Goal: Task Accomplishment & Management: Complete application form

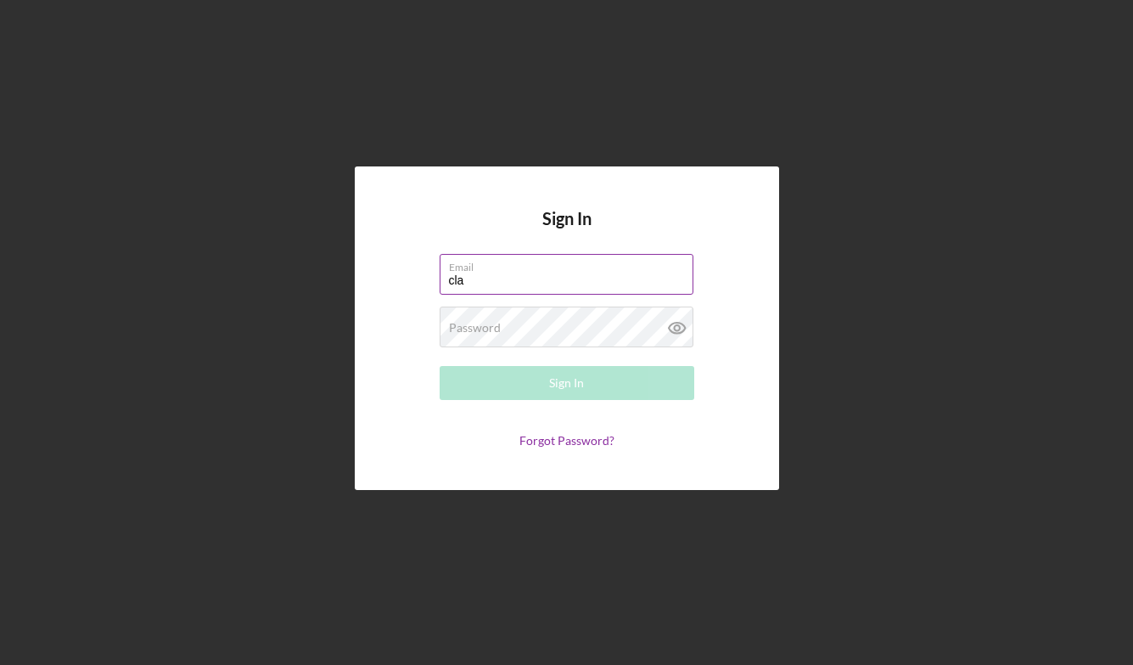
type input "[PERSON_NAME][EMAIL_ADDRESS][DOMAIN_NAME]"
click at [522, 326] on div "Password Required" at bounding box center [567, 327] width 255 height 42
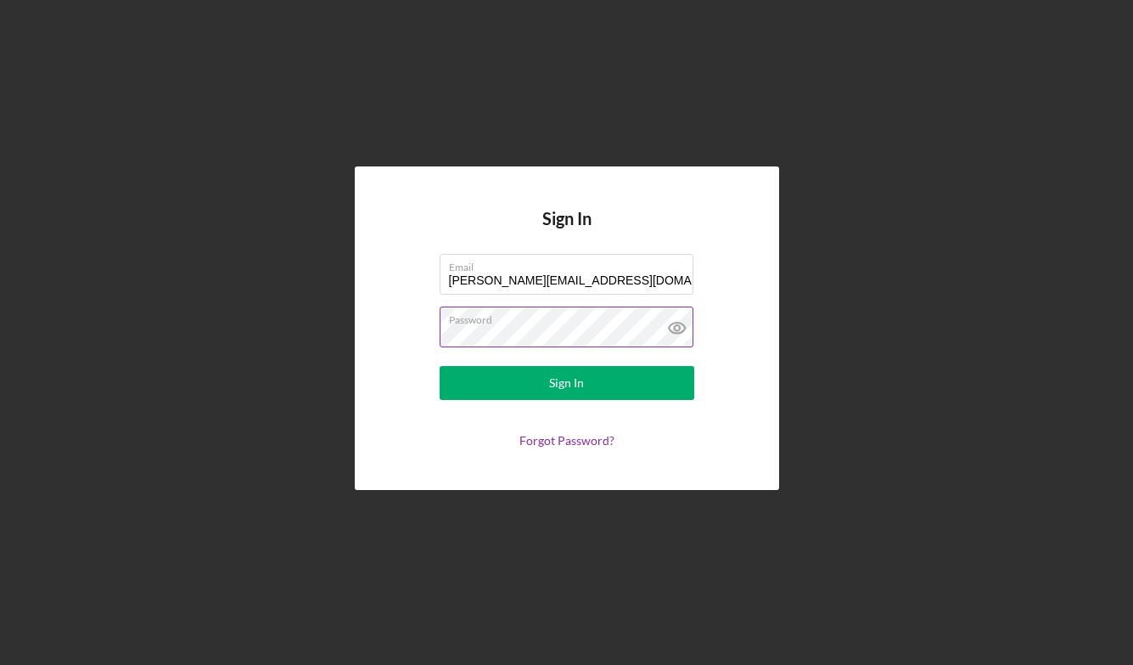
click at [676, 323] on icon at bounding box center [676, 328] width 16 height 11
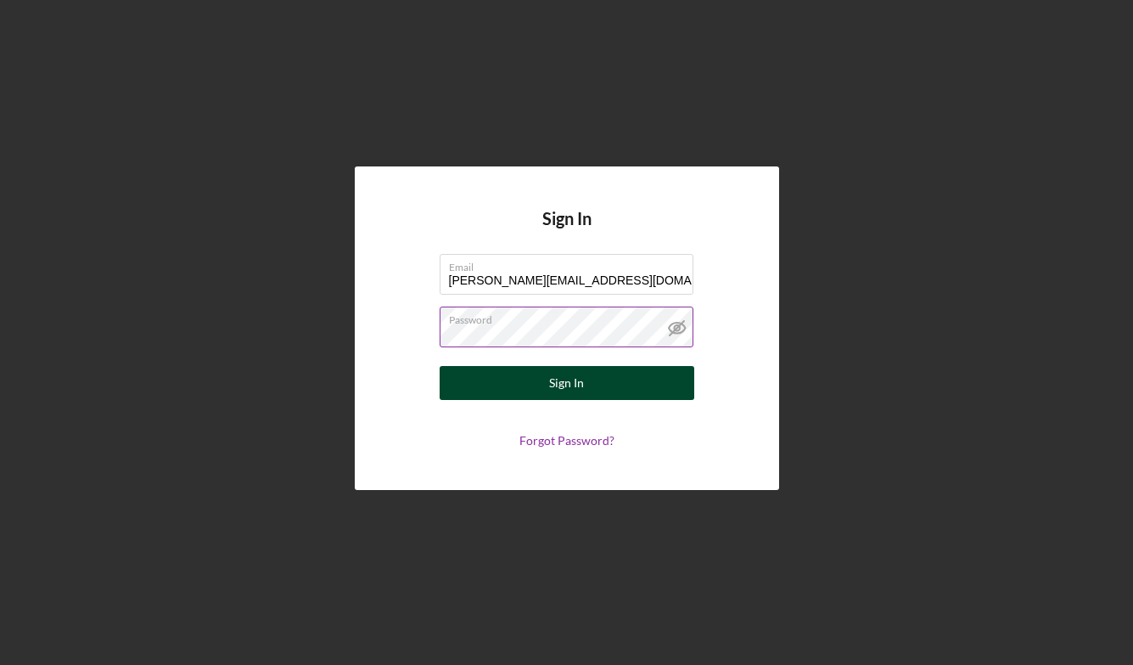
click at [594, 378] on button "Sign In" at bounding box center [567, 383] width 255 height 34
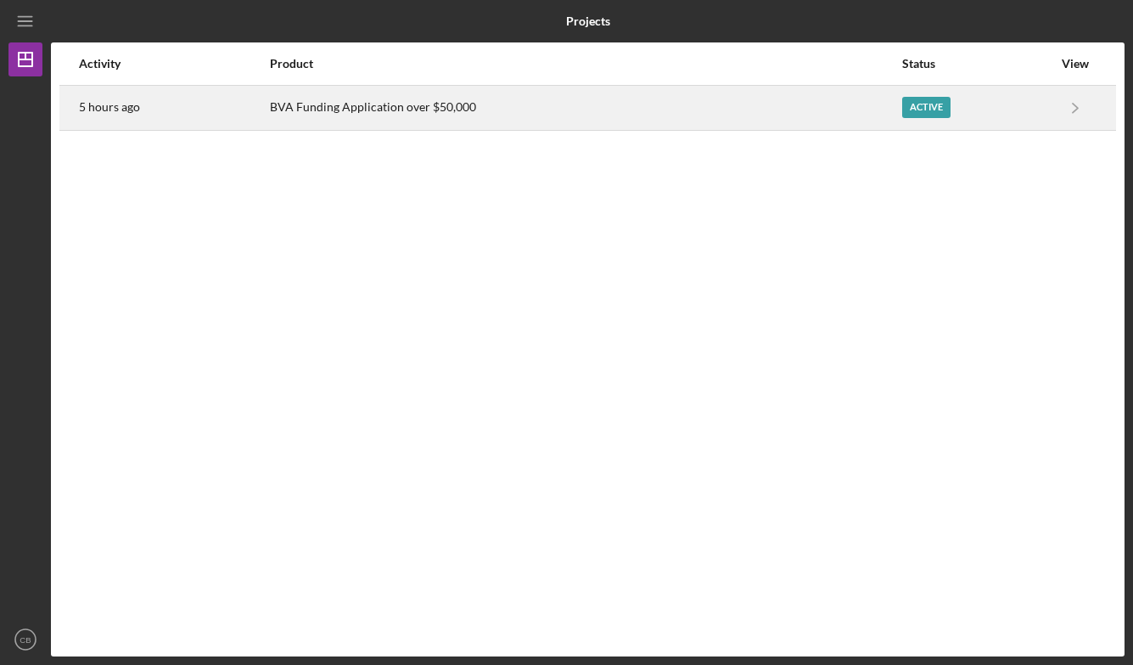
click at [809, 100] on div "BVA Funding Application over $50,000" at bounding box center [585, 108] width 631 height 42
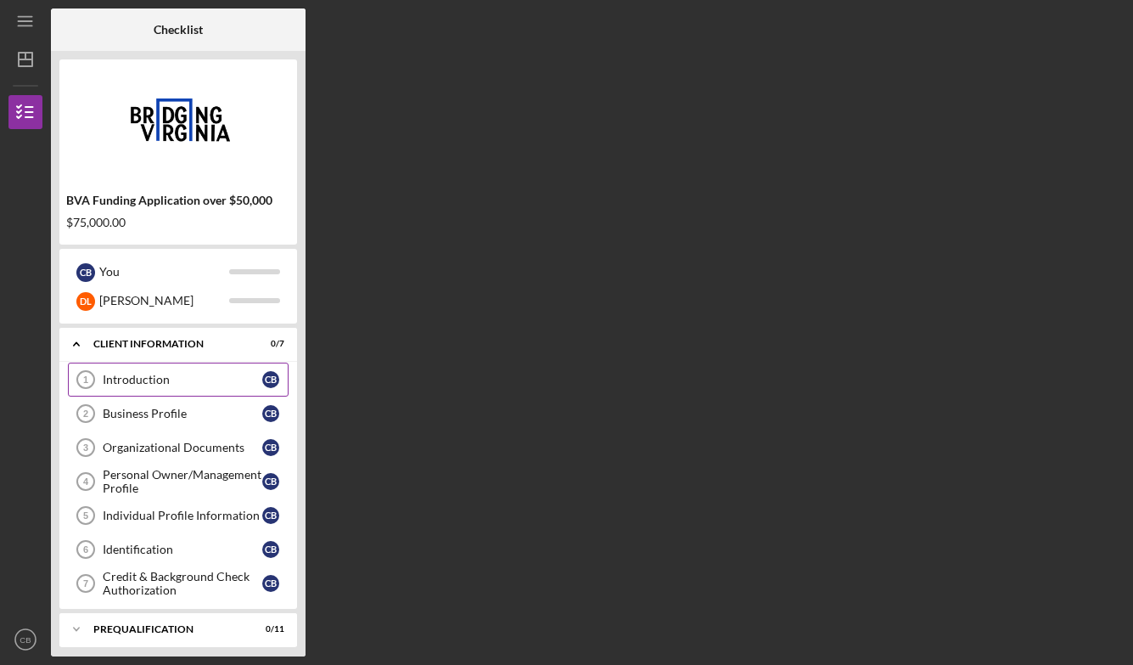
click at [227, 378] on div "Introduction" at bounding box center [183, 380] width 160 height 14
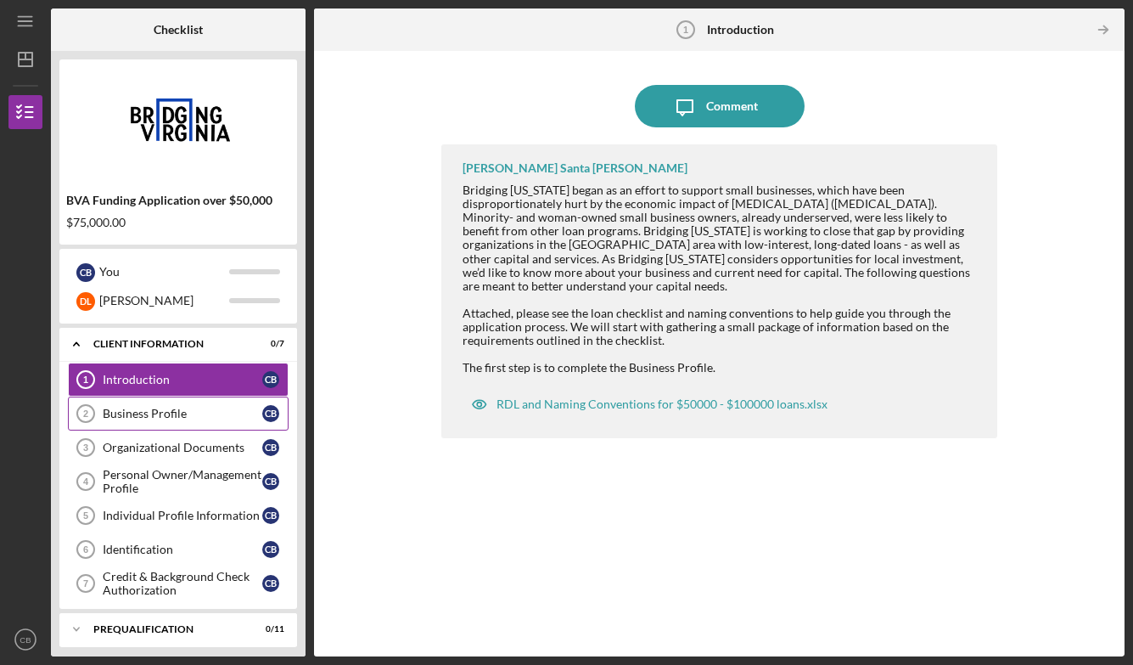
click at [200, 409] on div "Business Profile" at bounding box center [183, 414] width 160 height 14
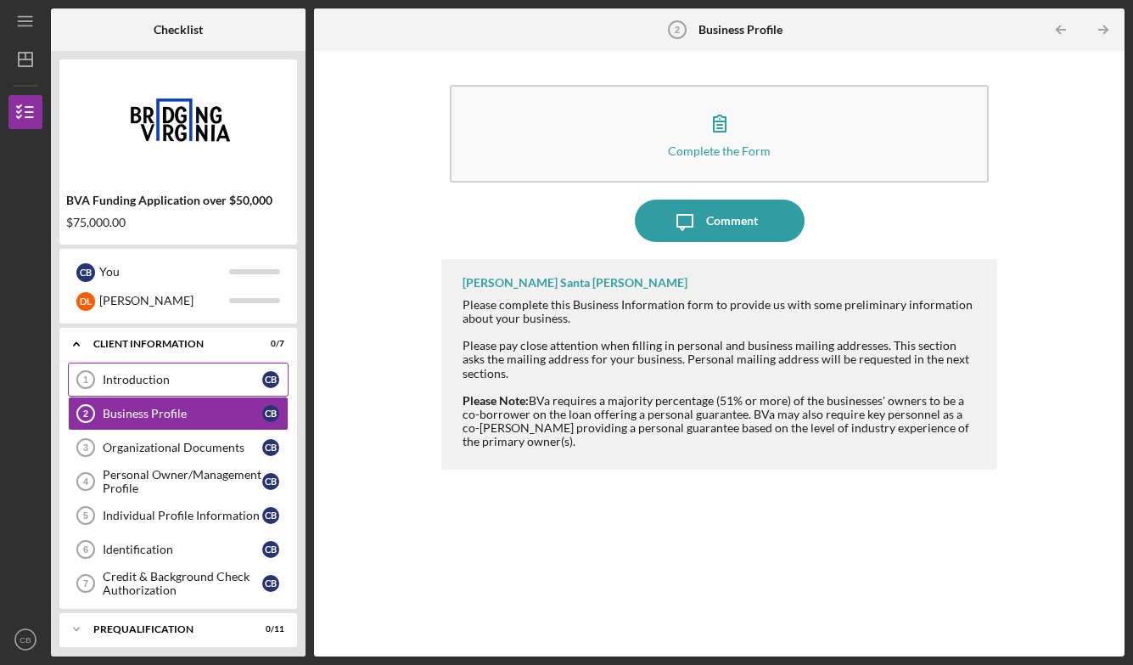
click at [170, 386] on link "Introduction 1 Introduction C B" at bounding box center [178, 380] width 221 height 34
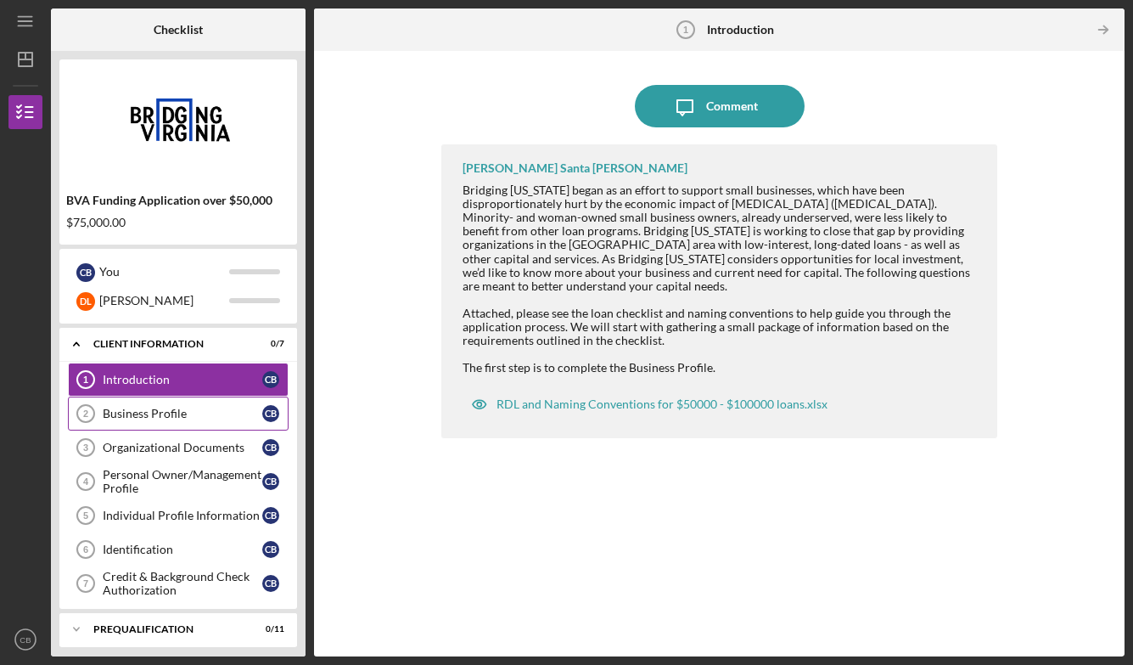
click at [170, 407] on div "Business Profile" at bounding box center [183, 414] width 160 height 14
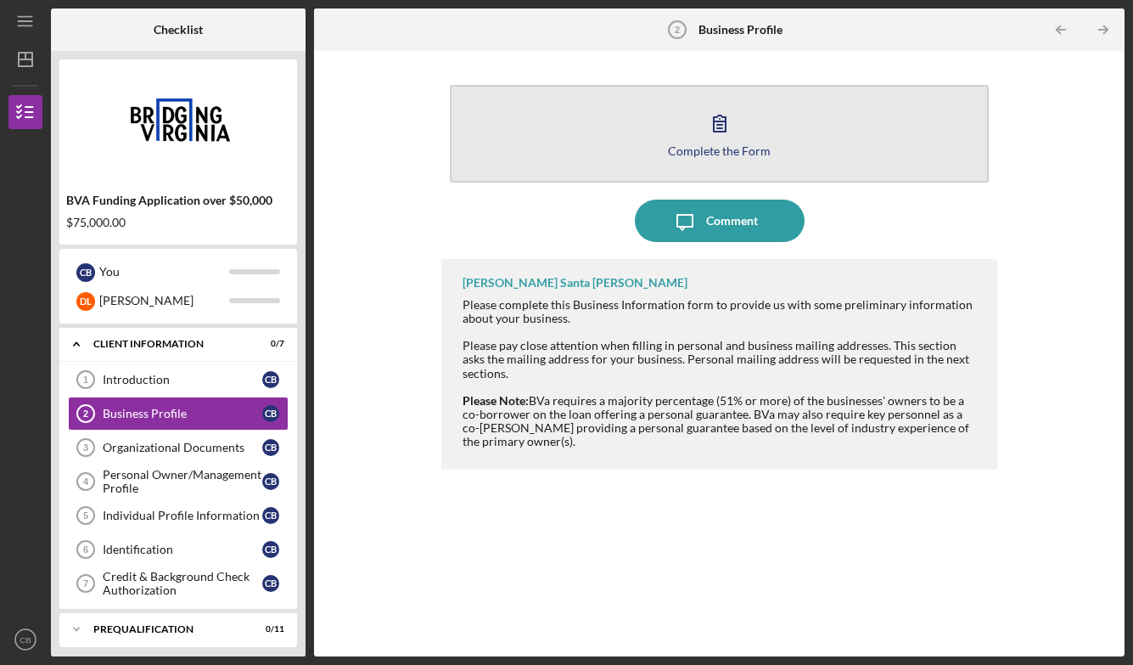
click at [715, 130] on icon "button" at bounding box center [720, 123] width 42 height 42
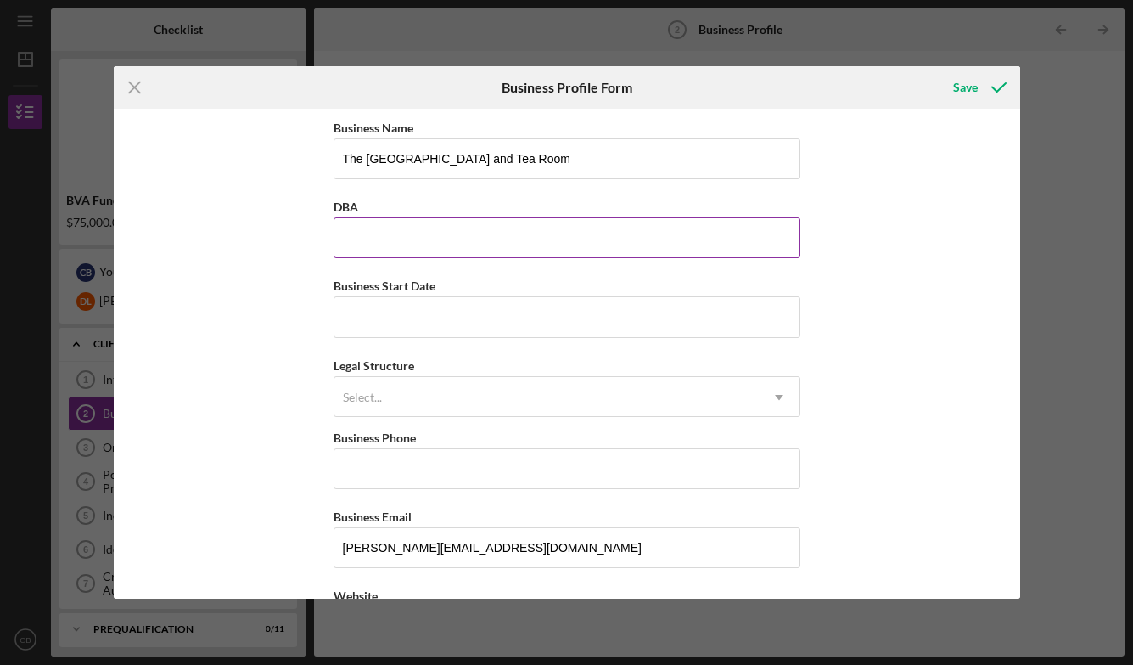
click at [526, 230] on input "DBA" at bounding box center [567, 237] width 467 height 41
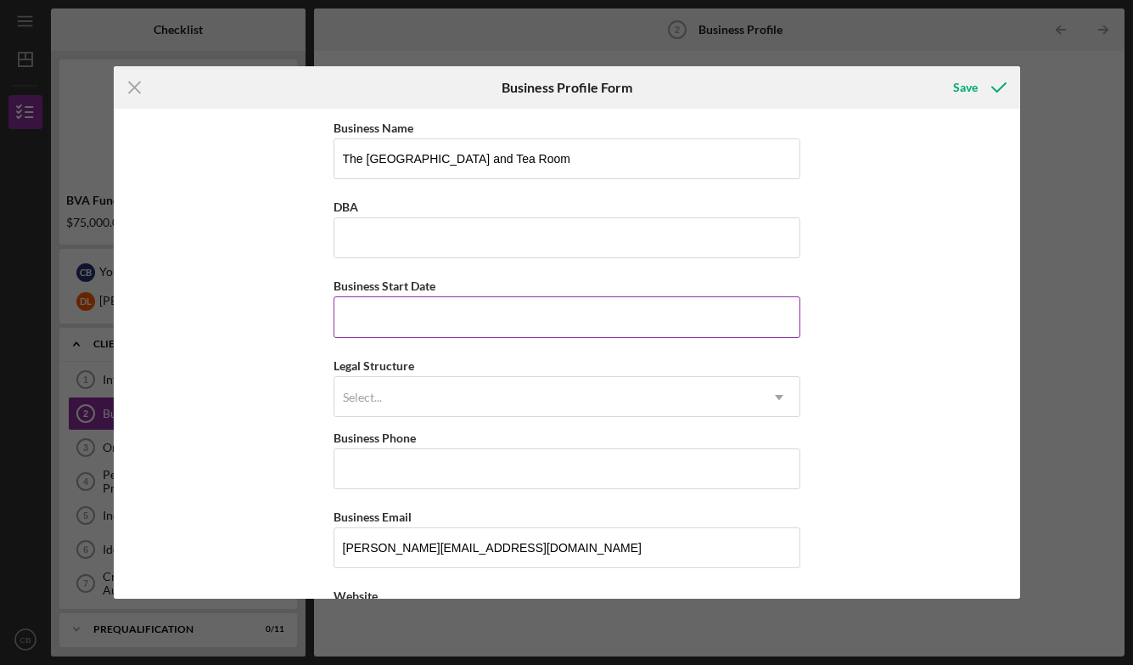
click at [506, 316] on input "Business Start Date" at bounding box center [567, 316] width 467 height 41
type input "[DATE]"
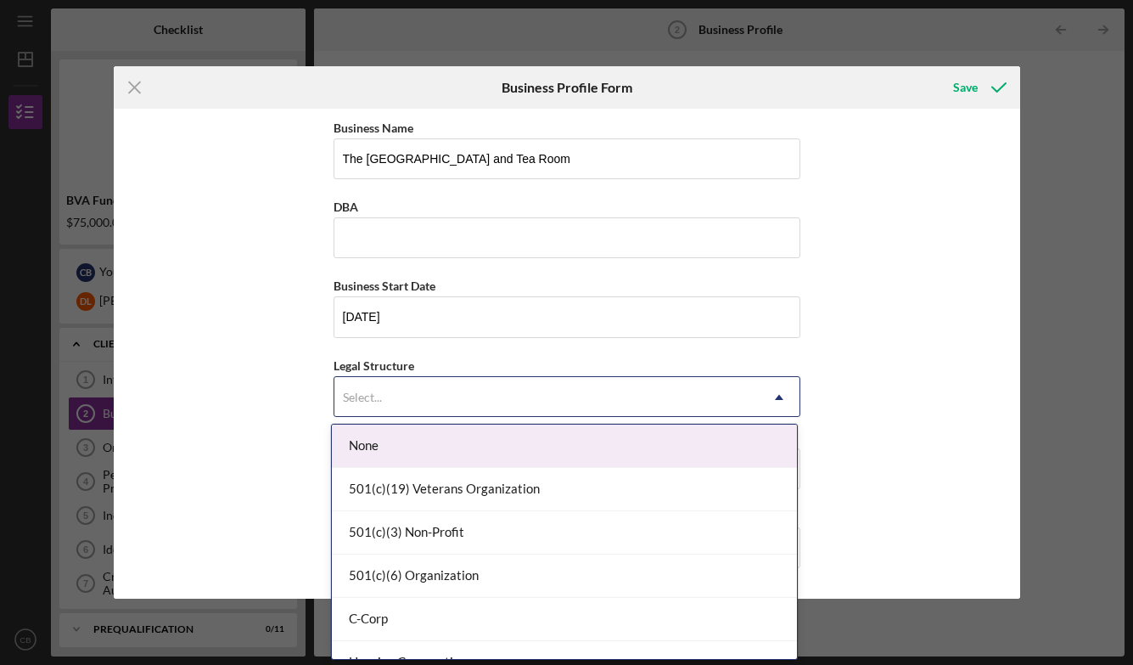
click at [522, 403] on div "Select..." at bounding box center [546, 397] width 424 height 39
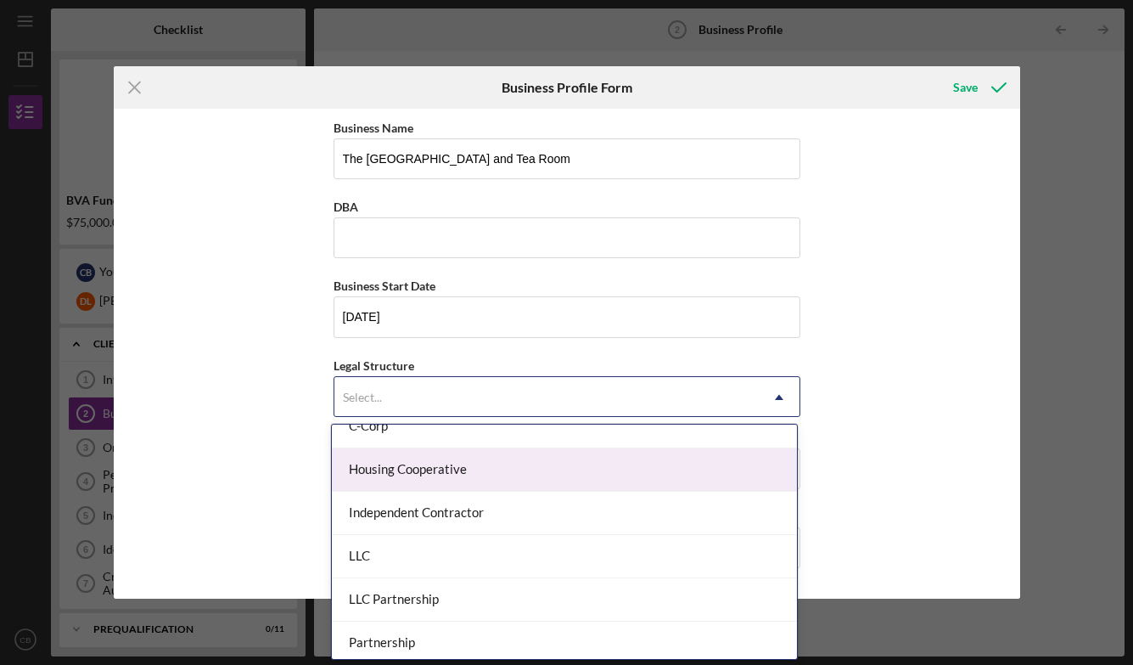
scroll to position [201, 0]
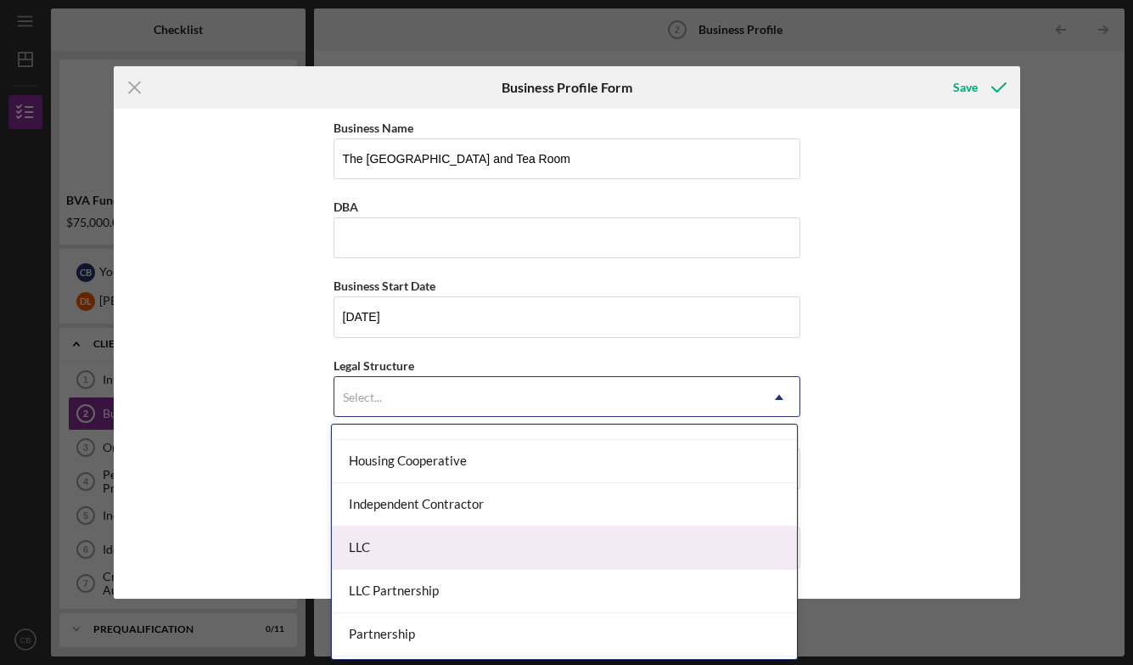
click at [452, 552] on div "LLC" at bounding box center [564, 547] width 465 height 43
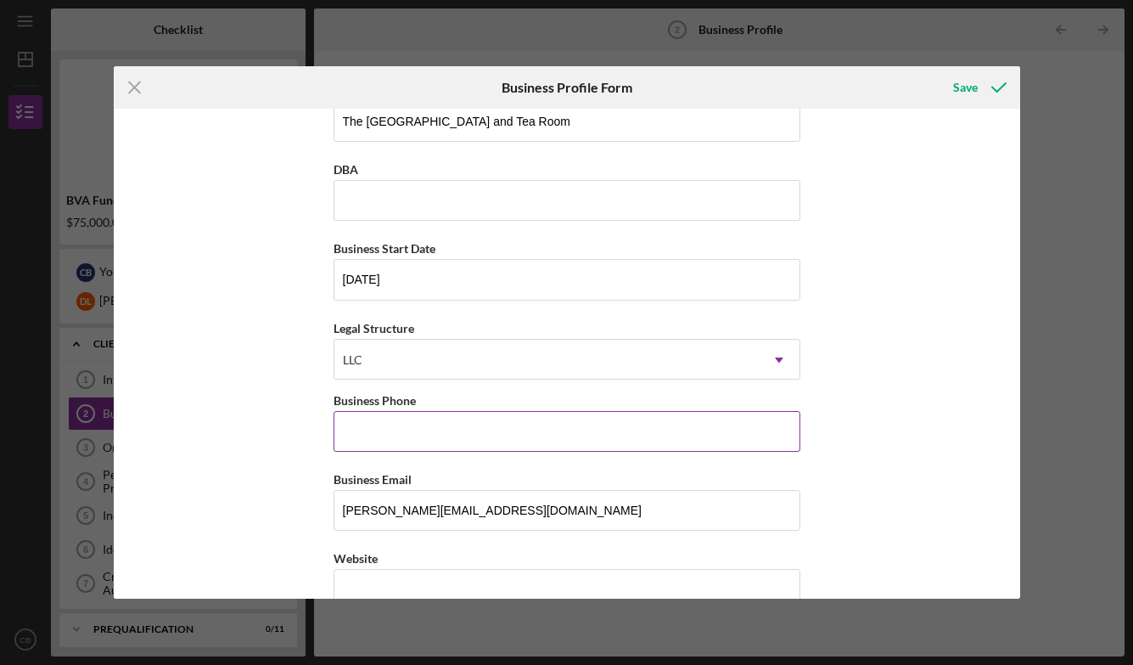
scroll to position [47, 0]
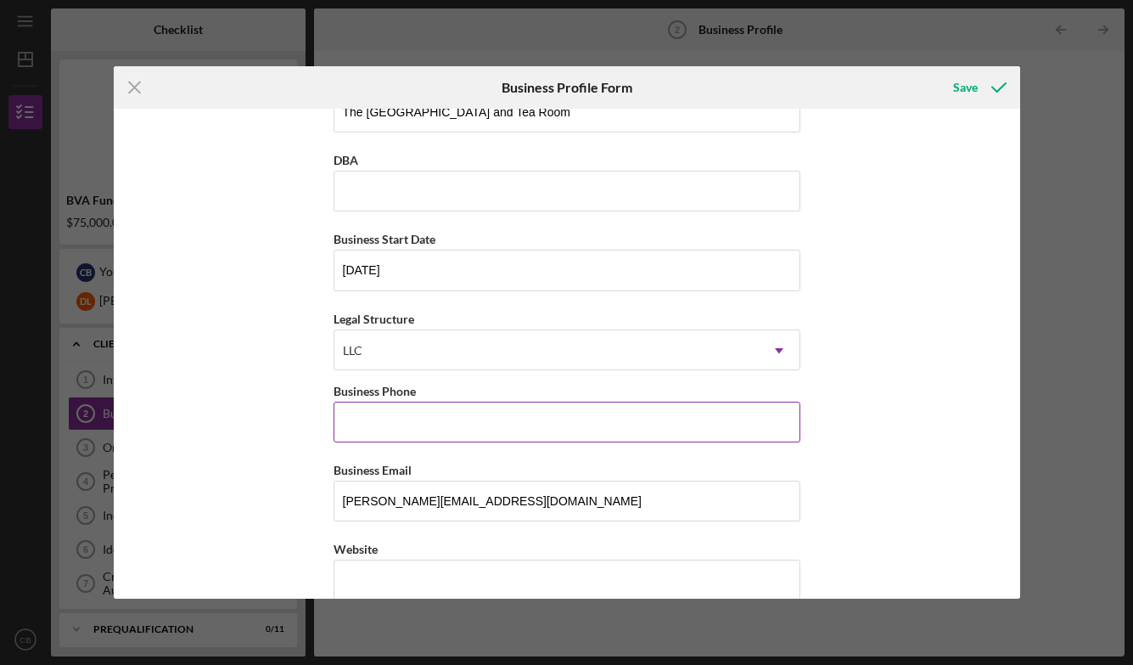
click at [492, 433] on input "Business Phone" at bounding box center [567, 422] width 467 height 41
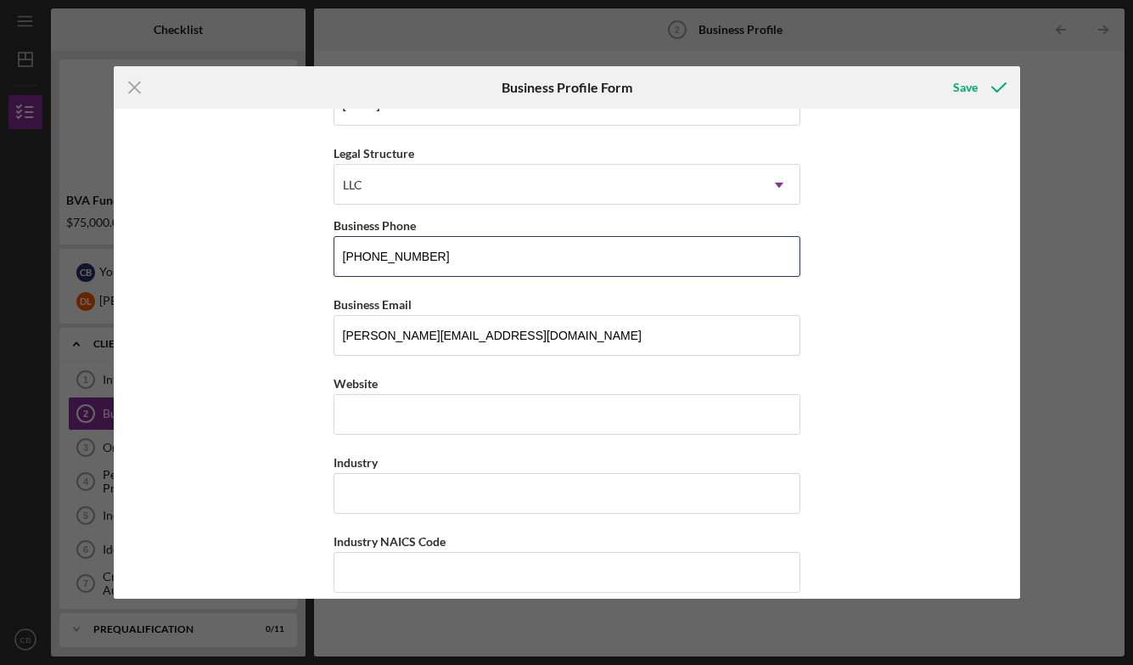
scroll to position [226, 0]
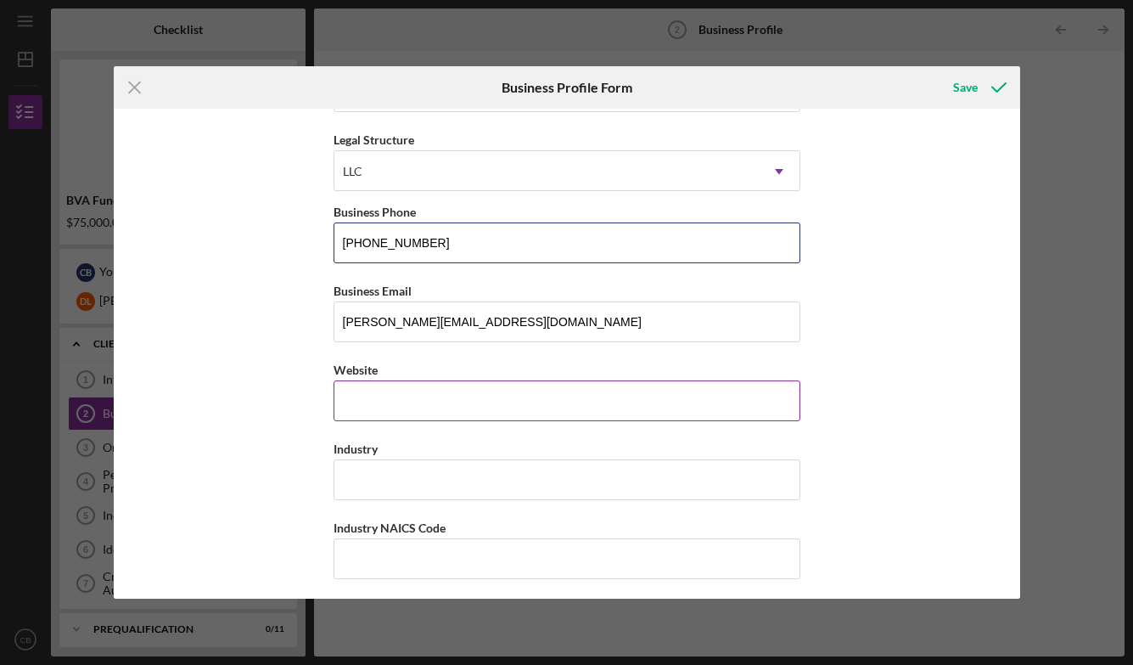
type input "[PHONE_NUMBER]"
click at [478, 389] on input "Website" at bounding box center [567, 400] width 467 height 41
paste input "[DOMAIN_NAME][URL]"
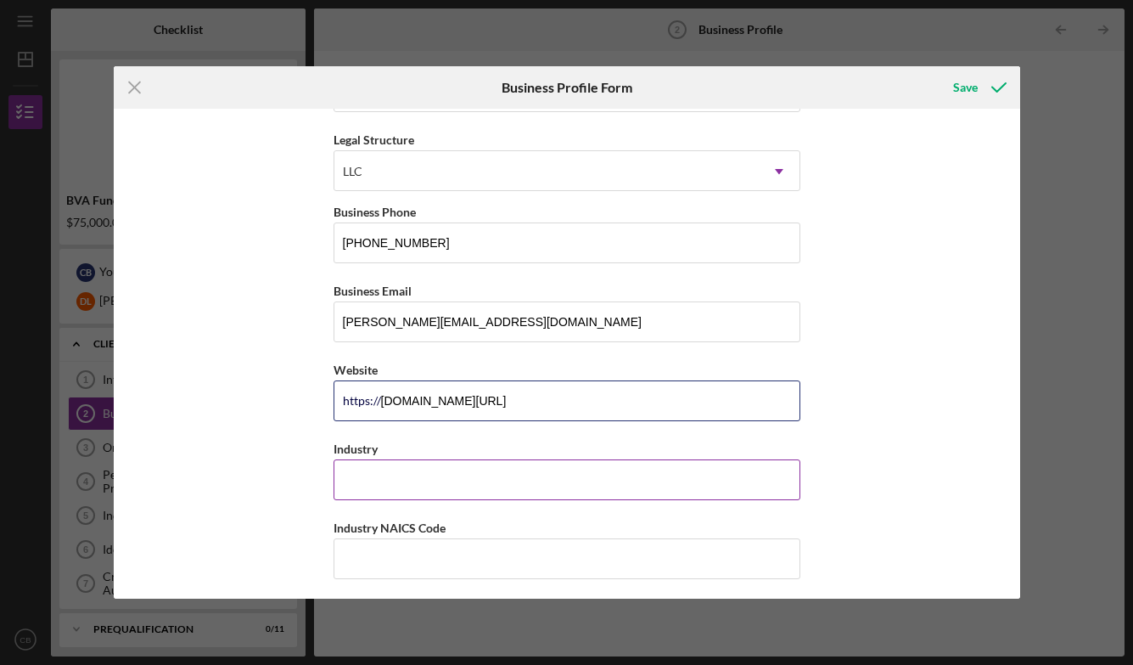
type input "[DOMAIN_NAME][URL]"
click at [404, 475] on input "Industry" at bounding box center [567, 479] width 467 height 41
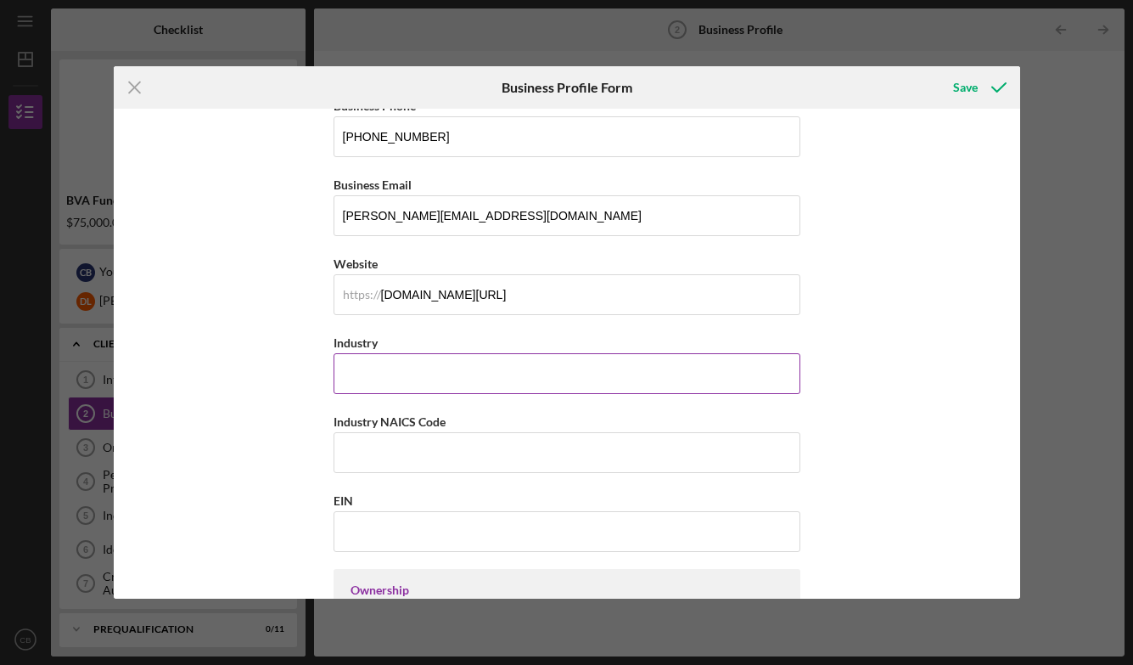
scroll to position [333, 0]
type input "Restaurant"
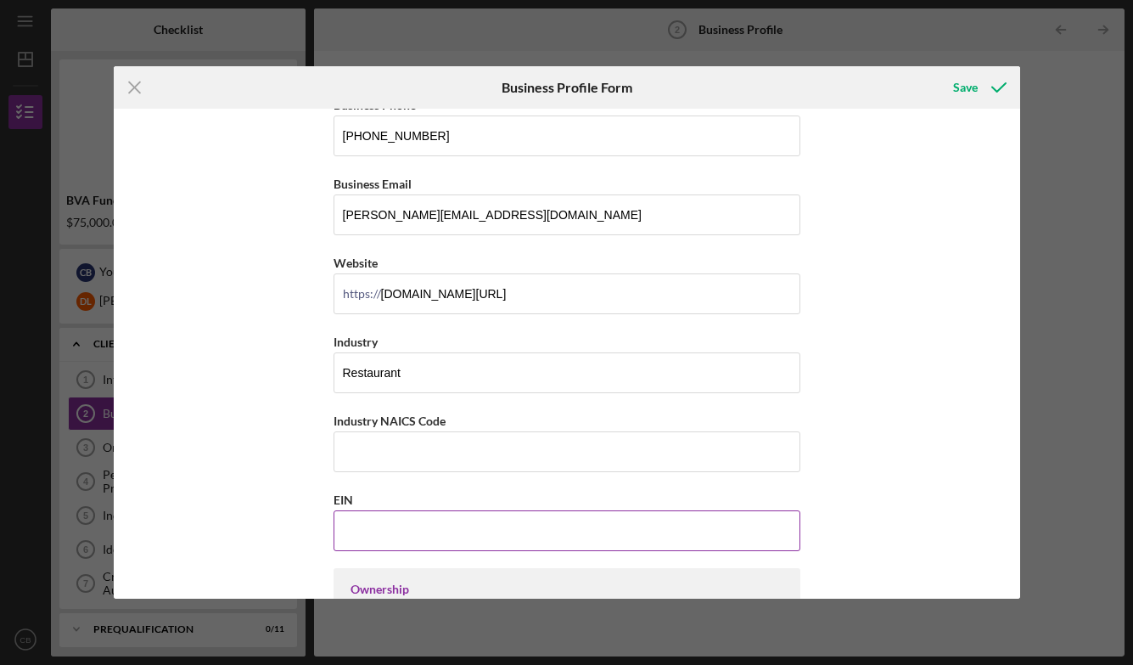
click at [401, 513] on input "EIN" at bounding box center [567, 530] width 467 height 41
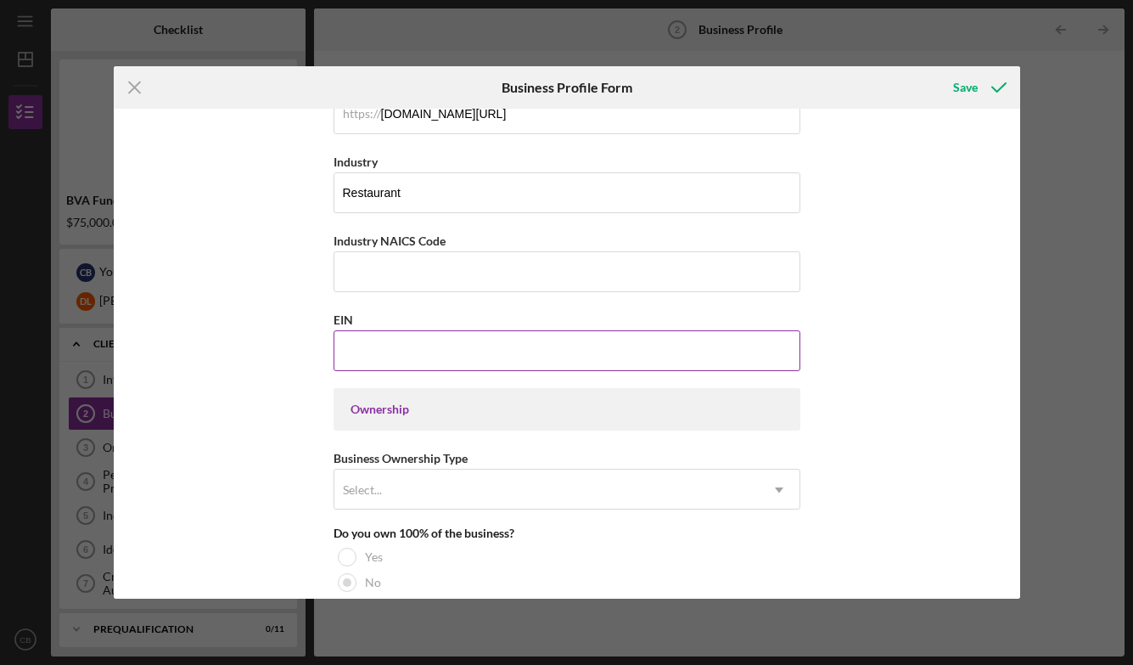
scroll to position [544, 0]
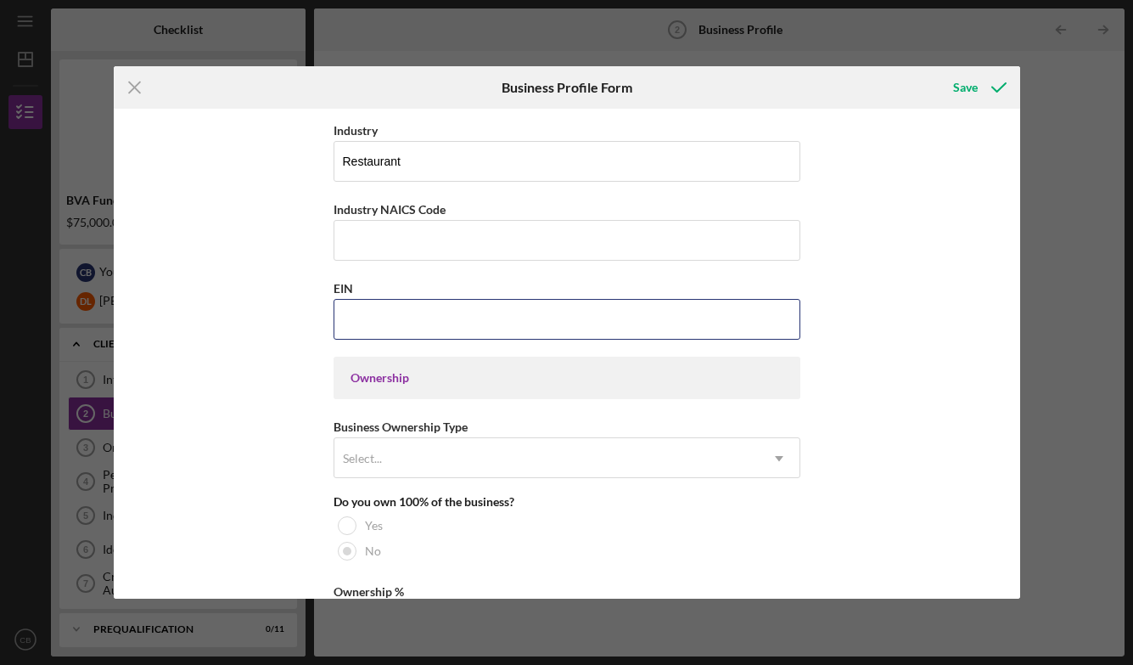
paste input "[US_EMPLOYER_IDENTIFICATION_NUMBER]"
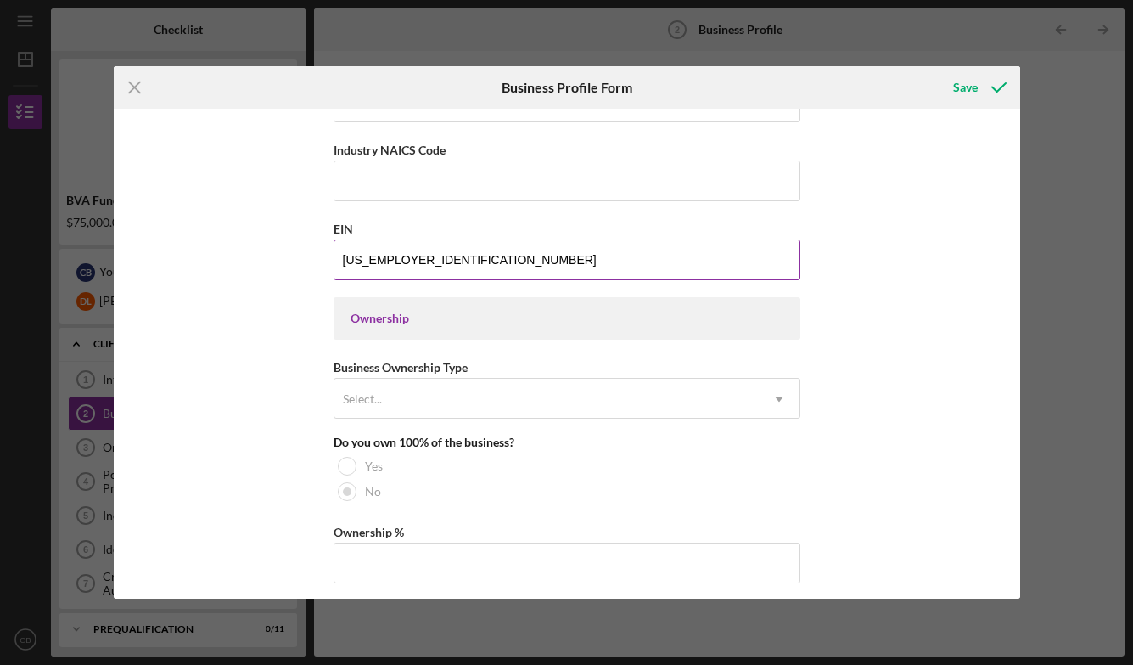
scroll to position [606, 0]
click at [357, 259] on input "[US_EMPLOYER_IDENTIFICATION_NUMBER]" at bounding box center [567, 257] width 467 height 41
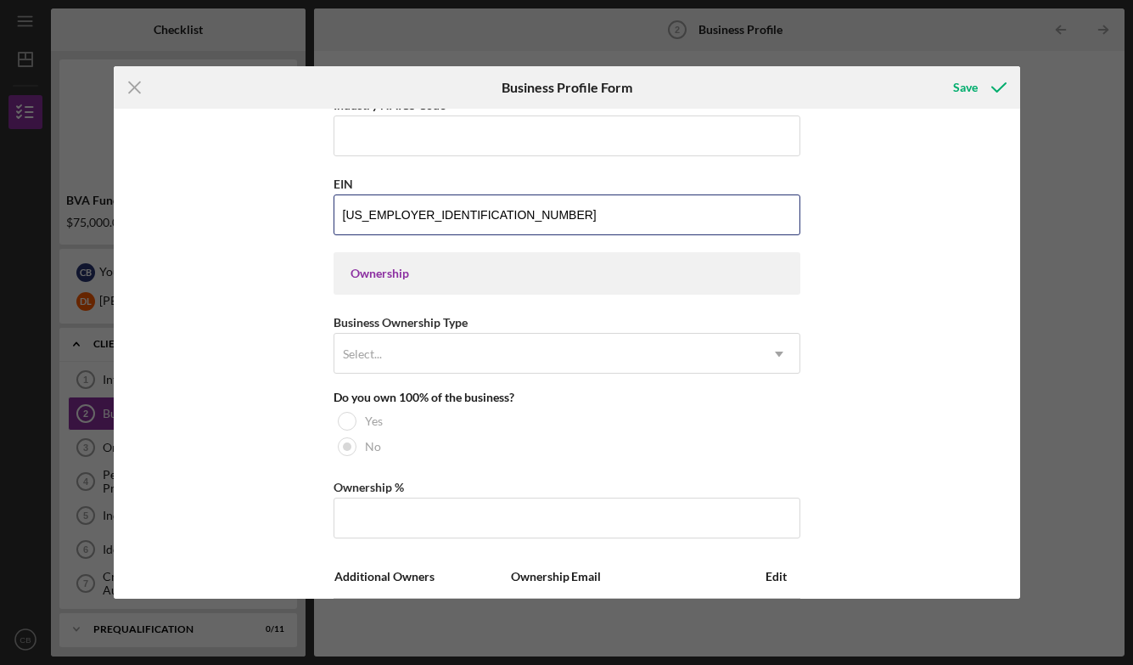
scroll to position [653, 0]
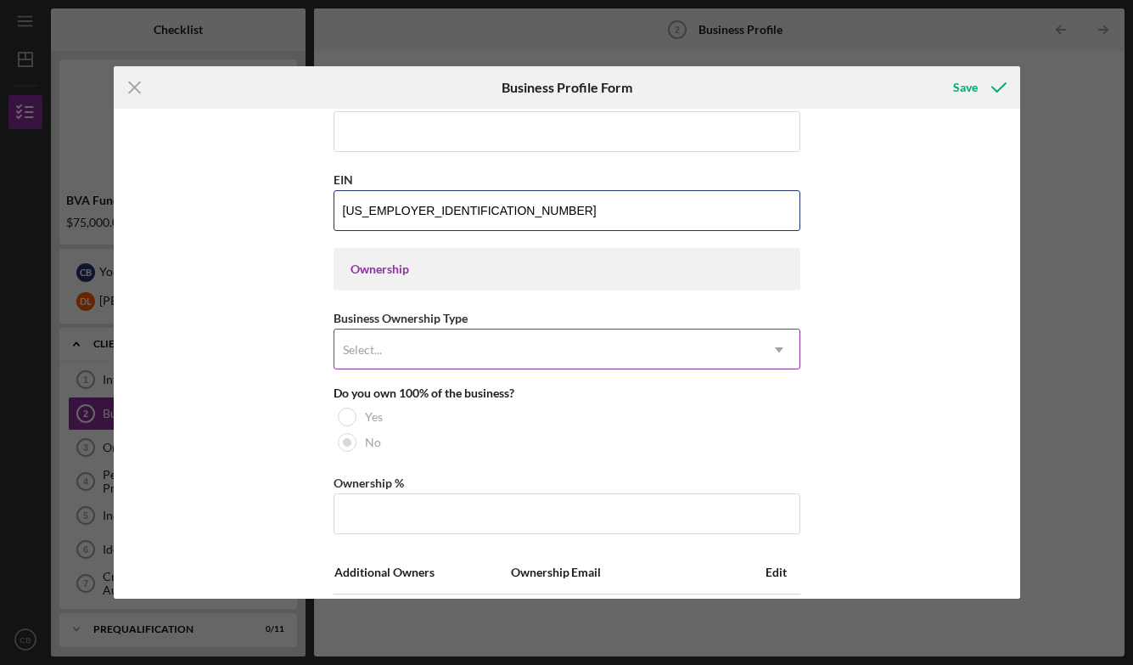
type input "[US_EMPLOYER_IDENTIFICATION_NUMBER]"
click at [458, 358] on div "Select..." at bounding box center [546, 349] width 424 height 39
click at [487, 334] on div "Select..." at bounding box center [546, 349] width 424 height 39
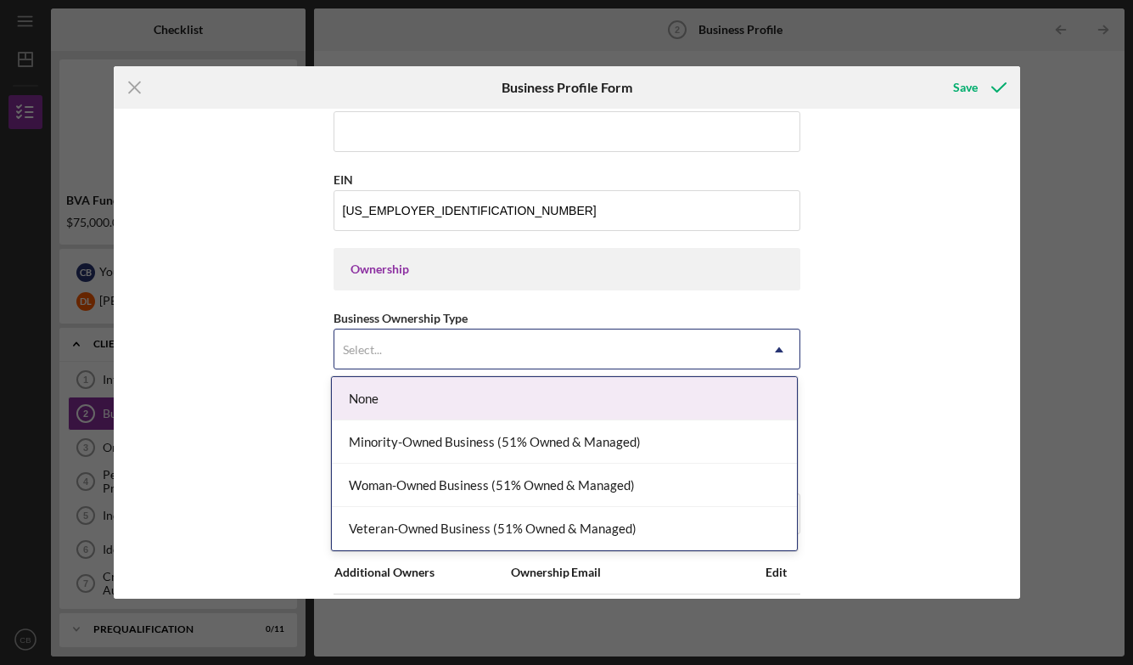
click at [487, 334] on div "Select..." at bounding box center [546, 349] width 424 height 39
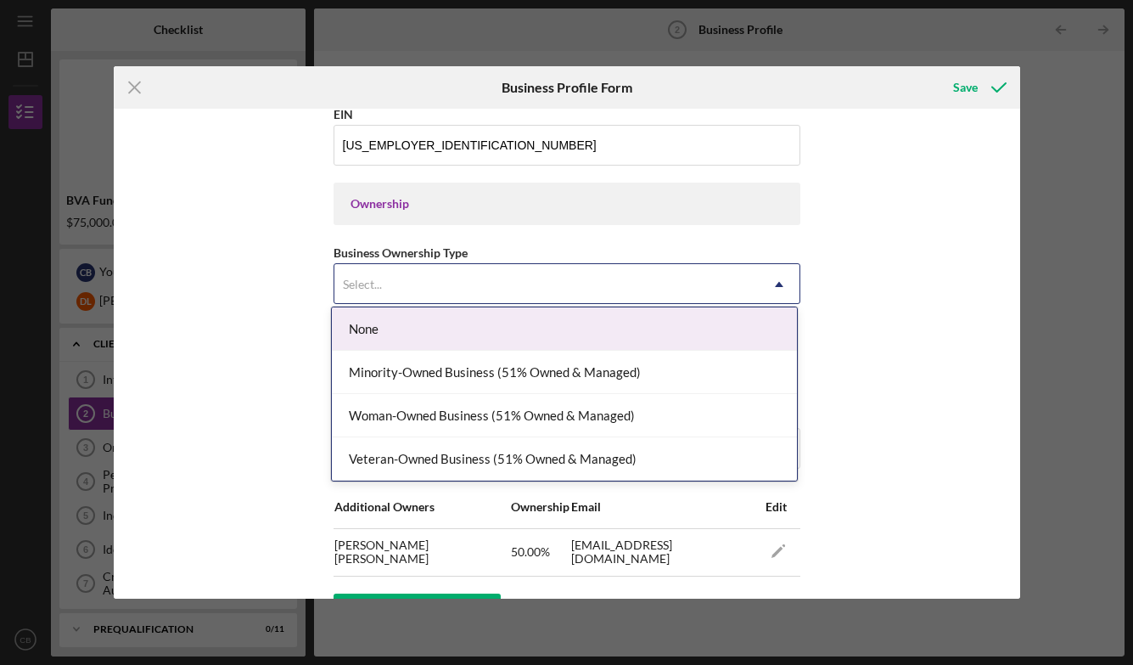
scroll to position [722, 0]
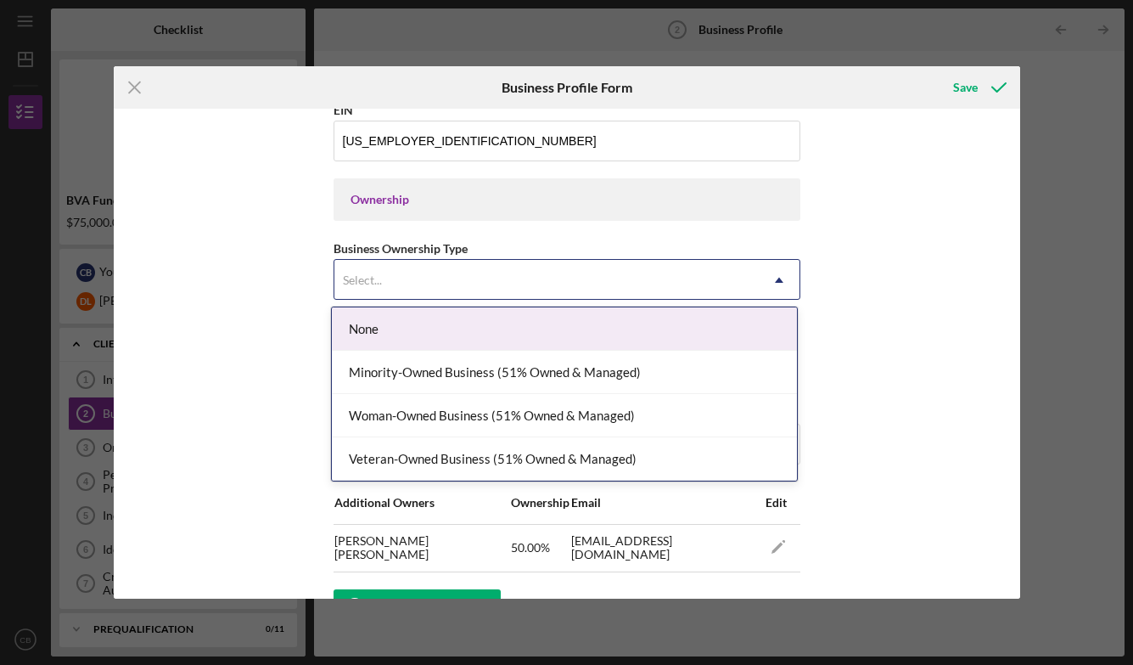
click at [487, 334] on div "None" at bounding box center [564, 328] width 465 height 43
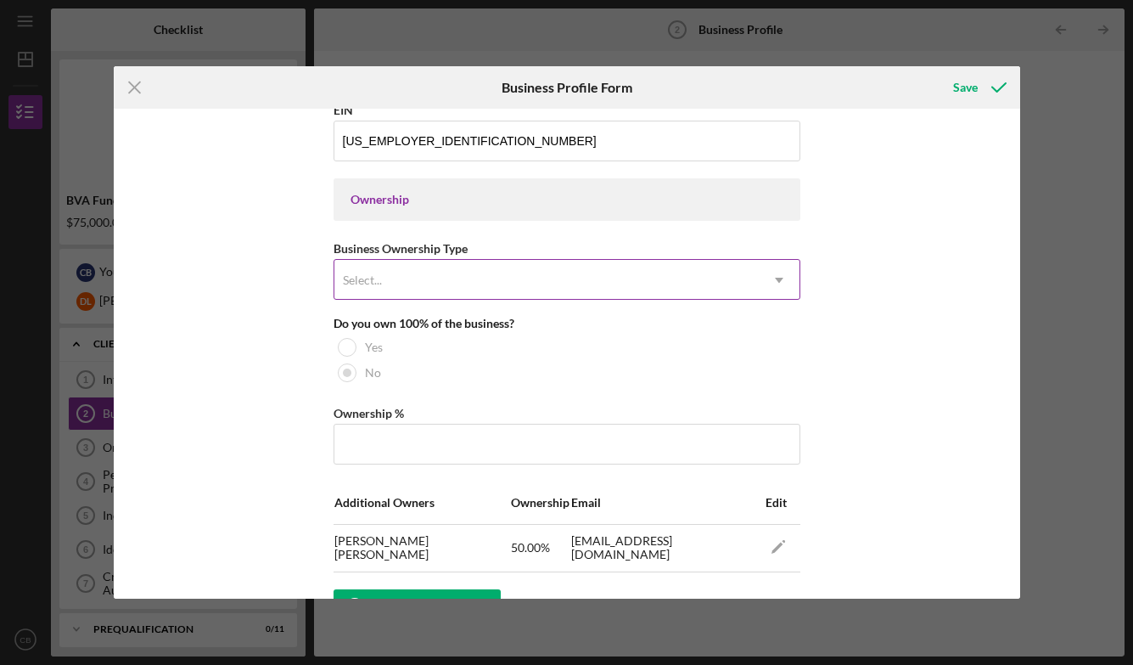
click at [515, 280] on div "Select..." at bounding box center [546, 280] width 424 height 39
click at [932, 345] on div "Business Name The Queen's Library and Tea Room DBA Business Start Date [DATE] L…" at bounding box center [567, 353] width 907 height 489
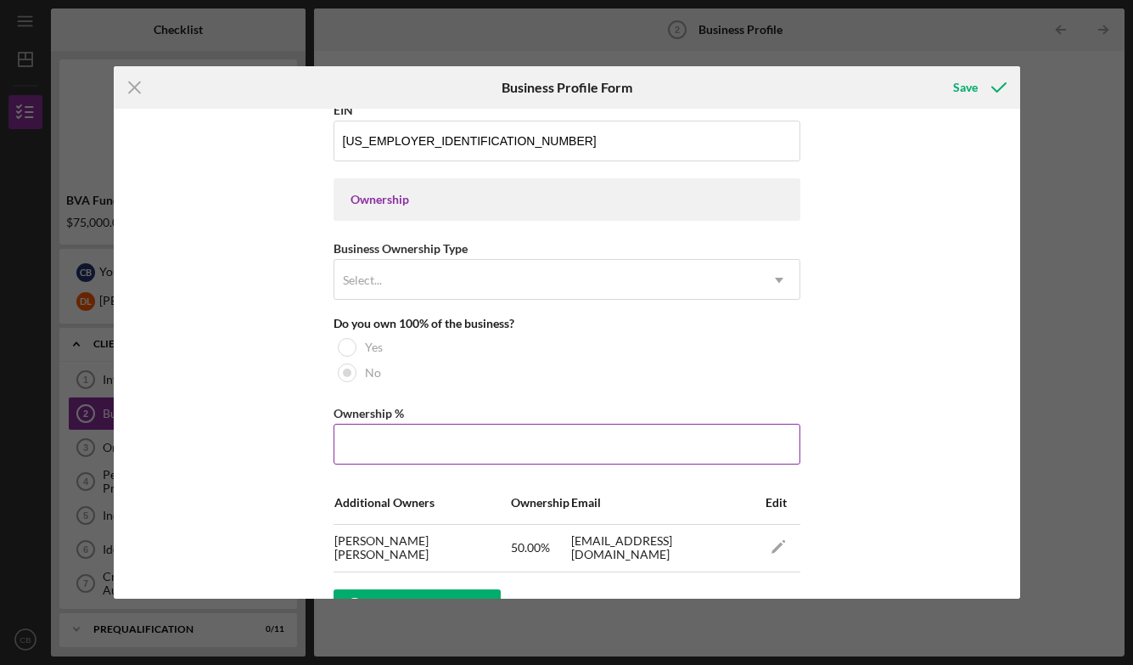
click at [396, 446] on input "Ownership %" at bounding box center [567, 444] width 467 height 41
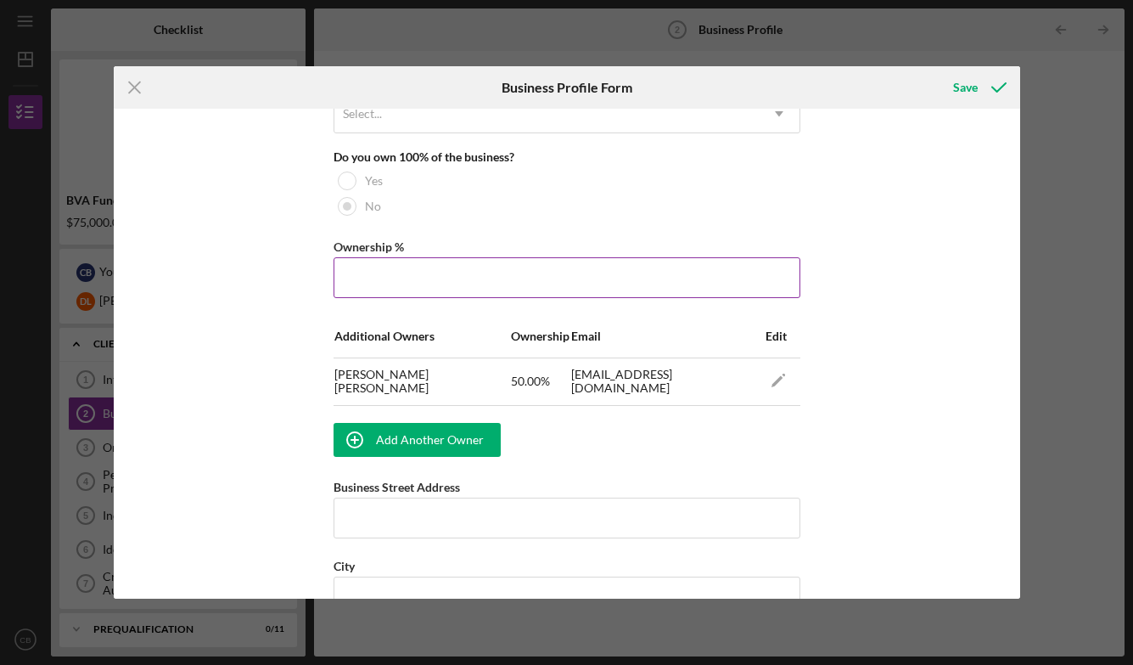
scroll to position [890, 0]
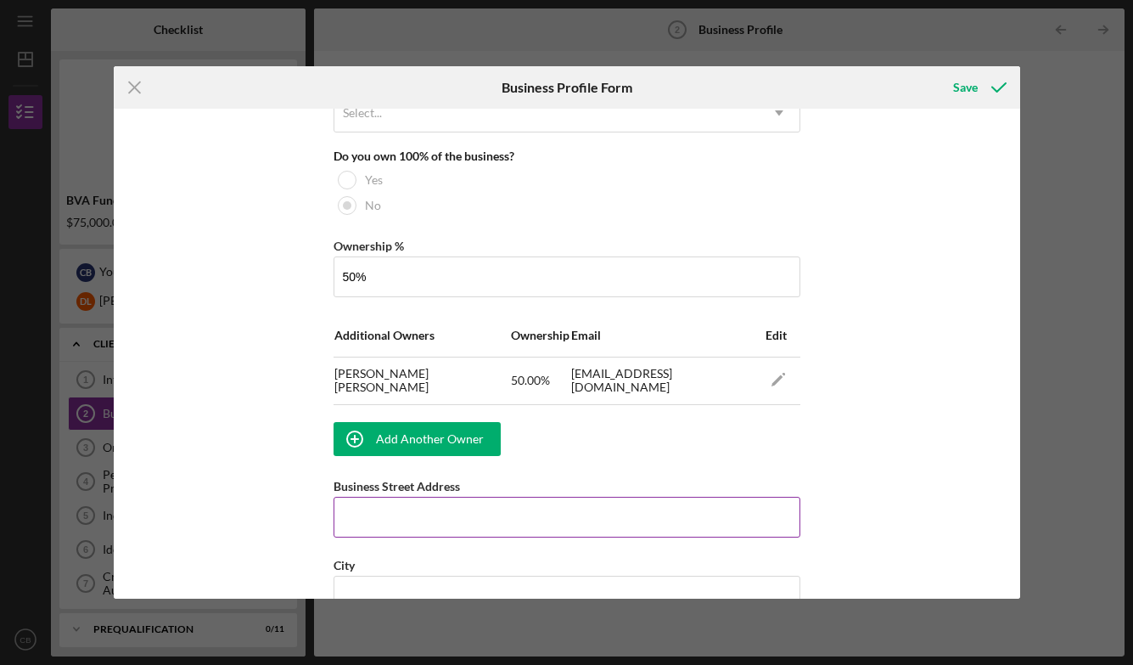
type input "50.00%"
click at [452, 494] on div "Business Street Address" at bounding box center [567, 485] width 467 height 21
click at [446, 517] on input "Business Street Address" at bounding box center [567, 517] width 467 height 41
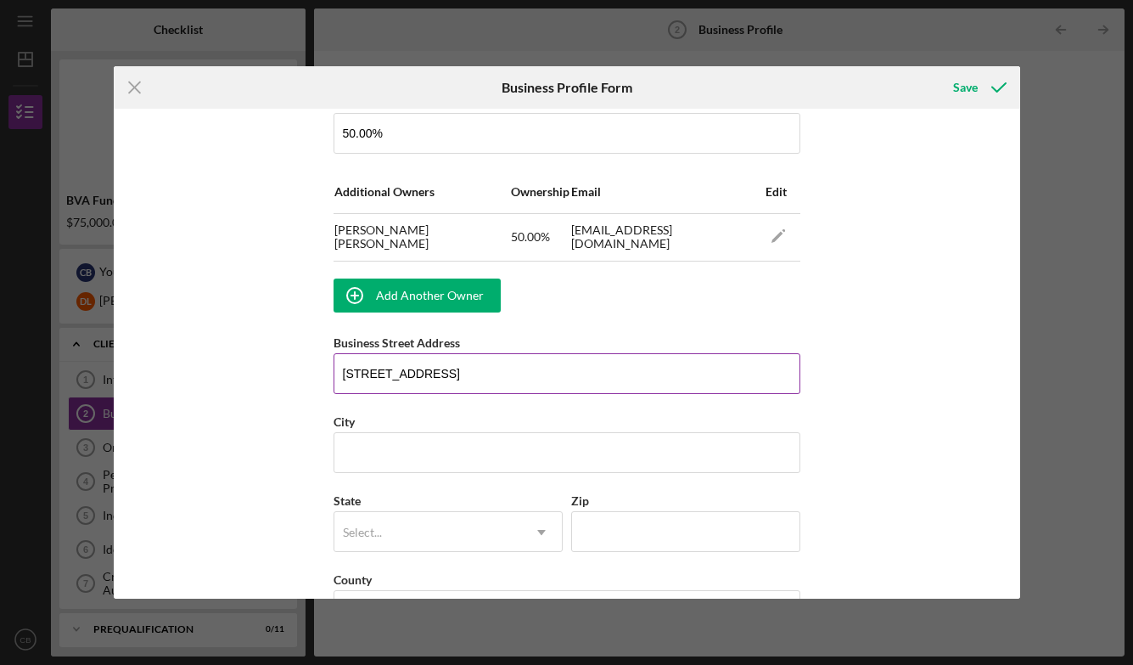
scroll to position [1076, 0]
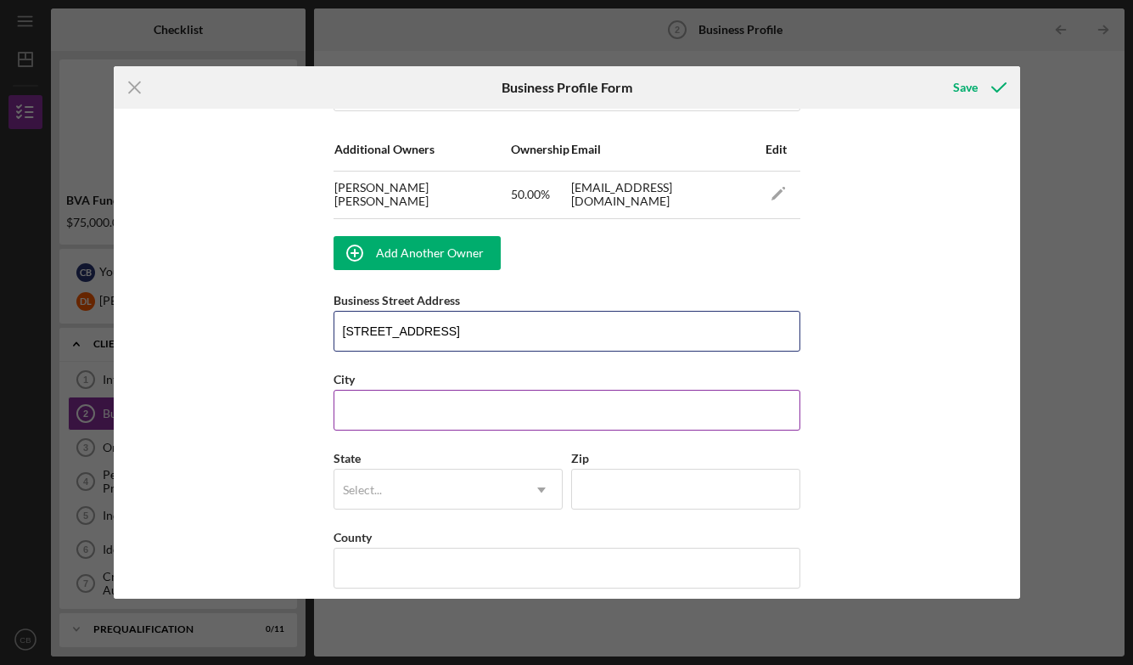
type input "[STREET_ADDRESS]"
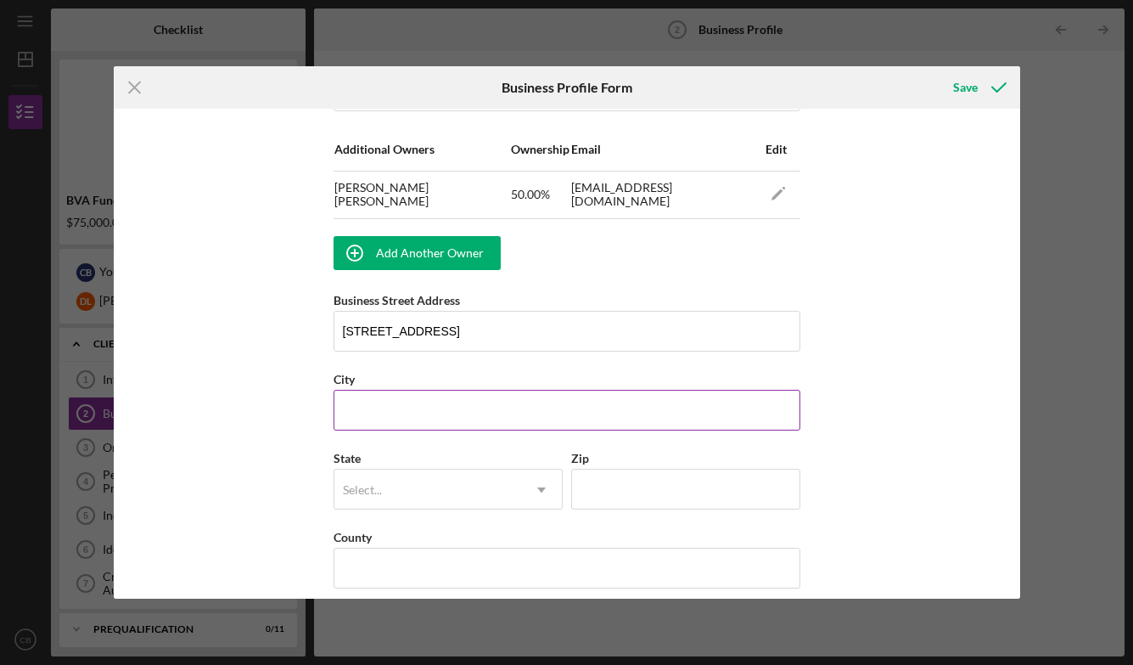
click at [472, 400] on input "City" at bounding box center [567, 410] width 467 height 41
type input "[GEOGRAPHIC_DATA]"
type input "23111"
type input "VA"
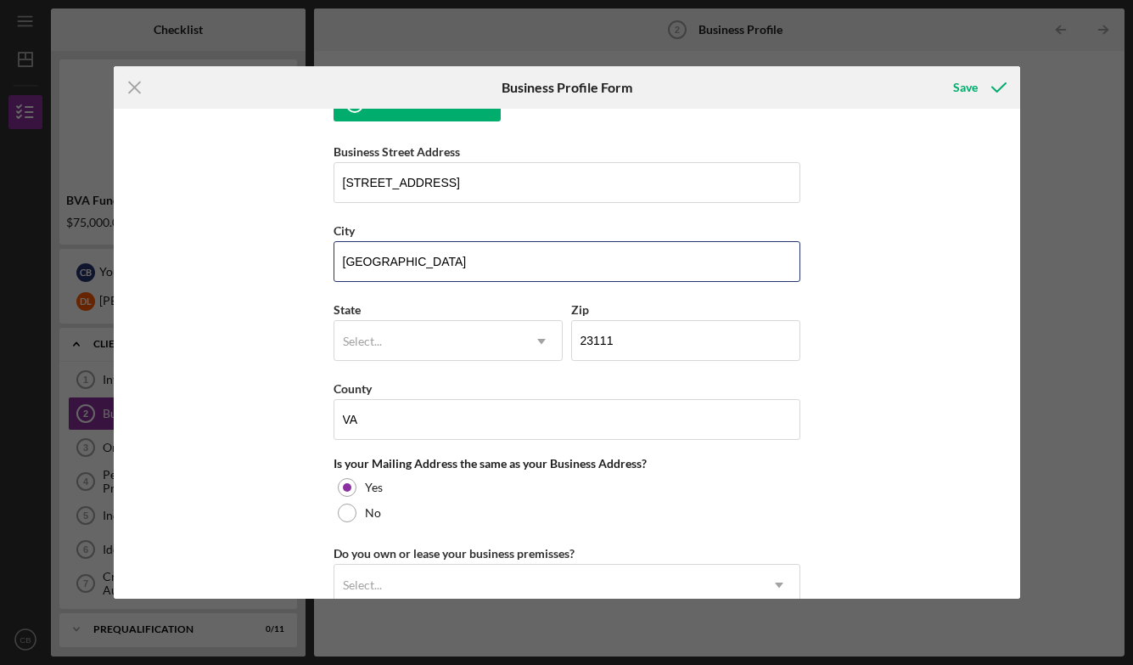
scroll to position [1233, 0]
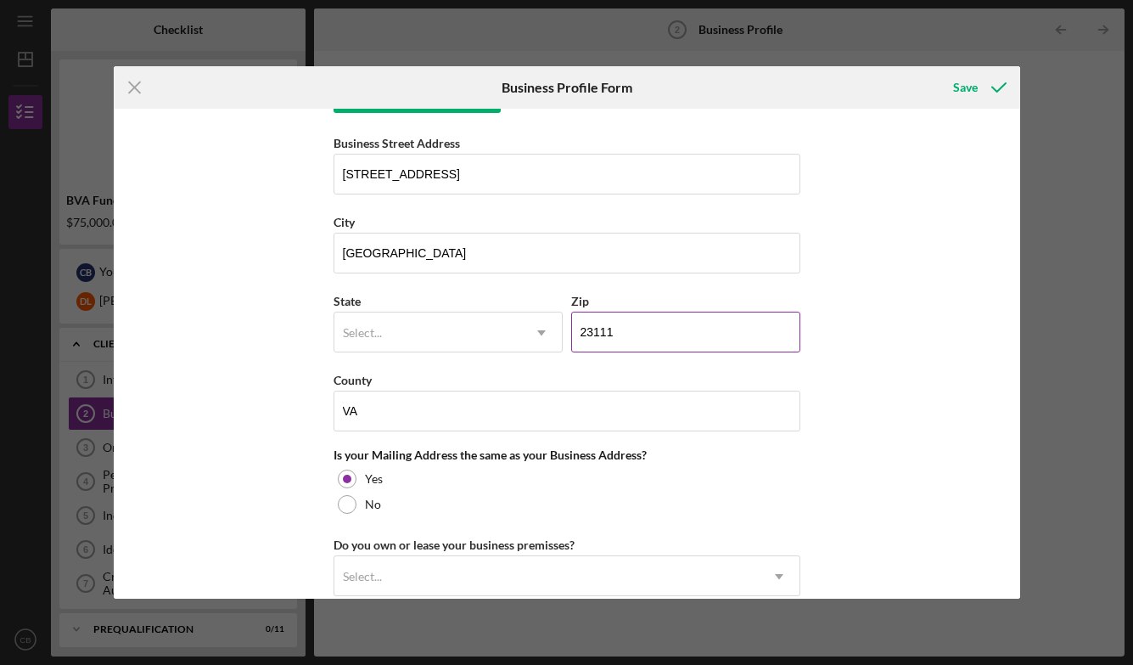
click at [610, 332] on input "23111" at bounding box center [685, 332] width 229 height 41
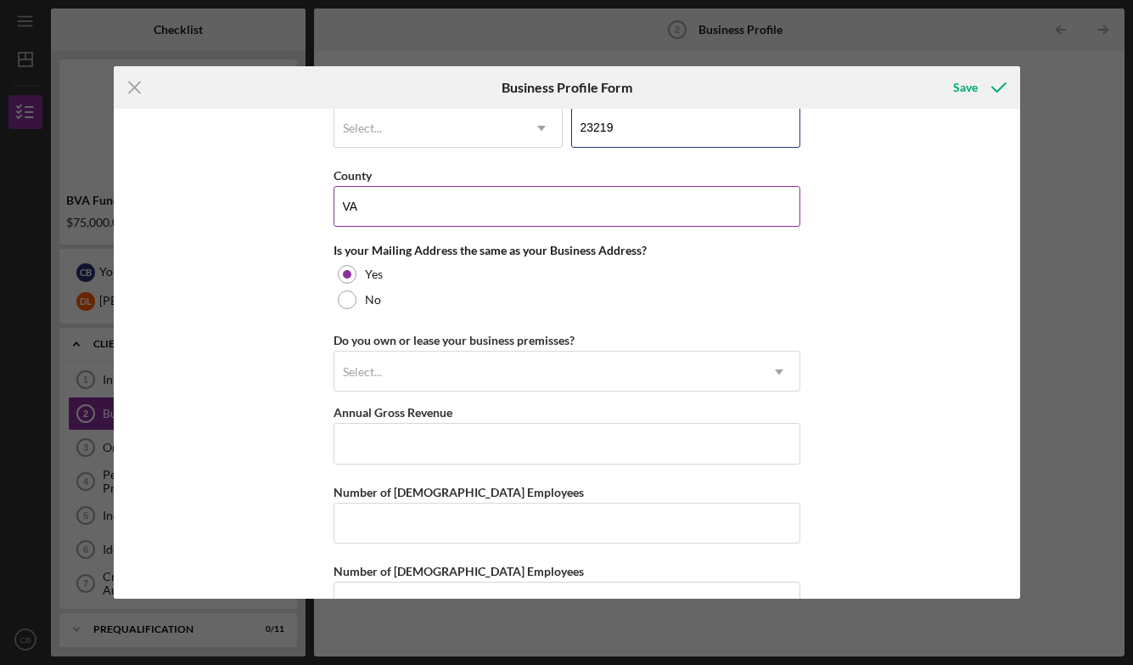
scroll to position [1486, 0]
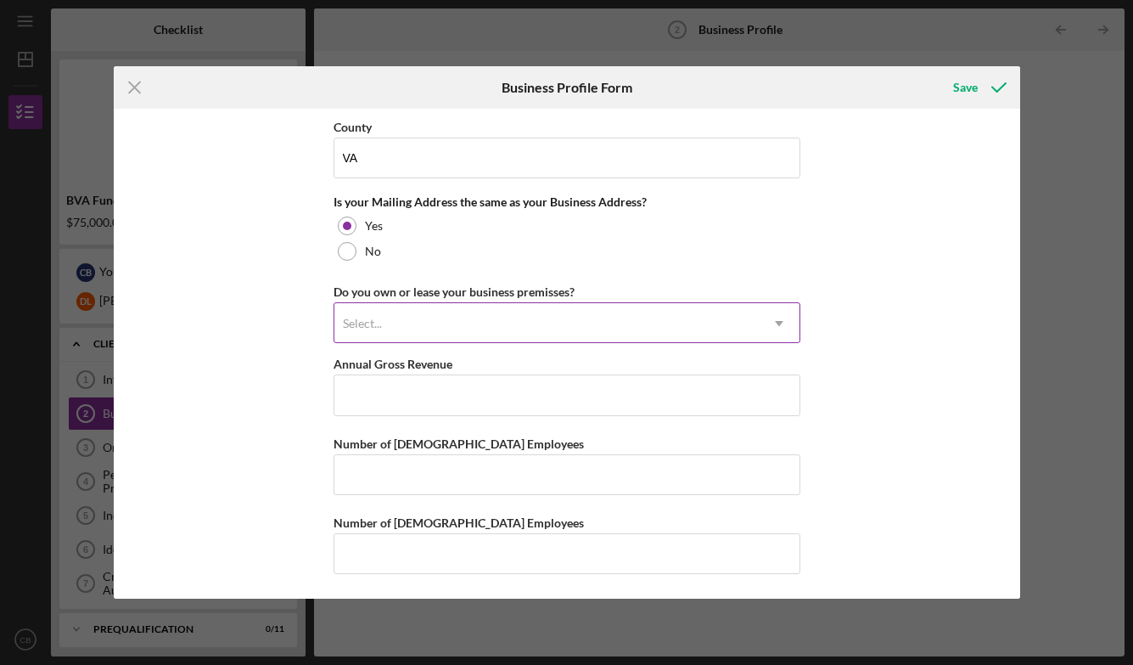
type input "23219"
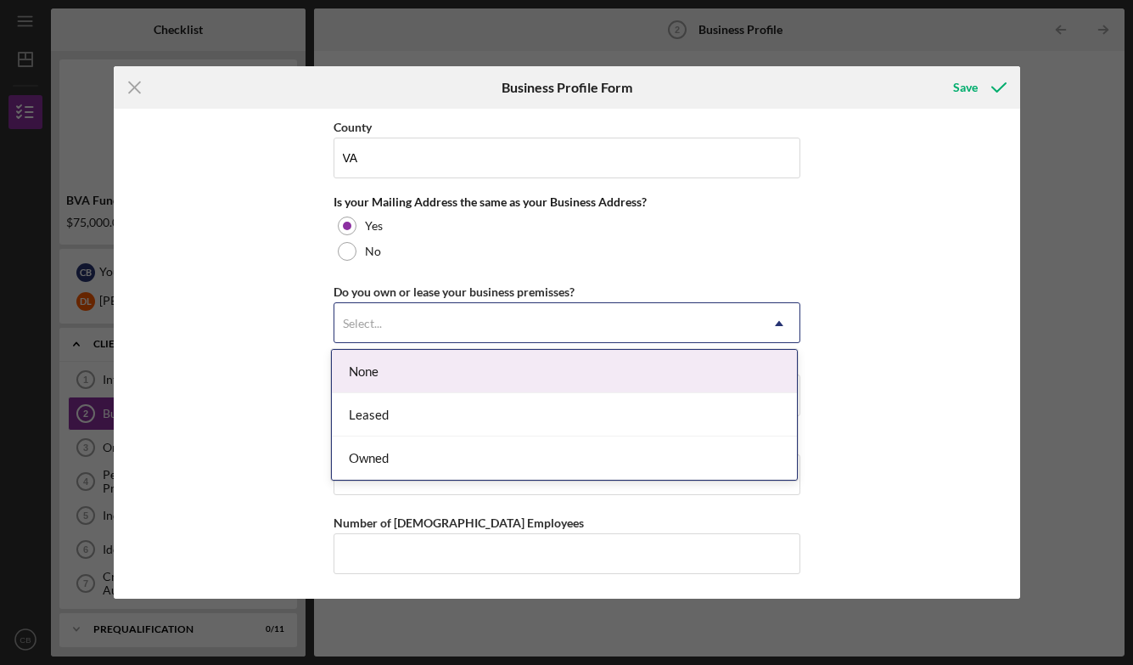
click at [489, 309] on div "Select..." at bounding box center [546, 323] width 424 height 39
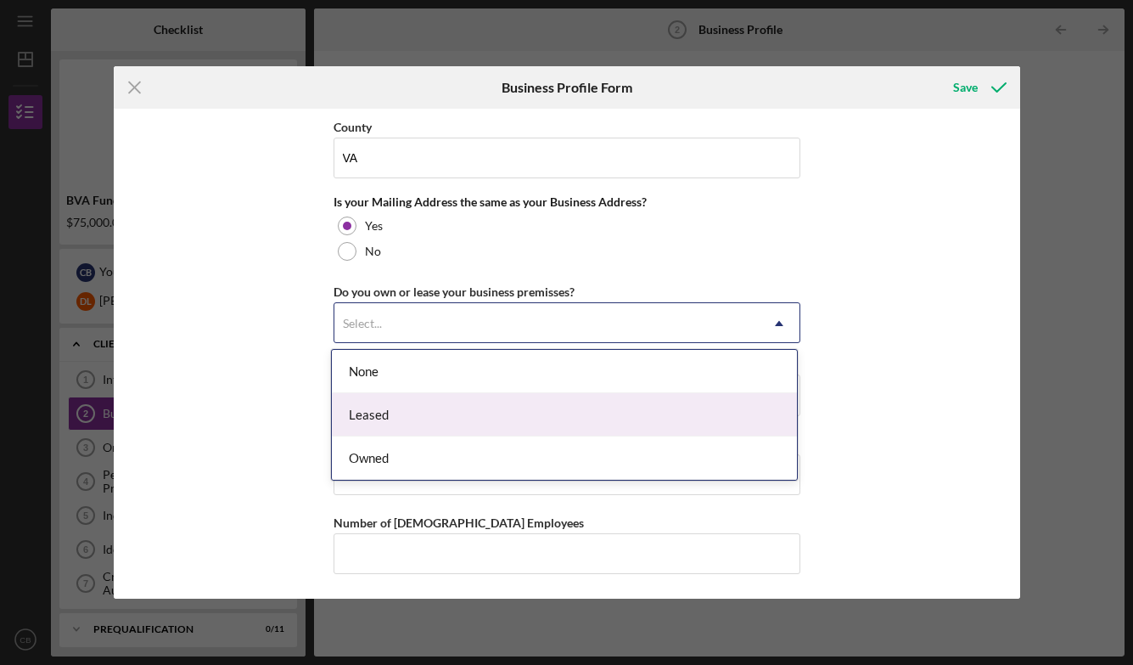
click at [442, 411] on div "Leased" at bounding box center [564, 414] width 465 height 43
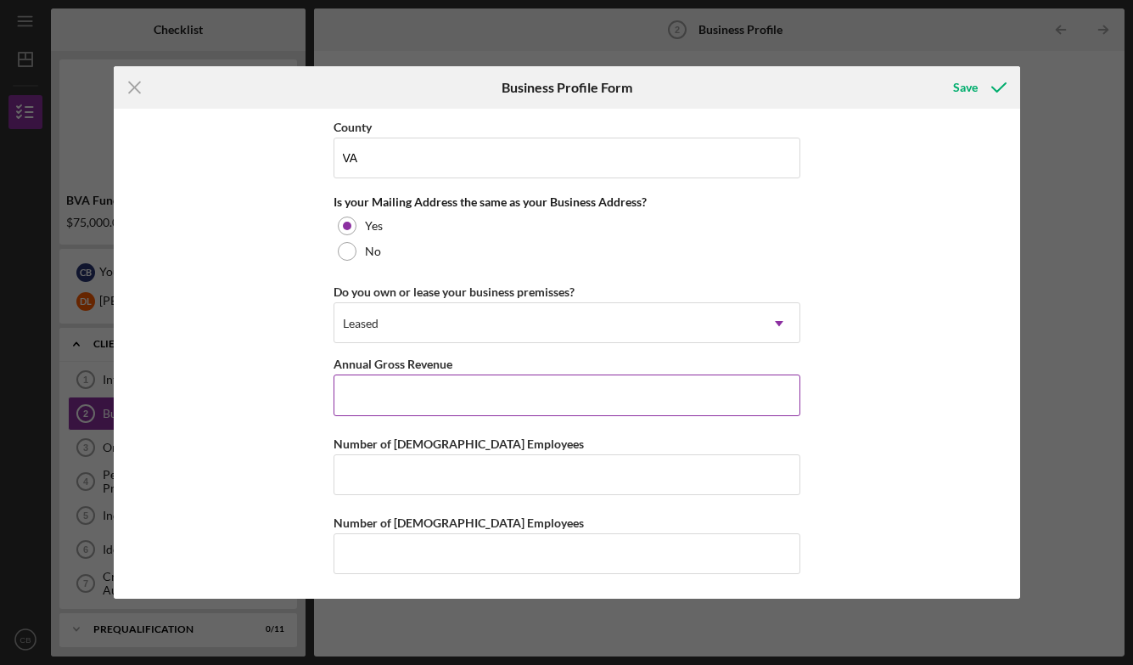
click at [462, 398] on input "Annual Gross Revenue" at bounding box center [567, 394] width 467 height 41
type input "$298,000"
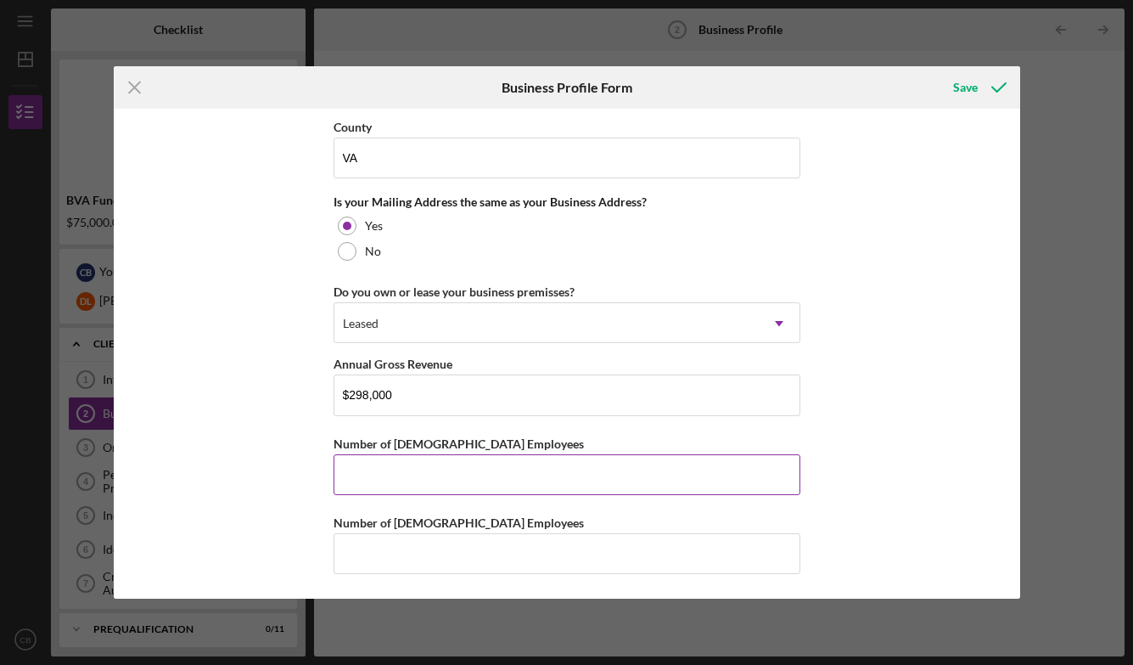
click at [582, 462] on input "Number of [DEMOGRAPHIC_DATA] Employees" at bounding box center [567, 474] width 467 height 41
type input "0"
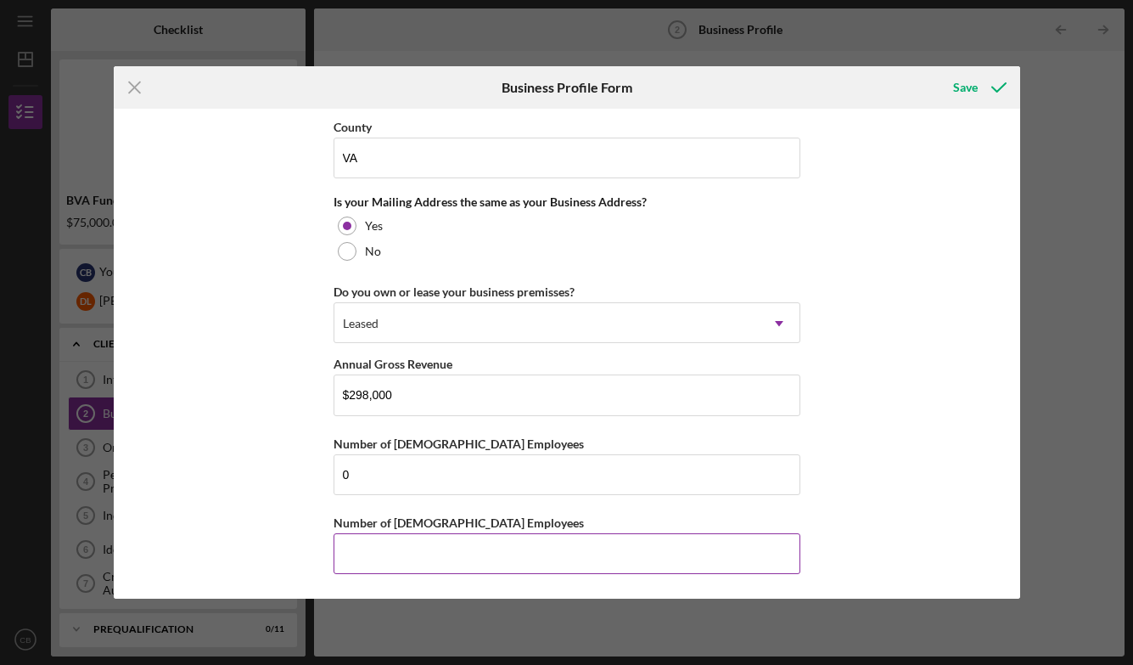
click at [497, 551] on input "Number of [DEMOGRAPHIC_DATA] Employees" at bounding box center [567, 553] width 467 height 41
type input "6"
click at [957, 90] on div "Save" at bounding box center [965, 87] width 25 height 34
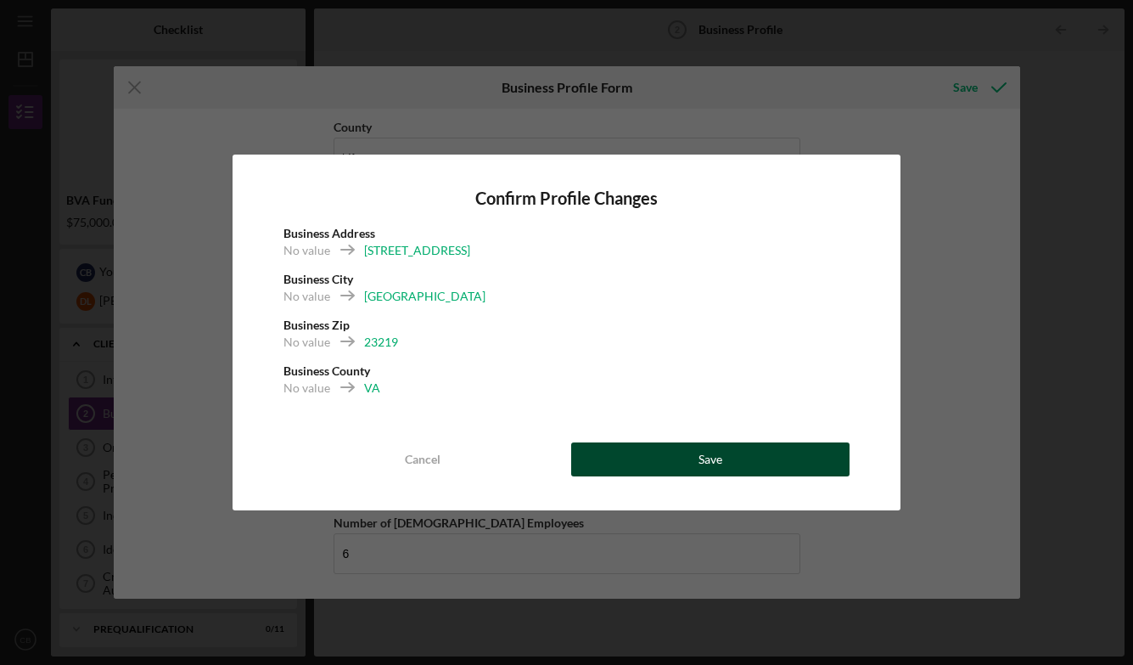
click at [629, 456] on button "Save" at bounding box center [710, 459] width 279 height 34
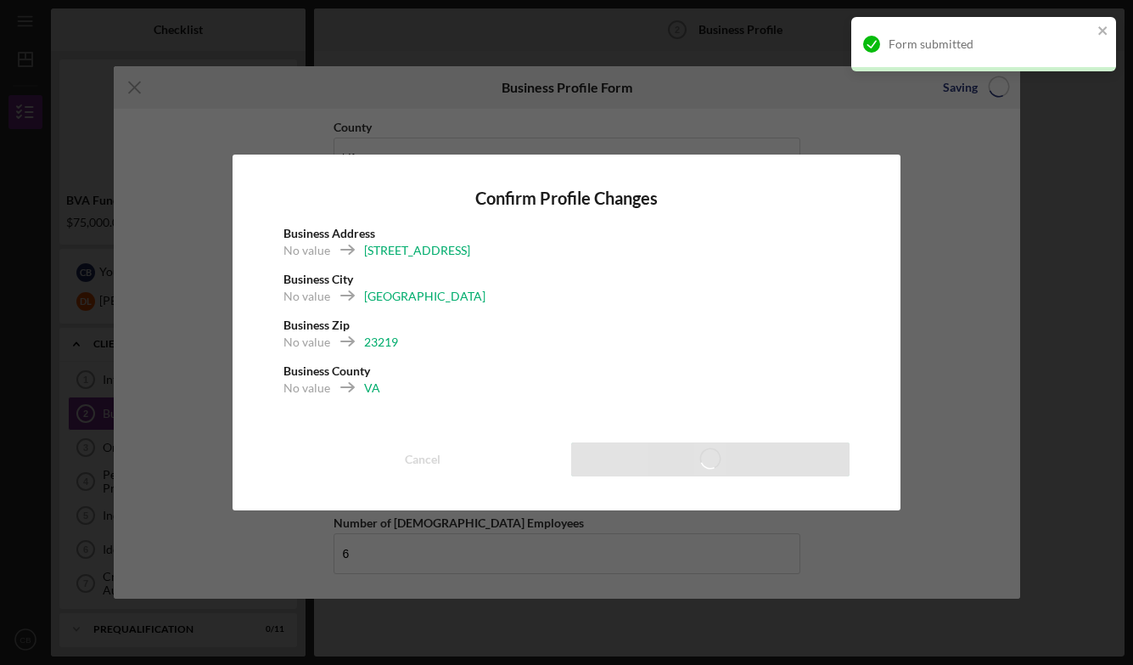
type input "50.00%"
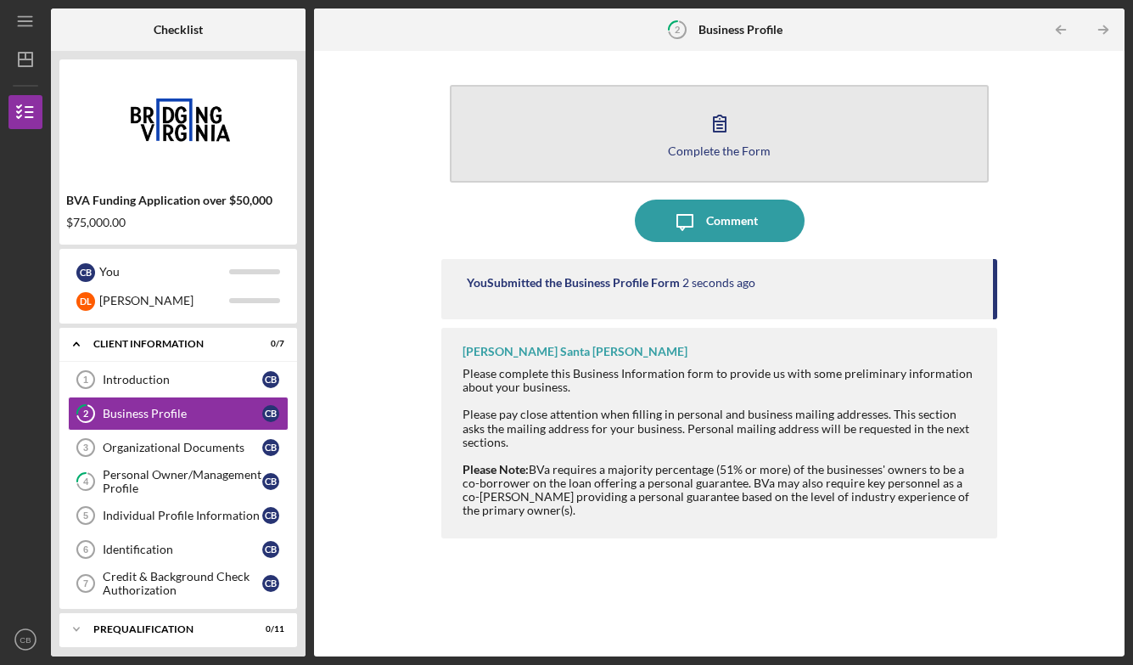
click at [730, 121] on icon "button" at bounding box center [720, 123] width 42 height 42
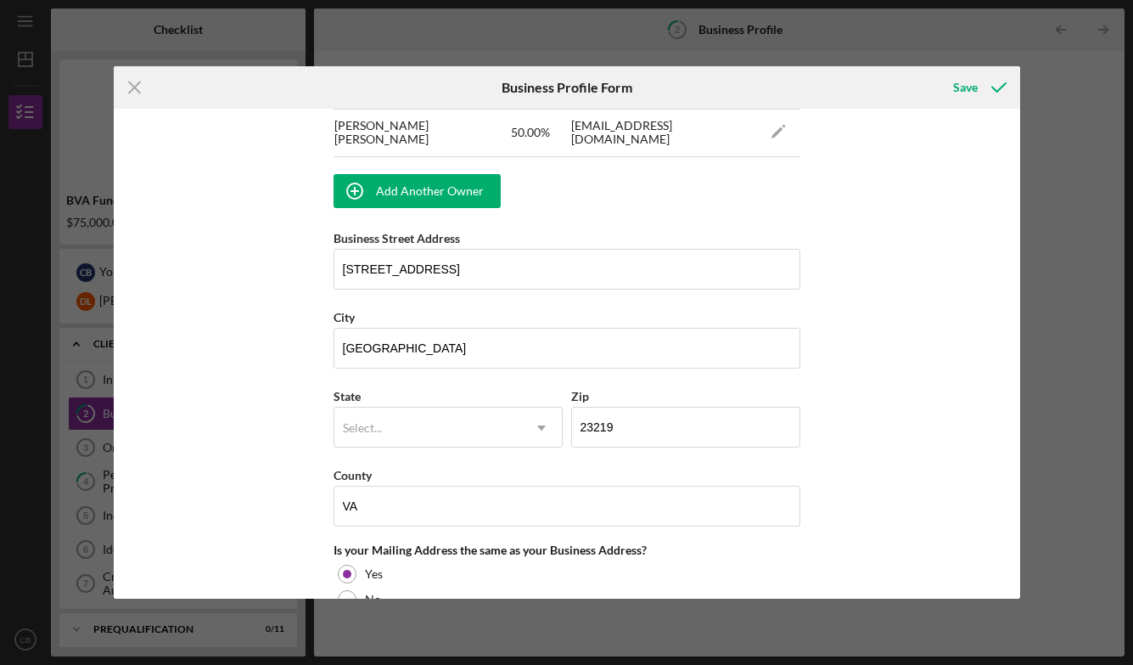
scroll to position [1142, 0]
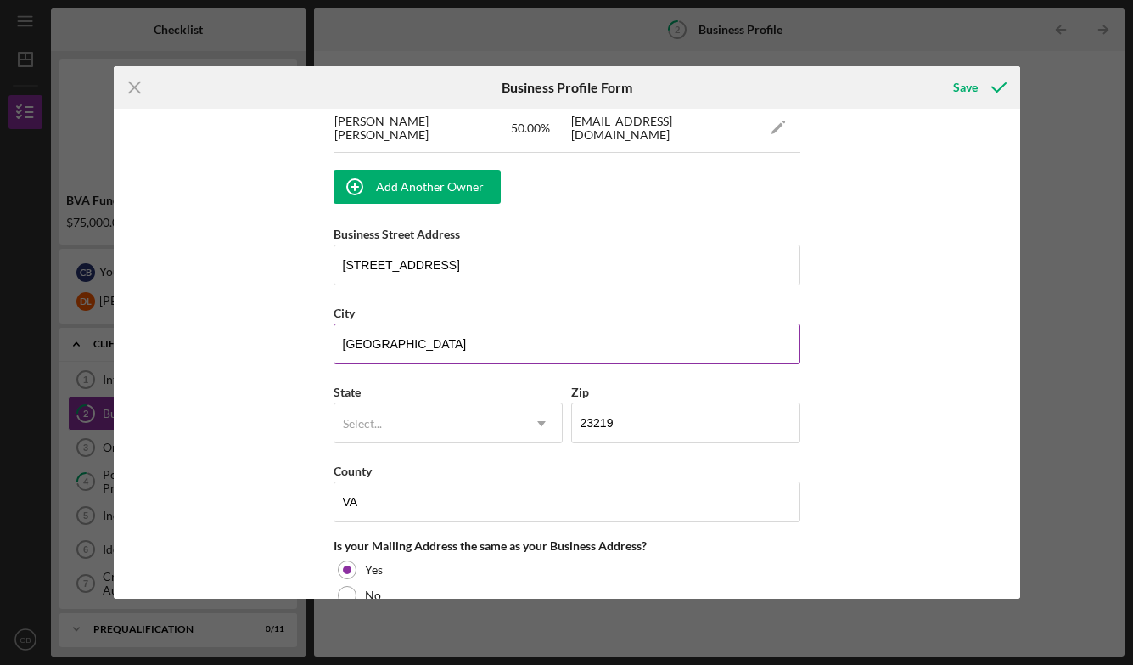
click at [486, 329] on input "[GEOGRAPHIC_DATA]" at bounding box center [567, 343] width 467 height 41
type input "[GEOGRAPHIC_DATA]"
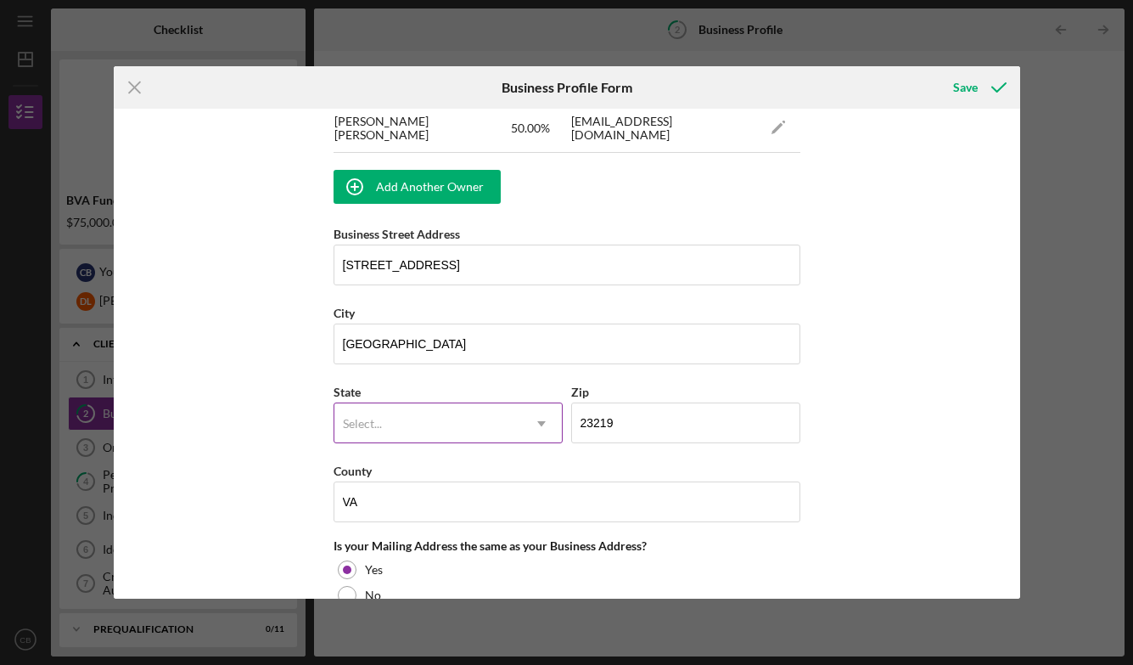
click at [470, 425] on div "Select..." at bounding box center [427, 423] width 187 height 39
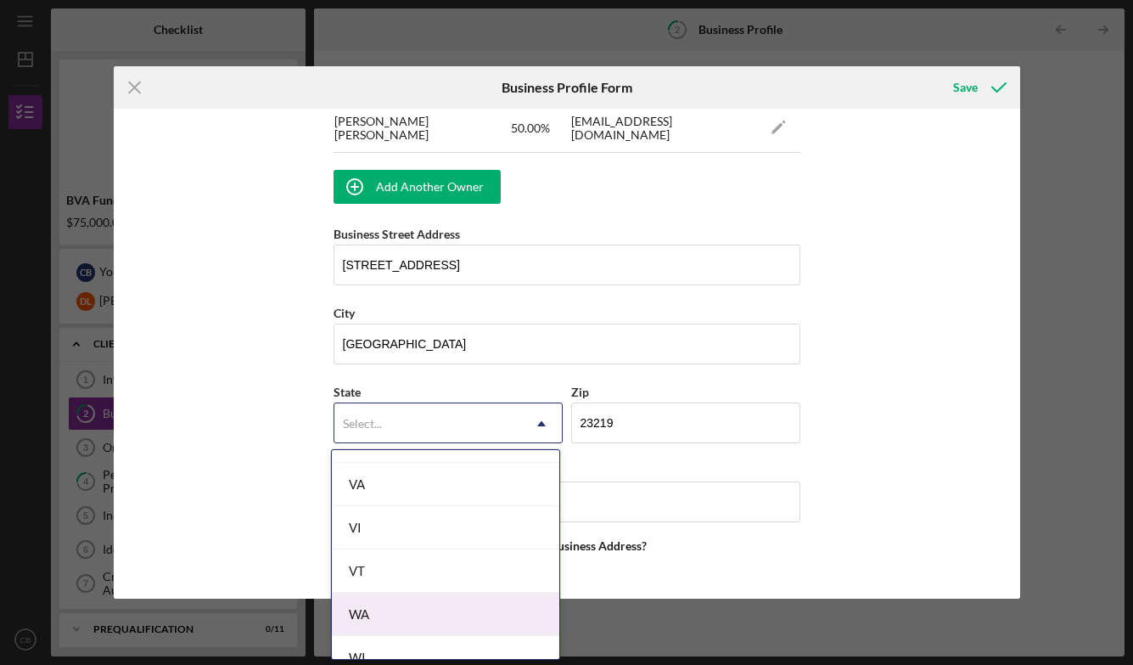
scroll to position [2931, 0]
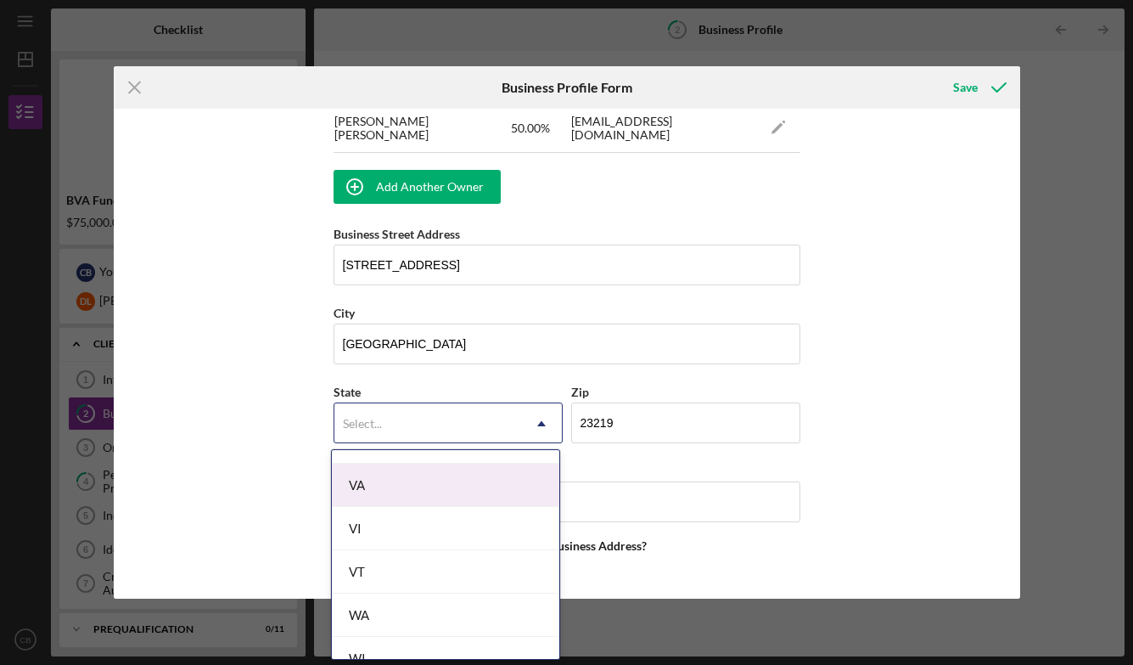
click at [485, 480] on div "VA" at bounding box center [446, 485] width 228 height 43
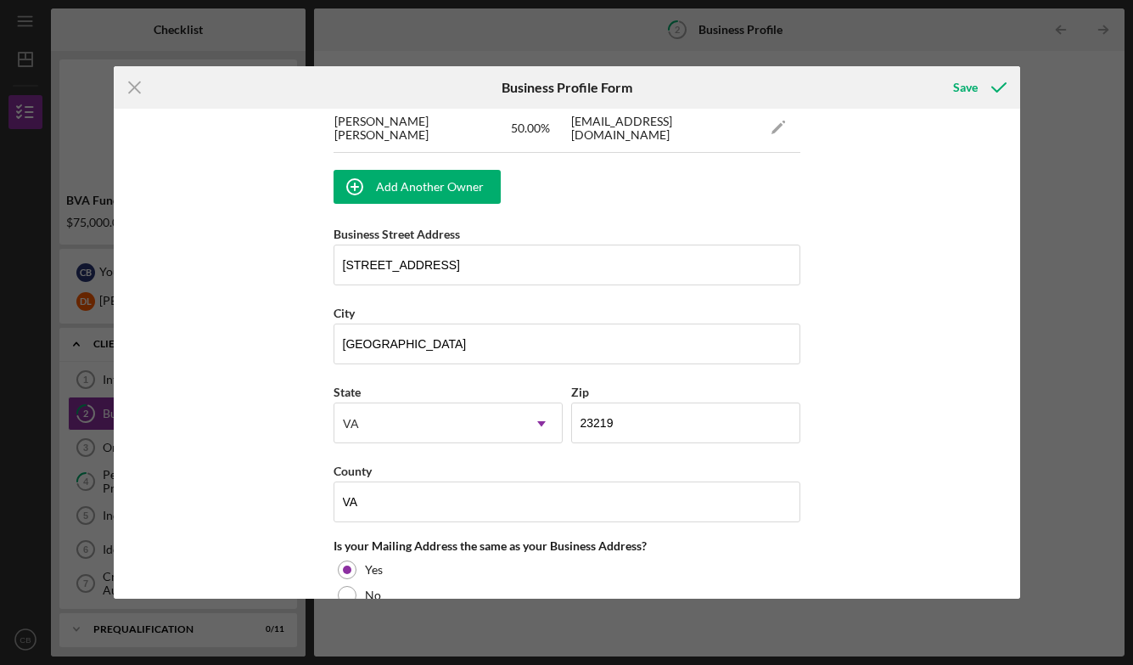
scroll to position [1486, 0]
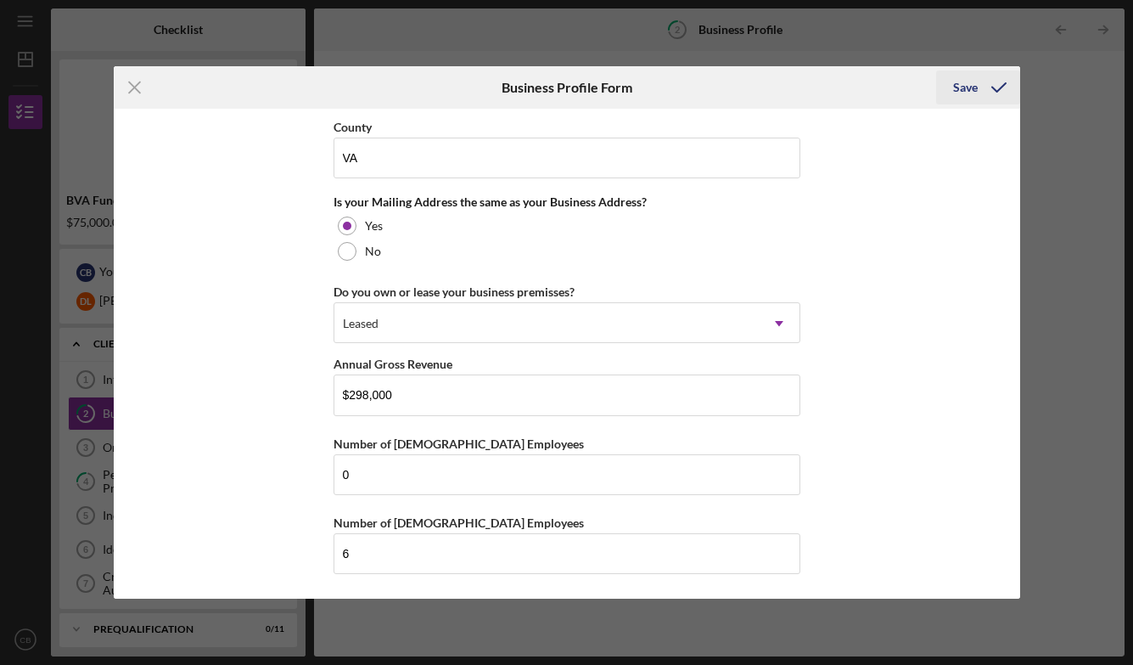
click at [964, 96] on div "Save" at bounding box center [965, 87] width 25 height 34
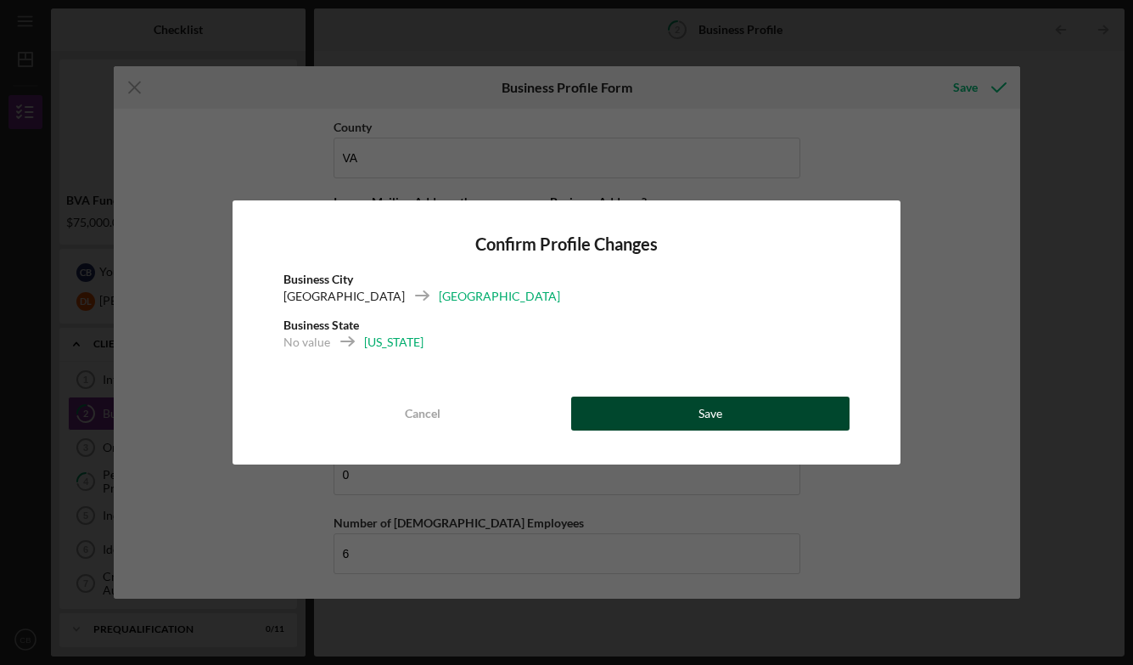
click at [654, 408] on button "Save" at bounding box center [710, 413] width 279 height 34
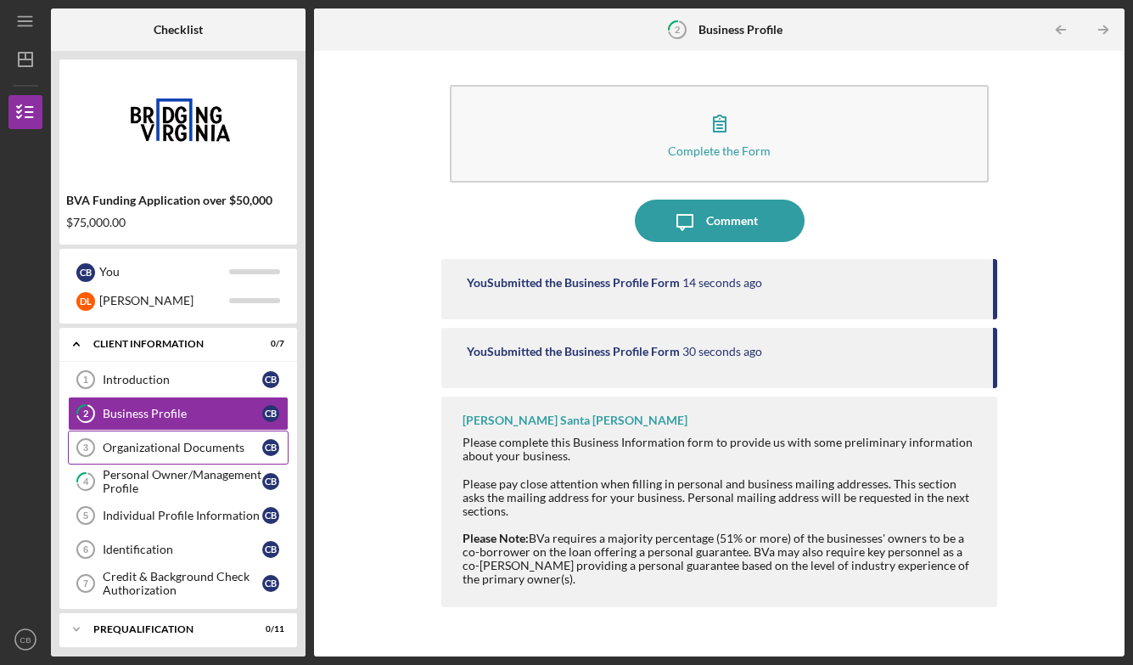
click at [148, 455] on link "Organizational Documents 3 Organizational Documents C B" at bounding box center [178, 447] width 221 height 34
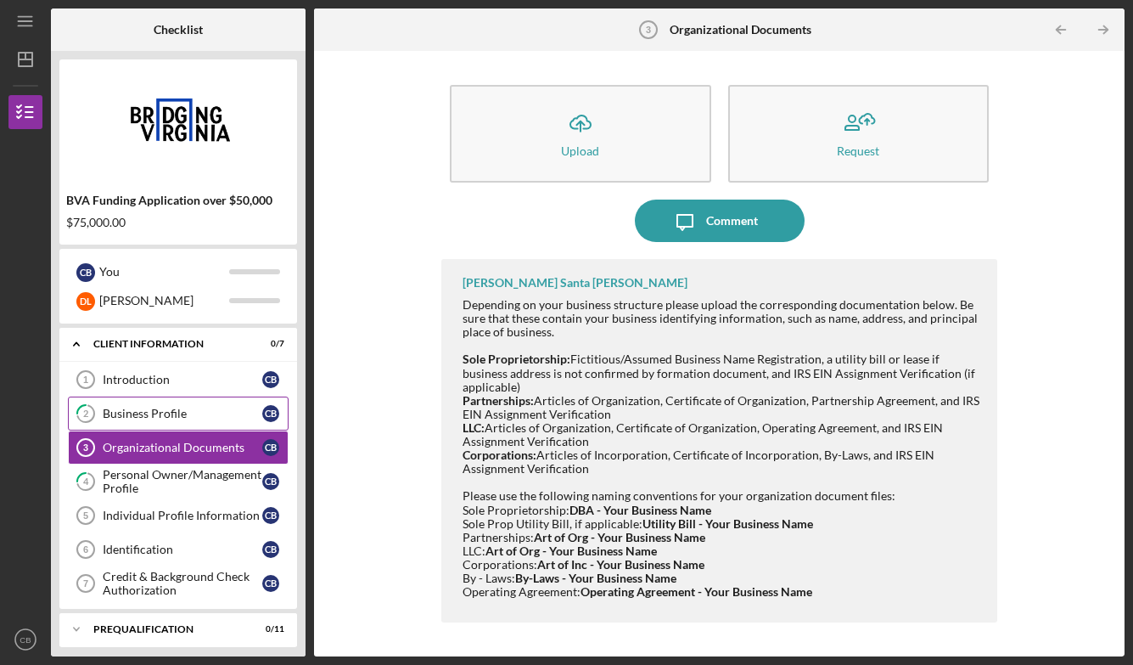
click at [167, 418] on div "Business Profile" at bounding box center [183, 414] width 160 height 14
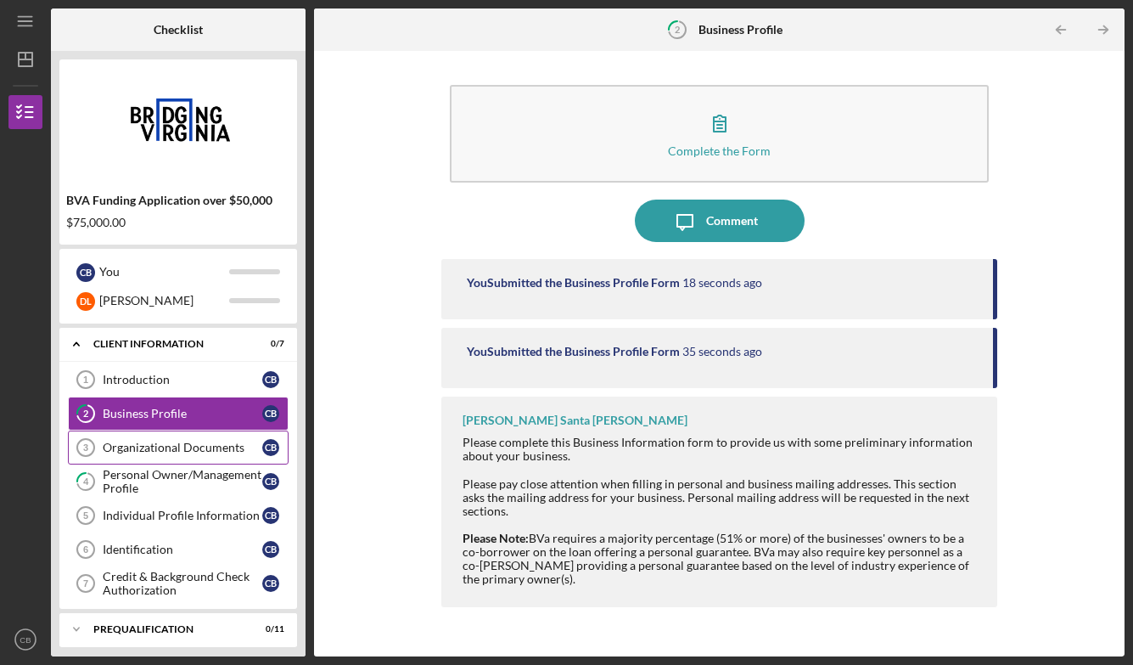
click at [202, 450] on div "Organizational Documents" at bounding box center [183, 448] width 160 height 14
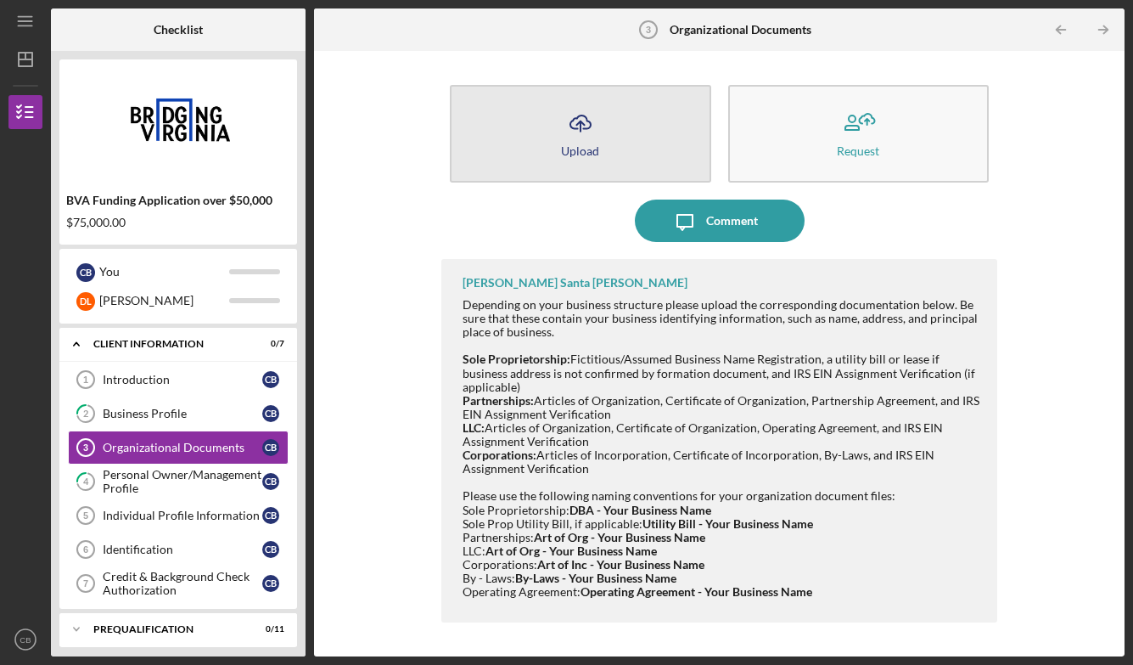
click at [586, 126] on icon "Icon/Upload" at bounding box center [580, 123] width 42 height 42
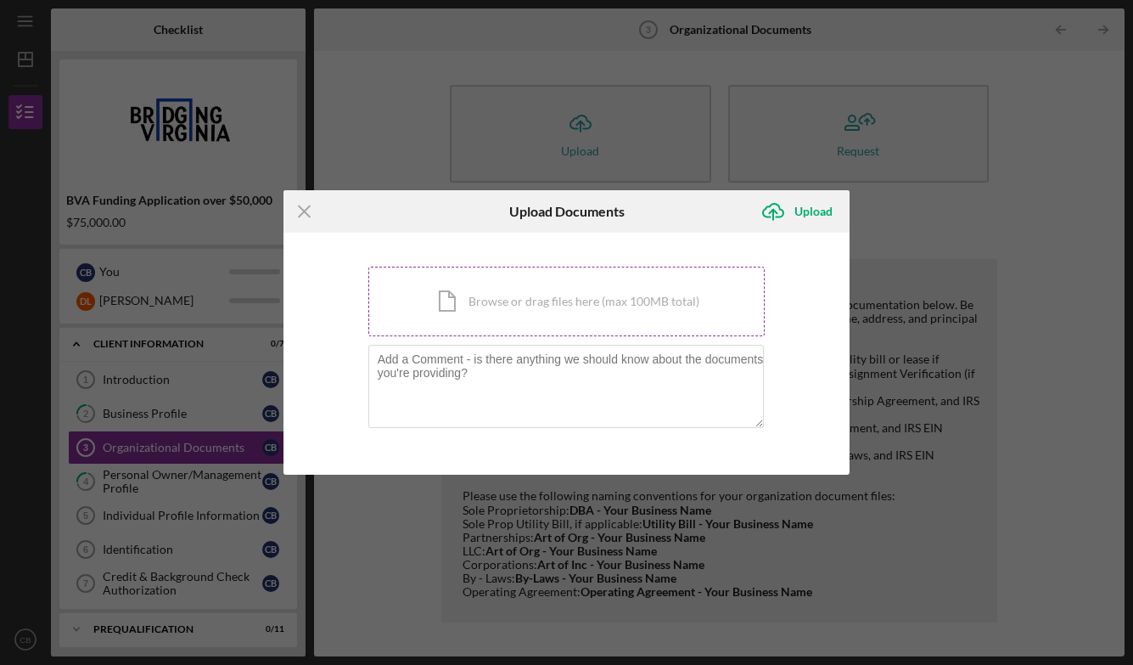
click at [459, 308] on div "Icon/Document Browse or drag files here (max 100MB total) Tap to choose files o…" at bounding box center [566, 302] width 397 height 70
click at [782, 200] on icon "Icon/Upload" at bounding box center [773, 211] width 42 height 42
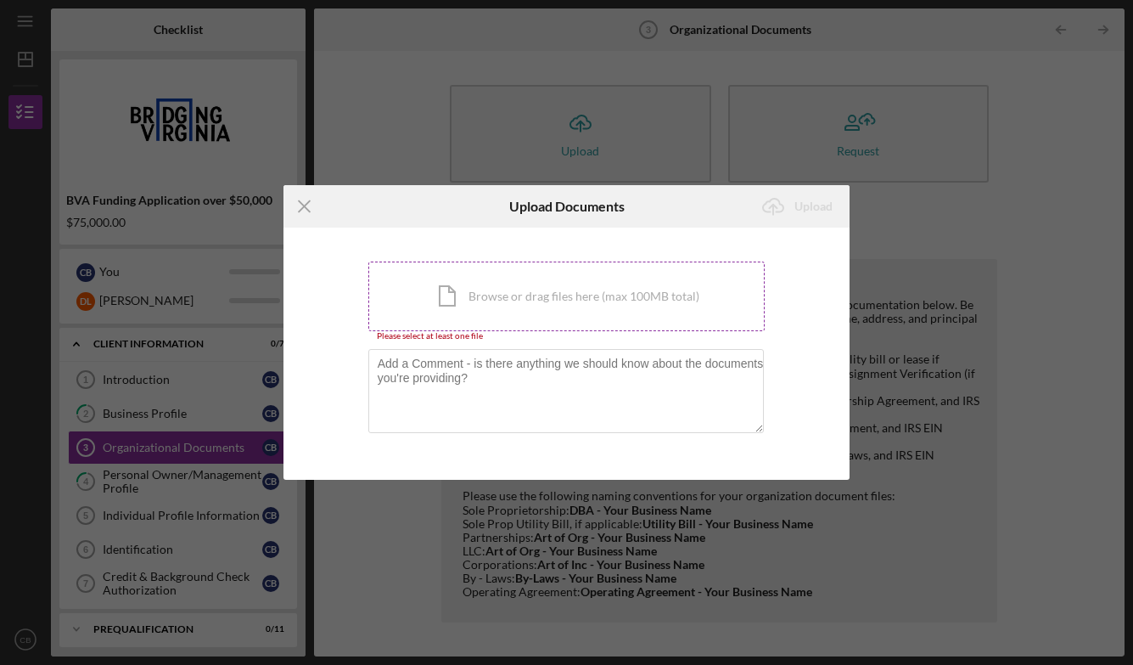
click at [525, 295] on div "Icon/Document Browse or drag files here (max 100MB total) Tap to choose files o…" at bounding box center [566, 296] width 397 height 70
click at [528, 295] on div "Icon/Document Browse or drag files here (max 100MB total) Tap to choose files o…" at bounding box center [566, 296] width 397 height 70
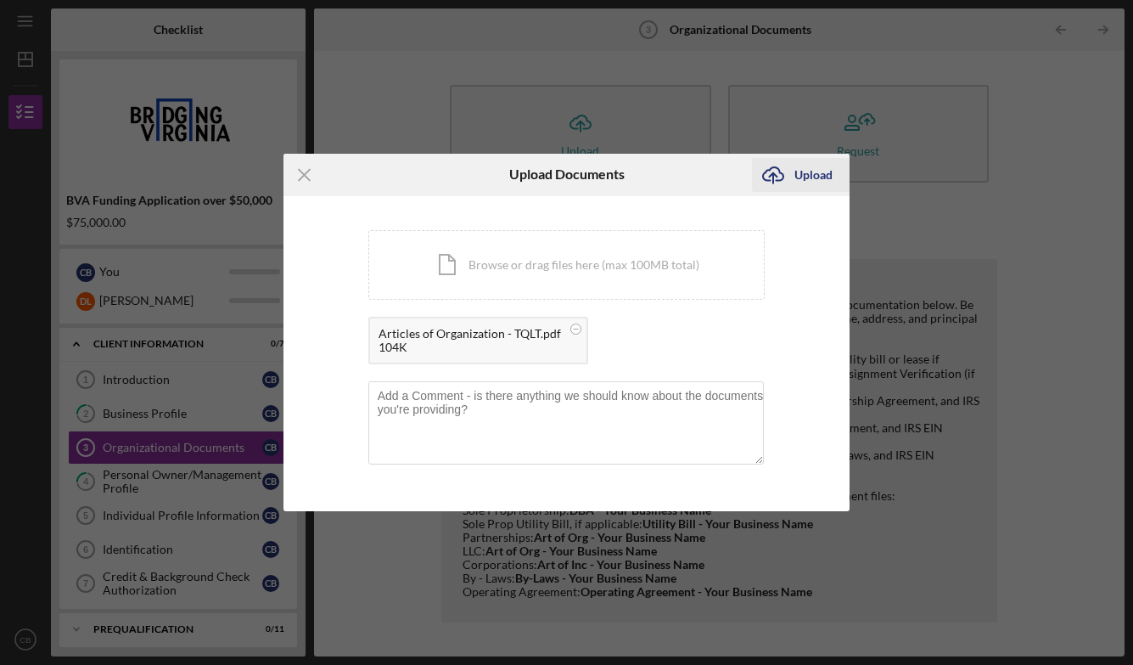
click at [817, 178] on div "Upload" at bounding box center [814, 175] width 38 height 34
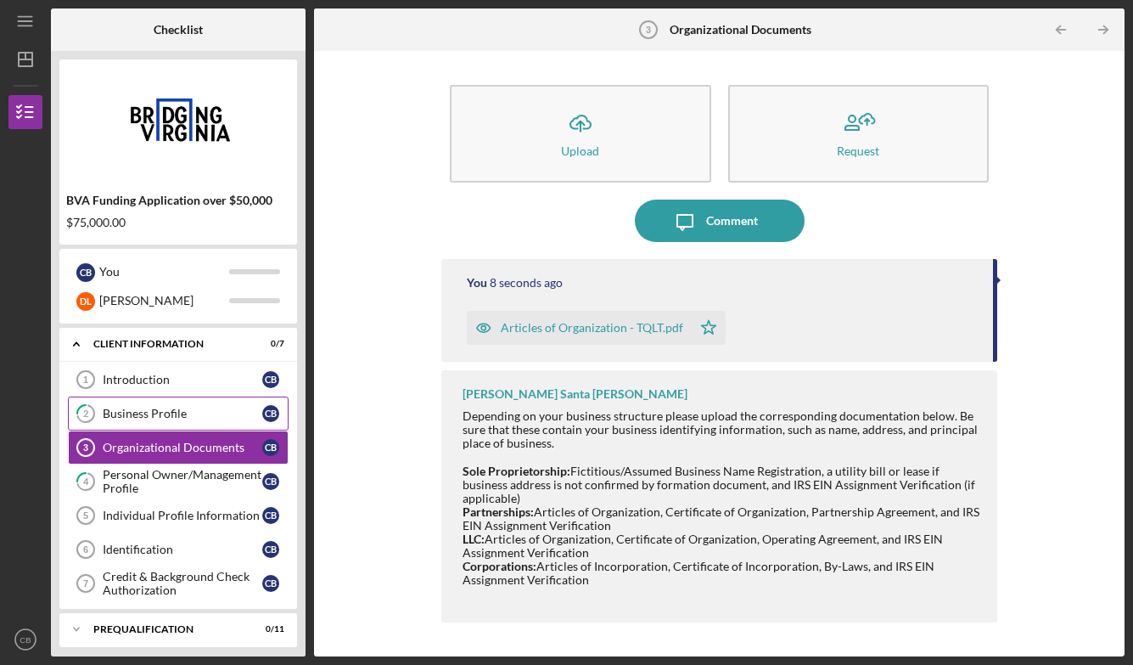
click at [184, 416] on div "Business Profile" at bounding box center [183, 414] width 160 height 14
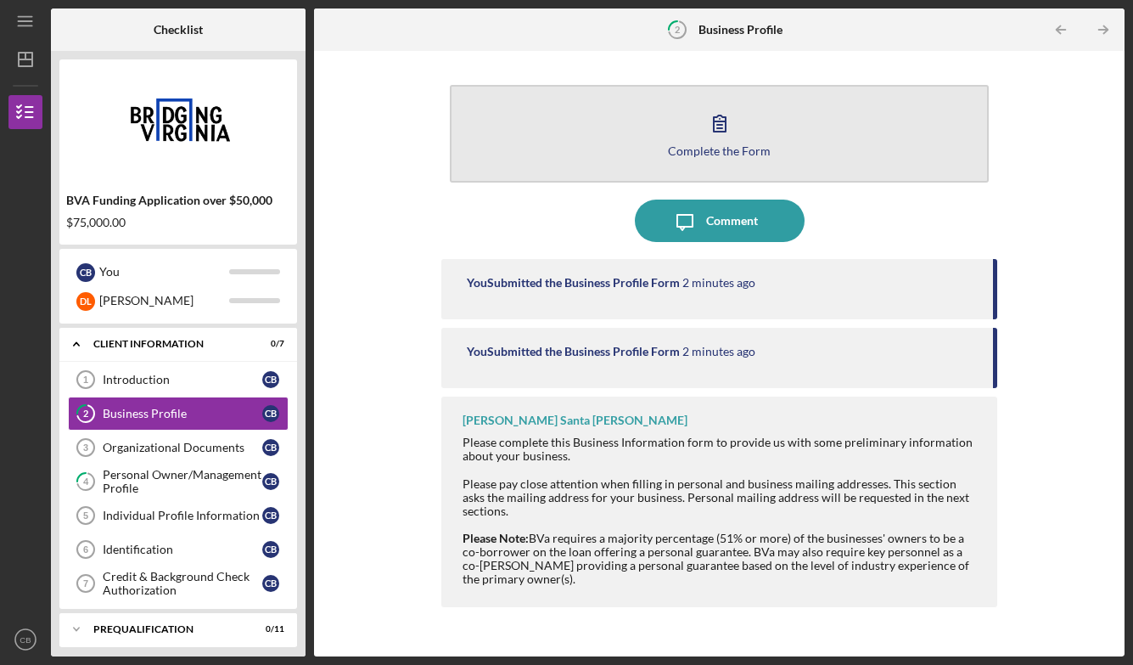
click at [729, 123] on icon "button" at bounding box center [720, 123] width 42 height 42
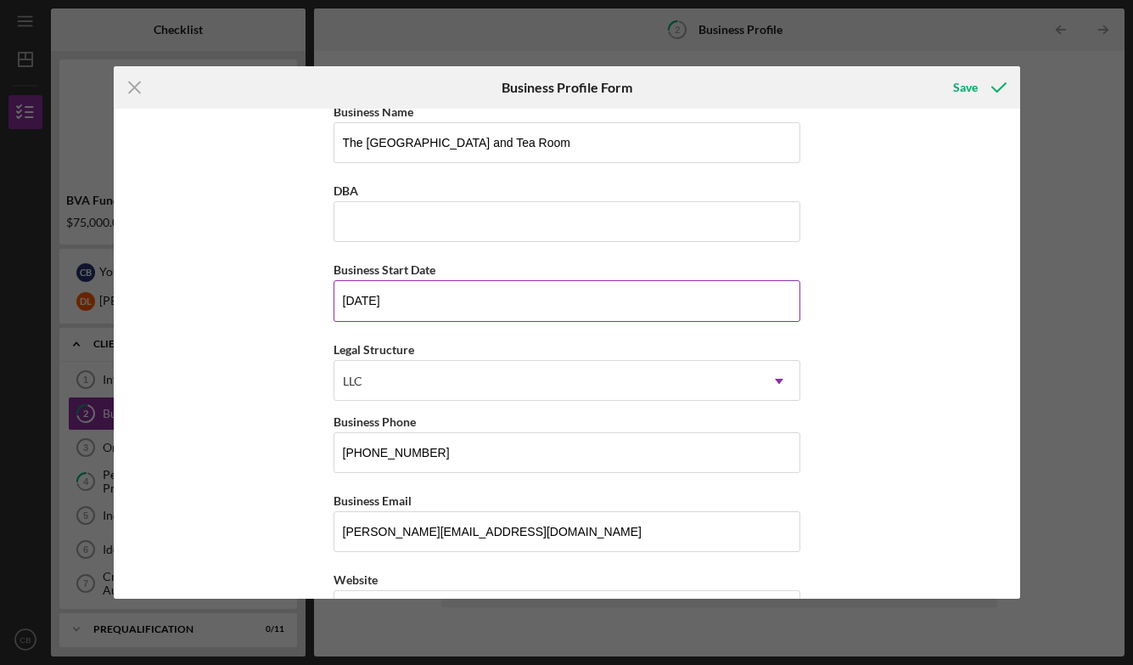
scroll to position [28, 0]
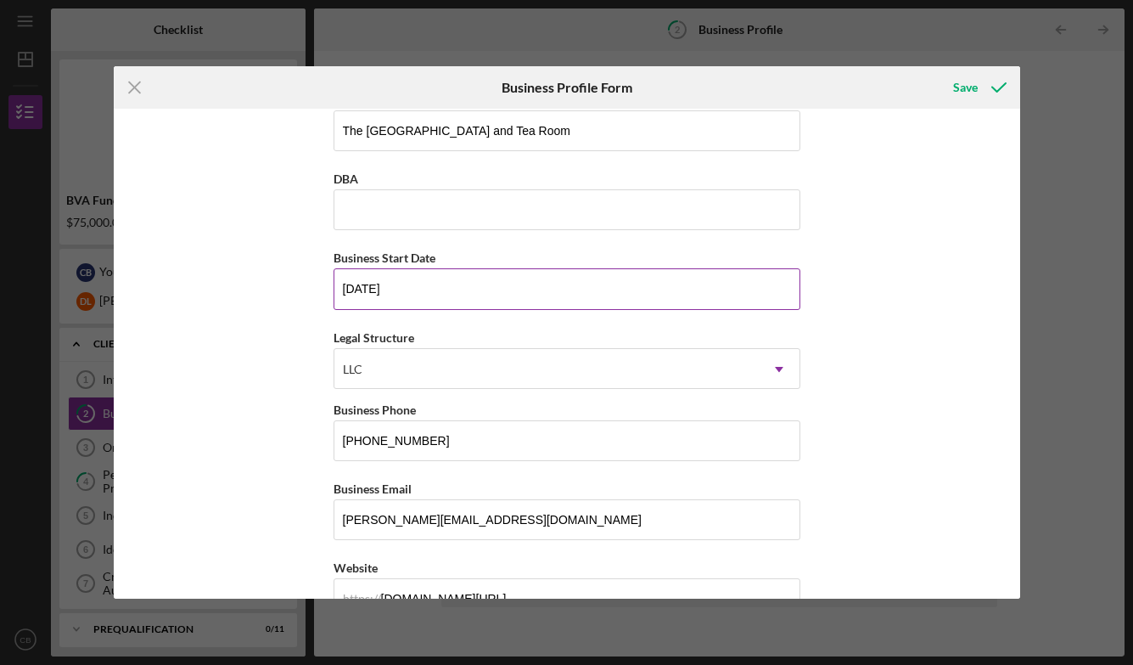
click at [593, 306] on input "[DATE]" at bounding box center [567, 288] width 467 height 41
click at [578, 296] on input "[DATE]" at bounding box center [567, 288] width 467 height 41
type input "[DATE]"
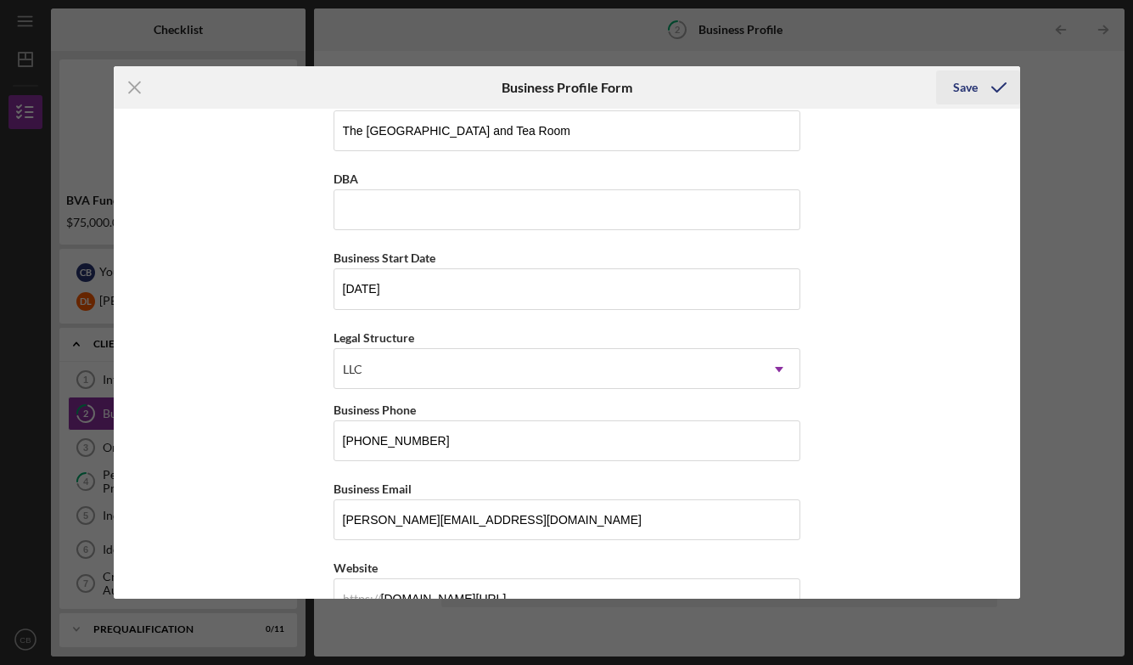
click at [963, 82] on div "Save" at bounding box center [965, 87] width 25 height 34
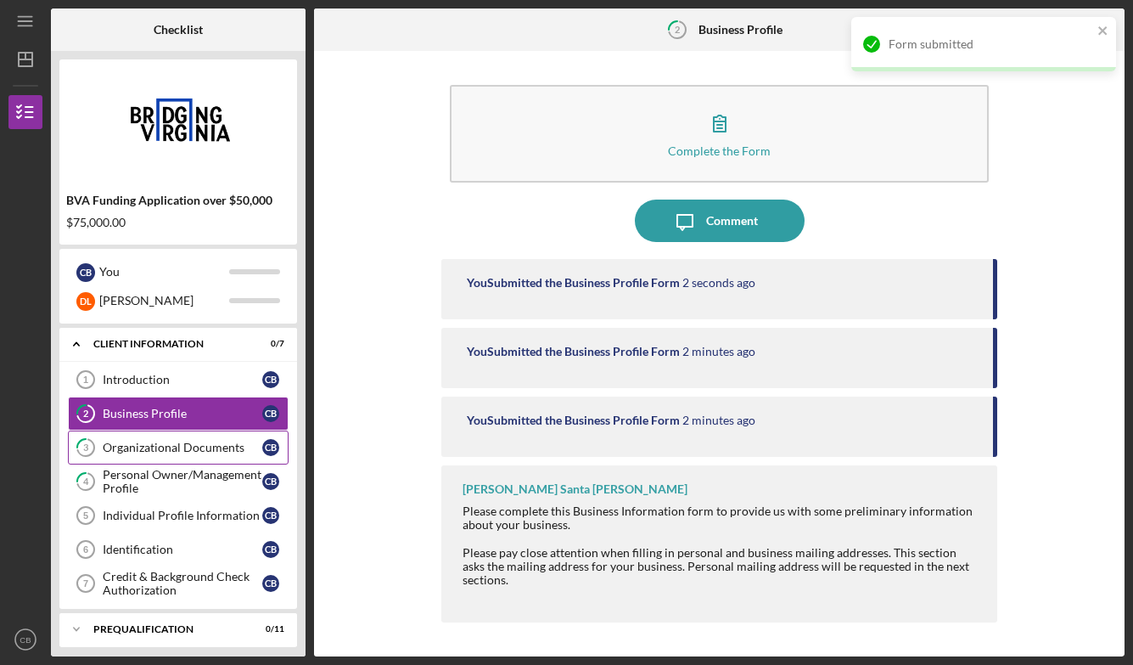
click at [121, 447] on div "Organizational Documents" at bounding box center [183, 448] width 160 height 14
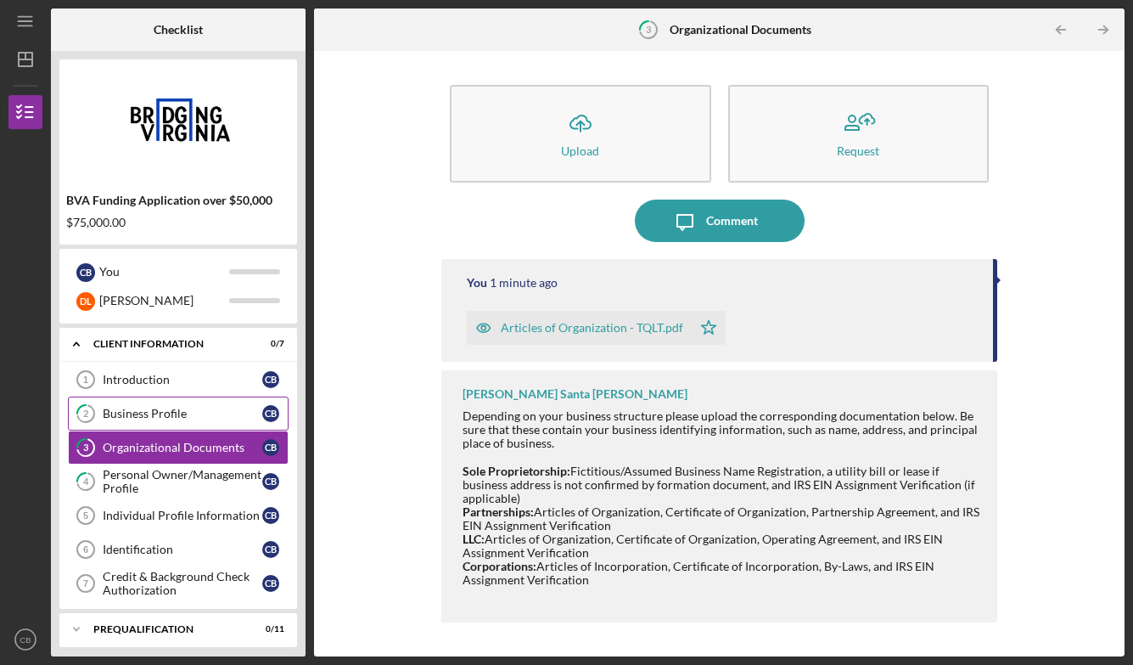
scroll to position [1, 0]
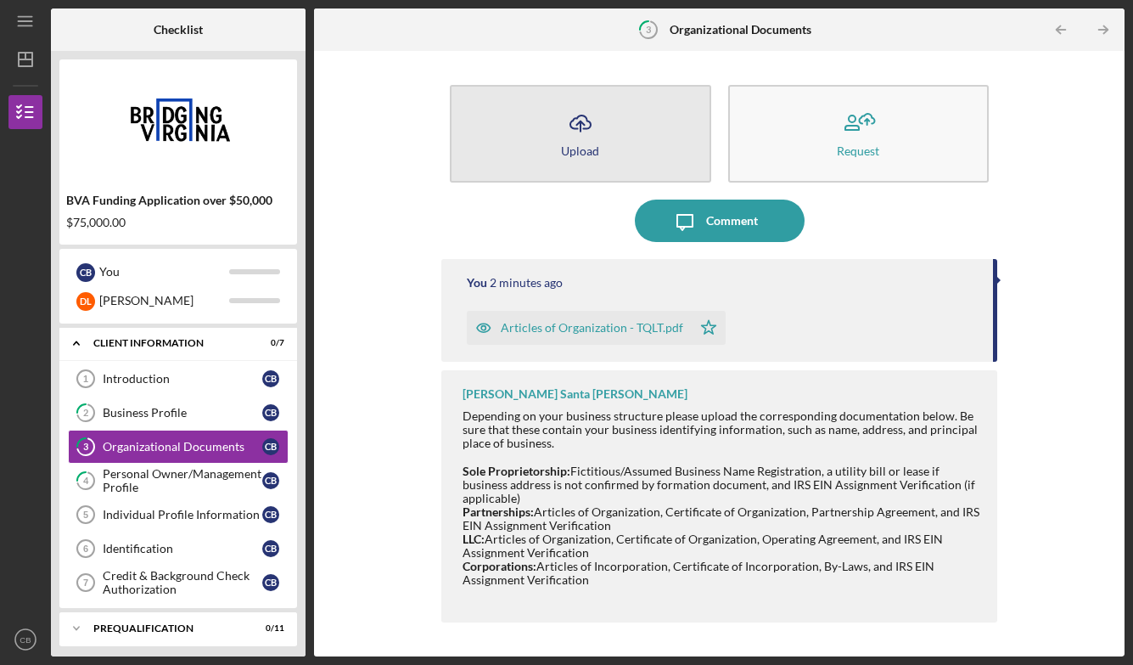
click at [582, 124] on polyline "button" at bounding box center [580, 123] width 8 height 4
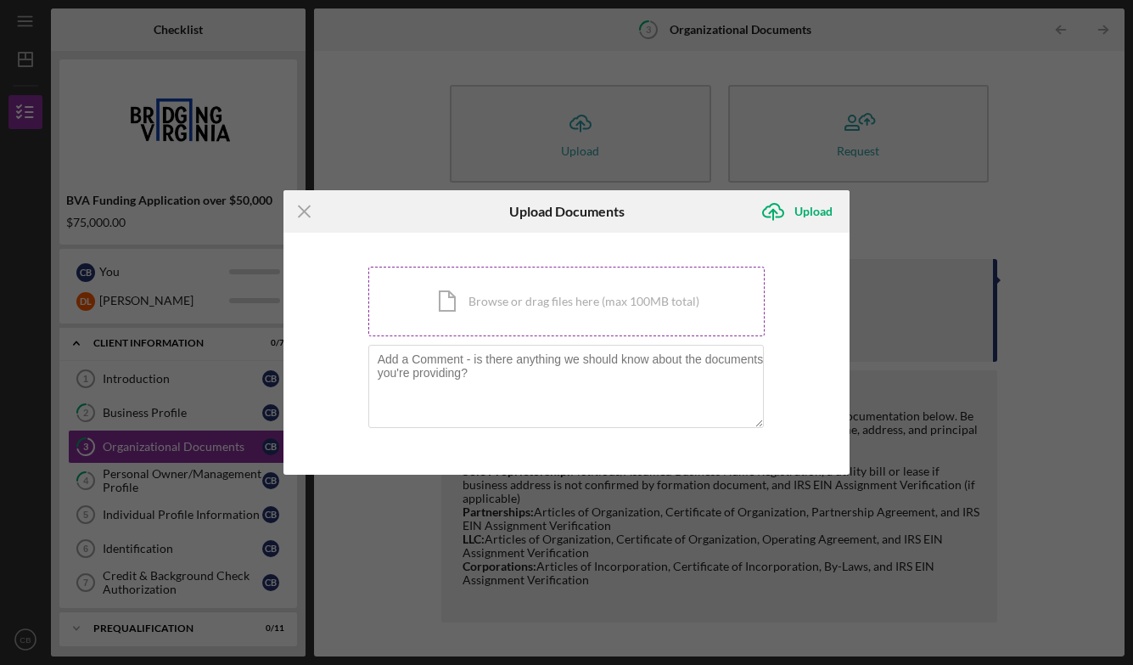
click at [509, 292] on div "Icon/Document Browse or drag files here (max 100MB total) Tap to choose files o…" at bounding box center [566, 302] width 397 height 70
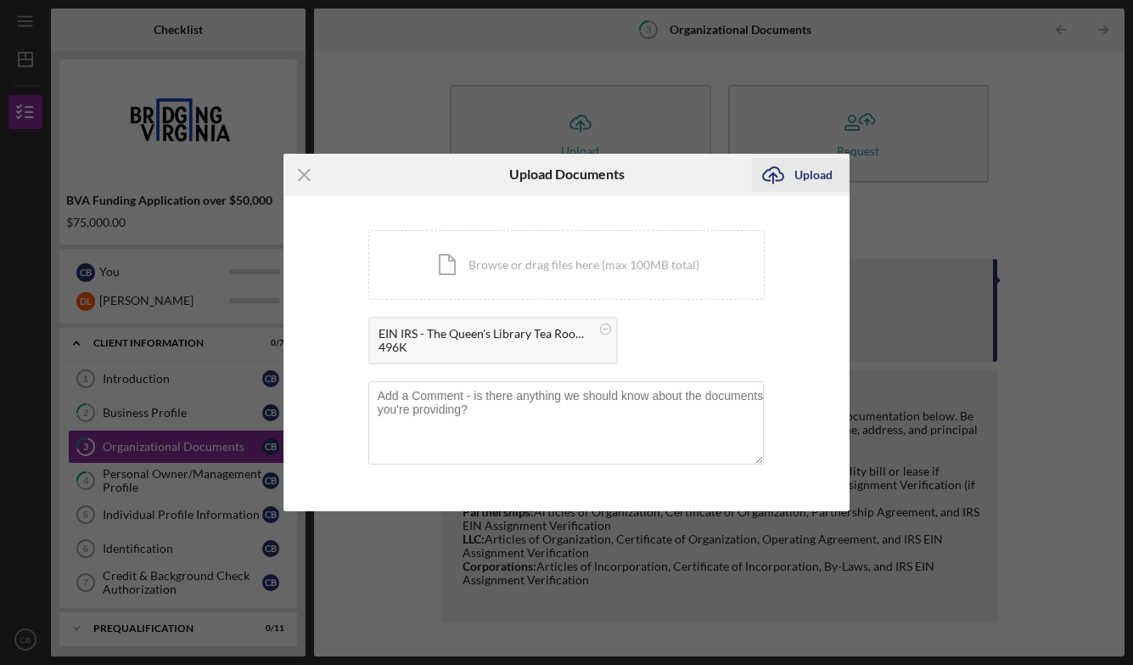
click at [812, 174] on div "Upload" at bounding box center [814, 175] width 38 height 34
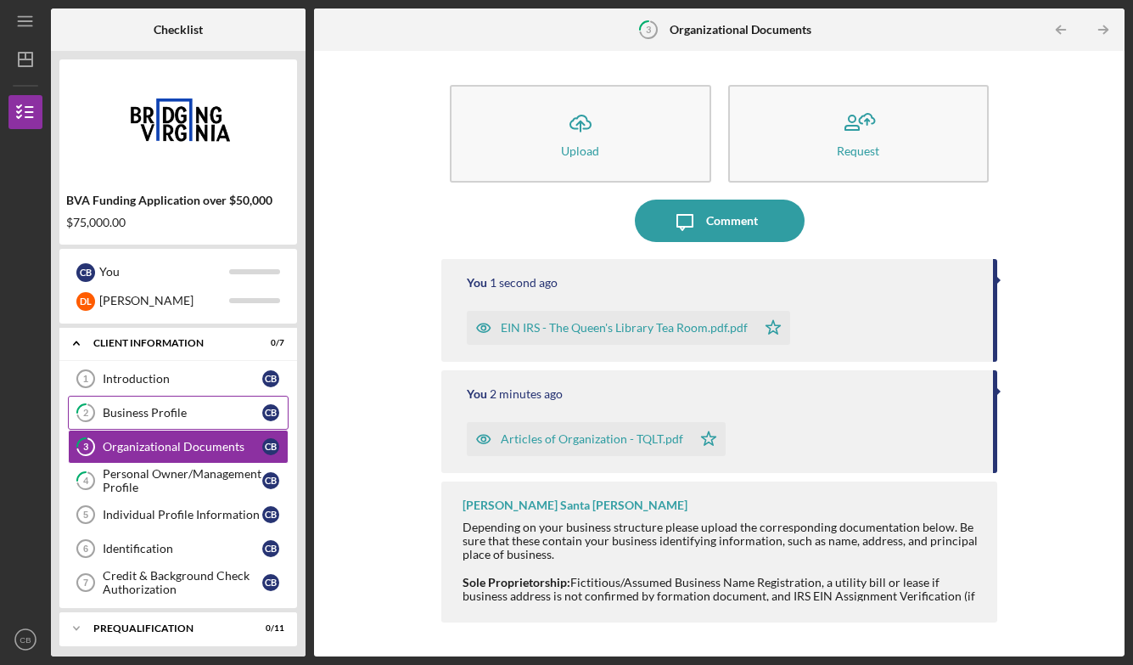
click at [145, 401] on link "2 Business Profile C B" at bounding box center [178, 413] width 221 height 34
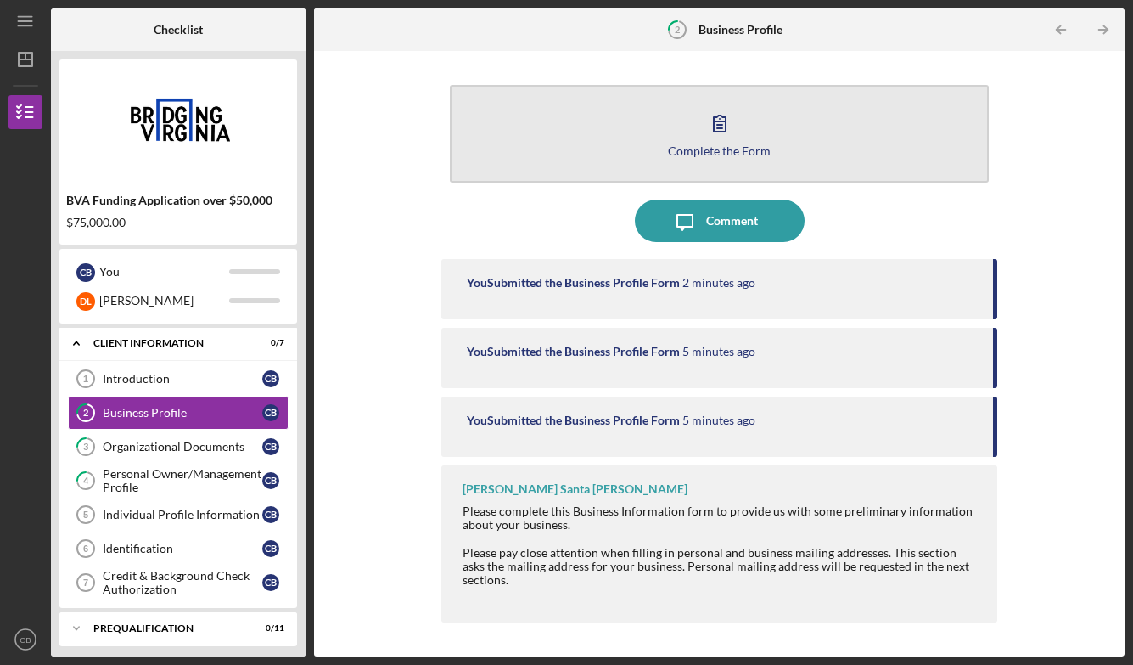
click at [718, 138] on icon "button" at bounding box center [720, 123] width 42 height 42
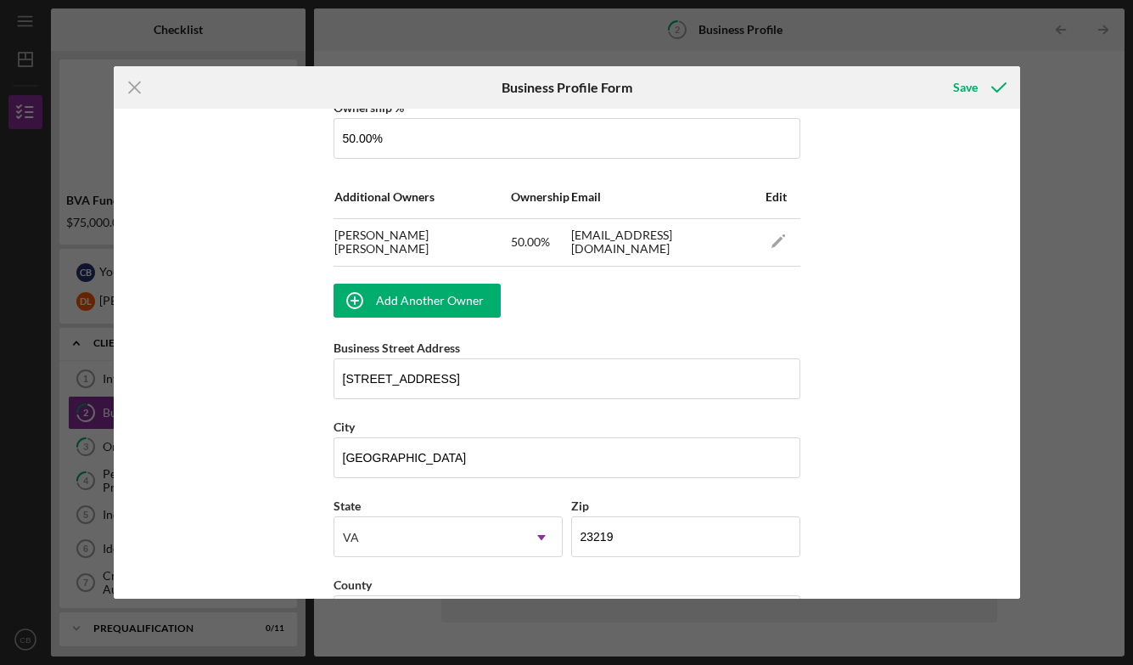
scroll to position [972, 0]
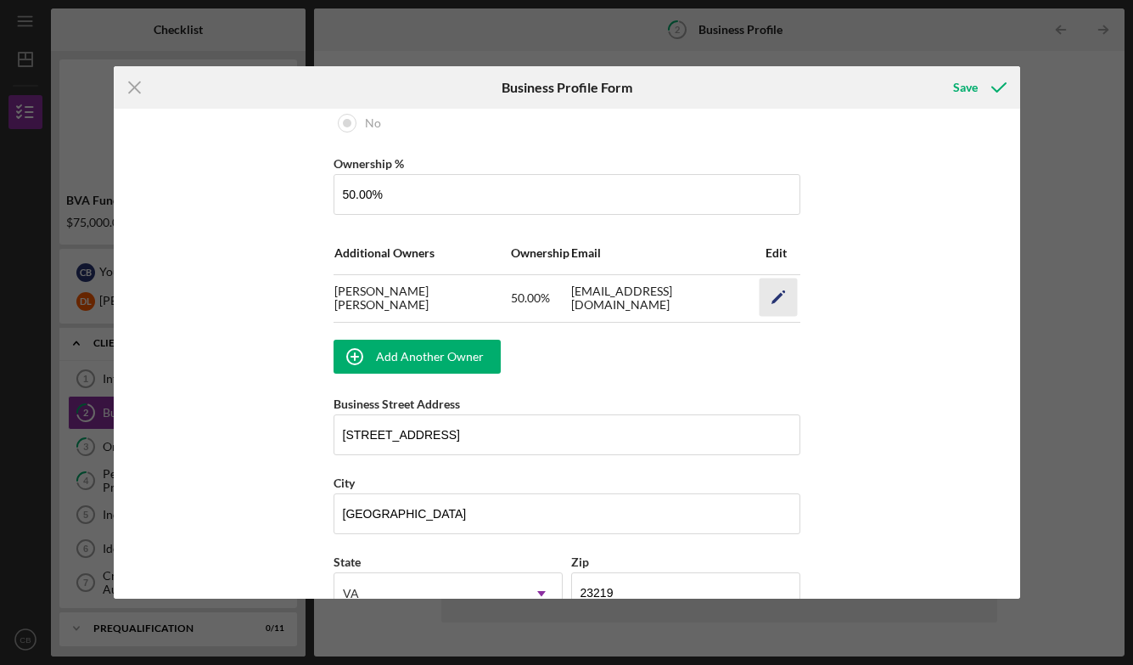
click at [777, 286] on icon "Icon/Edit" at bounding box center [778, 297] width 38 height 38
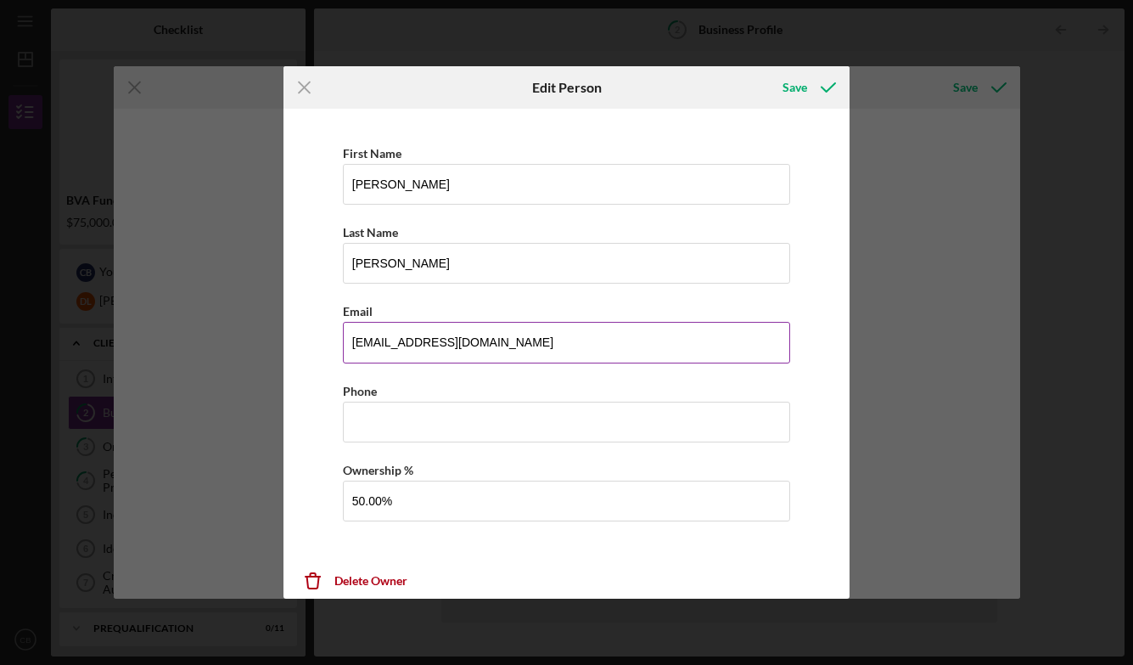
scroll to position [9, 0]
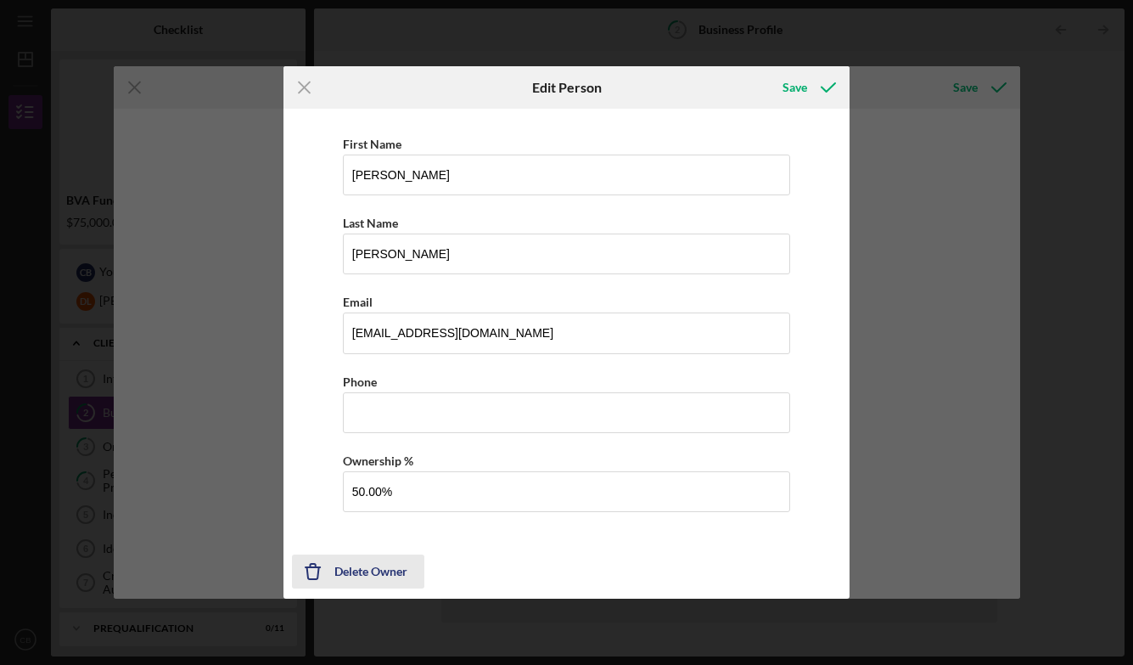
click at [353, 570] on div "Delete Owner" at bounding box center [370, 571] width 73 height 34
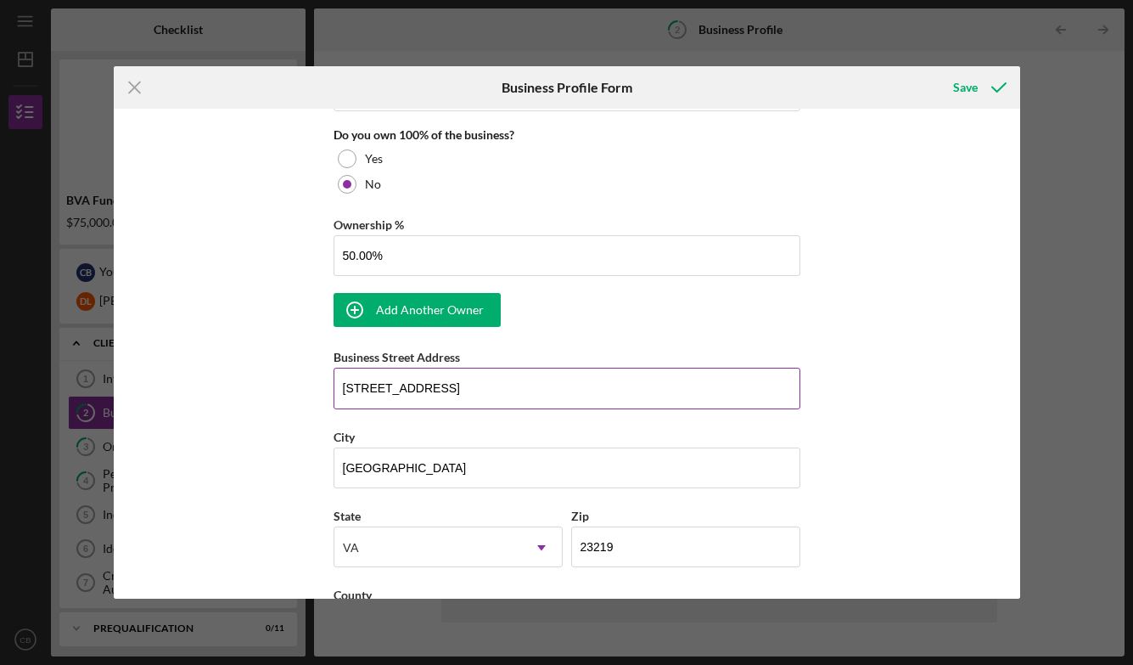
scroll to position [905, 0]
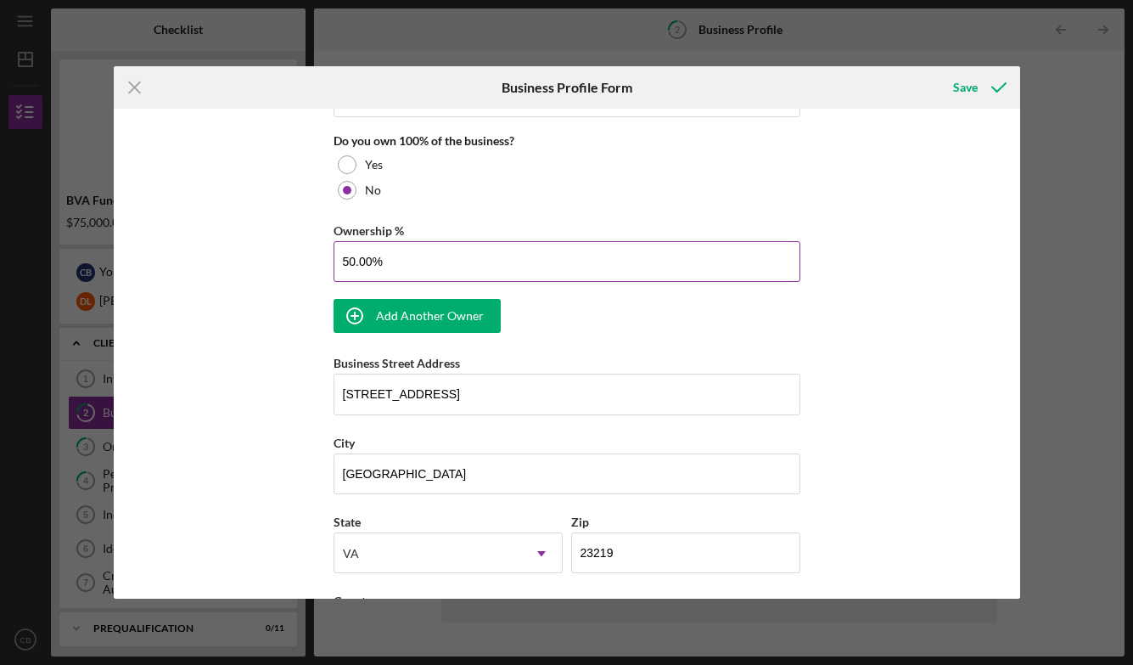
click at [349, 262] on input "50.00%" at bounding box center [567, 261] width 467 height 41
type input "100.00%"
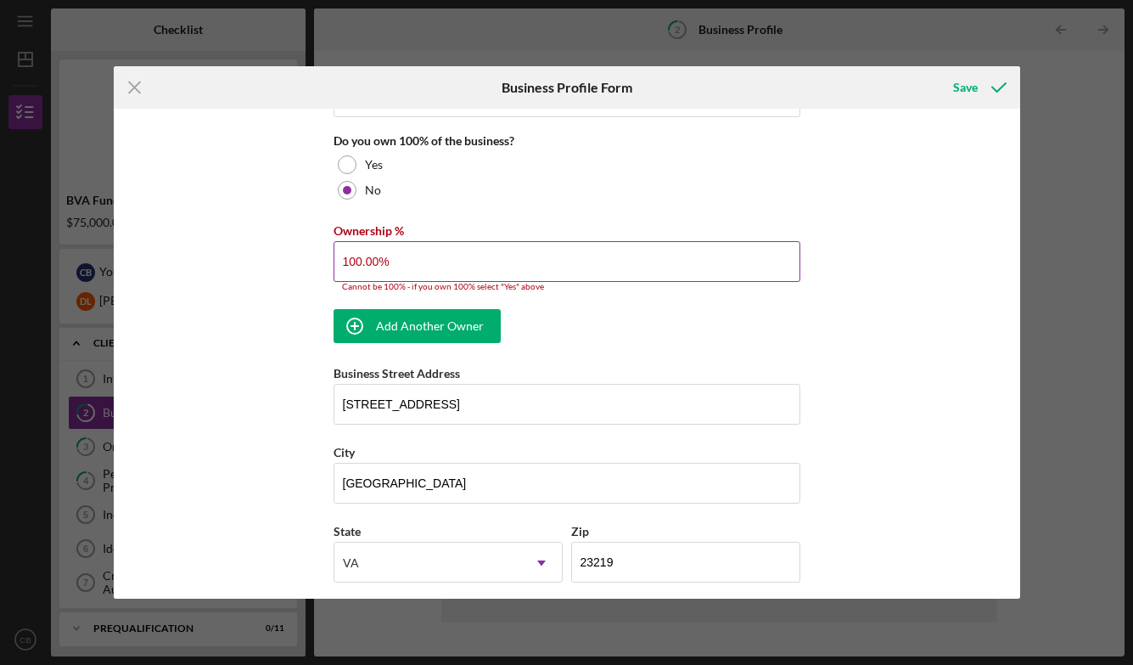
click at [749, 290] on div "Business Name The Queen's Library and Tea Room DBA Business Start Date [DATE] L…" at bounding box center [567, 142] width 467 height 1861
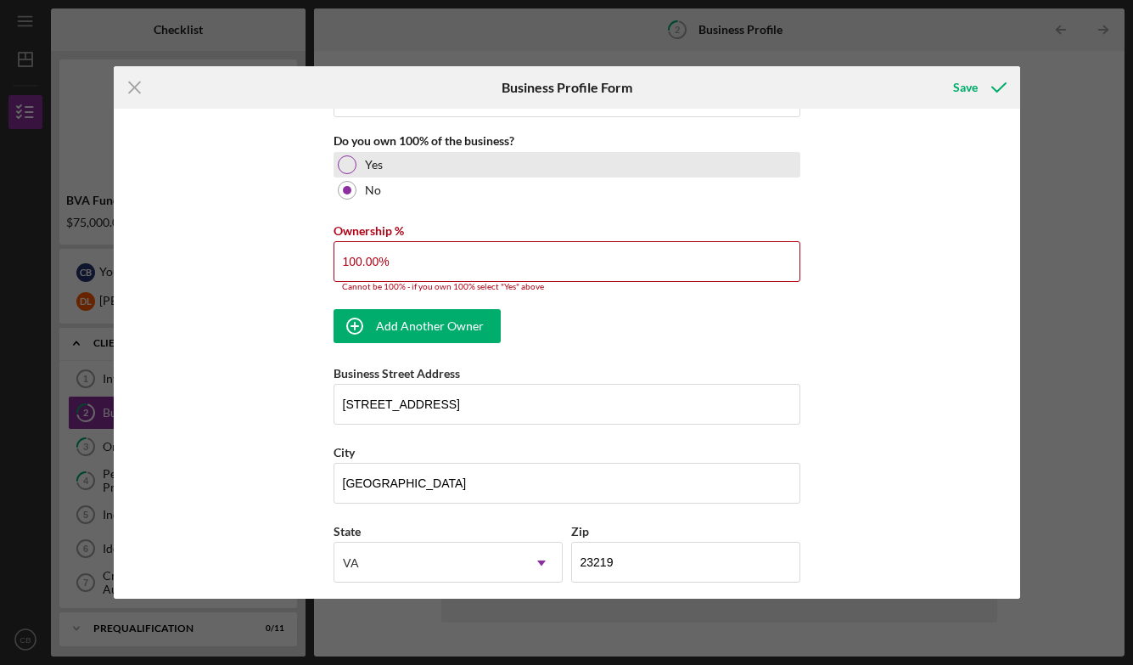
click at [347, 160] on div at bounding box center [347, 164] width 19 height 19
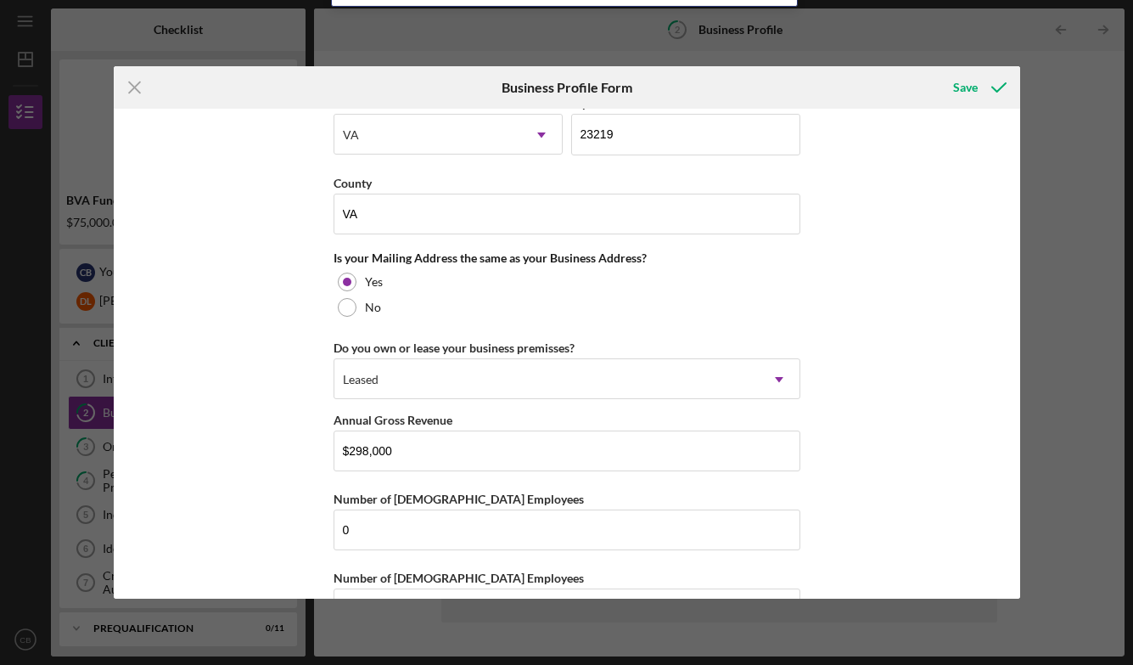
scroll to position [1246, 0]
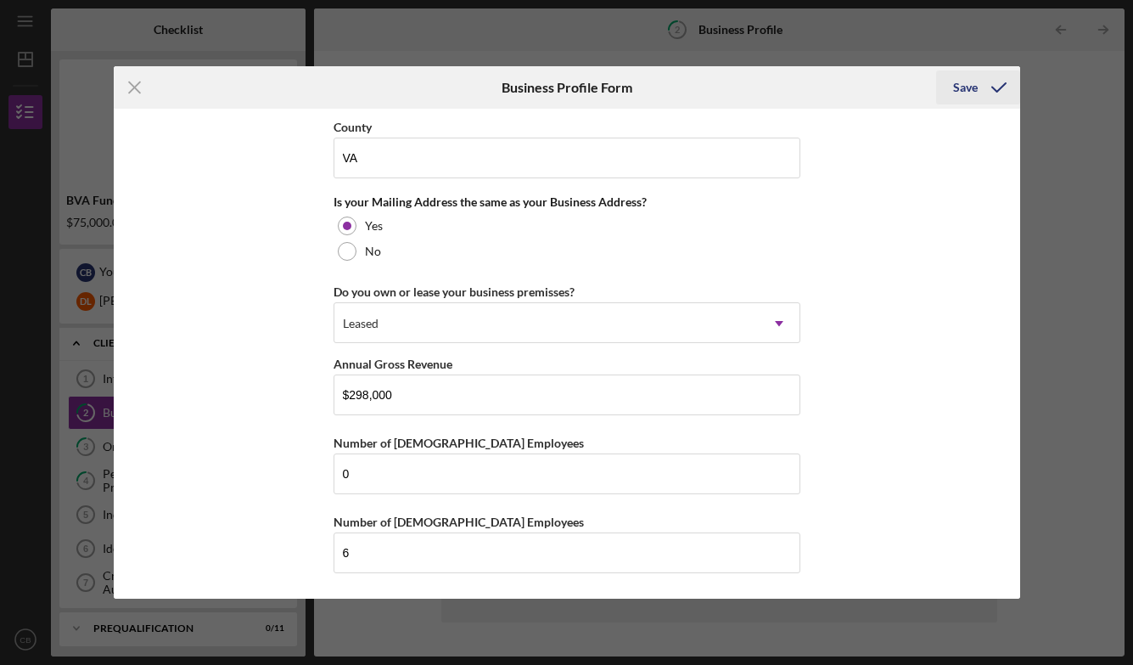
click at [964, 94] on div "Save" at bounding box center [965, 87] width 25 height 34
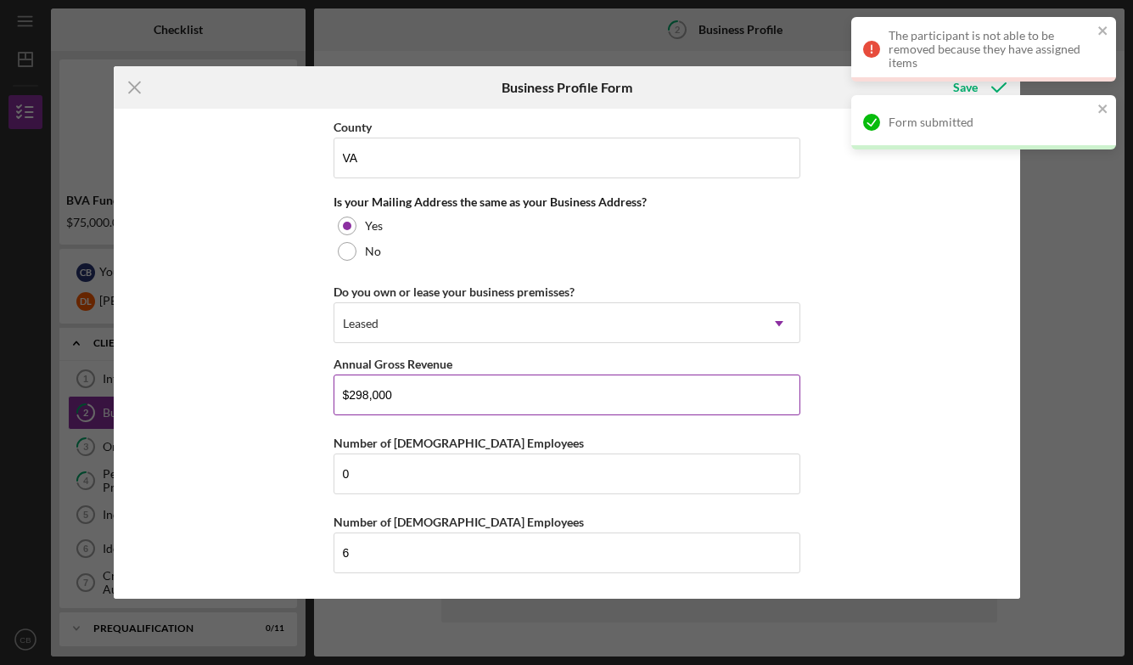
scroll to position [1486, 0]
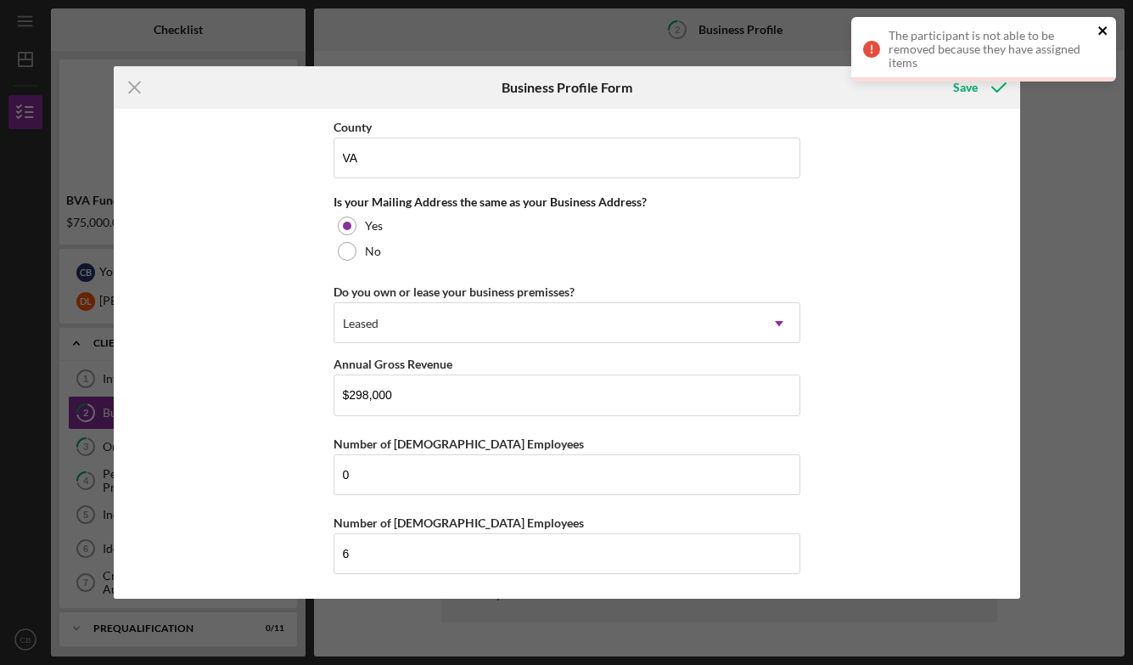
click at [1104, 25] on icon "close" at bounding box center [1104, 31] width 12 height 14
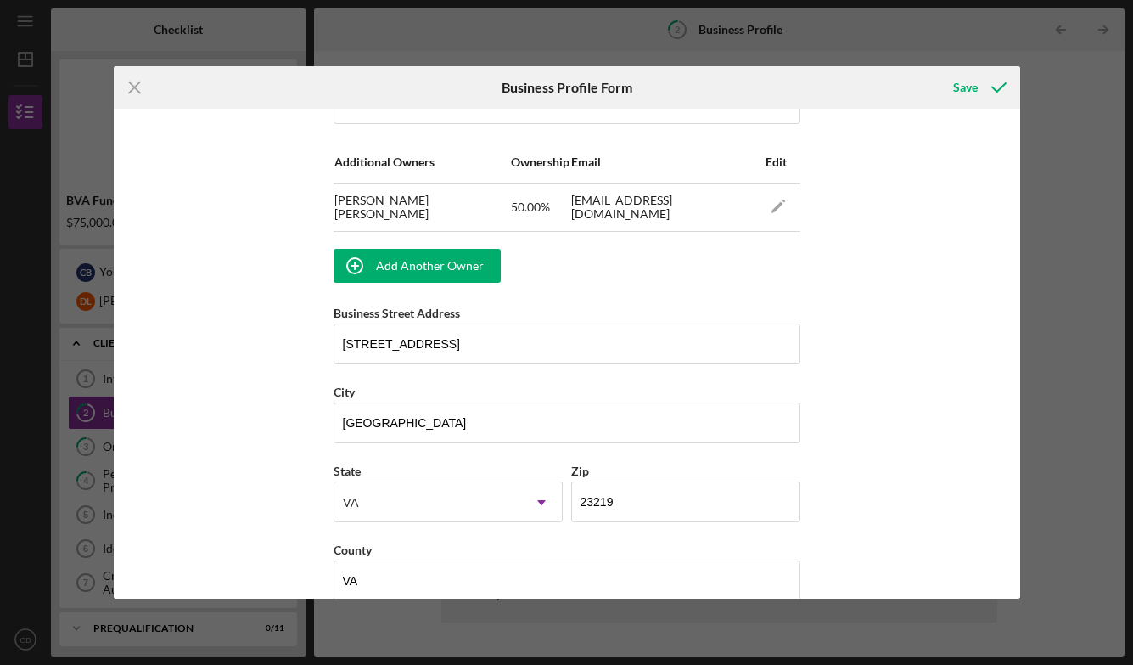
scroll to position [1061, 0]
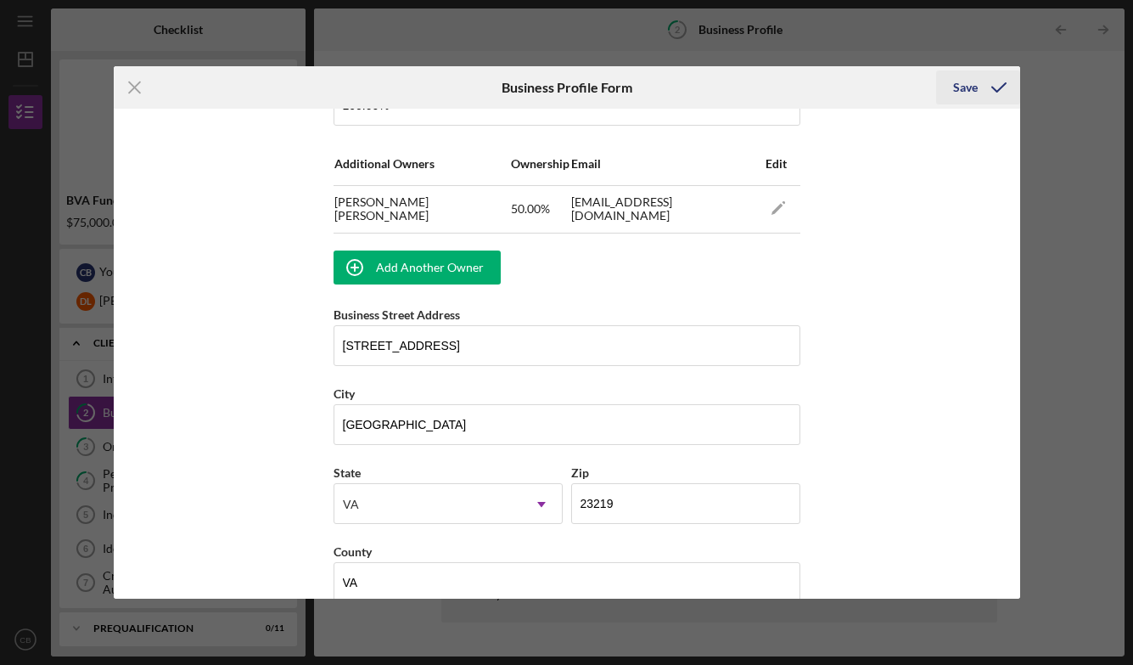
click at [965, 83] on div "Save" at bounding box center [965, 87] width 25 height 34
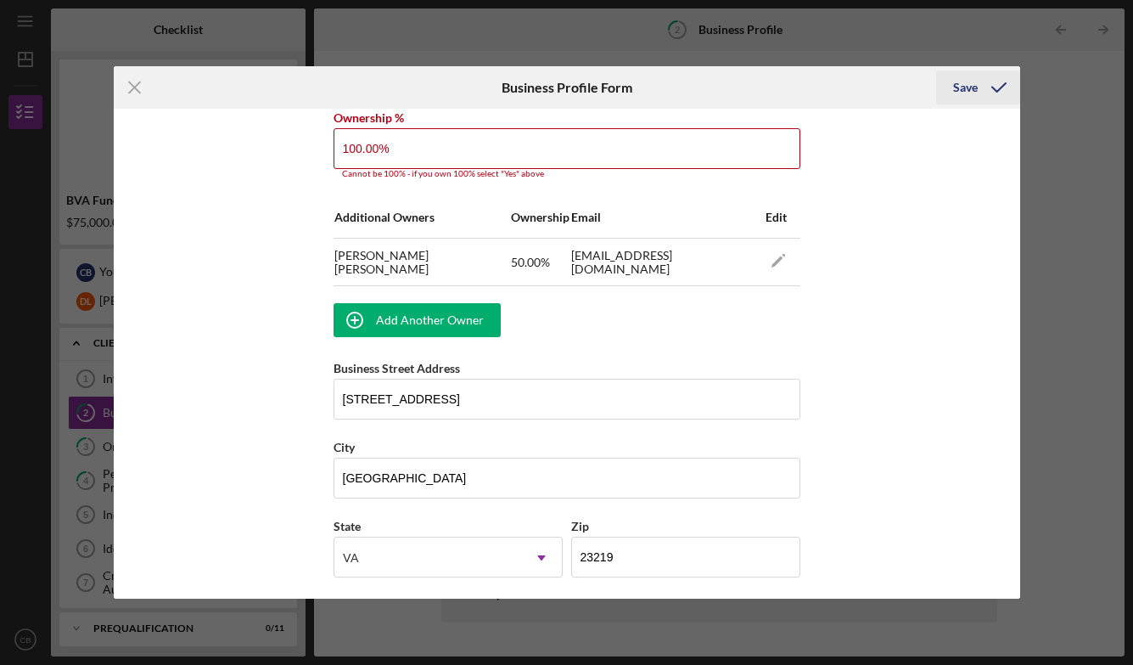
scroll to position [1016, 0]
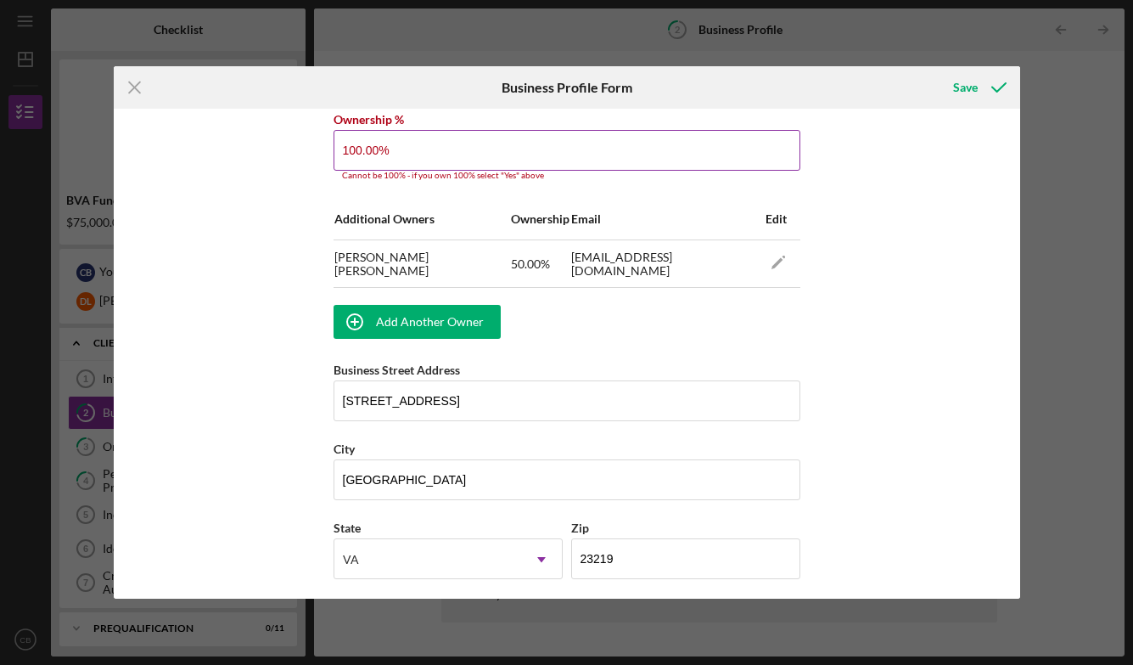
click at [616, 142] on input "100.00%" at bounding box center [567, 150] width 467 height 41
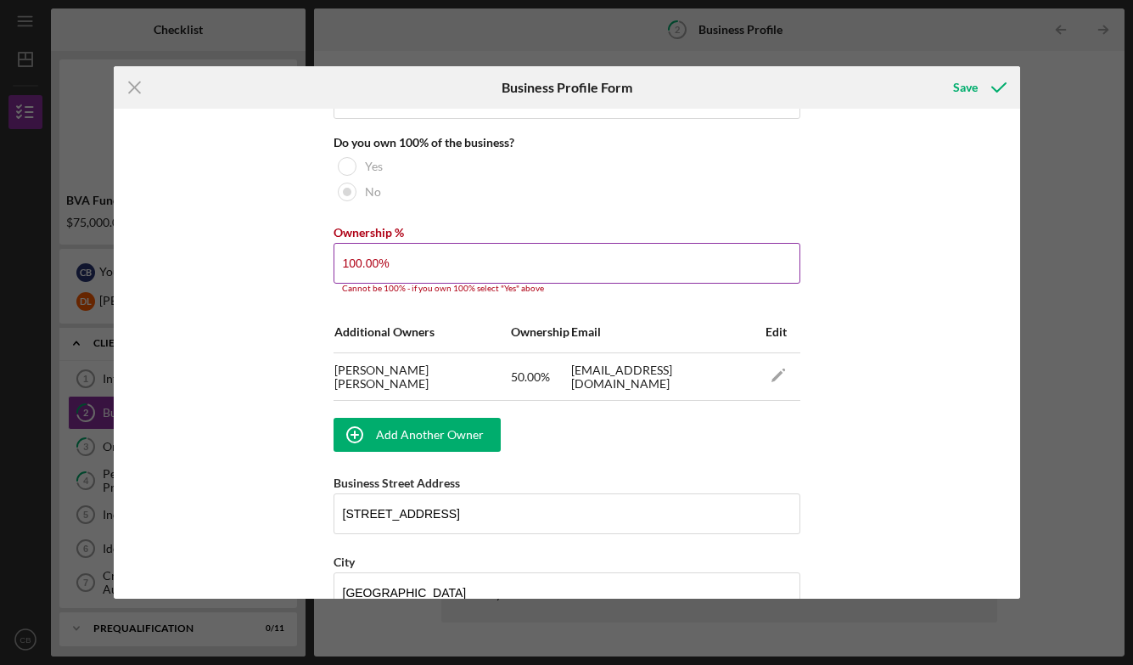
scroll to position [902, 0]
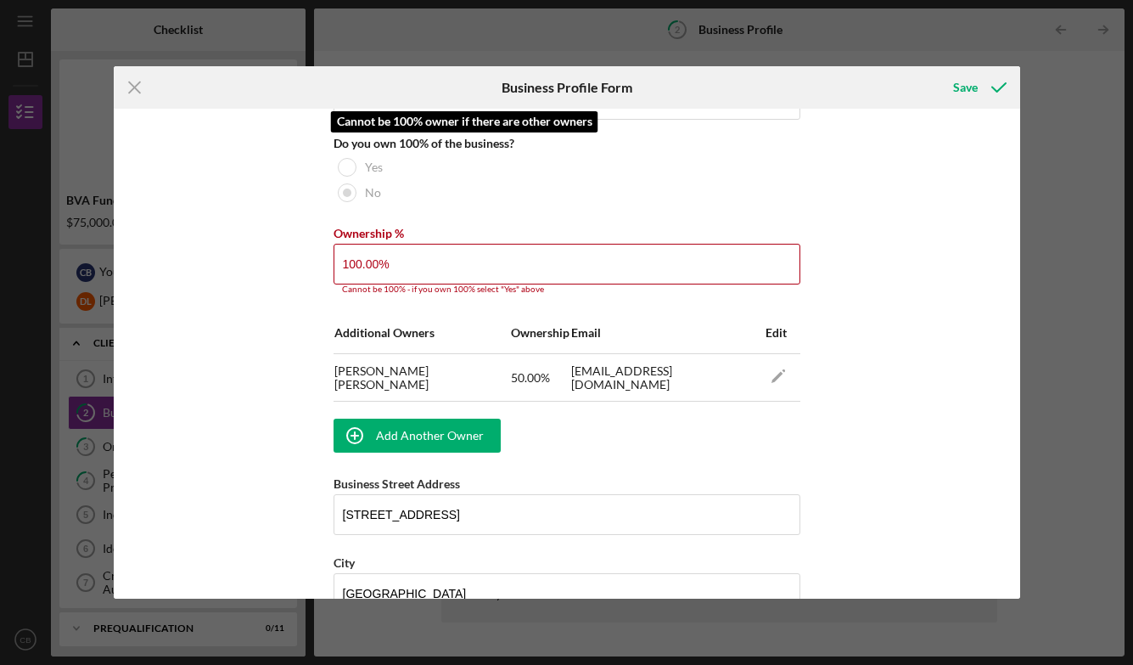
click at [349, 173] on div at bounding box center [347, 167] width 19 height 19
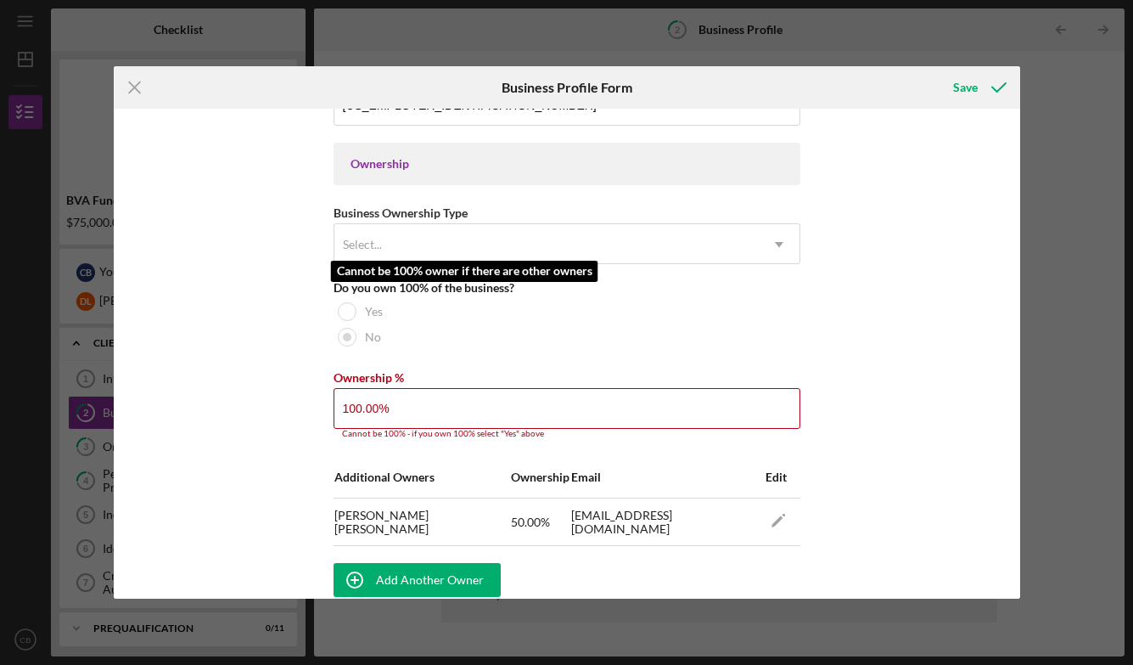
scroll to position [753, 0]
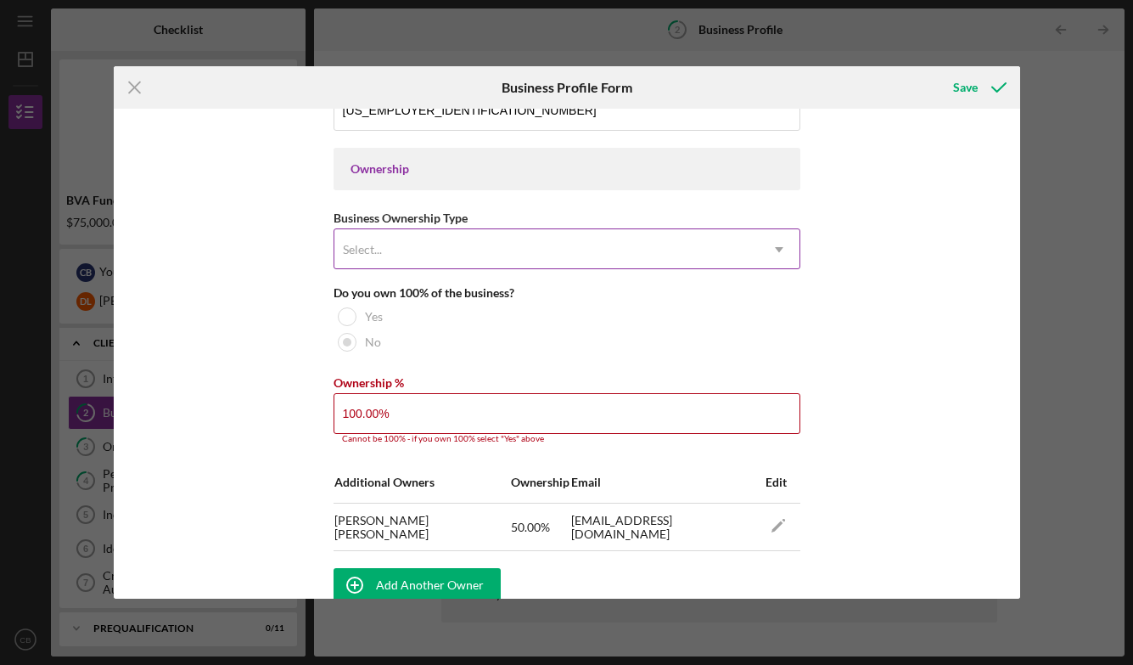
click at [363, 252] on div "Select..." at bounding box center [362, 250] width 39 height 14
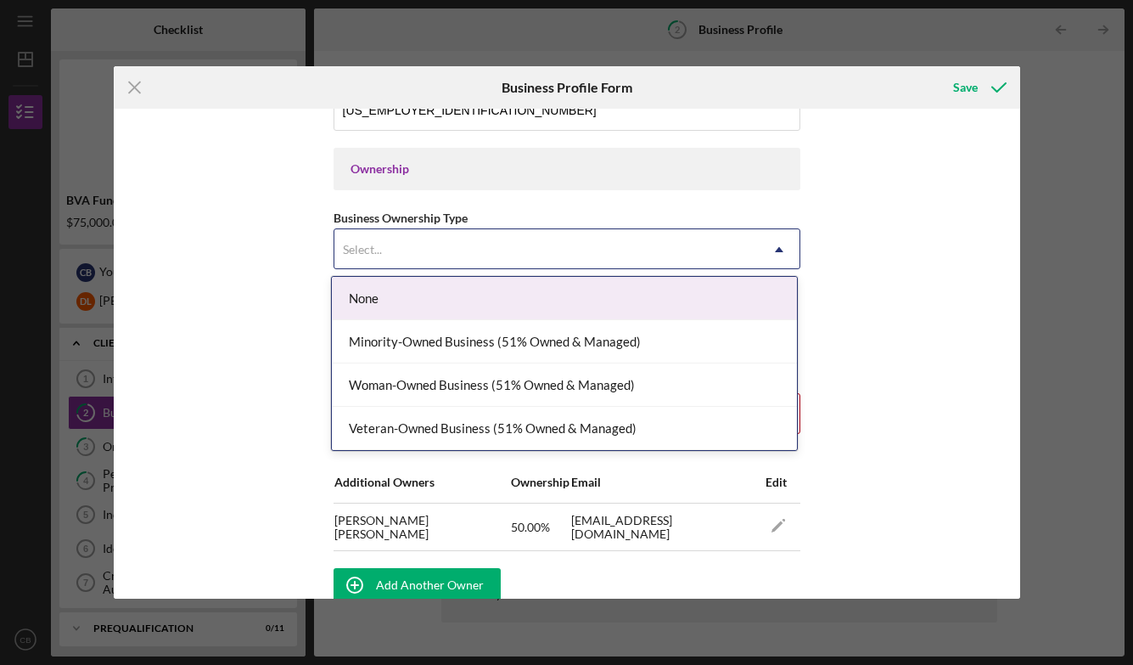
click at [363, 298] on div "None" at bounding box center [564, 298] width 465 height 43
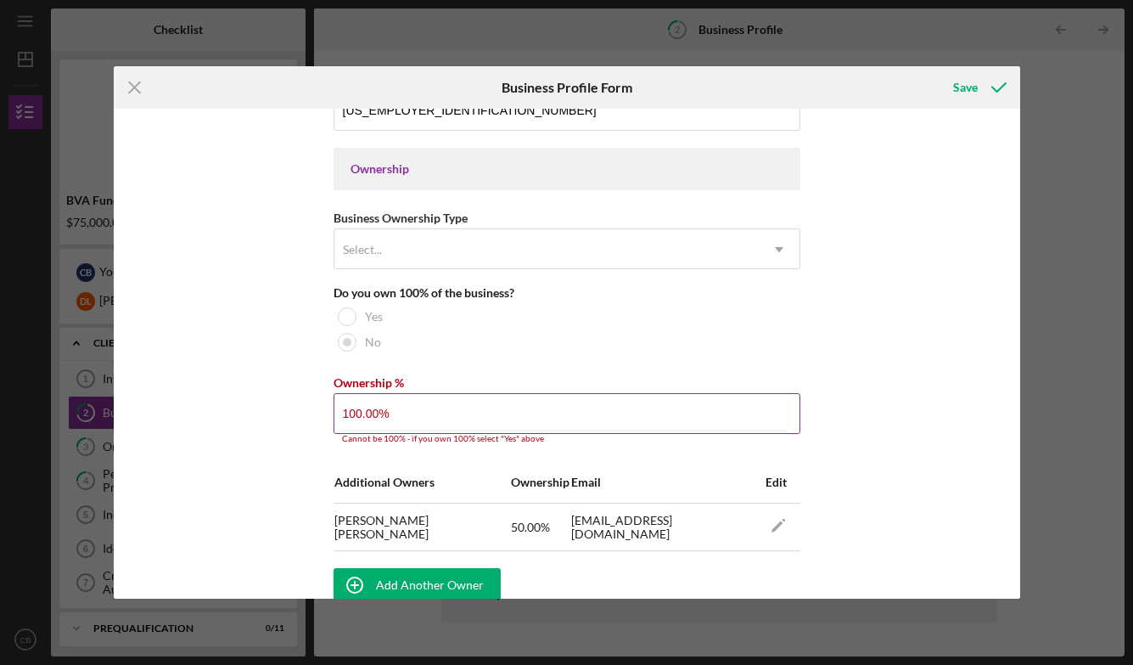
click at [363, 414] on input "100.00%" at bounding box center [567, 413] width 467 height 41
click at [362, 409] on input "100.00%" at bounding box center [567, 413] width 467 height 41
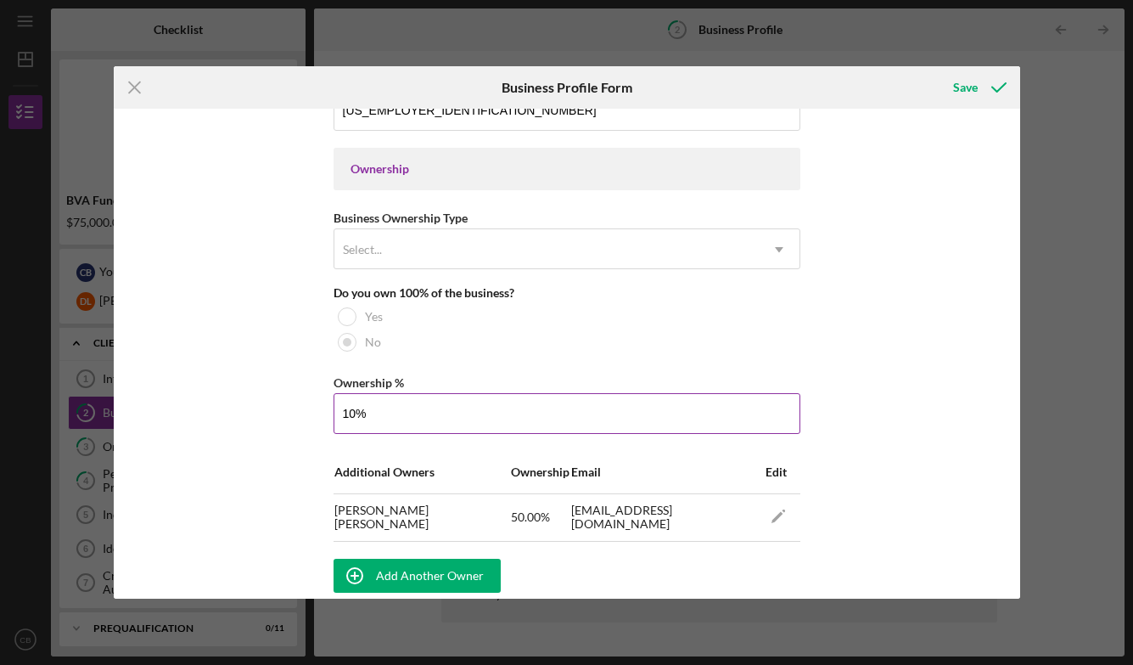
type input "1%"
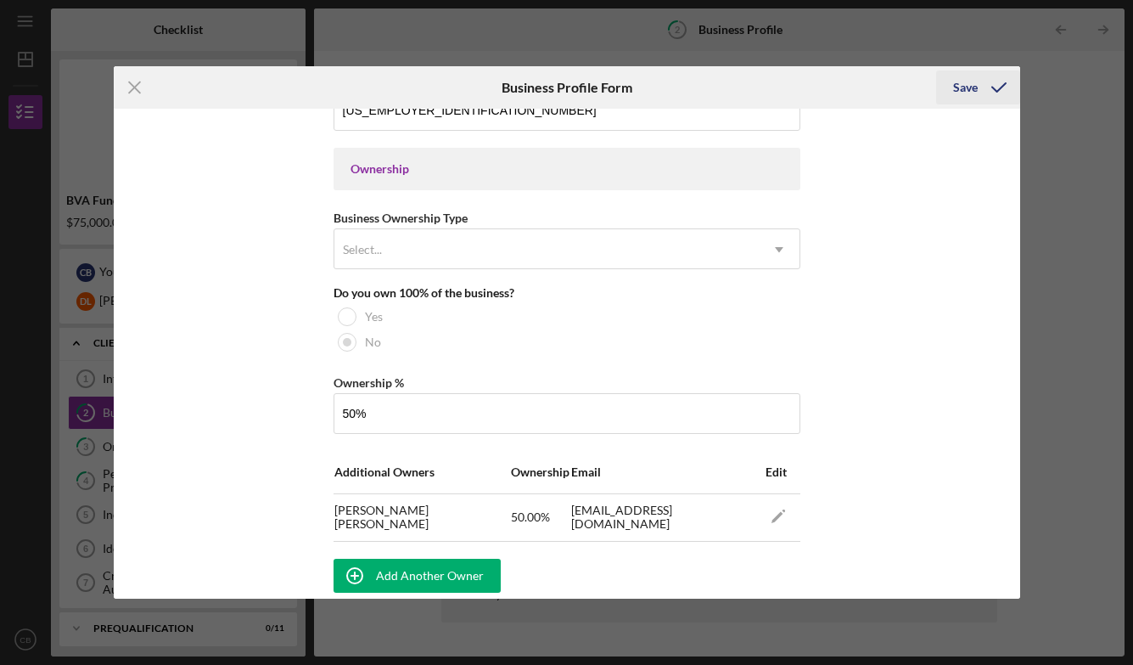
type input "50.00%"
click at [959, 88] on div "Save" at bounding box center [965, 87] width 25 height 34
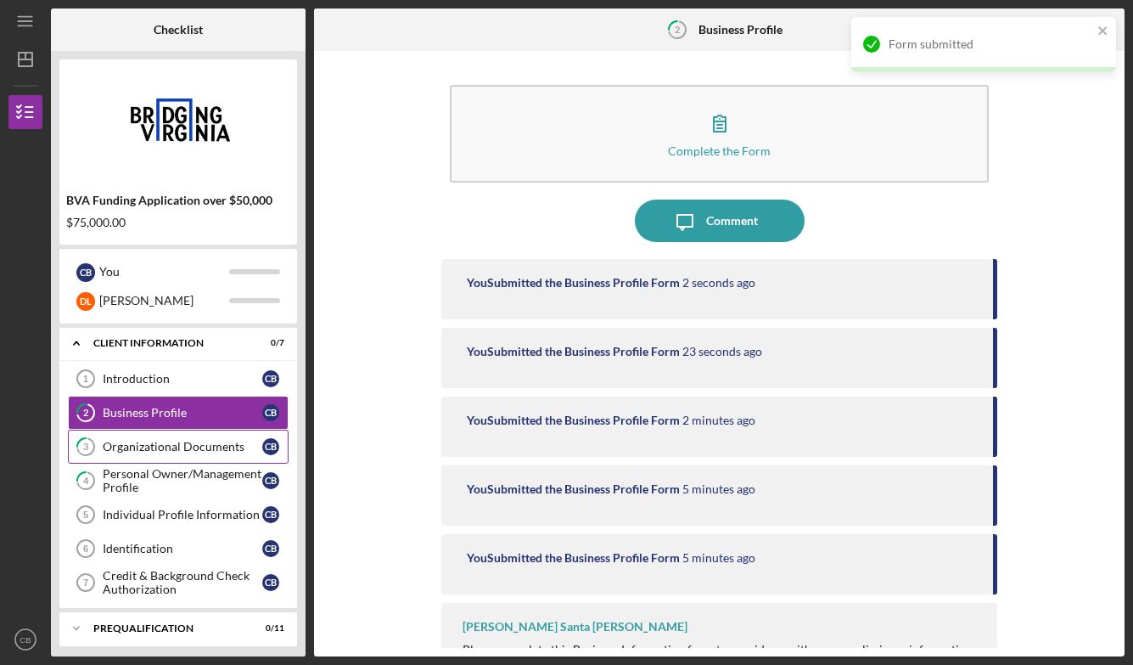
click at [211, 443] on div "Organizational Documents" at bounding box center [183, 447] width 160 height 14
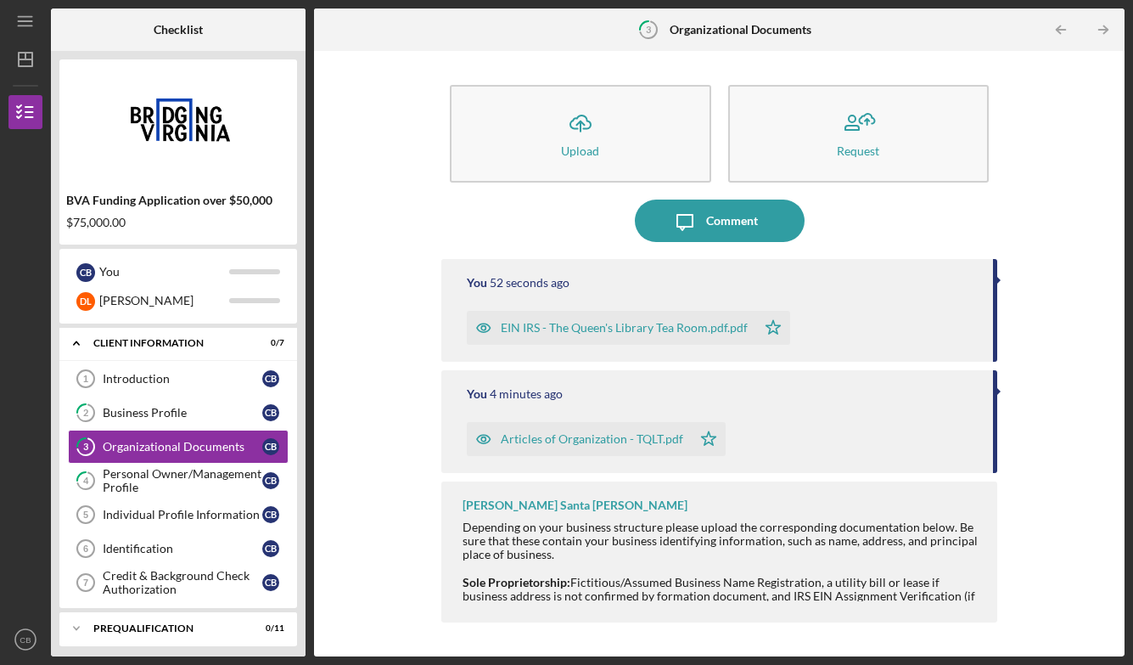
click at [1099, 442] on div "Icon/Upload Upload Request Icon/Message Comment You 52 seconds ago EIN IRS - Th…" at bounding box center [720, 353] width 794 height 588
click at [1008, 431] on div "Icon/Upload Upload Request Icon/Message Comment You 53 seconds ago EIN IRS - Th…" at bounding box center [720, 353] width 794 height 588
click at [1067, 108] on div "Icon/Upload Upload Request Icon/Message Comment You 54 seconds ago EIN IRS - Th…" at bounding box center [720, 353] width 794 height 588
click at [186, 482] on div "Personal Owner/Management Profile" at bounding box center [183, 480] width 160 height 27
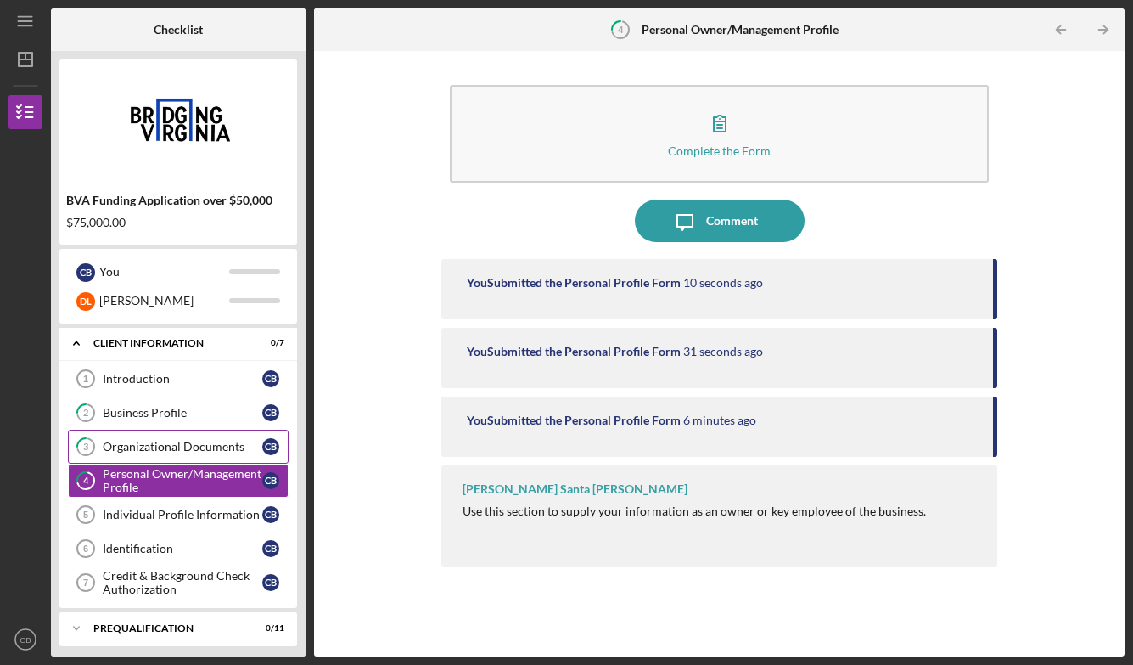
click at [206, 440] on div "Organizational Documents" at bounding box center [183, 447] width 160 height 14
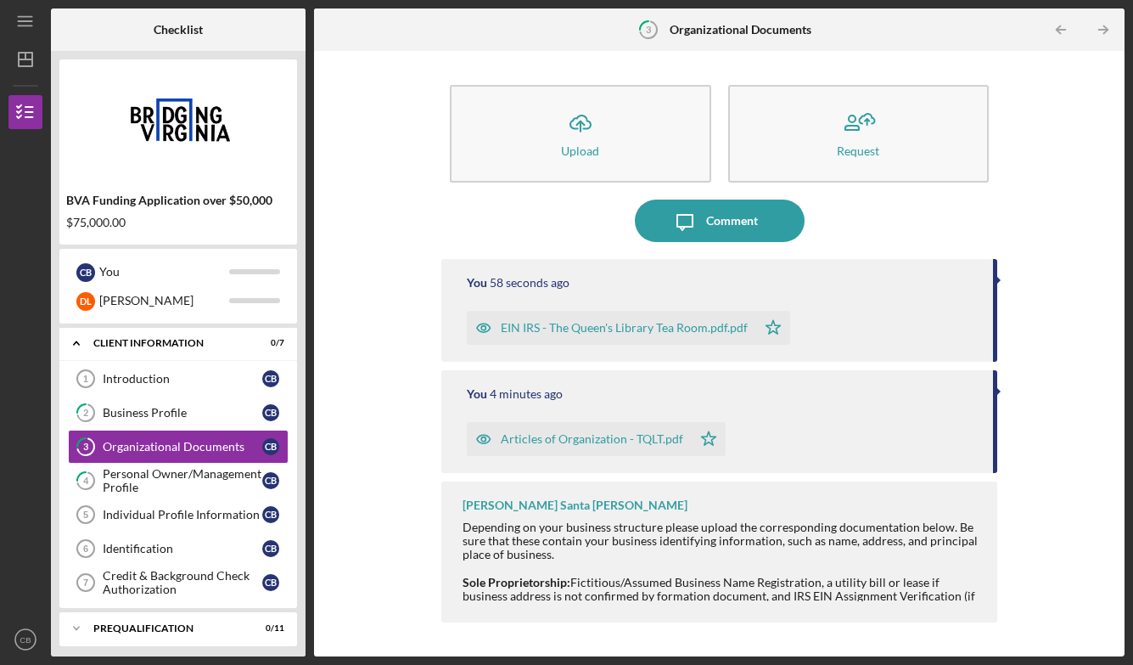
click at [815, 481] on div "You 58 seconds ago EIN IRS - The Queen's Library Tea Room.pdf.pdf Icon/Star You…" at bounding box center [719, 445] width 556 height 372
click at [785, 580] on div "Depending on your business structure please upload the corresponding documentat…" at bounding box center [722, 656] width 518 height 273
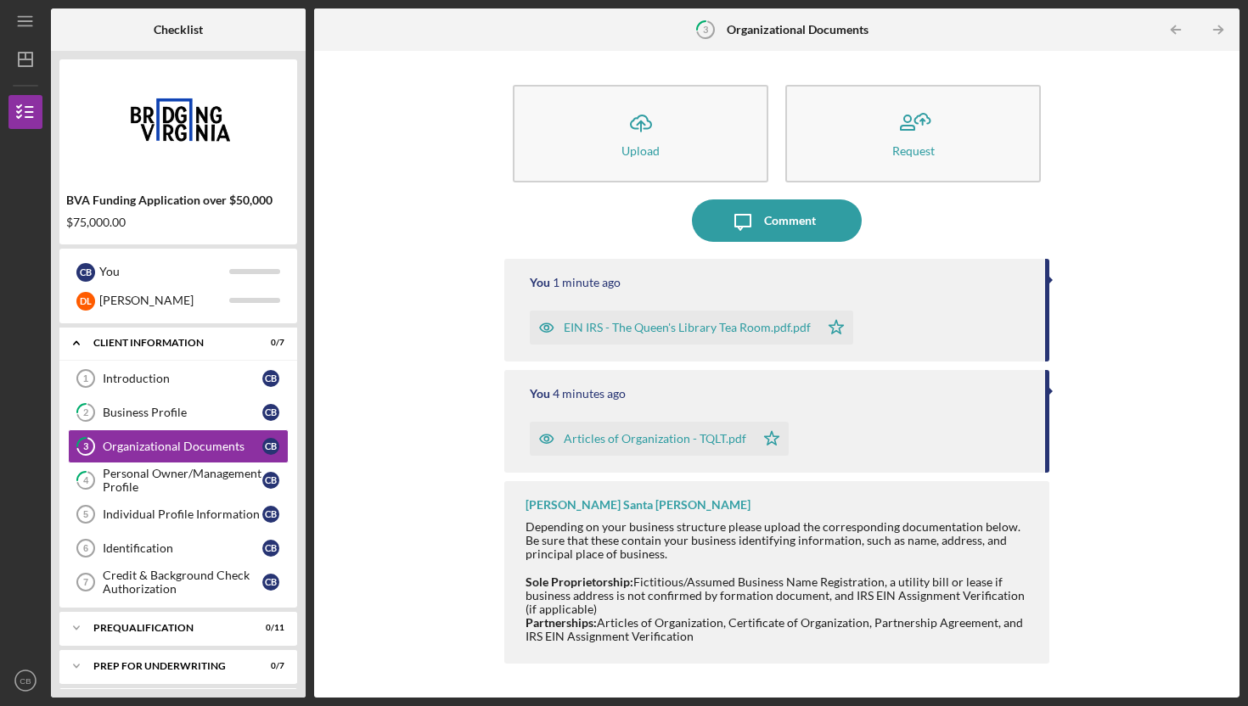
click at [1065, 507] on div "Icon/Upload Upload Request Icon/Message Comment You 1 minute ago EIN IRS - The …" at bounding box center [777, 374] width 908 height 630
click at [1026, 512] on div "[PERSON_NAME] Santa [PERSON_NAME] Depending on your business structure please u…" at bounding box center [776, 572] width 545 height 183
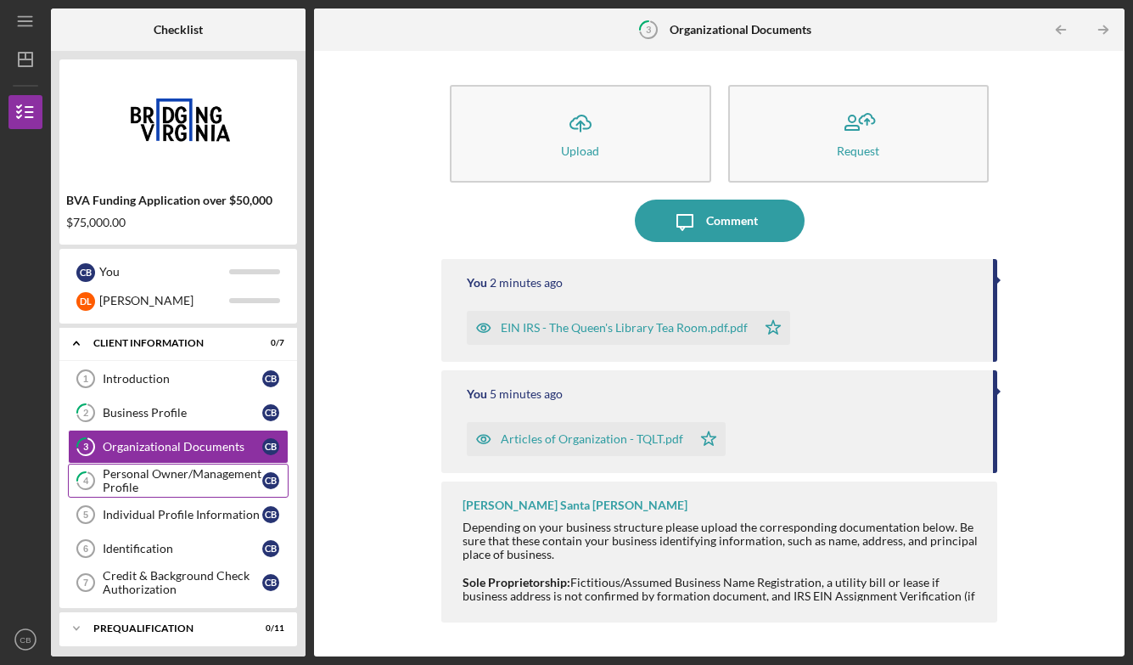
click at [202, 477] on div "Personal Owner/Management Profile" at bounding box center [183, 480] width 160 height 27
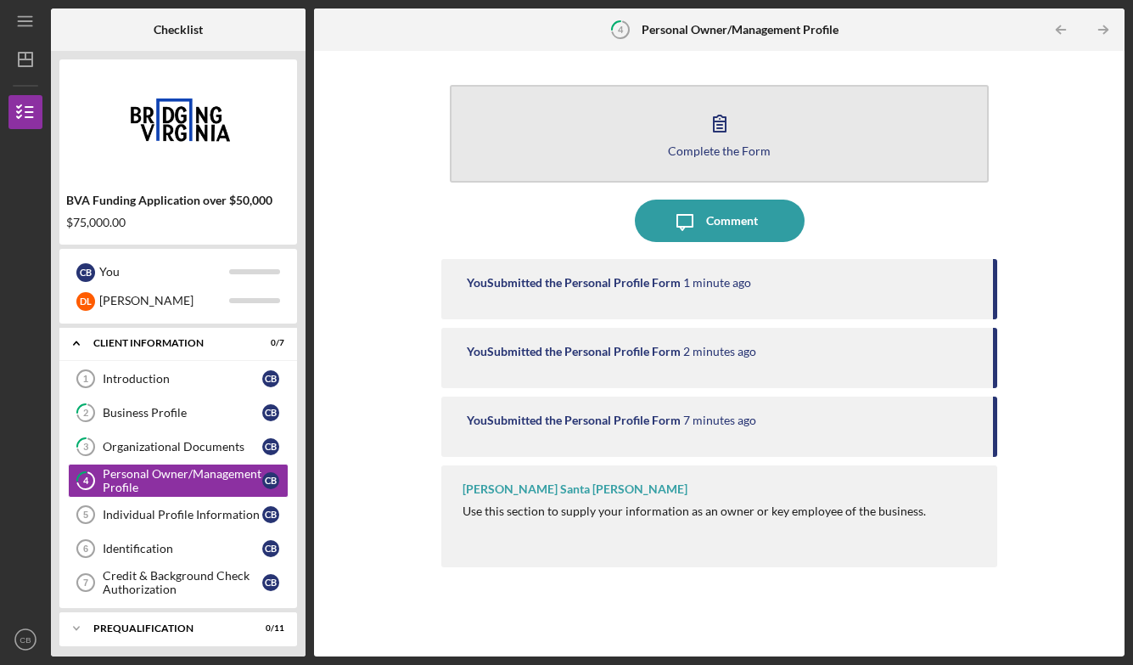
click at [736, 120] on icon "button" at bounding box center [720, 123] width 42 height 42
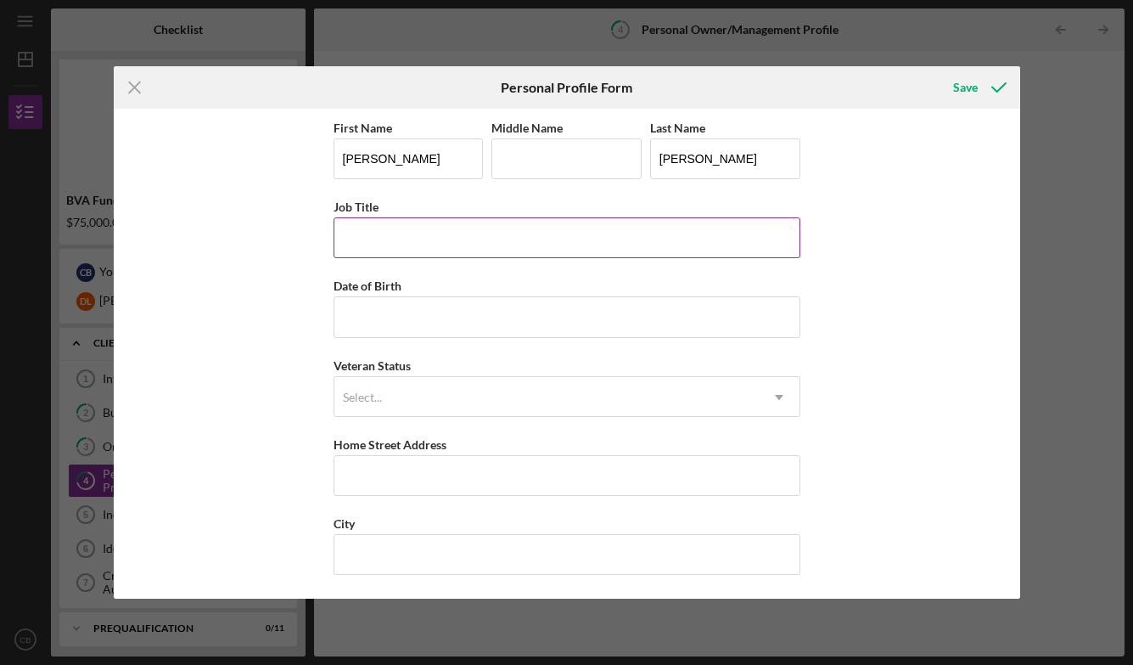
click at [497, 242] on input "Job Title" at bounding box center [567, 237] width 467 height 41
type input "Owner"
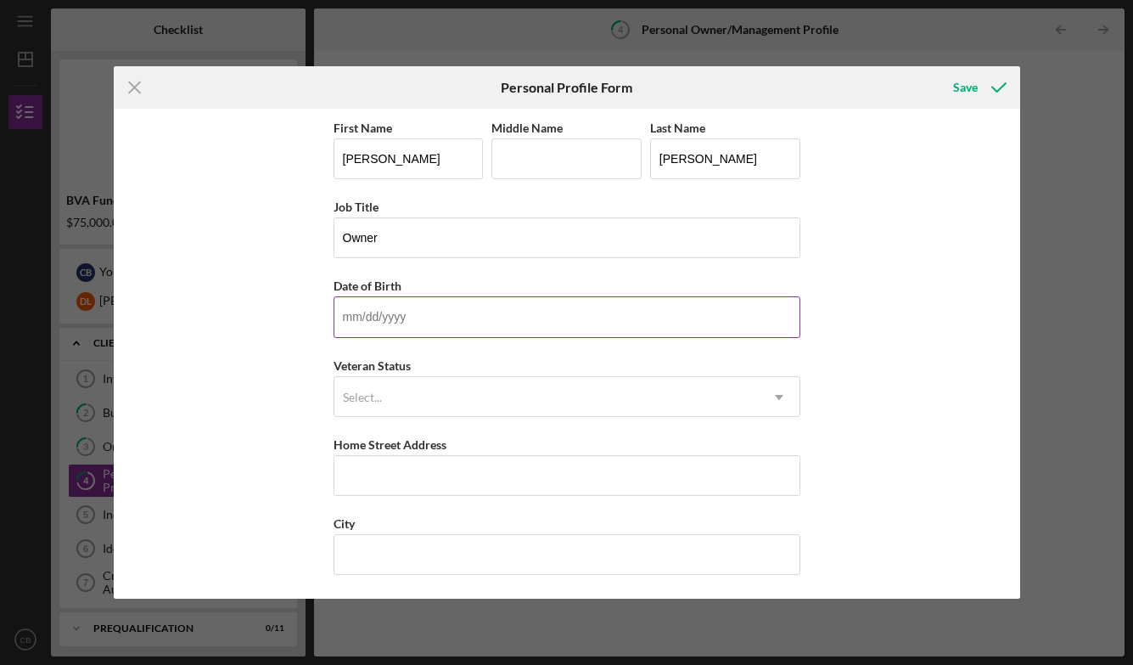
click at [458, 318] on input "Date of Birth" at bounding box center [567, 316] width 467 height 41
type input "[DATE]"
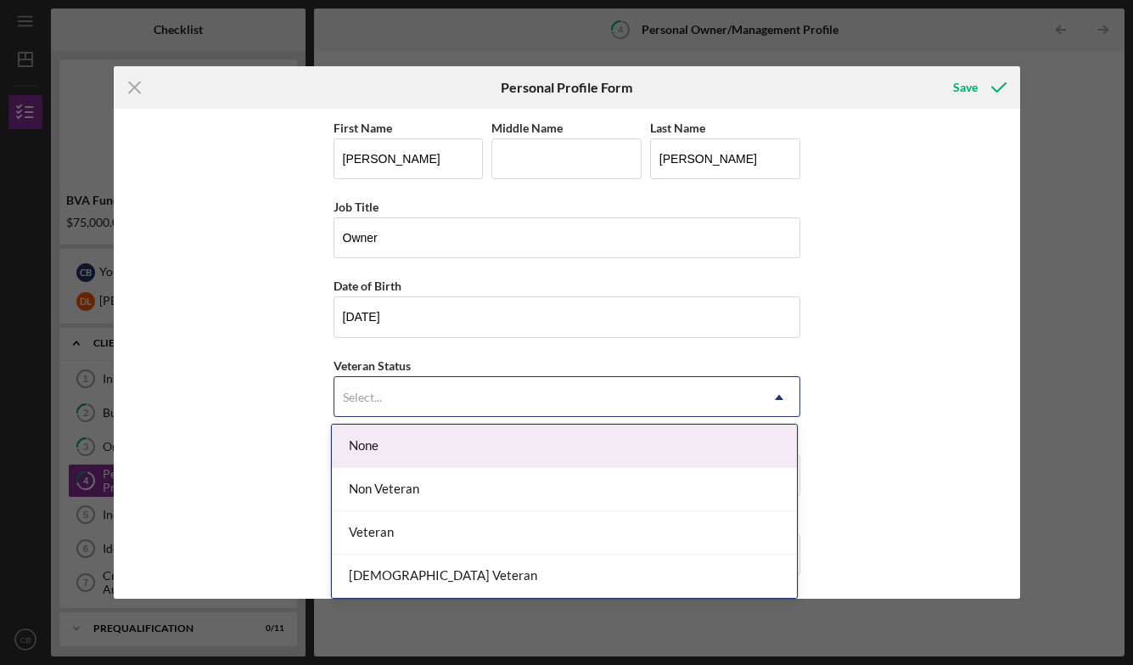
click at [427, 396] on div "Select..." at bounding box center [546, 397] width 424 height 39
click at [424, 441] on div "None" at bounding box center [564, 445] width 465 height 43
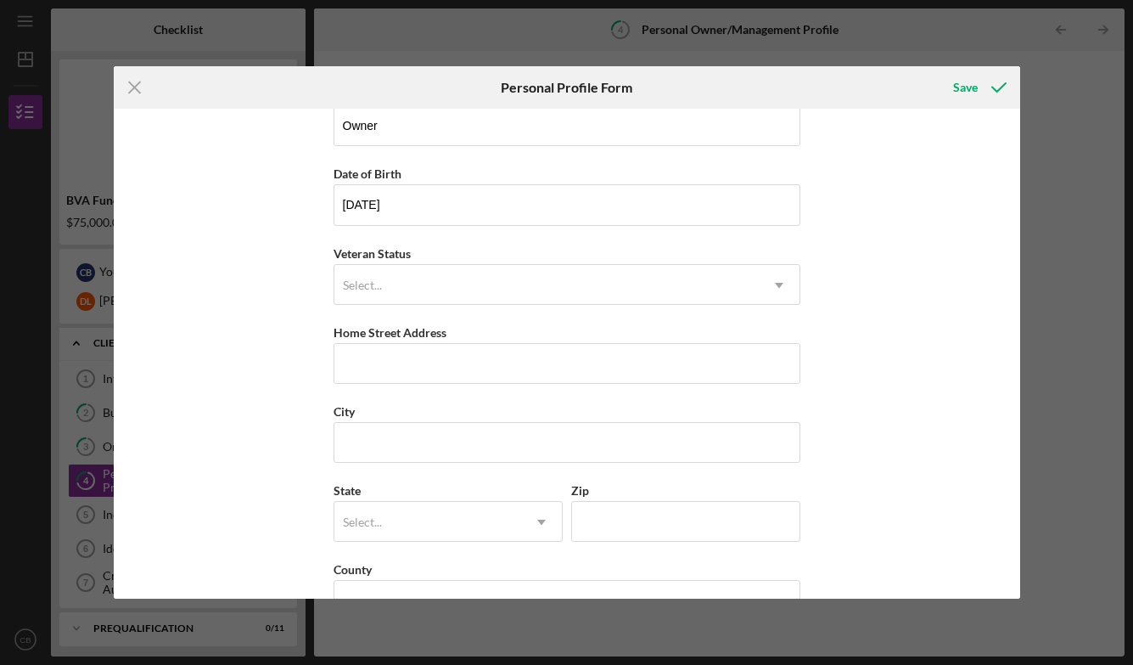
scroll to position [132, 0]
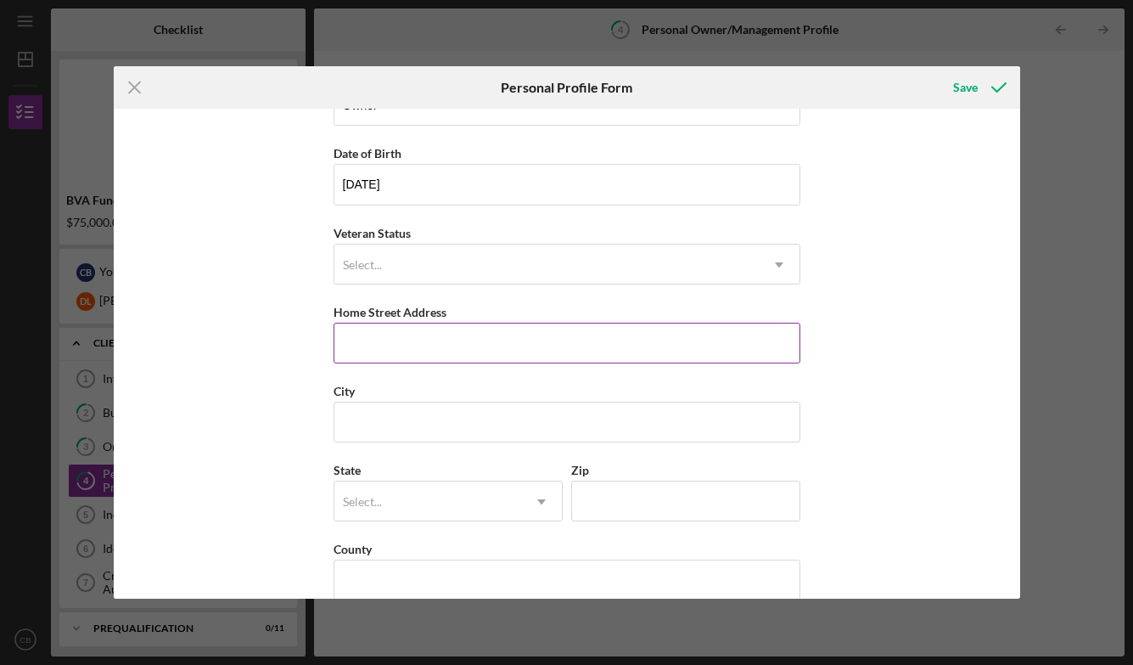
click at [442, 319] on div "Home Street Address" at bounding box center [567, 311] width 467 height 21
click at [442, 336] on input "Home Street Address" at bounding box center [567, 343] width 467 height 41
type input "[STREET_ADDRESS][PERSON_NAME]"
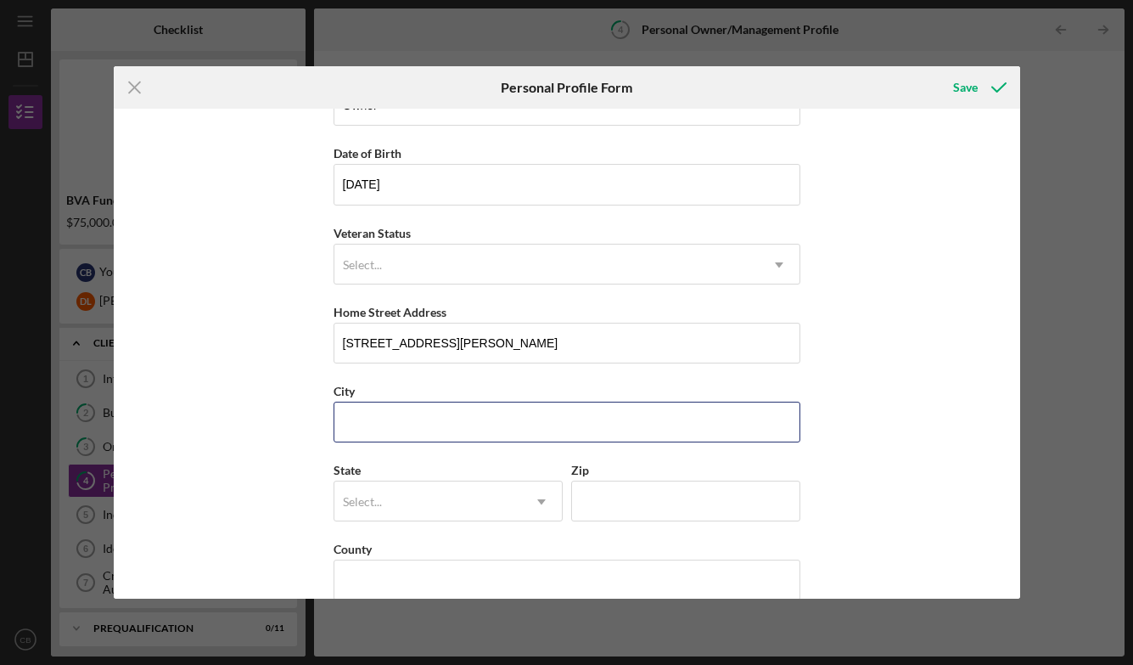
type input "[GEOGRAPHIC_DATA]"
type input "23111"
type input "VA"
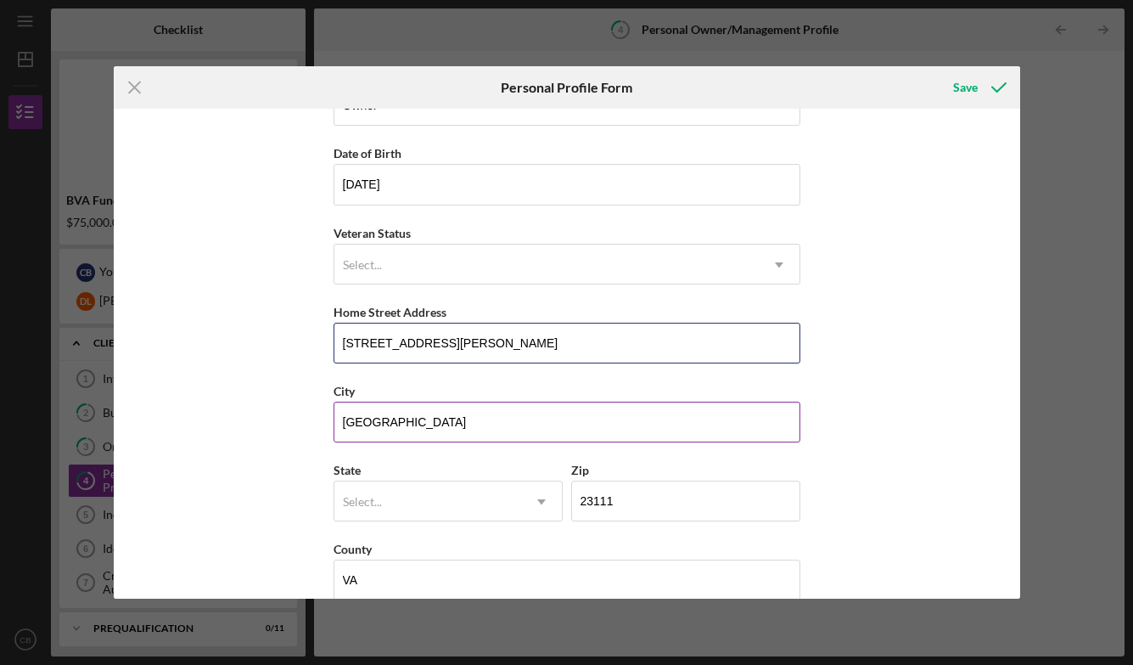
scroll to position [160, 0]
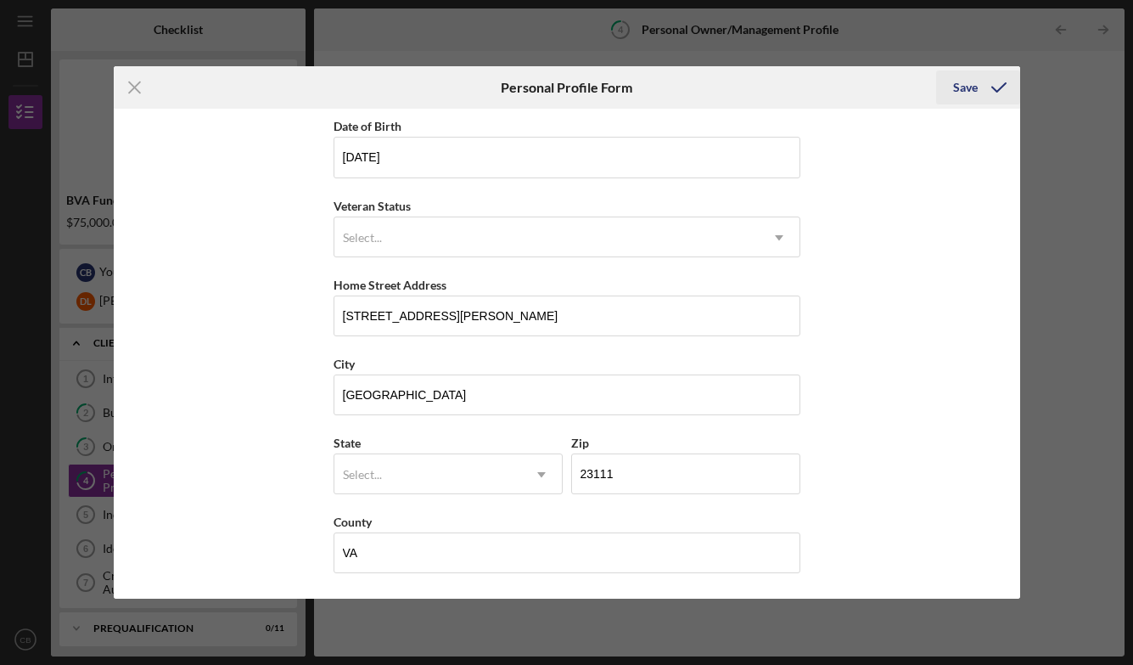
click at [964, 92] on div "Save" at bounding box center [965, 87] width 25 height 34
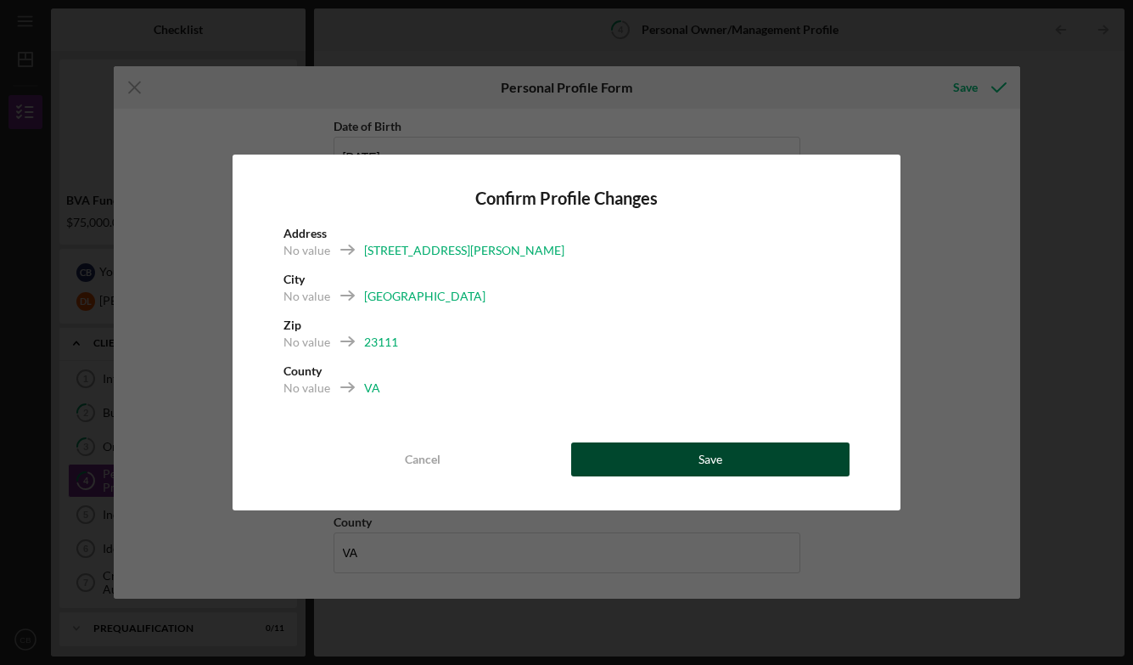
click at [713, 466] on div "Save" at bounding box center [711, 459] width 24 height 34
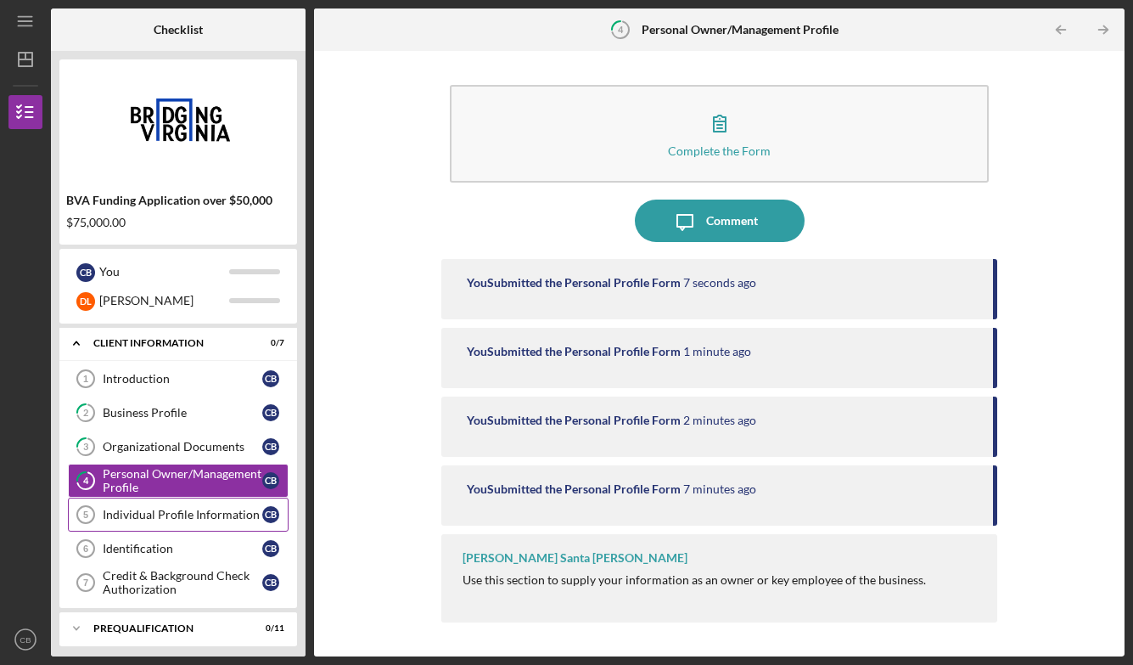
click at [212, 516] on div "Individual Profile Information" at bounding box center [183, 515] width 160 height 14
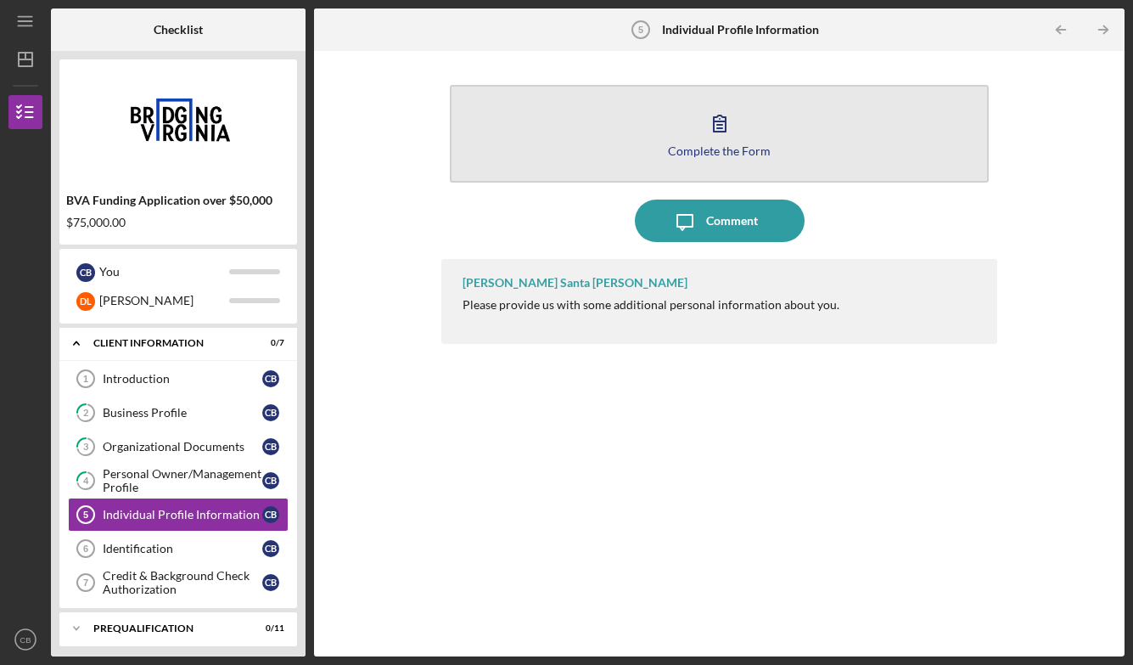
click at [723, 113] on icon "button" at bounding box center [720, 123] width 42 height 42
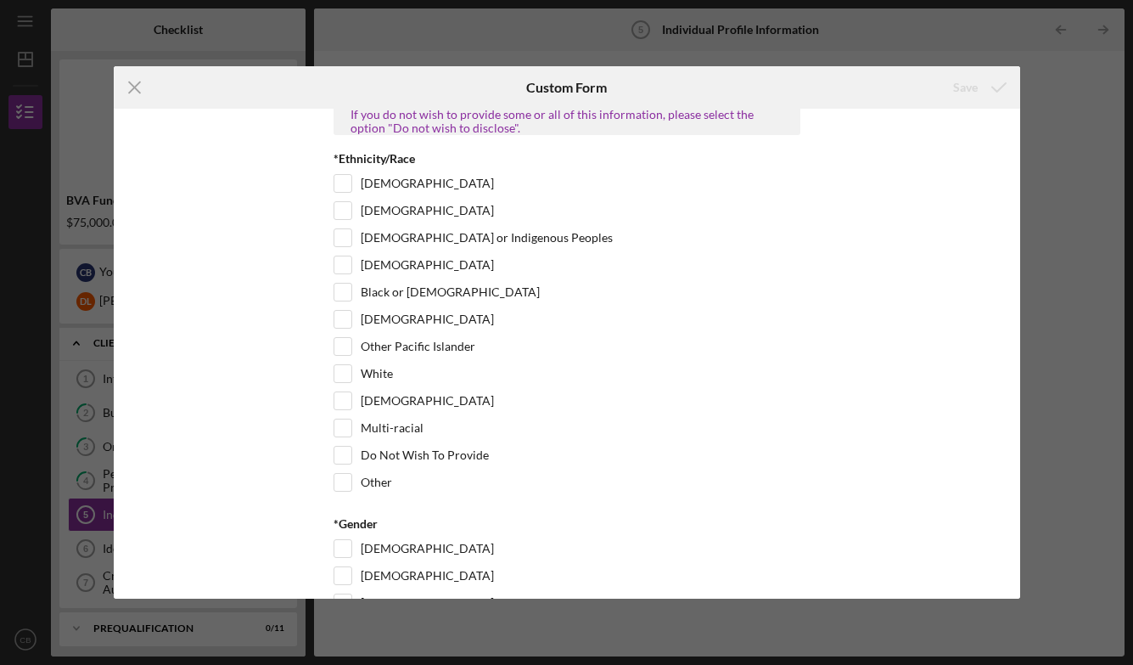
scroll to position [121, 0]
click at [342, 380] on input "White" at bounding box center [342, 371] width 17 height 17
checkbox input "true"
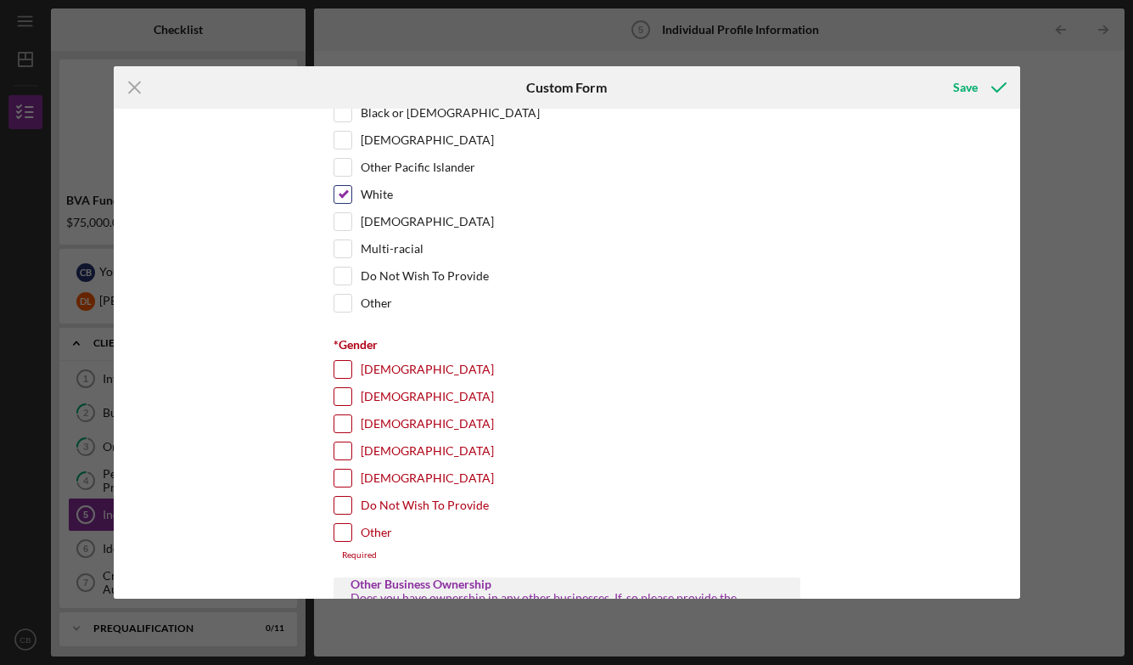
scroll to position [307, 0]
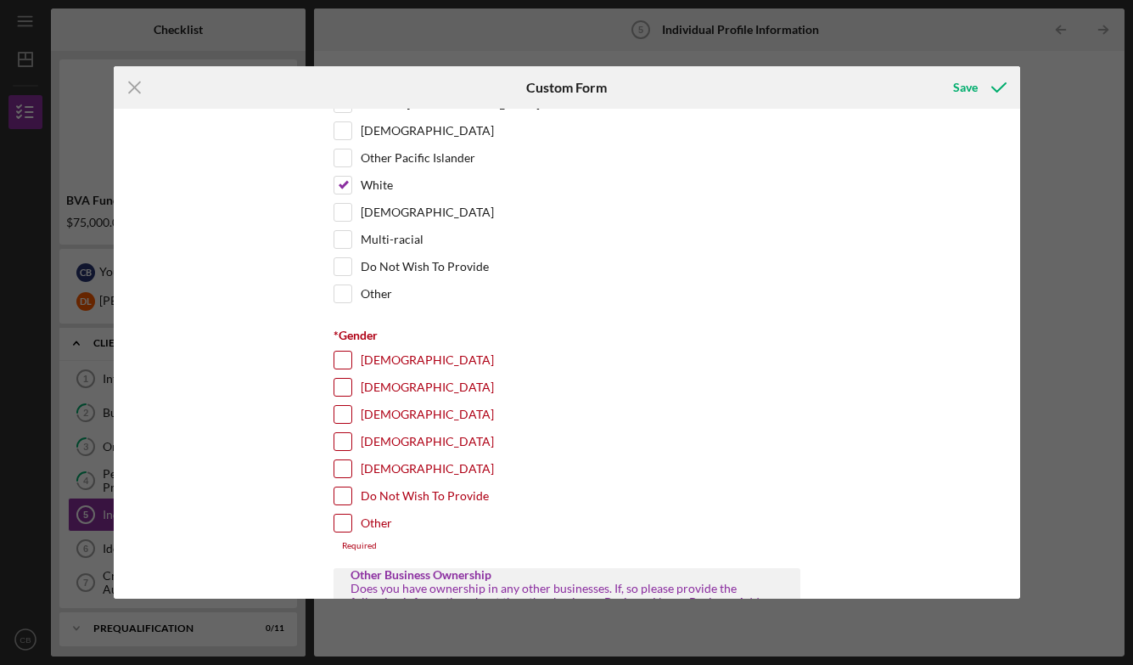
click at [345, 368] on input "[DEMOGRAPHIC_DATA]" at bounding box center [342, 359] width 17 height 17
checkbox input "true"
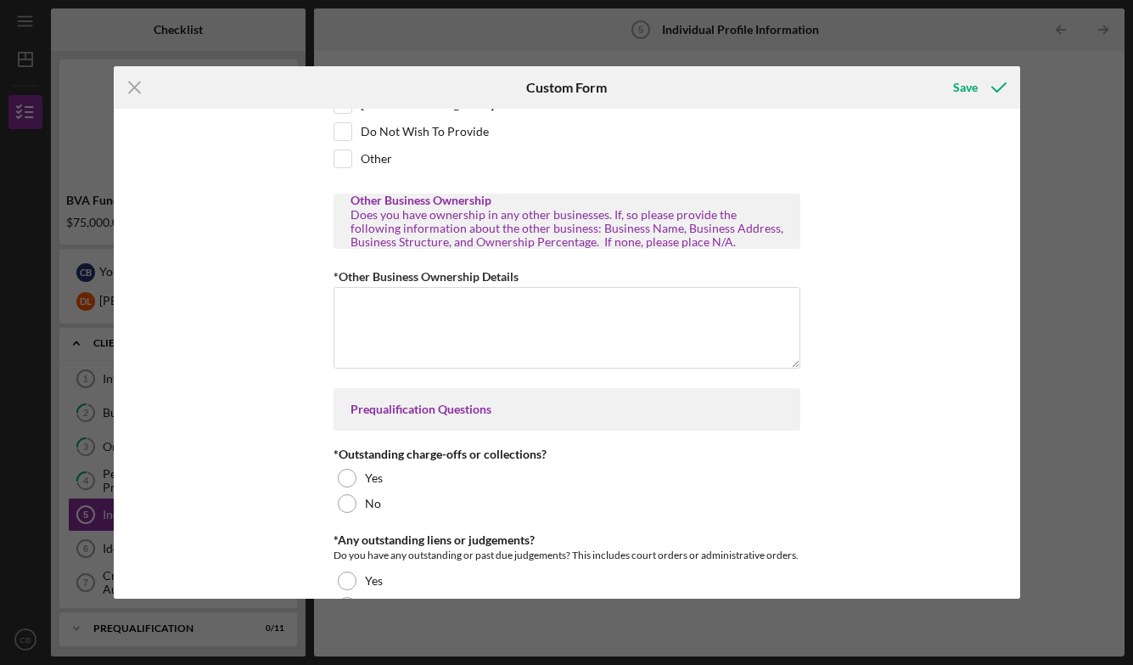
scroll to position [672, 0]
click at [396, 363] on textarea "*Other Business Ownership Details" at bounding box center [567, 327] width 467 height 82
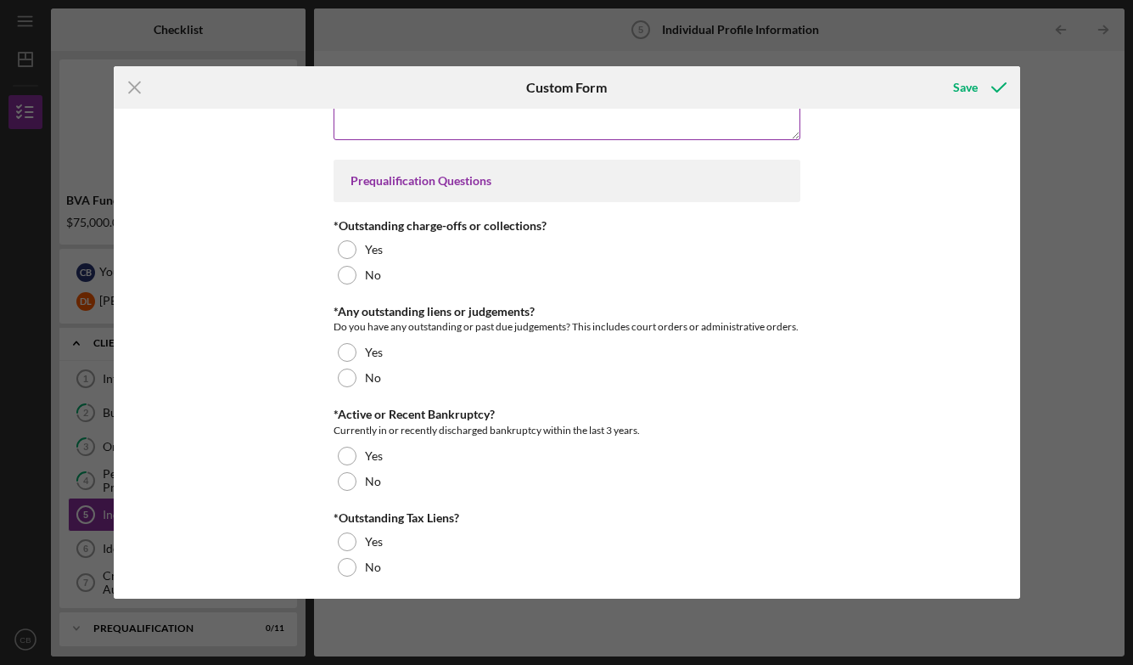
scroll to position [905, 0]
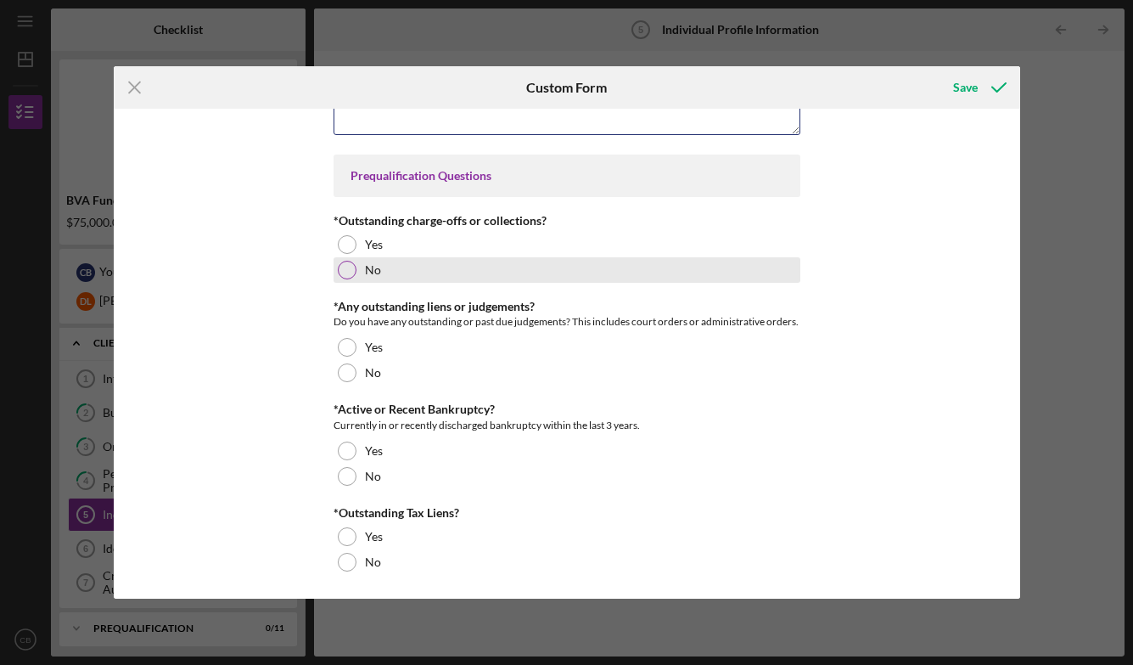
type textarea "None"
click at [345, 279] on div at bounding box center [347, 270] width 19 height 19
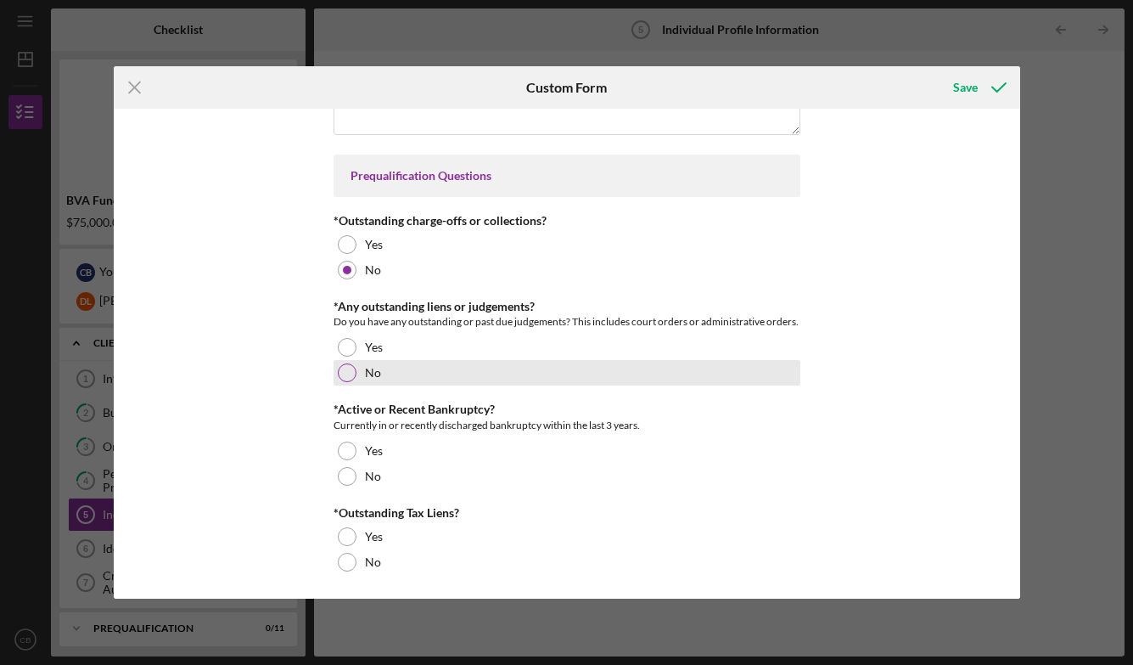
click at [345, 382] on div at bounding box center [347, 372] width 19 height 19
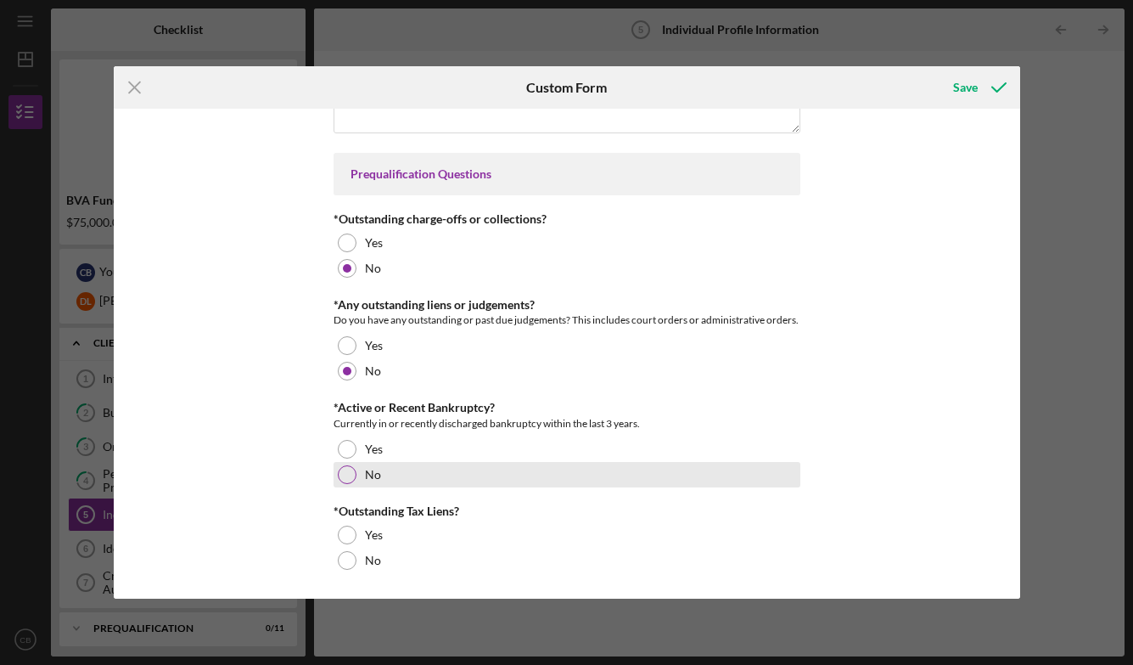
click at [341, 480] on div at bounding box center [347, 474] width 19 height 19
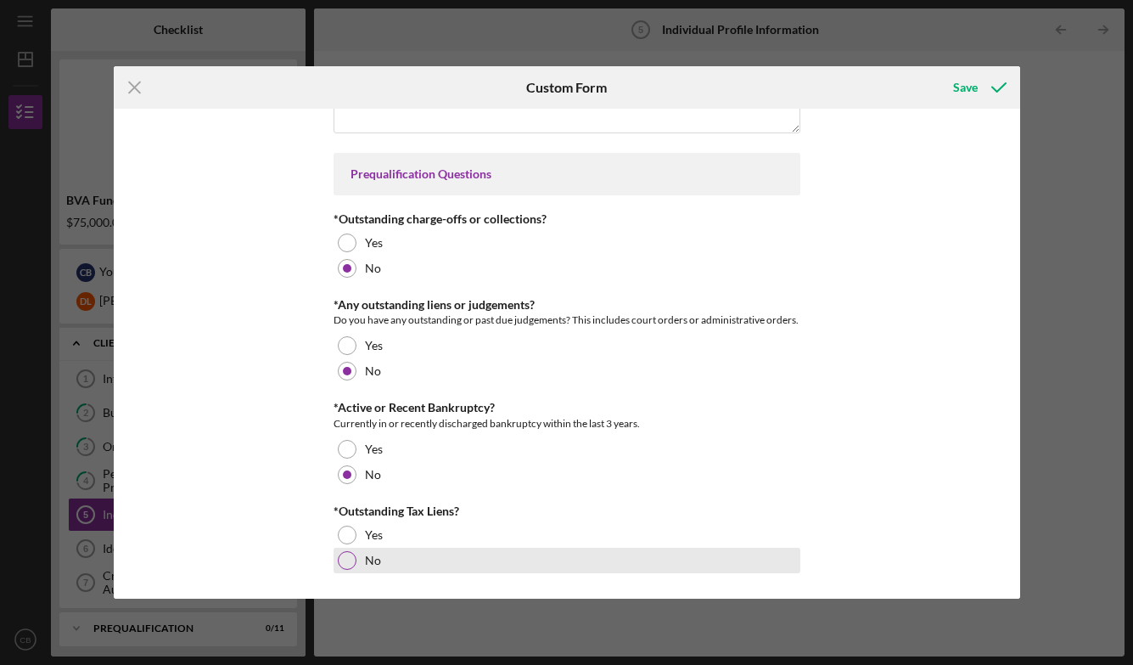
click at [343, 558] on div at bounding box center [347, 560] width 19 height 19
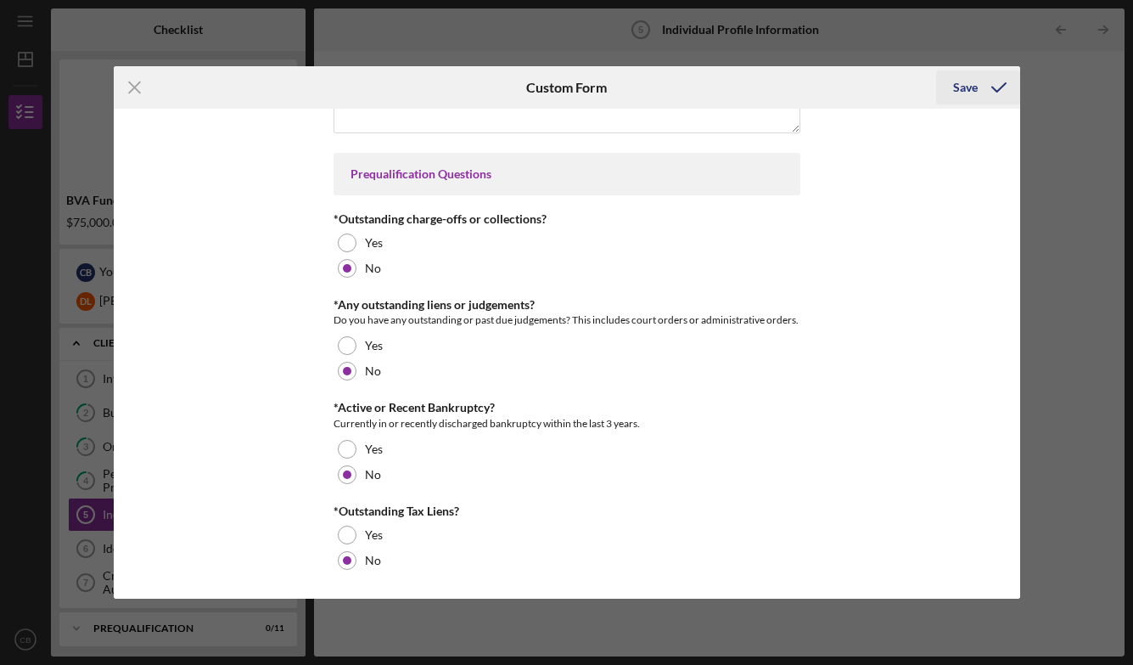
click at [957, 96] on div "Save" at bounding box center [965, 87] width 25 height 34
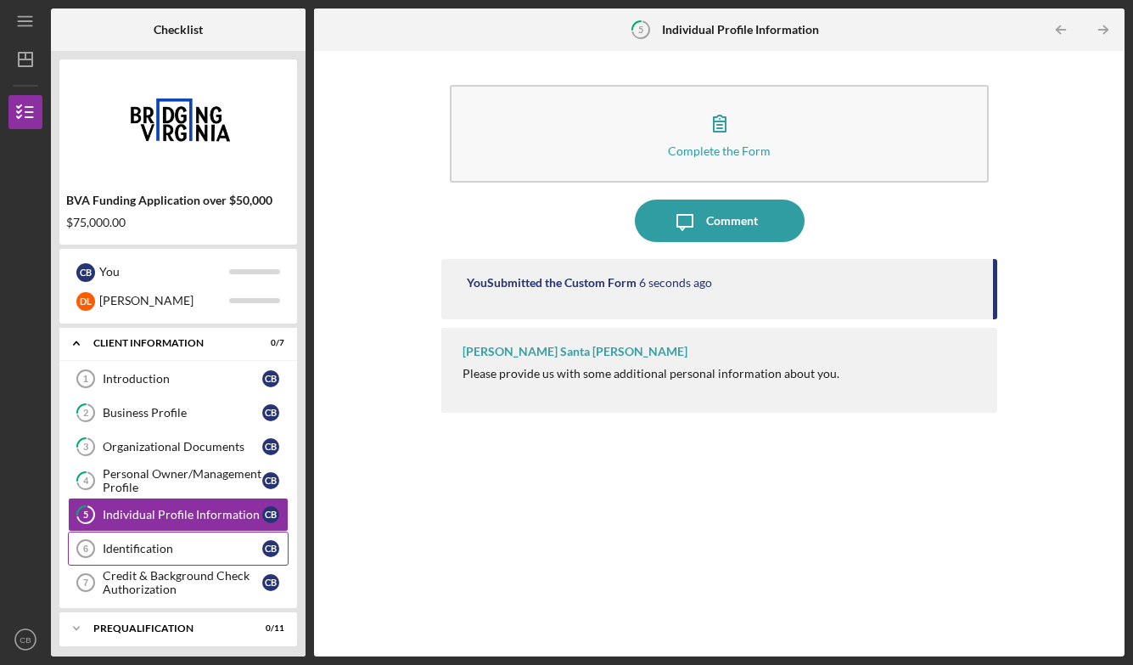
click at [189, 548] on div "Identification" at bounding box center [183, 549] width 160 height 14
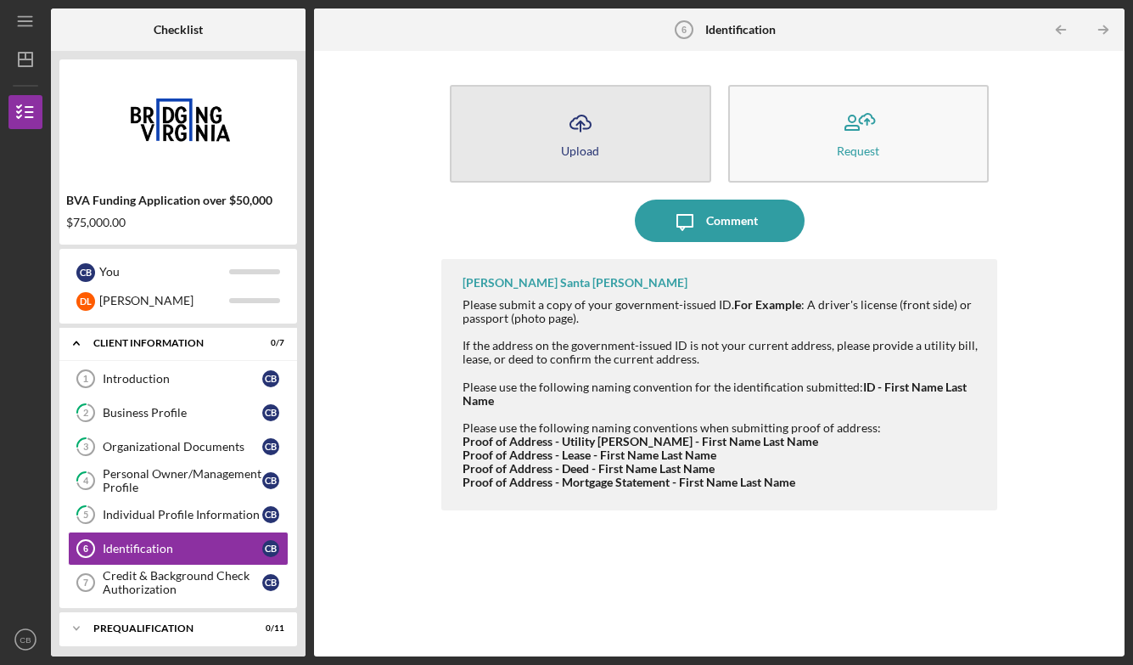
click at [564, 142] on button "Icon/Upload Upload" at bounding box center [580, 134] width 261 height 98
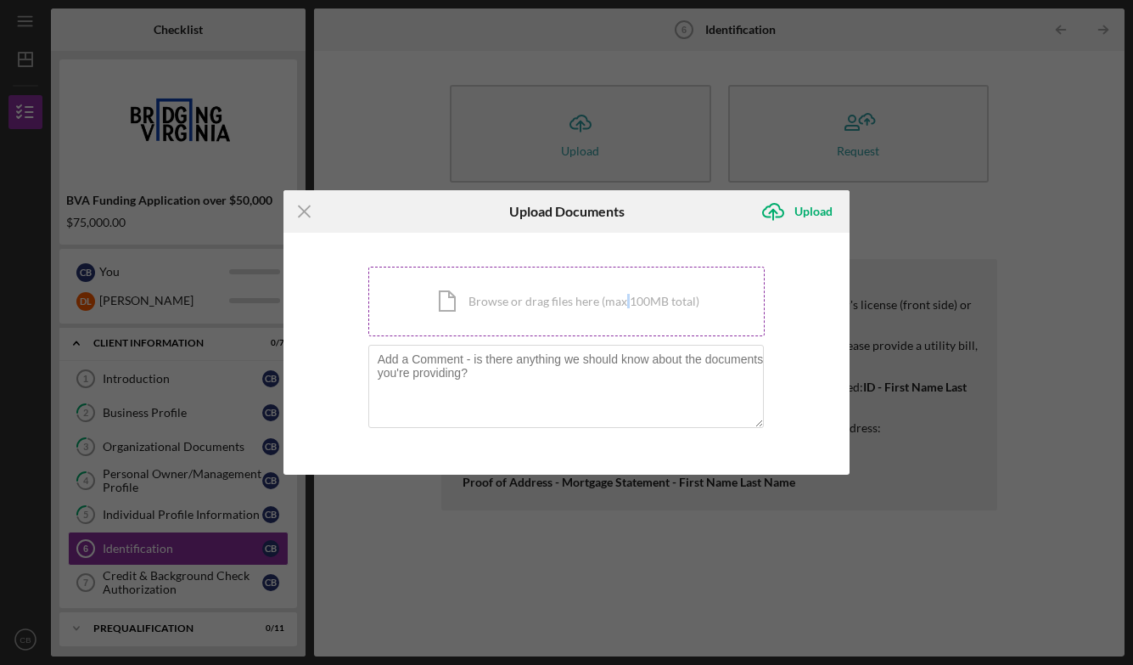
click at [627, 298] on div "Icon/Document Browse or drag files here (max 100MB total) Tap to choose files o…" at bounding box center [566, 302] width 397 height 70
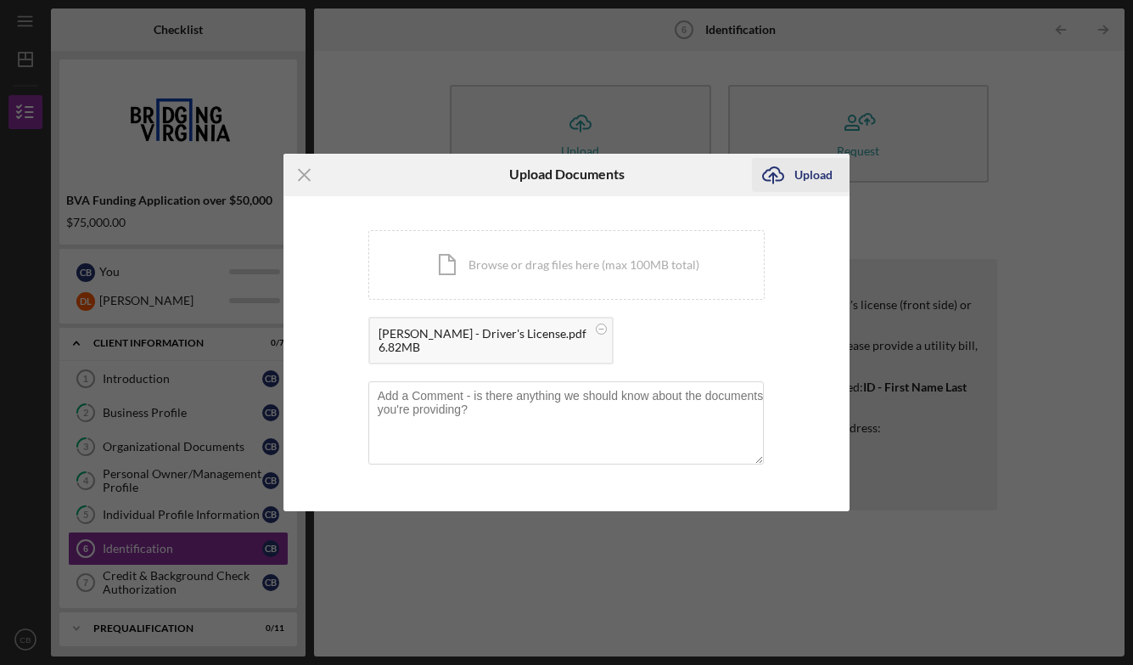
click at [806, 177] on div "Upload" at bounding box center [814, 175] width 38 height 34
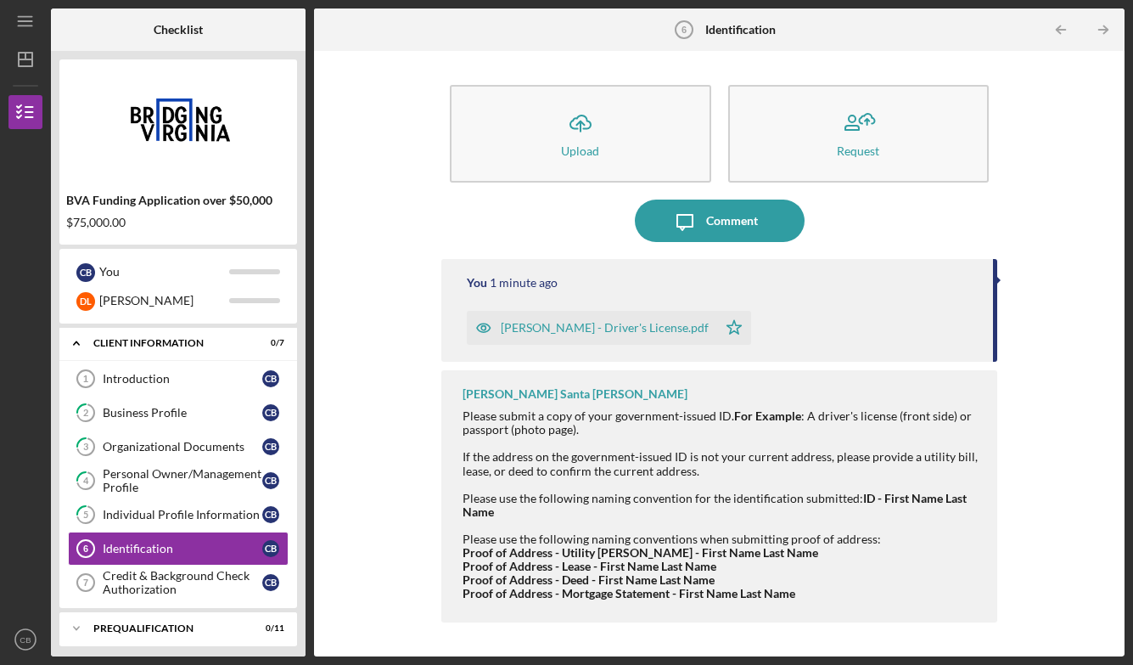
click at [689, 330] on div "[PERSON_NAME] - Driver's License.pdf" at bounding box center [605, 328] width 208 height 14
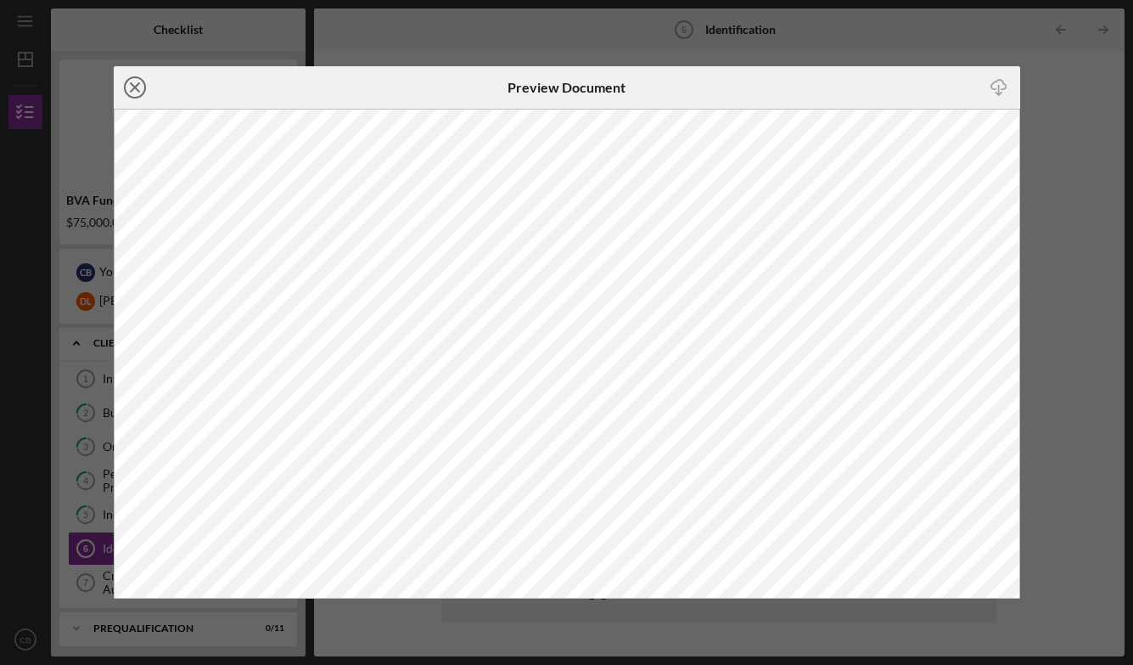
click at [126, 91] on circle at bounding box center [135, 87] width 20 height 20
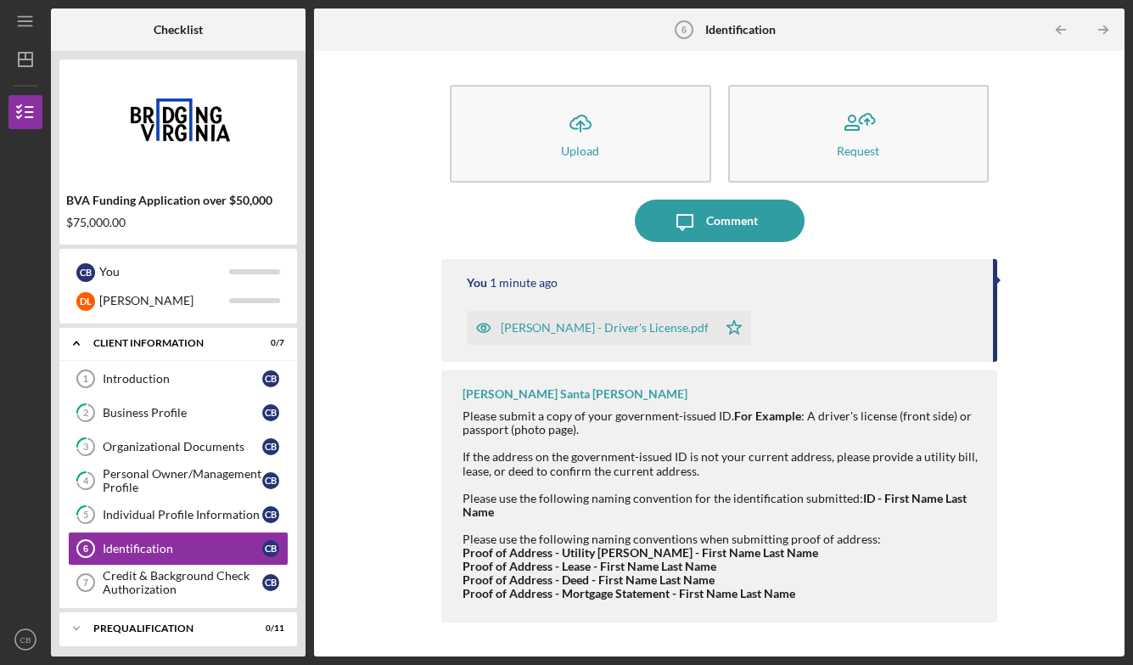
click at [978, 346] on div "You 1 minute ago [PERSON_NAME] - Driver's License.pdf Icon/Star" at bounding box center [719, 310] width 556 height 103
click at [616, 330] on div "[PERSON_NAME] - Driver's License.pdf" at bounding box center [605, 328] width 208 height 14
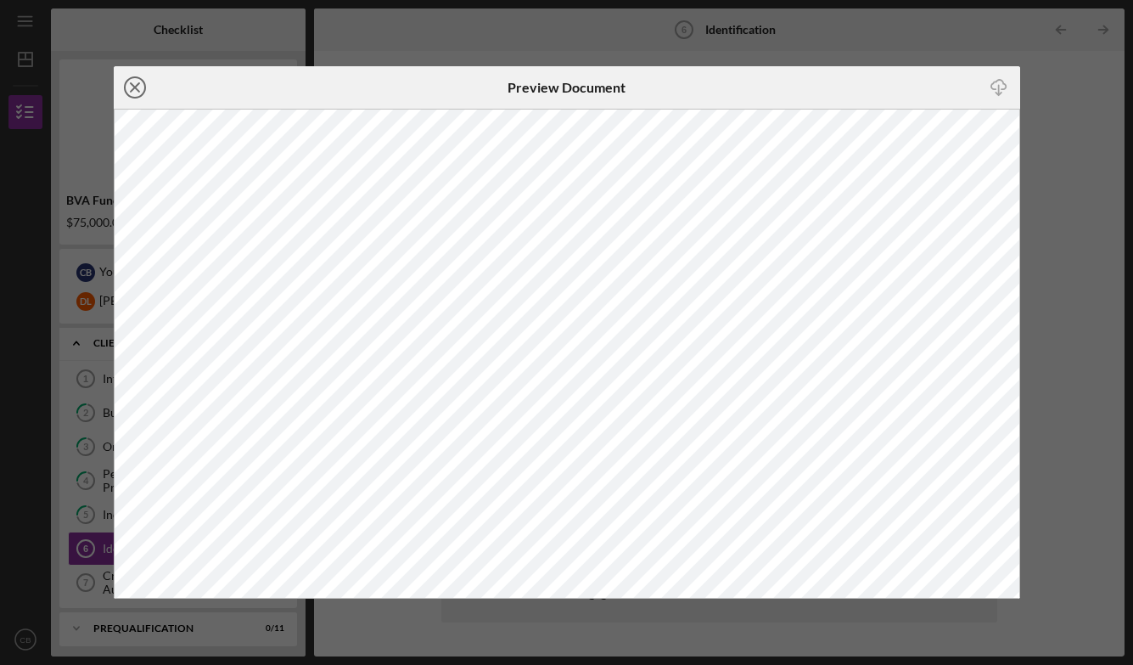
click at [134, 94] on icon "Icon/Close" at bounding box center [135, 87] width 42 height 42
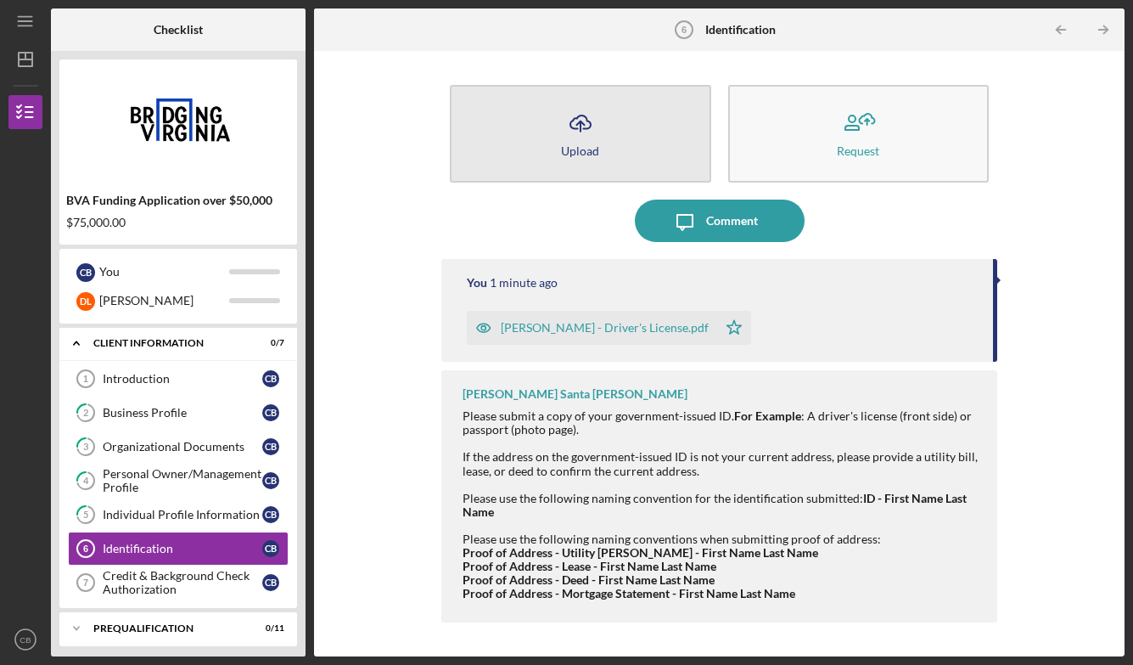
click at [579, 113] on icon "Icon/Upload" at bounding box center [580, 123] width 42 height 42
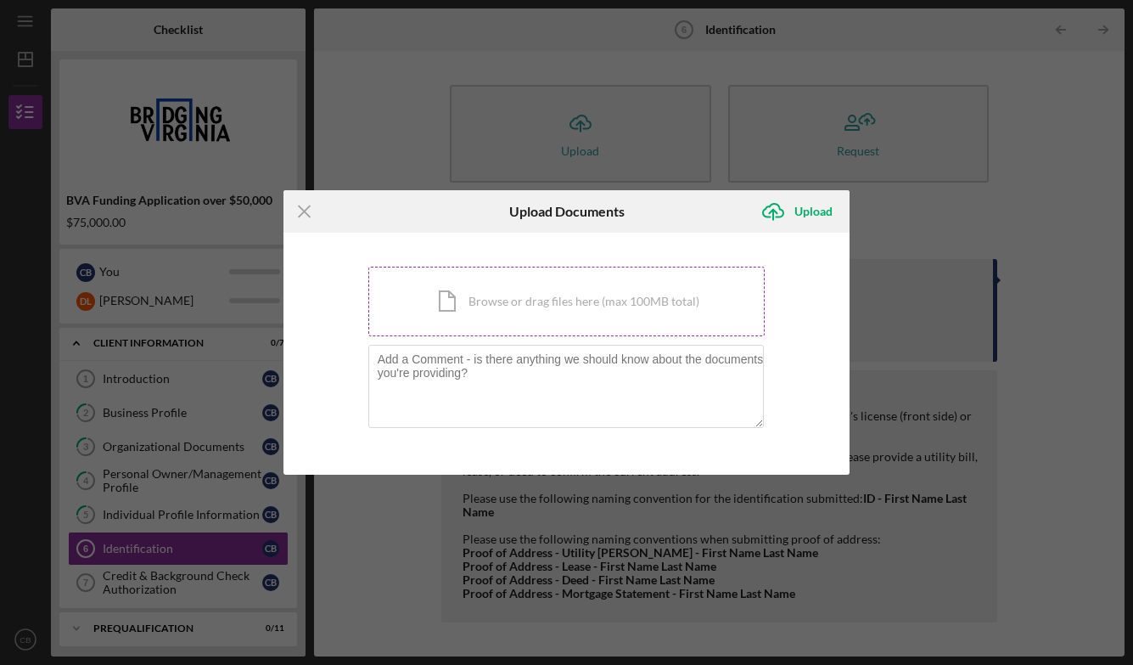
click at [486, 296] on div "Icon/Document Browse or drag files here (max 100MB total) Tap to choose files o…" at bounding box center [566, 302] width 397 height 70
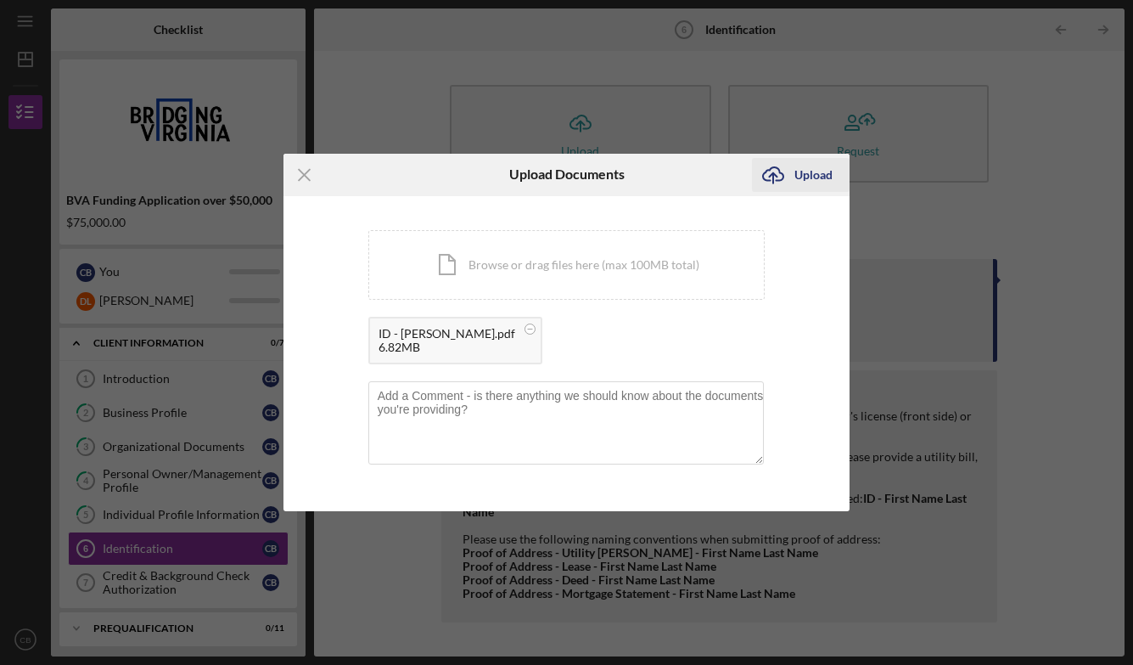
click at [806, 176] on div "Upload" at bounding box center [814, 175] width 38 height 34
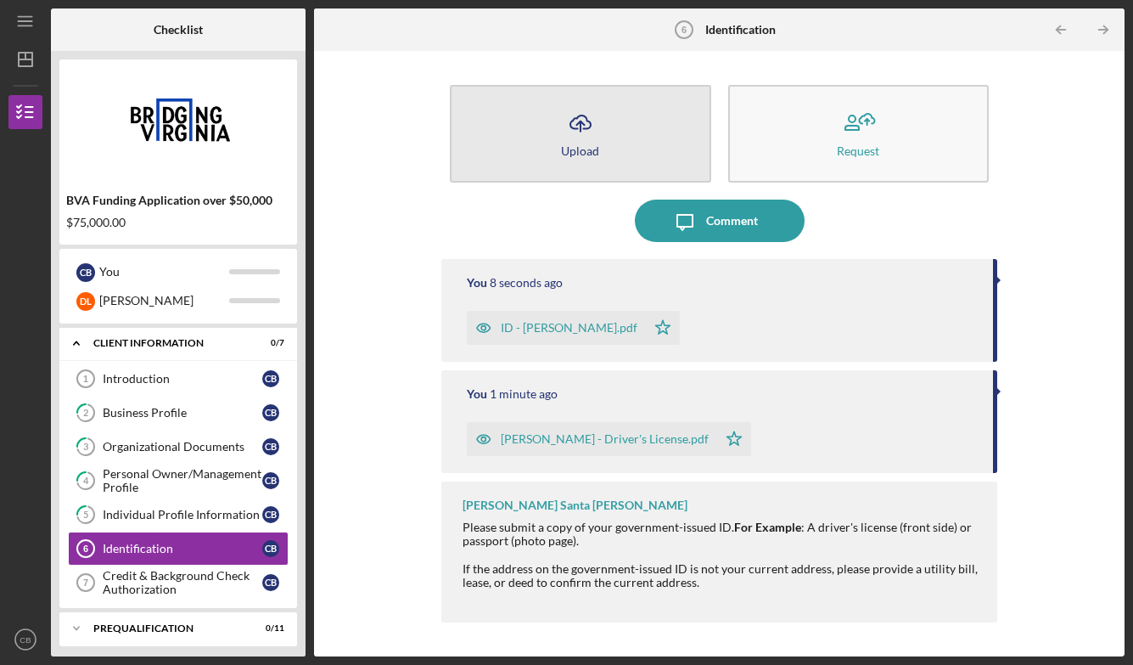
click at [577, 133] on icon "Icon/Upload" at bounding box center [580, 123] width 42 height 42
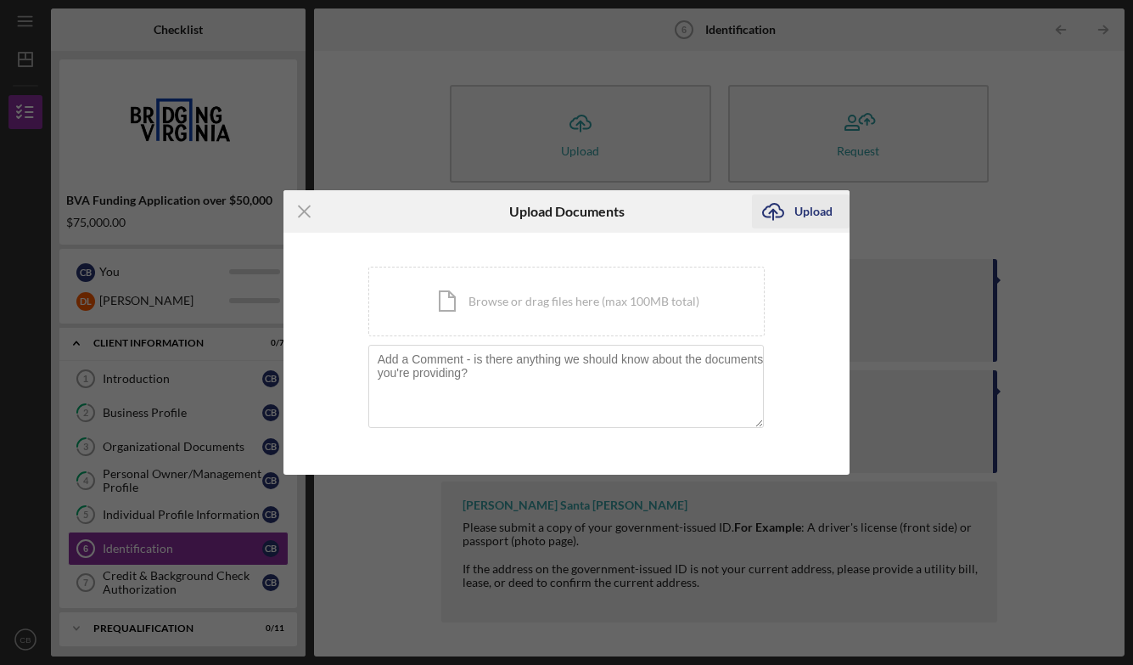
click at [811, 212] on div "Upload" at bounding box center [814, 211] width 38 height 34
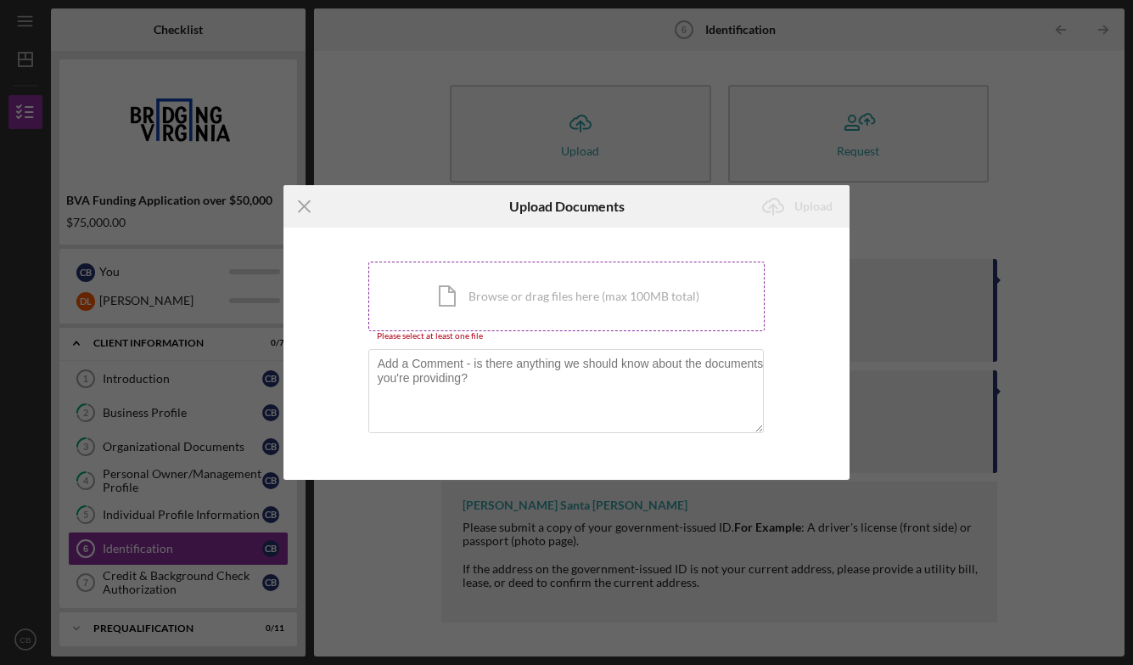
click at [666, 275] on div "Icon/Document Browse or drag files here (max 100MB total) Tap to choose files o…" at bounding box center [566, 296] width 397 height 70
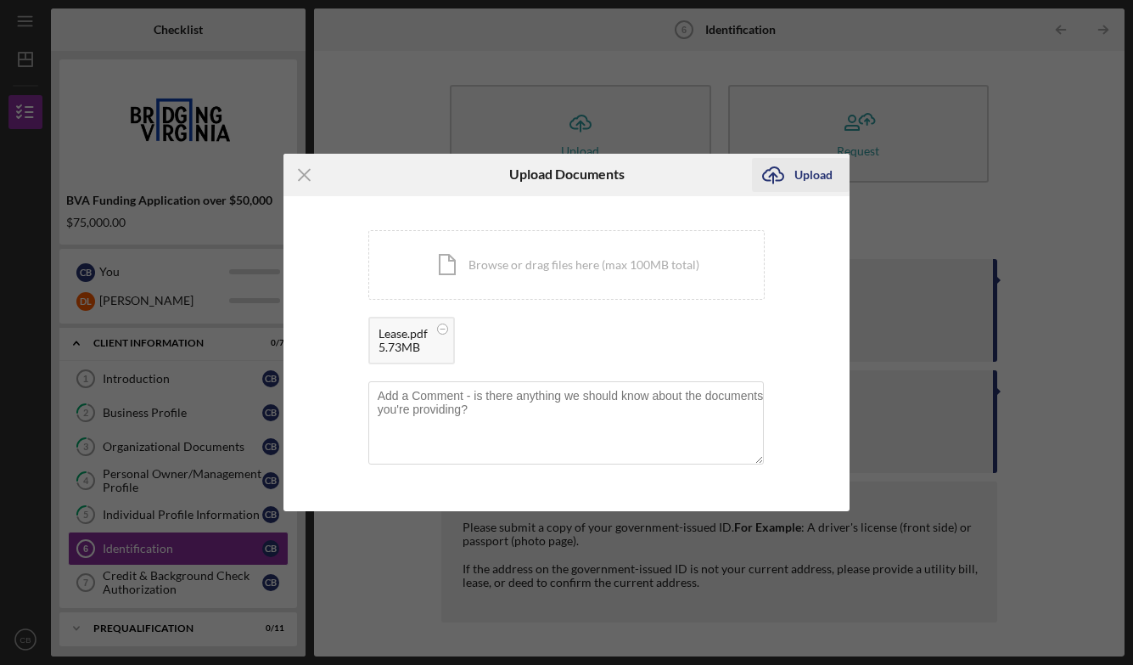
click at [818, 177] on div "Upload" at bounding box center [814, 175] width 38 height 34
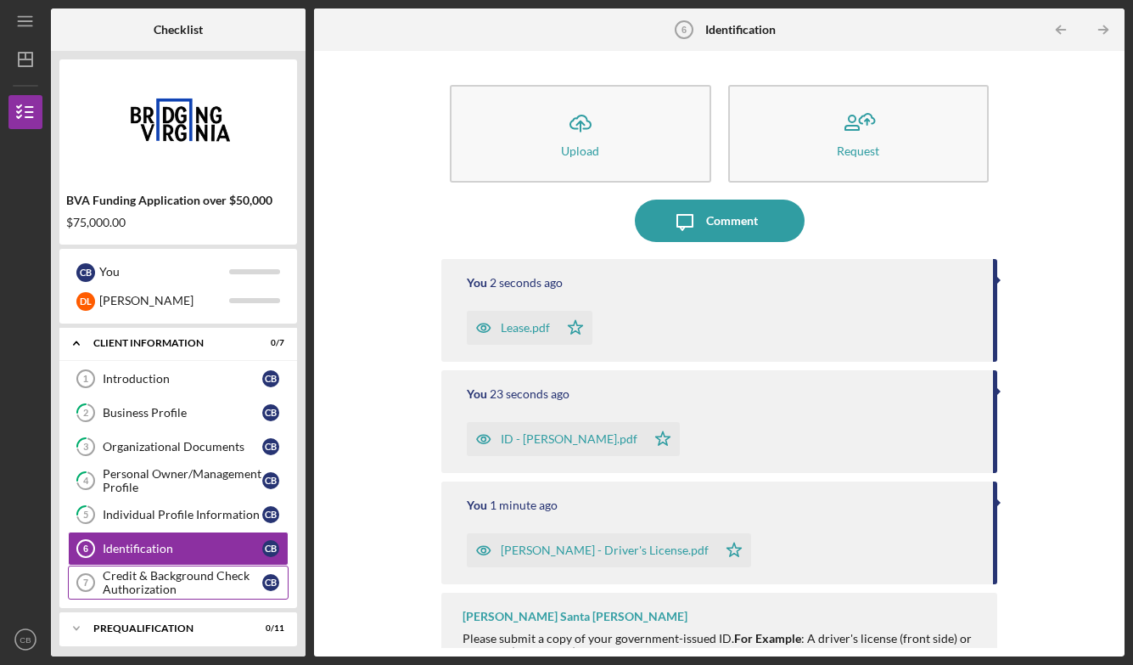
click at [177, 582] on div "Credit & Background Check Authorization" at bounding box center [183, 582] width 160 height 27
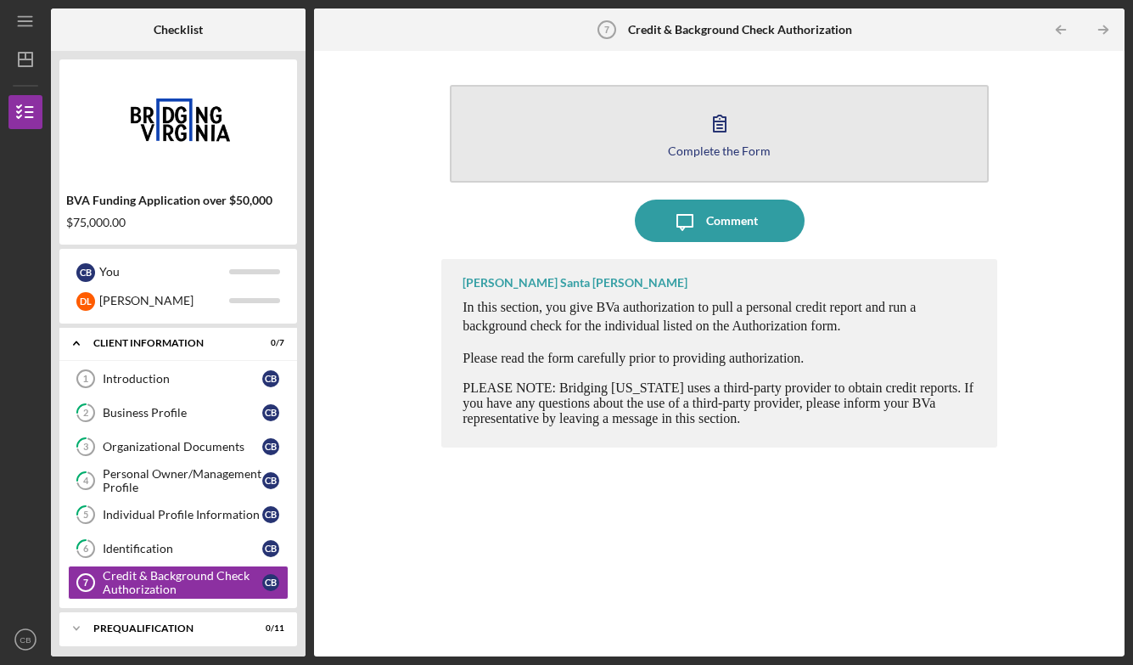
click at [754, 132] on button "Complete the Form Form" at bounding box center [719, 134] width 539 height 98
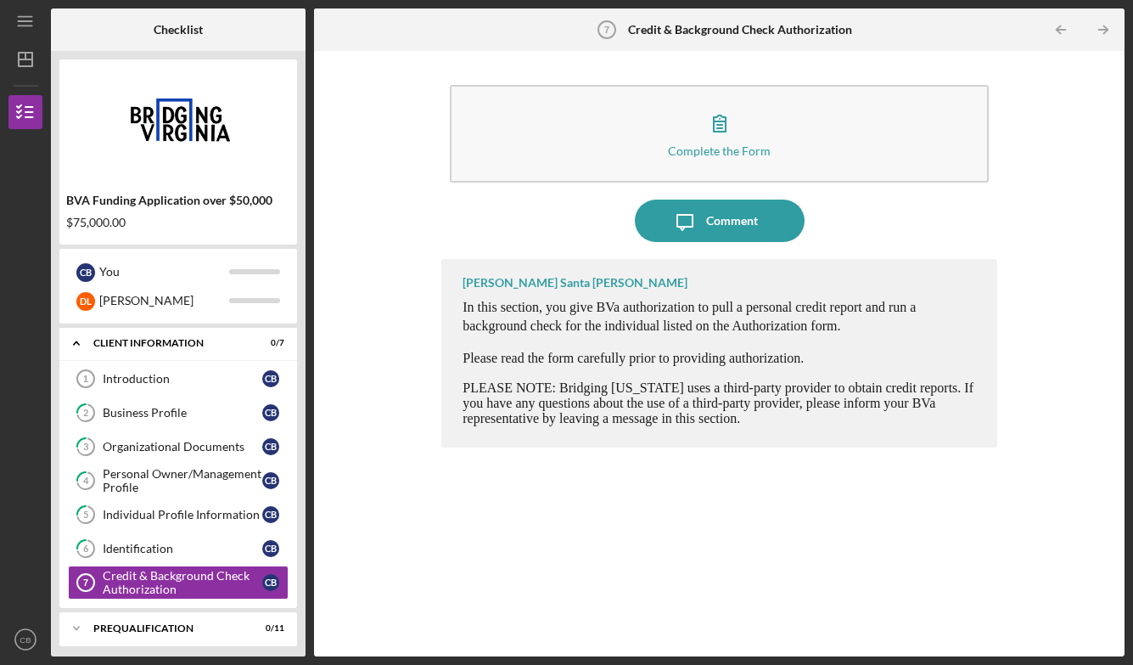
click at [300, 489] on div "BVA Funding Application over $50,000 $75,000.00 C B You [PERSON_NAME] Icon/Expa…" at bounding box center [178, 353] width 255 height 605
click at [203, 627] on div "Prequalification" at bounding box center [184, 628] width 183 height 10
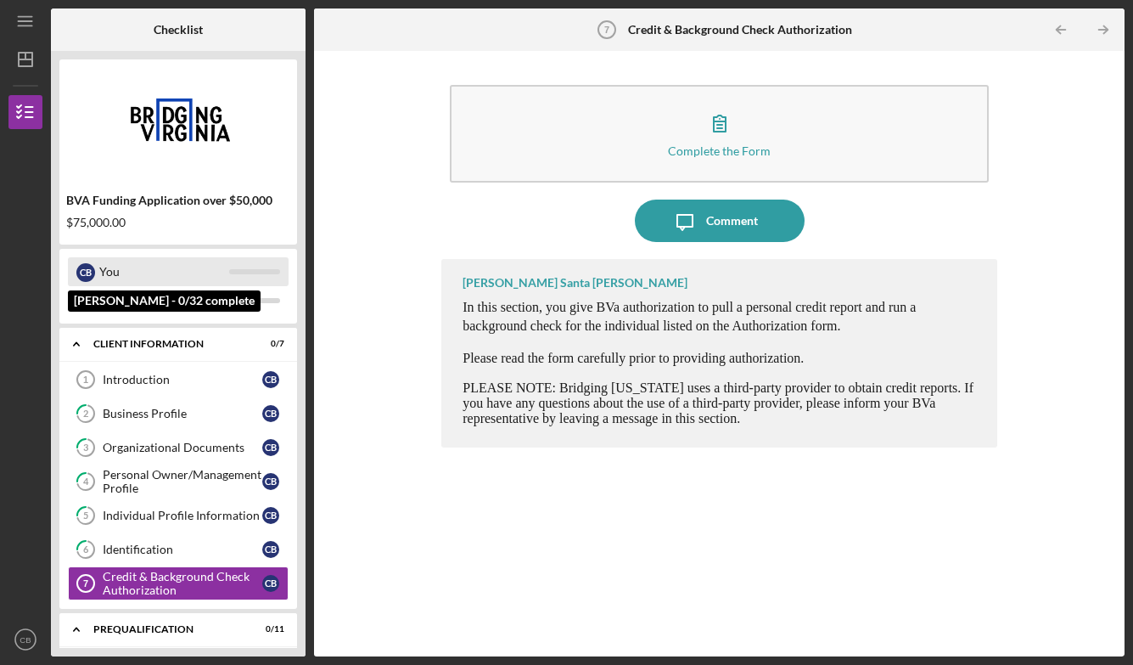
click at [250, 268] on div "C B You" at bounding box center [178, 271] width 221 height 29
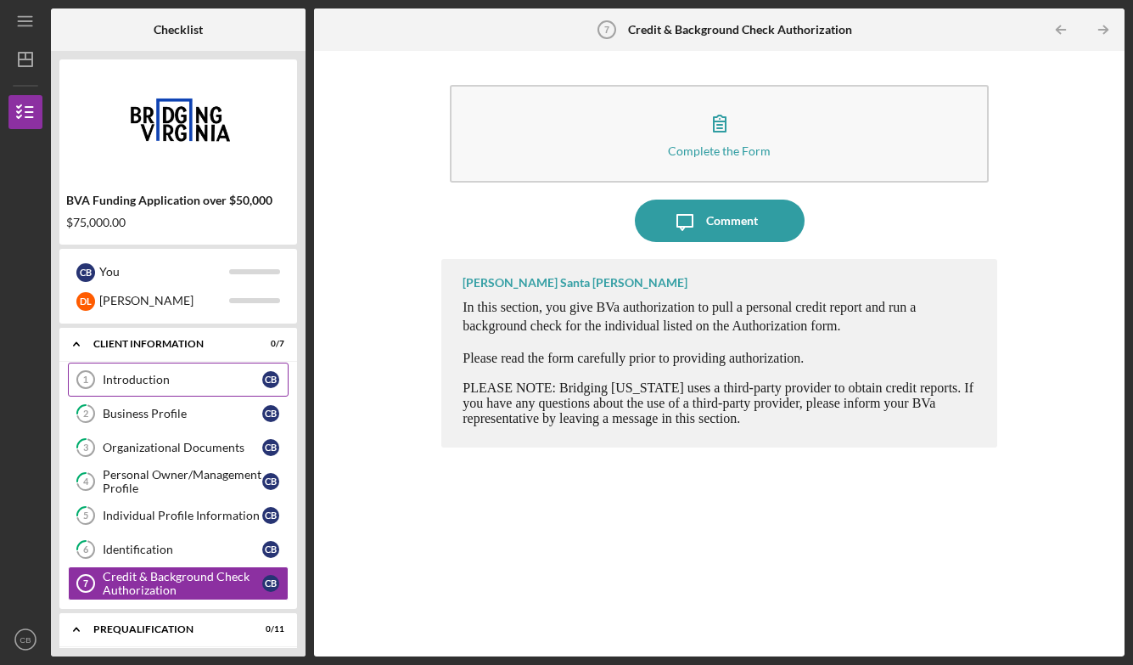
click at [188, 370] on link "Introduction 1 Introduction C B" at bounding box center [178, 380] width 221 height 34
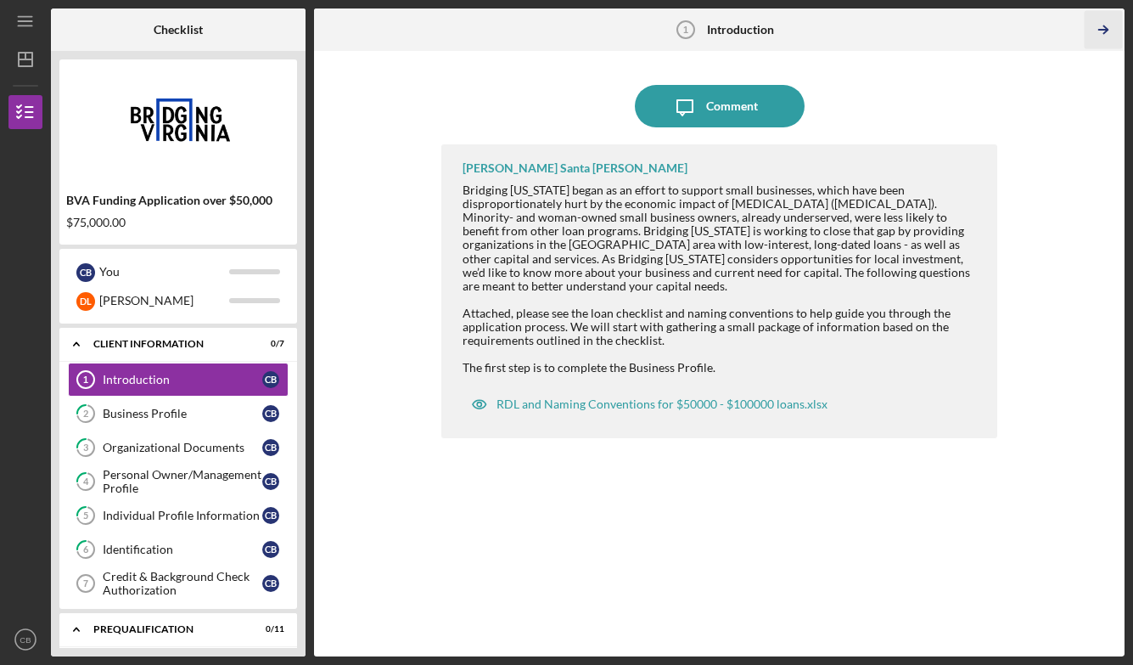
click at [1108, 22] on icon "Icon/Table Pagination Arrow" at bounding box center [1103, 30] width 38 height 38
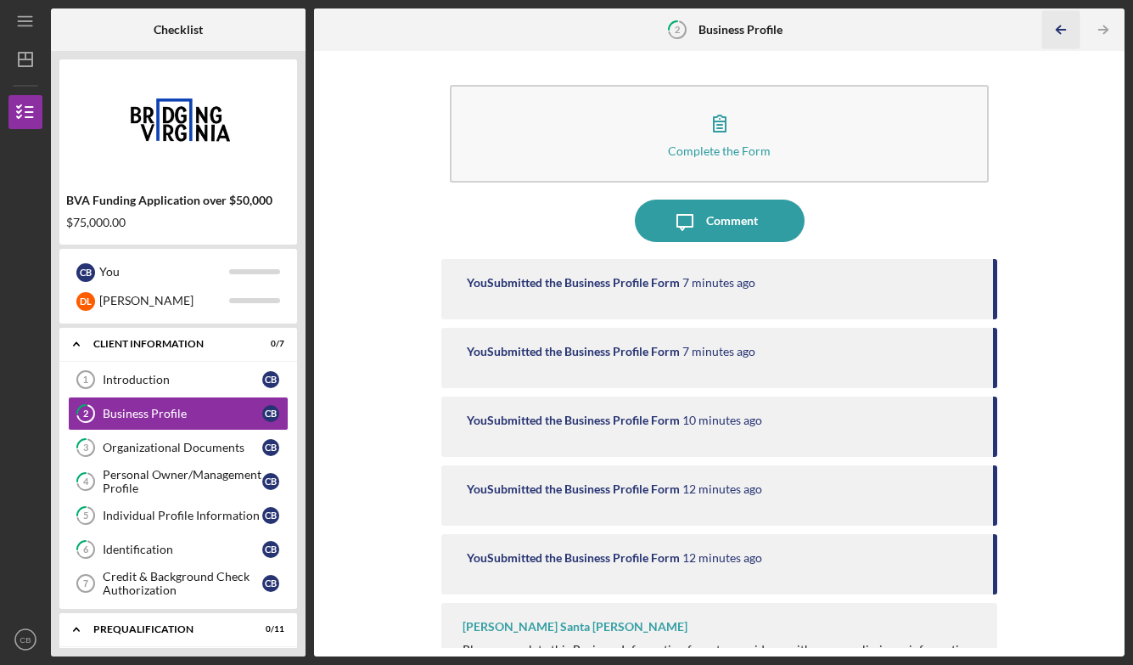
click at [1063, 30] on line "button" at bounding box center [1061, 30] width 8 height 0
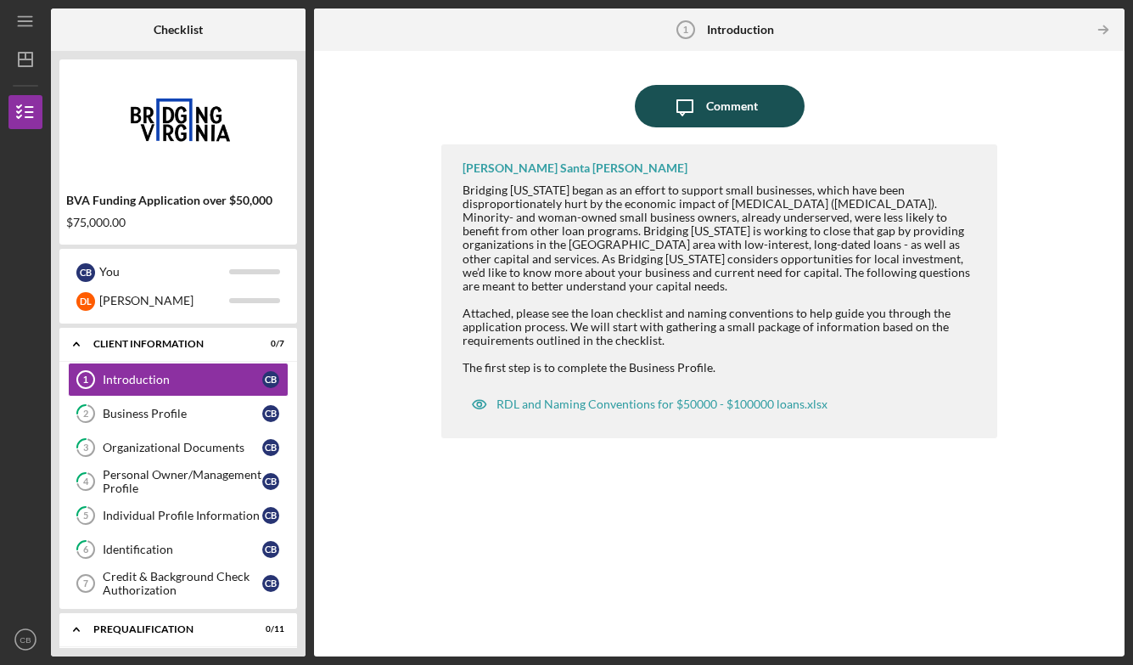
click at [756, 105] on button "Icon/Message Comment" at bounding box center [720, 106] width 170 height 42
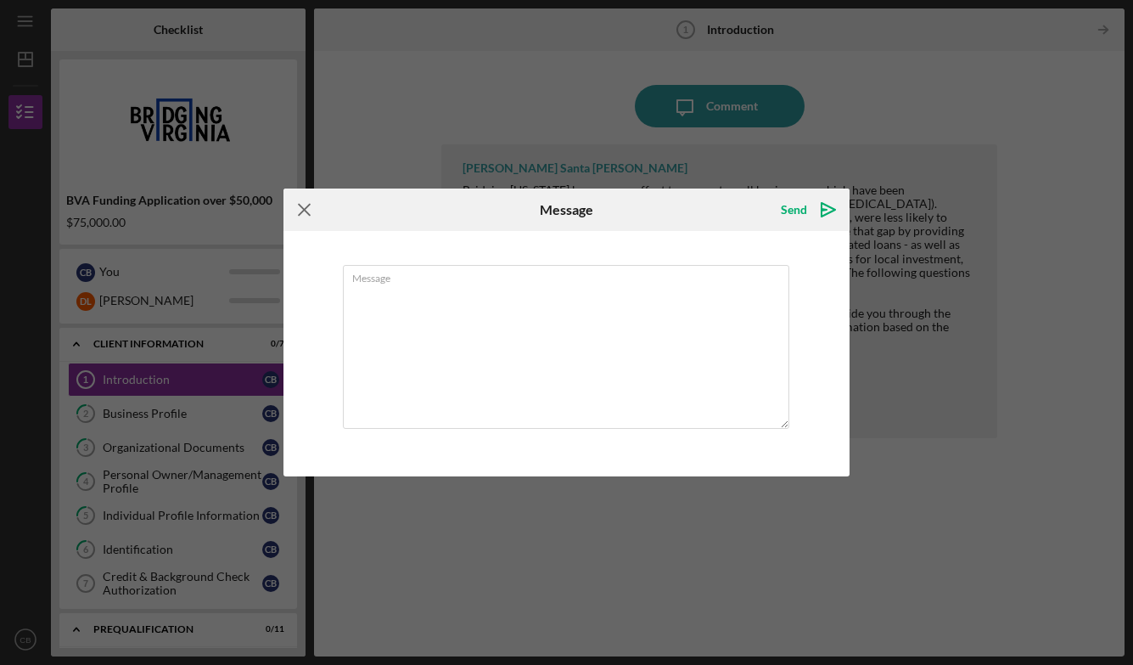
click at [314, 200] on icon "Icon/Menu Close" at bounding box center [305, 209] width 42 height 42
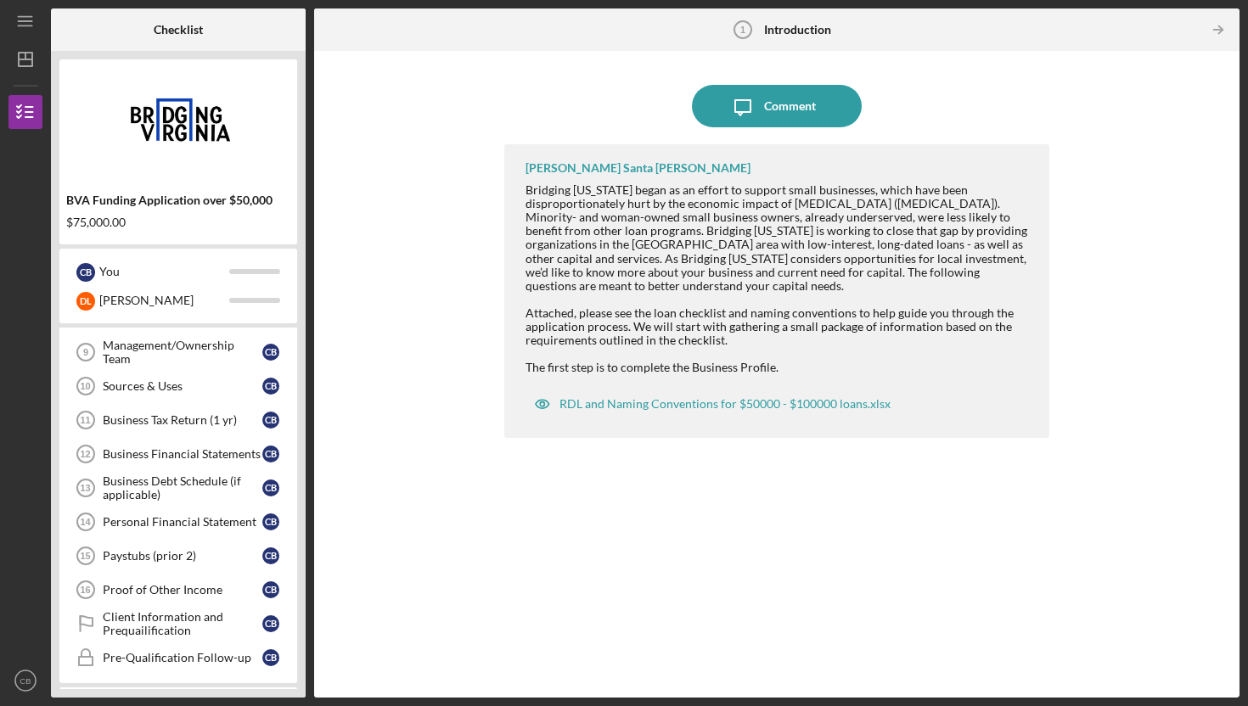
scroll to position [17, 0]
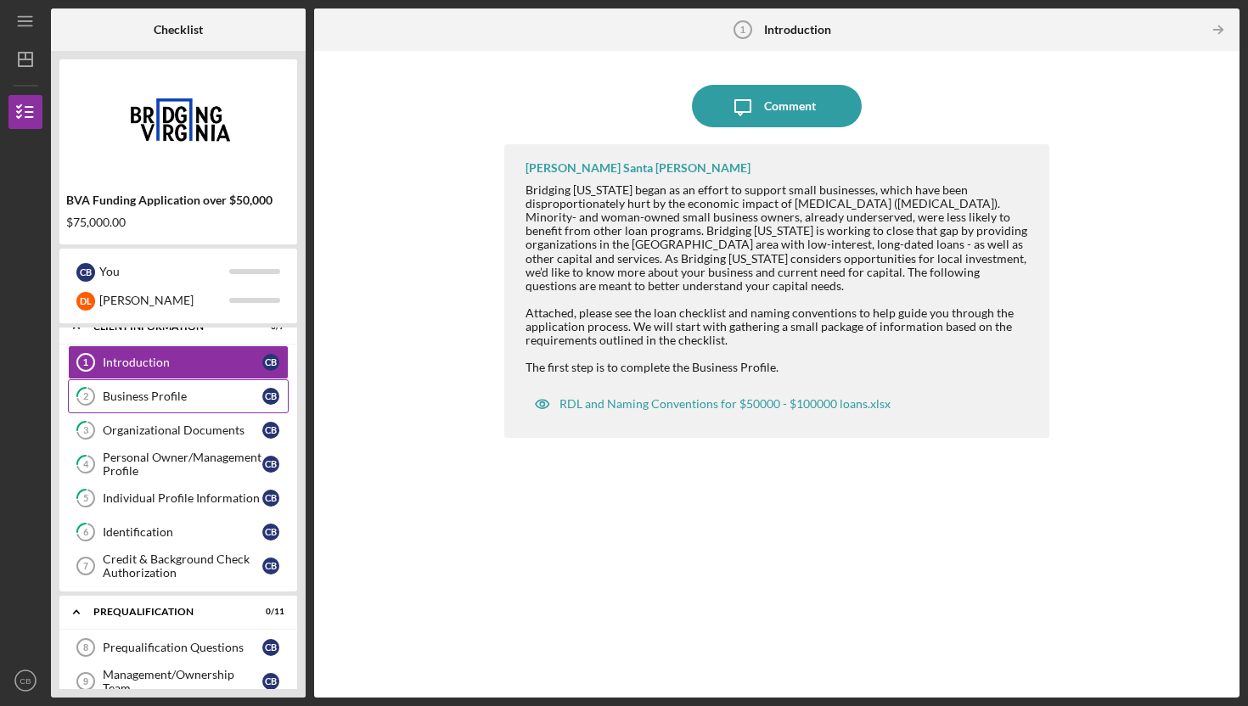
click at [164, 408] on link "2 Business Profile C B" at bounding box center [178, 396] width 221 height 34
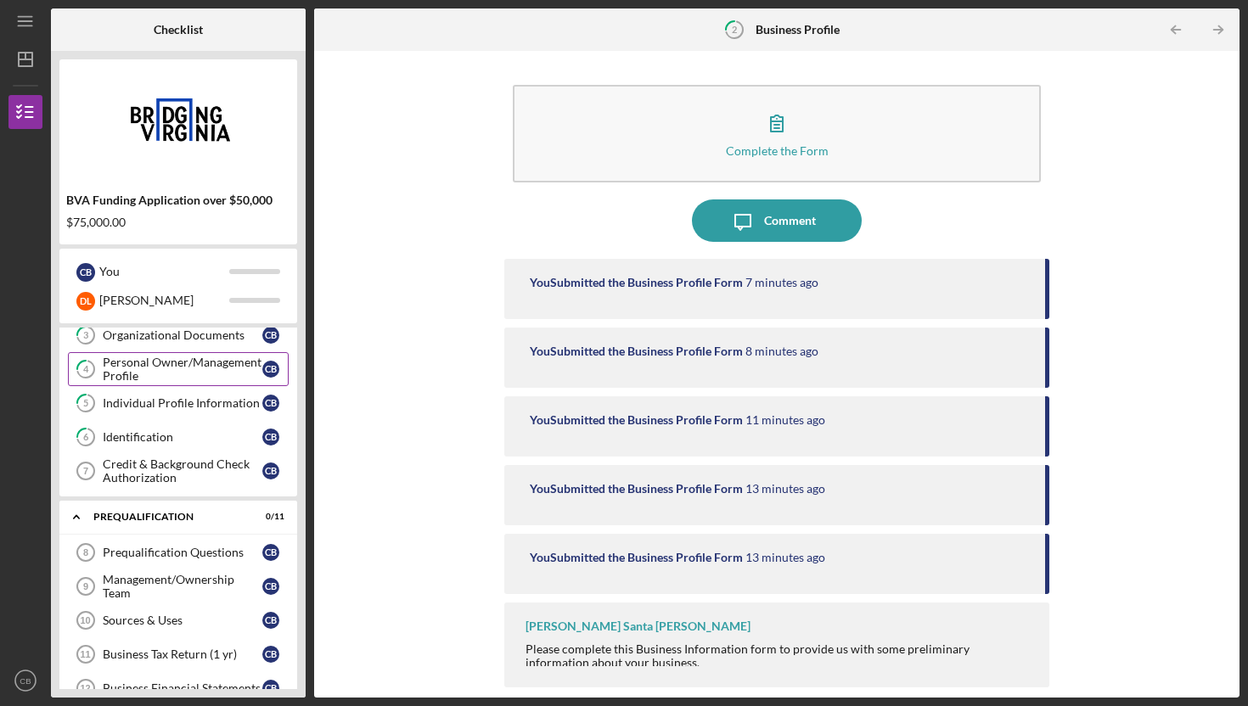
scroll to position [118, 0]
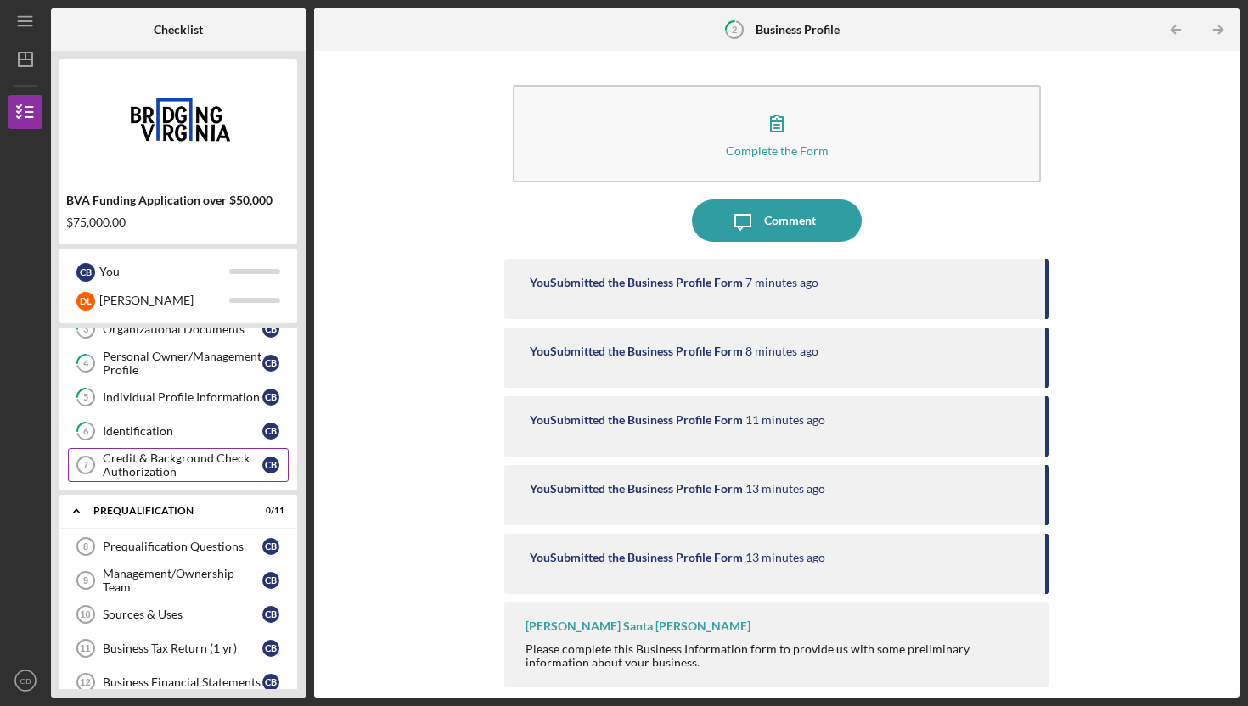
click at [144, 455] on div "Credit & Background Check Authorization" at bounding box center [183, 465] width 160 height 27
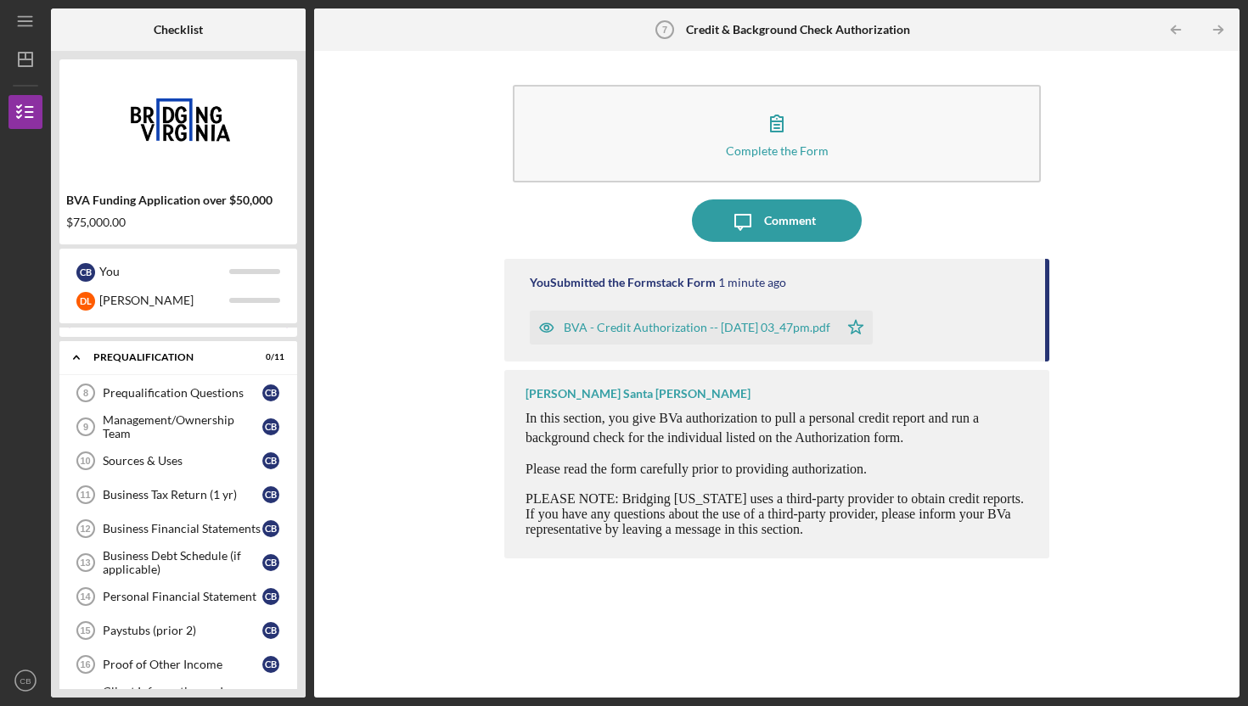
scroll to position [273, 0]
click at [188, 400] on link "Prequalification Questions 8 Prequalification Questions C B" at bounding box center [178, 391] width 221 height 34
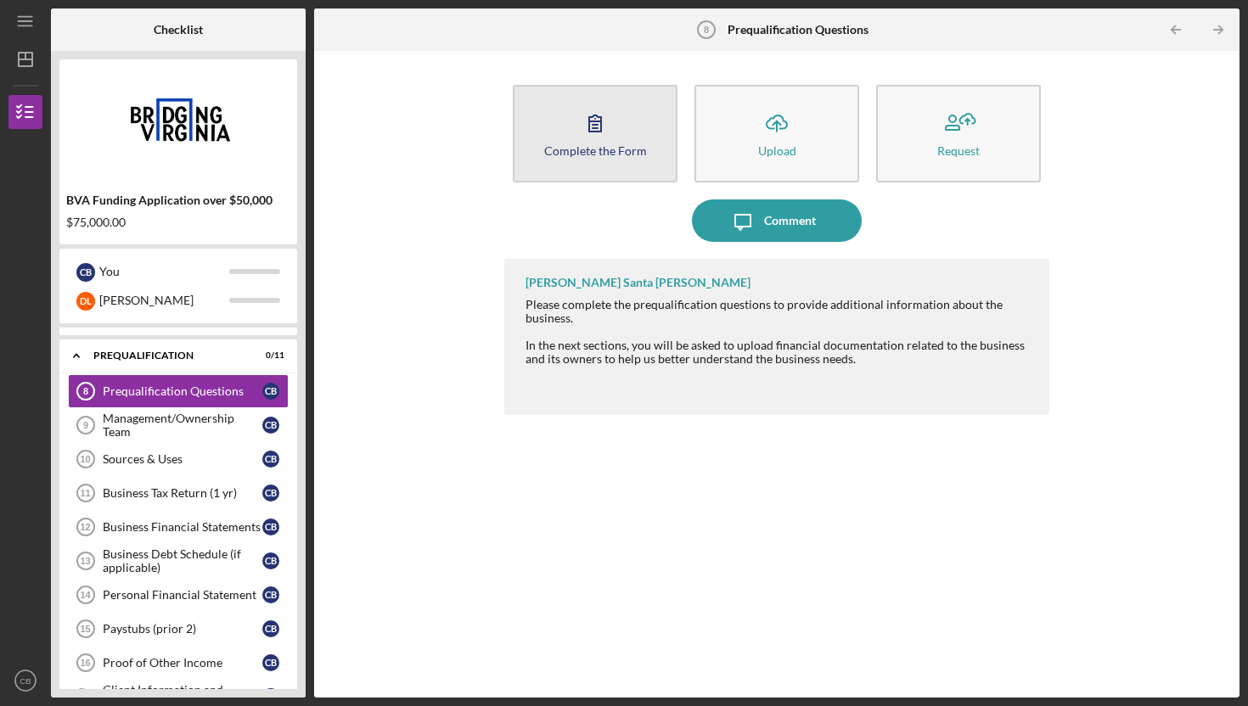
click at [599, 111] on icon "button" at bounding box center [595, 123] width 42 height 42
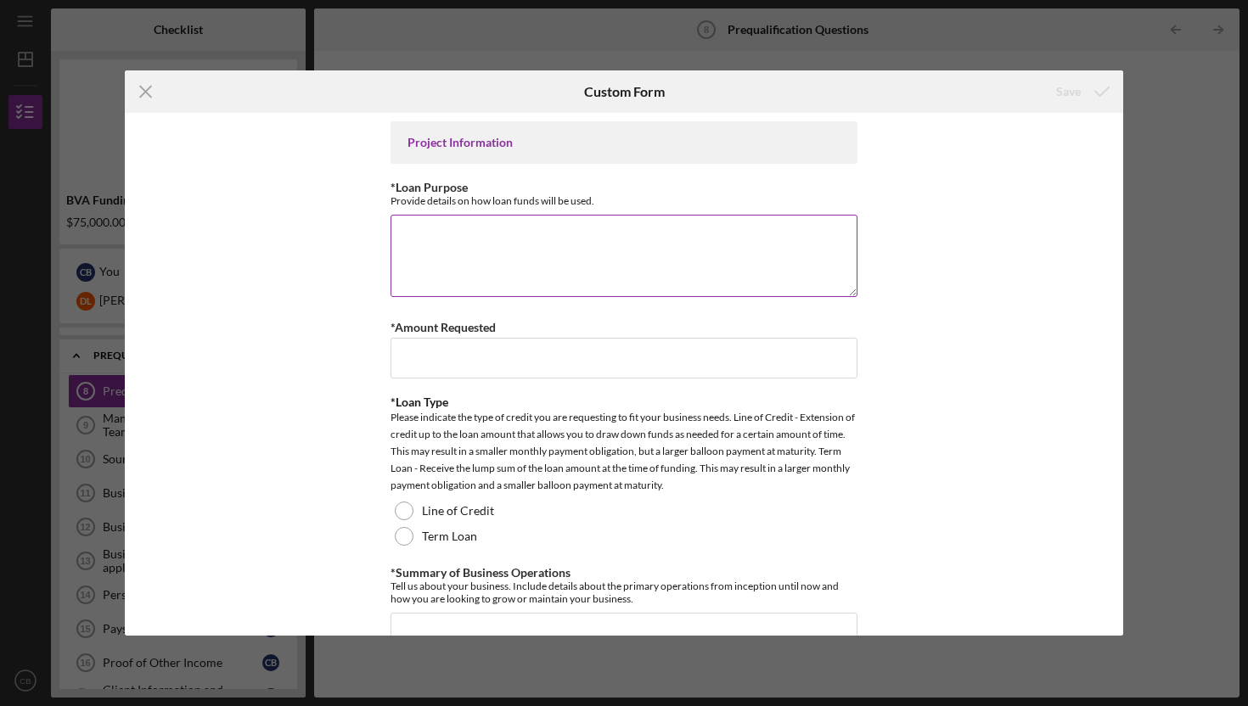
click at [543, 224] on textarea "*Loan Purpose" at bounding box center [624, 256] width 467 height 82
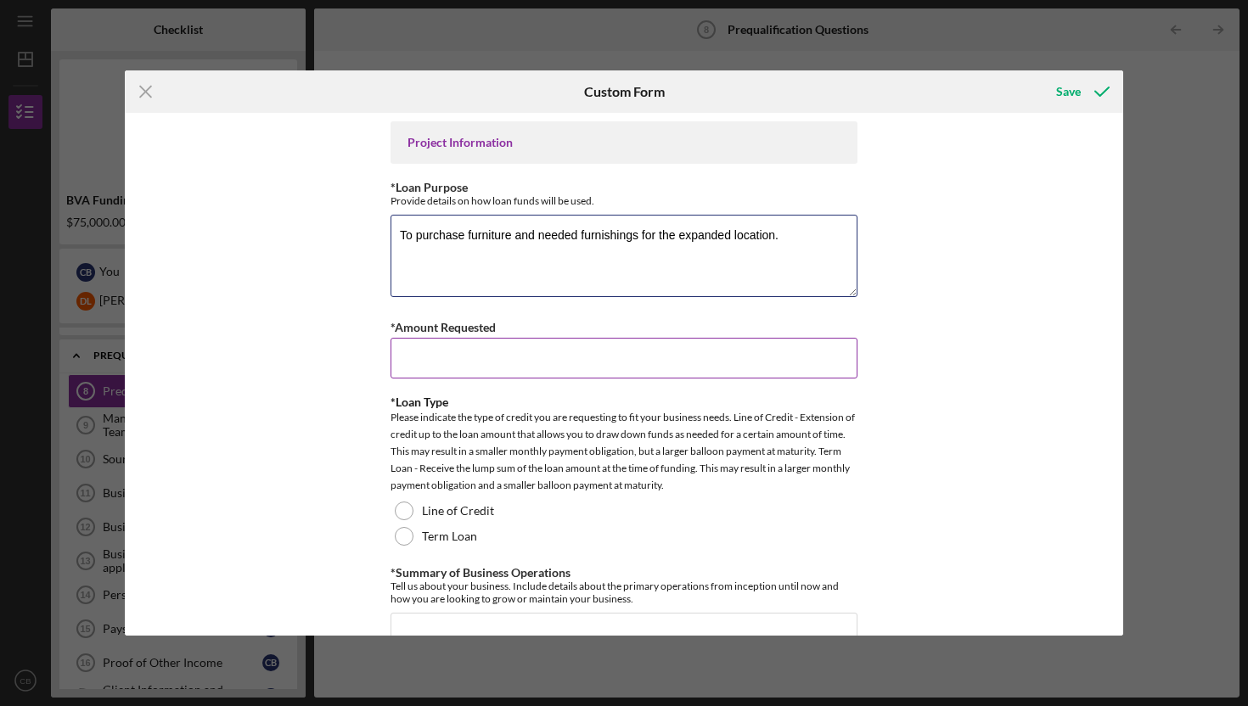
type textarea "To purchase furniture and needed furnishings for the expanded location."
click at [640, 359] on input "*Amount Requested" at bounding box center [624, 358] width 467 height 41
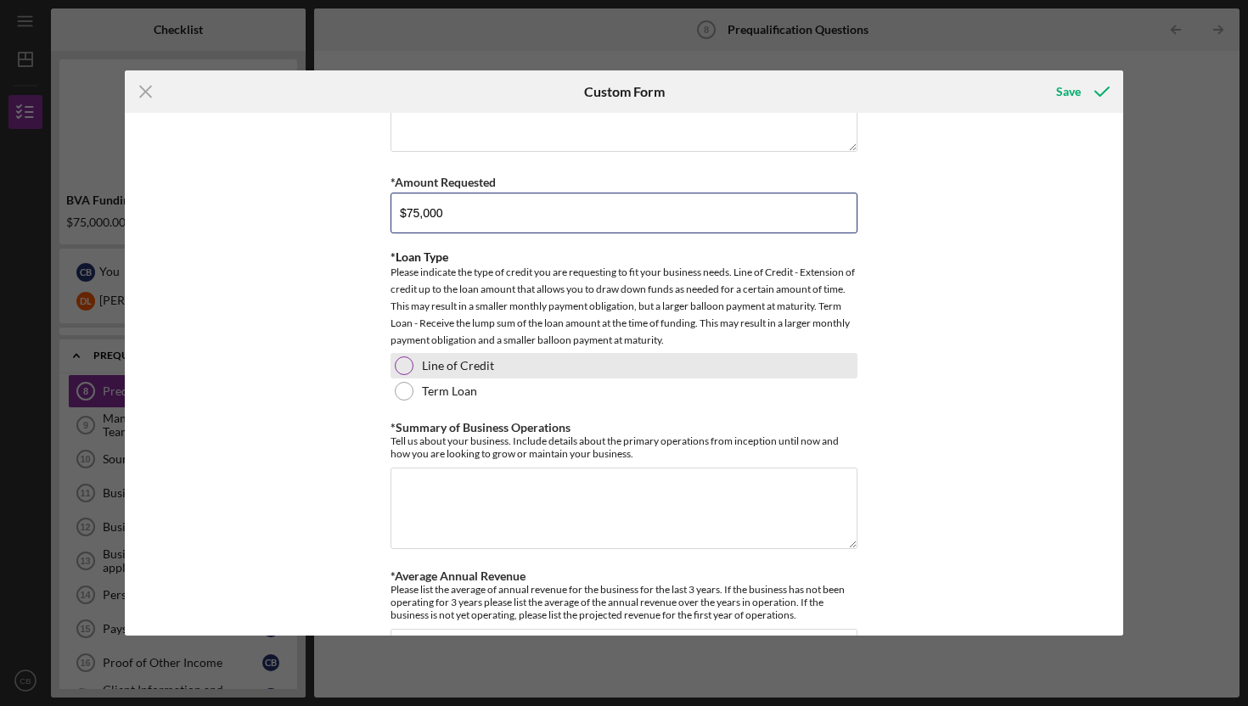
scroll to position [146, 0]
type input "$75,000"
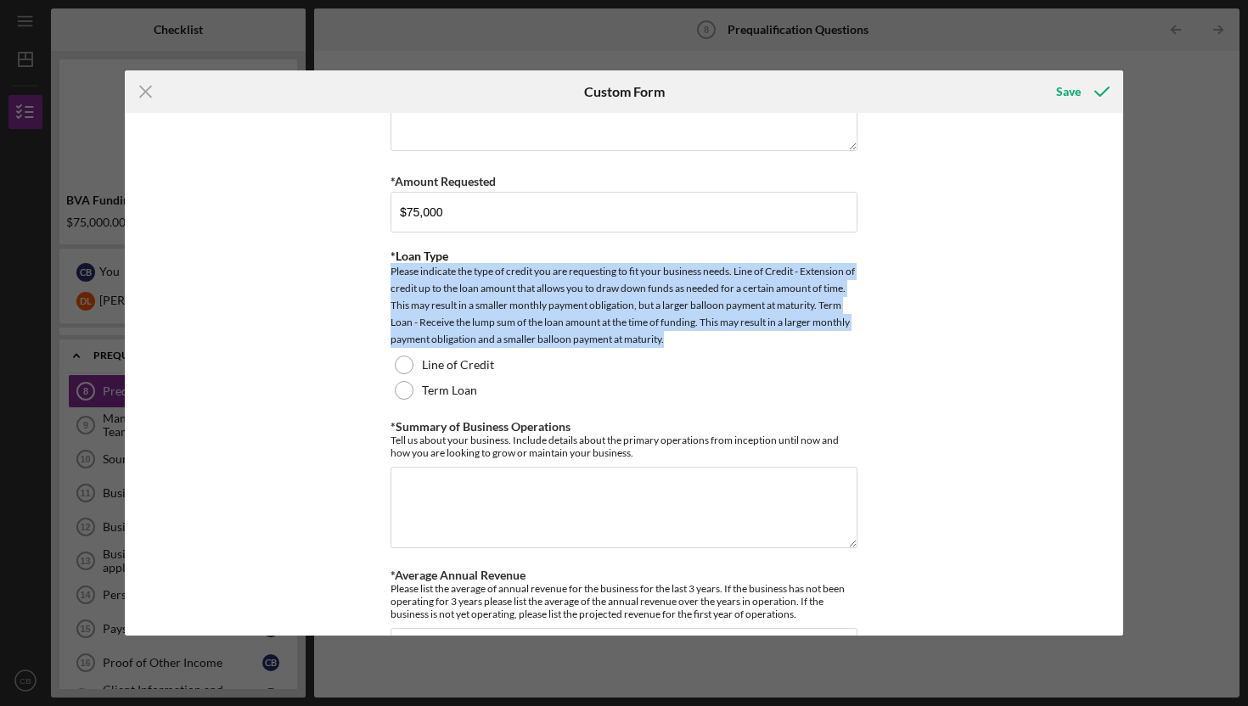
drag, startPoint x: 720, startPoint y: 340, endPoint x: 374, endPoint y: 276, distance: 351.3
click at [374, 276] on div "Project Information *Loan Purpose Provide details on how loan funds will be use…" at bounding box center [624, 374] width 998 height 523
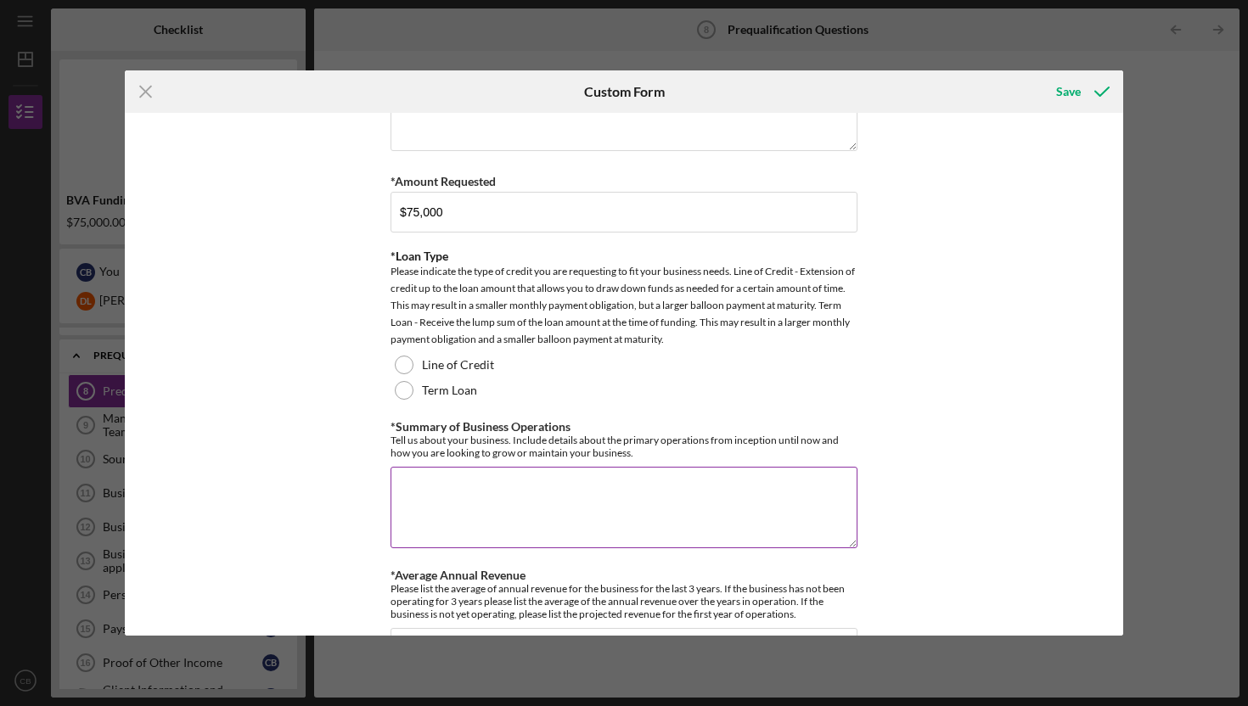
click at [537, 497] on textarea "*Summary of Business Operations" at bounding box center [624, 508] width 467 height 82
type textarea "R"
click at [664, 486] on textarea "Restaraunt offering afternoon tea experiences for" at bounding box center [624, 508] width 467 height 82
click at [418, 486] on textarea "Restaraunt offering afternoon tea experiences for" at bounding box center [624, 508] width 467 height 82
click at [399, 489] on textarea "Restaurant offering afternoon tea experiences for" at bounding box center [624, 508] width 467 height 82
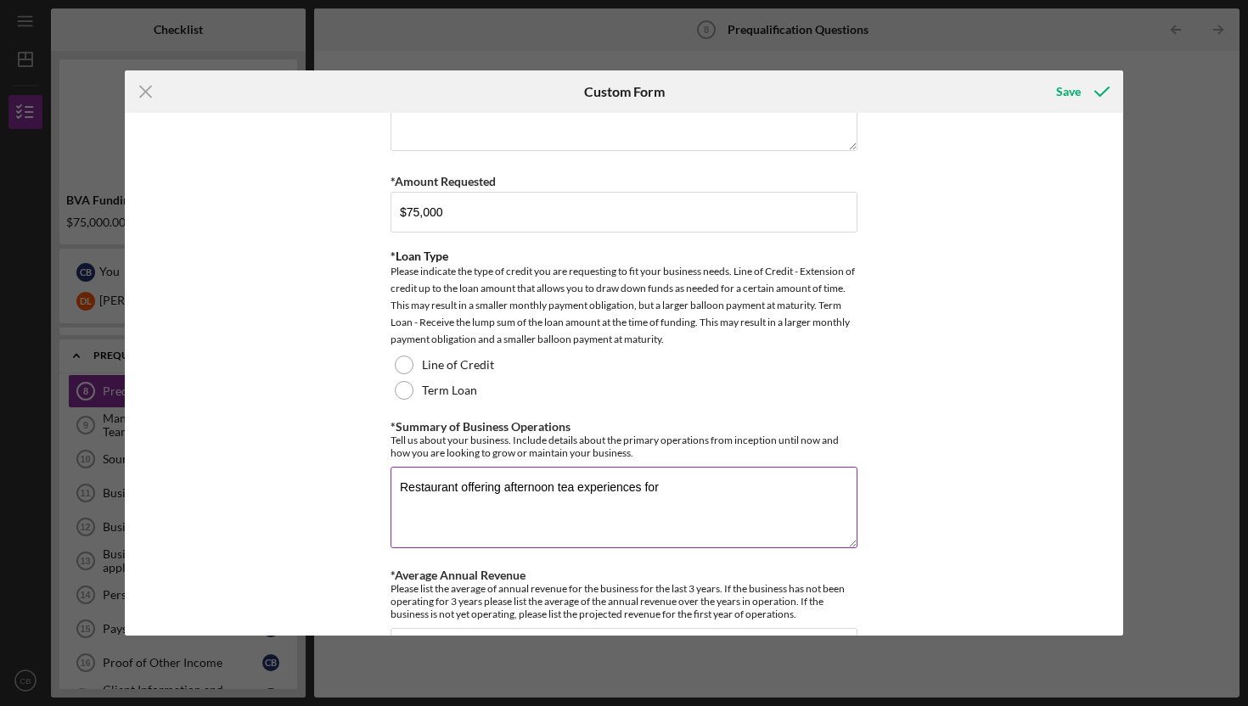
click at [667, 485] on textarea "Restaurant offering afternoon tea experiences for" at bounding box center [624, 508] width 467 height 82
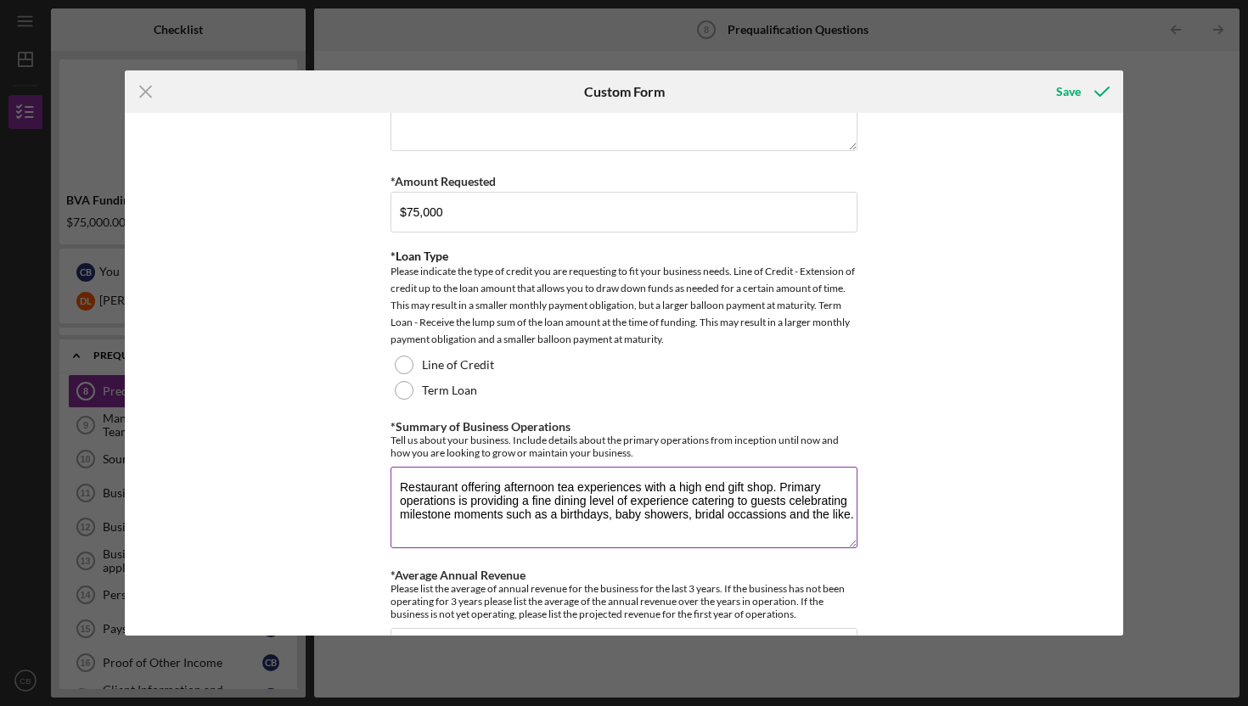
click at [750, 505] on textarea "Restaurant offering afternoon tea experiences with a high end gift shop. Primar…" at bounding box center [624, 508] width 467 height 82
click at [749, 514] on textarea "Restaurant offering afternoon tea experiences with a high end gift shop. Primar…" at bounding box center [624, 508] width 467 height 82
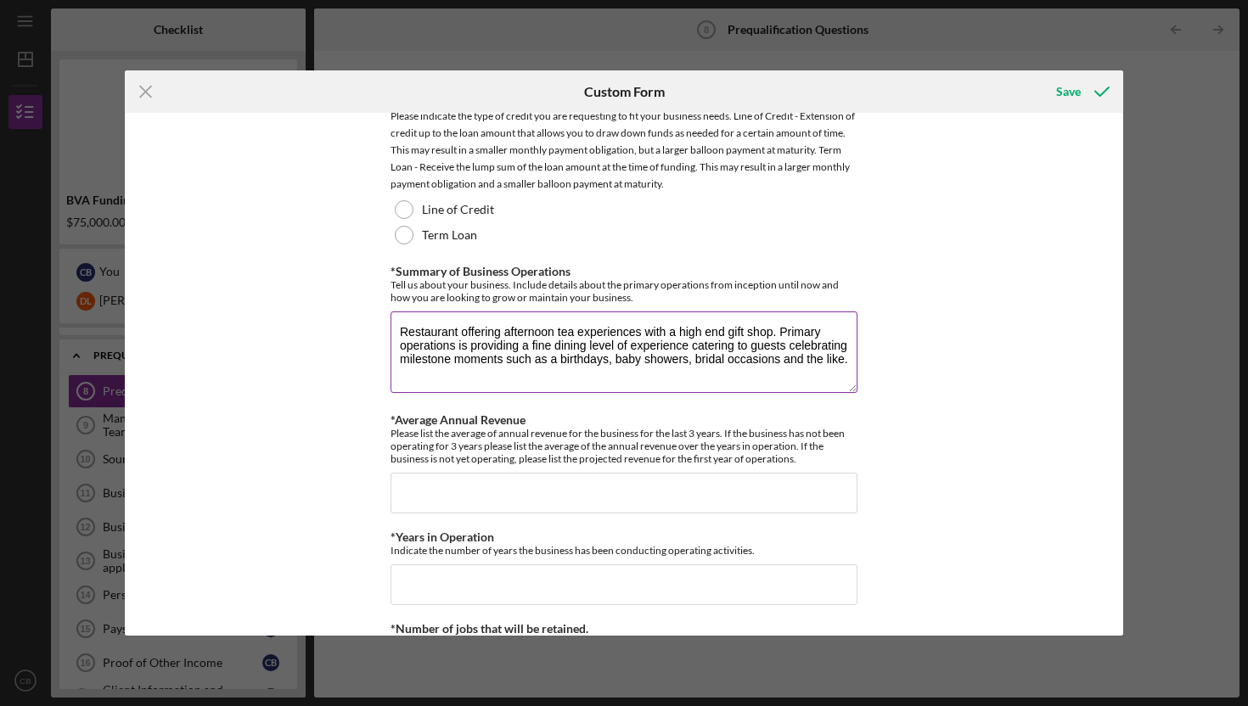
scroll to position [309, 0]
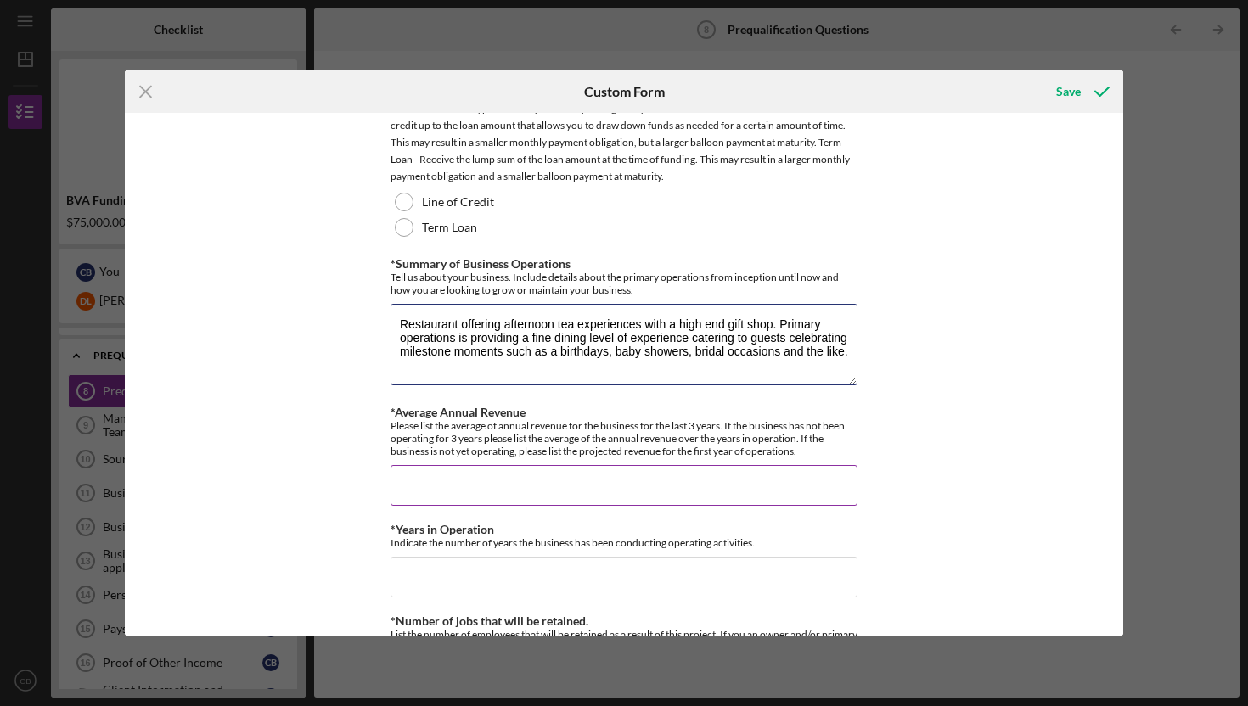
type textarea "Restaurant offering afternoon tea experiences with a high end gift shop. Primar…"
click at [603, 489] on input "*Average Annual Revenue" at bounding box center [624, 485] width 467 height 41
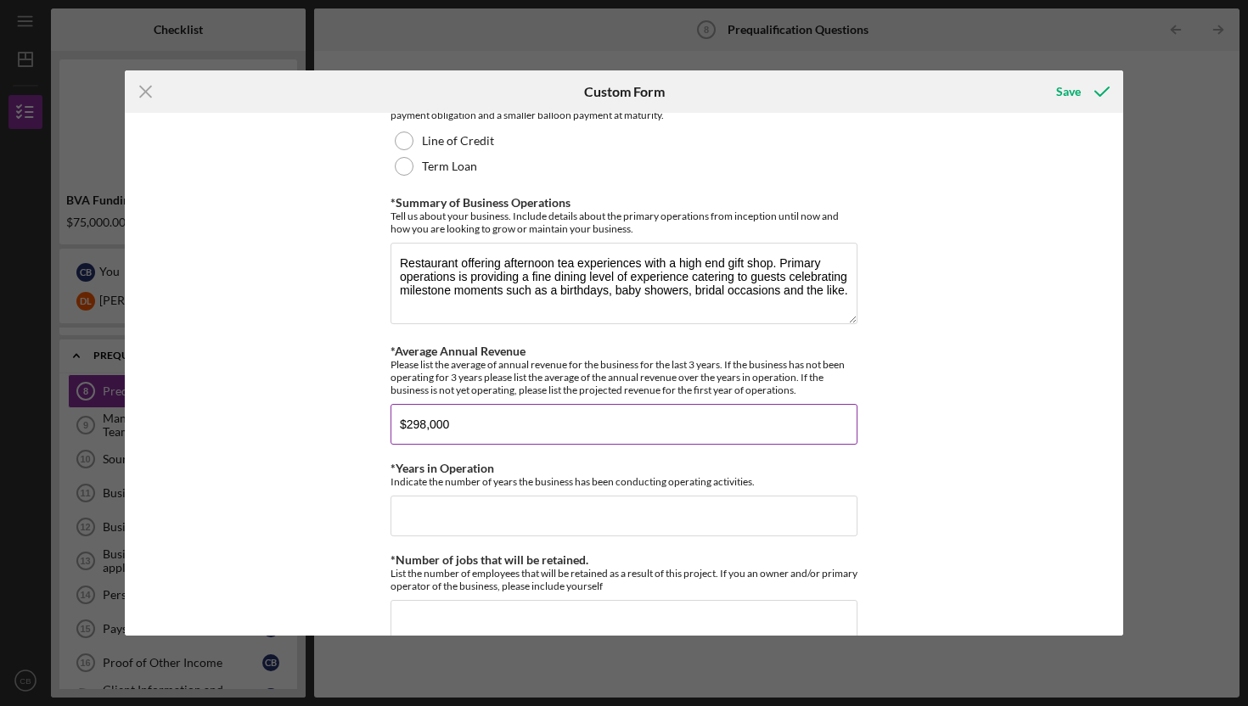
scroll to position [375, 0]
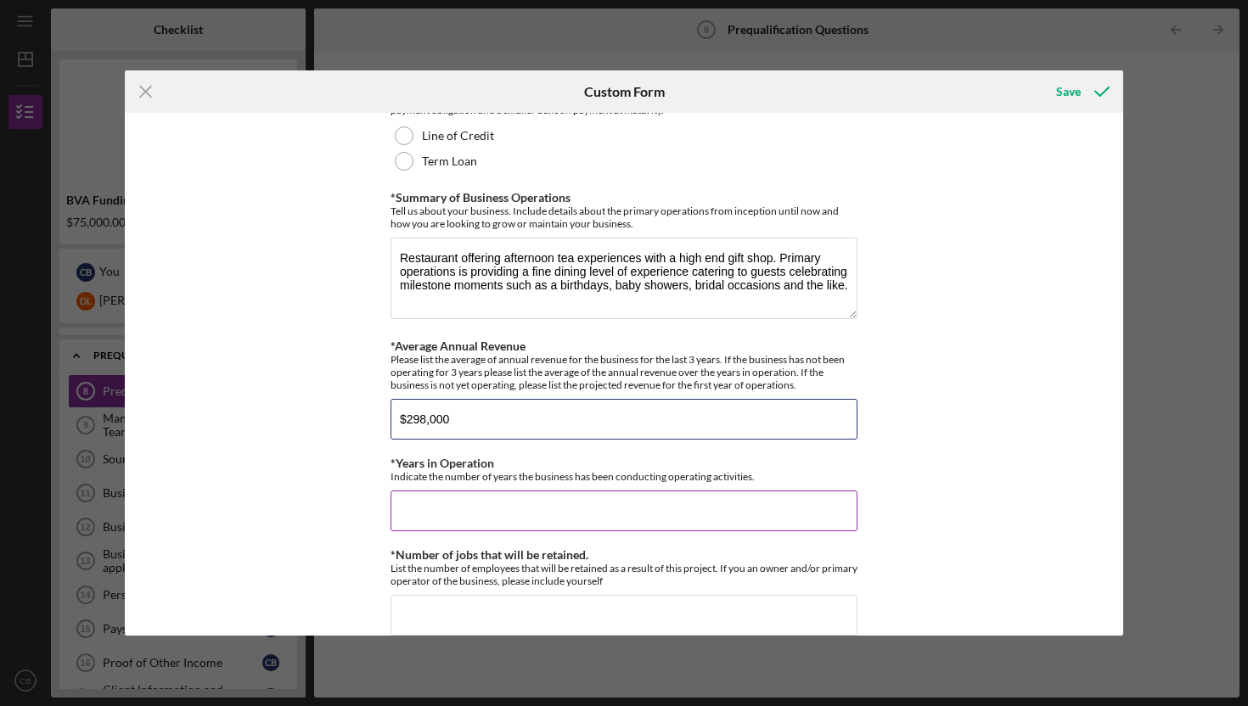
type input "$298,000"
click at [636, 501] on input "*Years in Operation" at bounding box center [624, 511] width 467 height 41
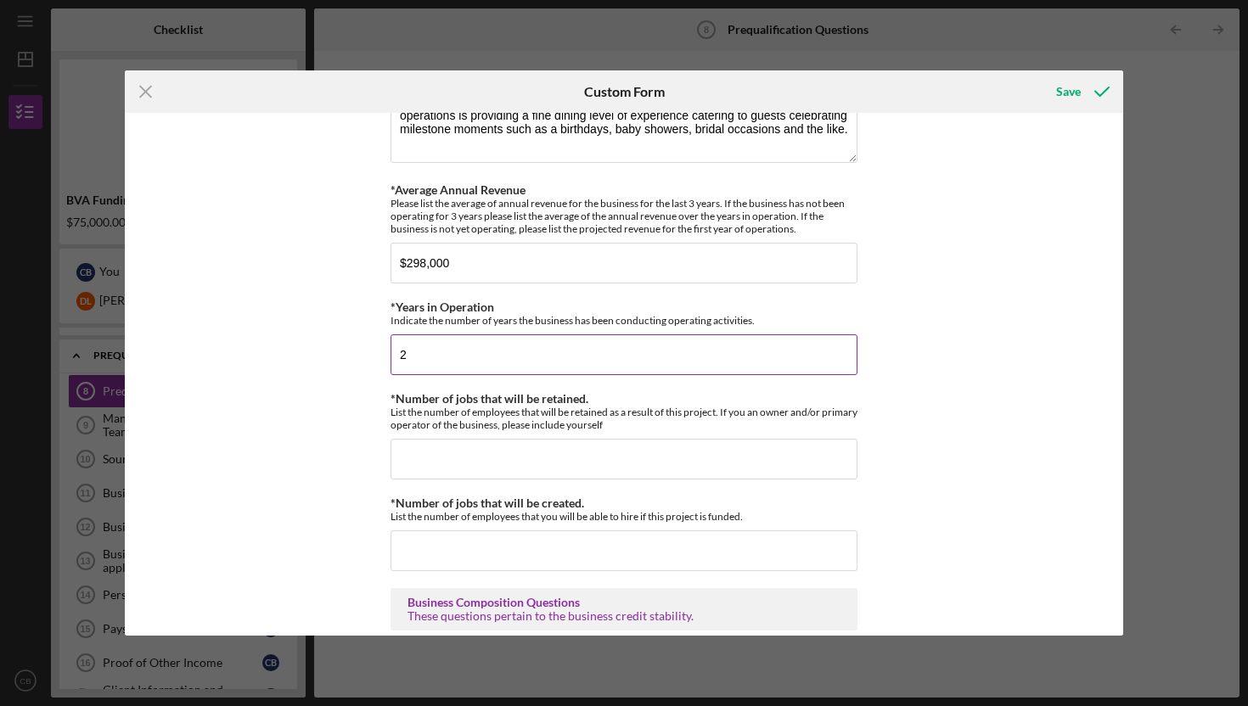
scroll to position [532, 0]
type input "2"
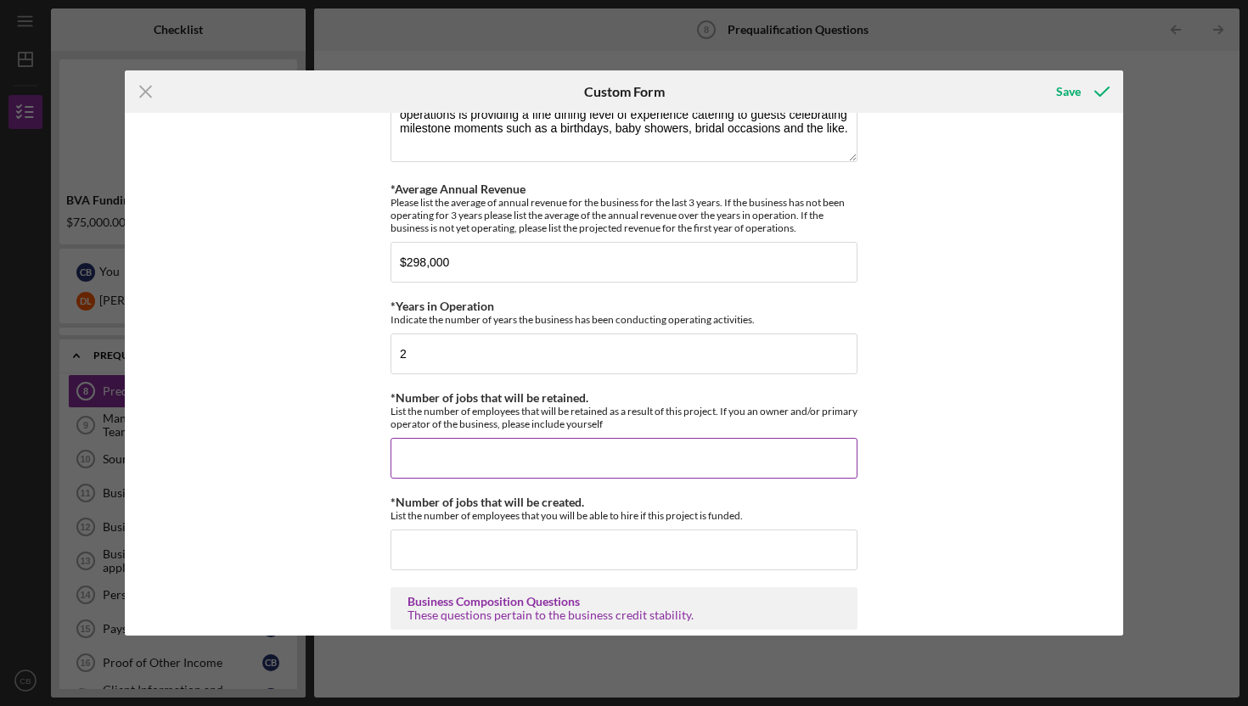
click at [617, 466] on input "*Number of jobs that will be retained." at bounding box center [624, 458] width 467 height 41
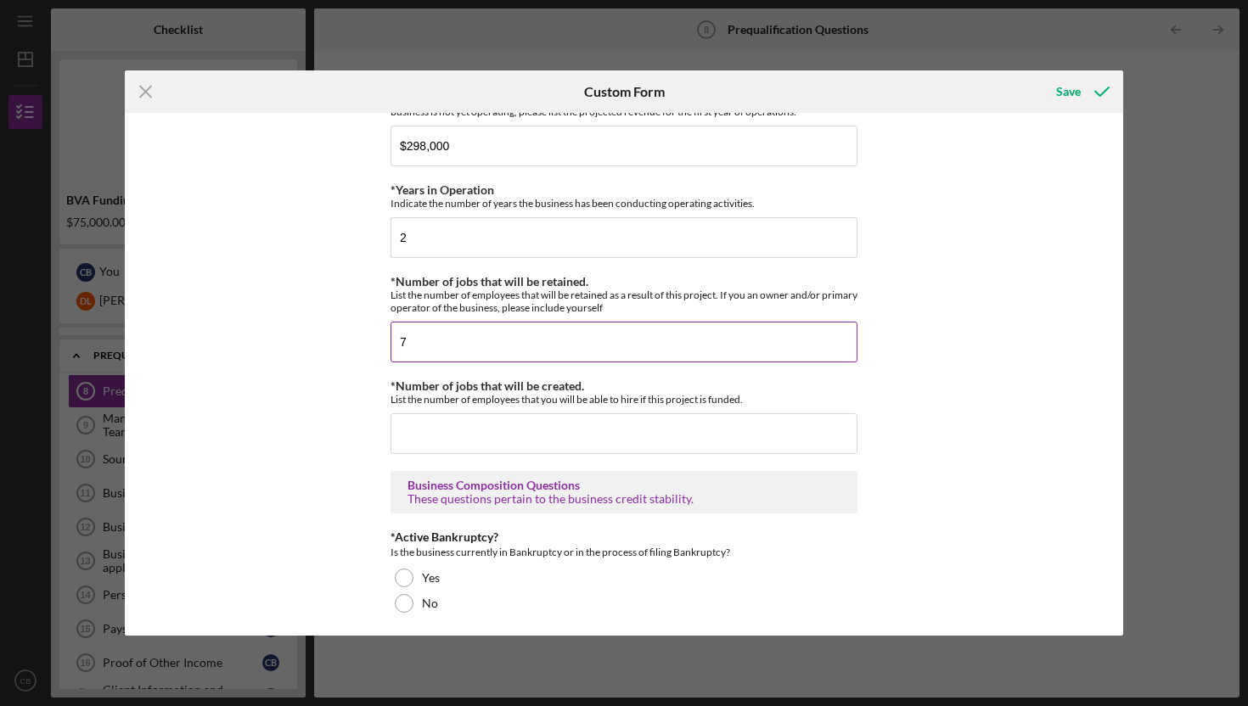
scroll to position [655, 0]
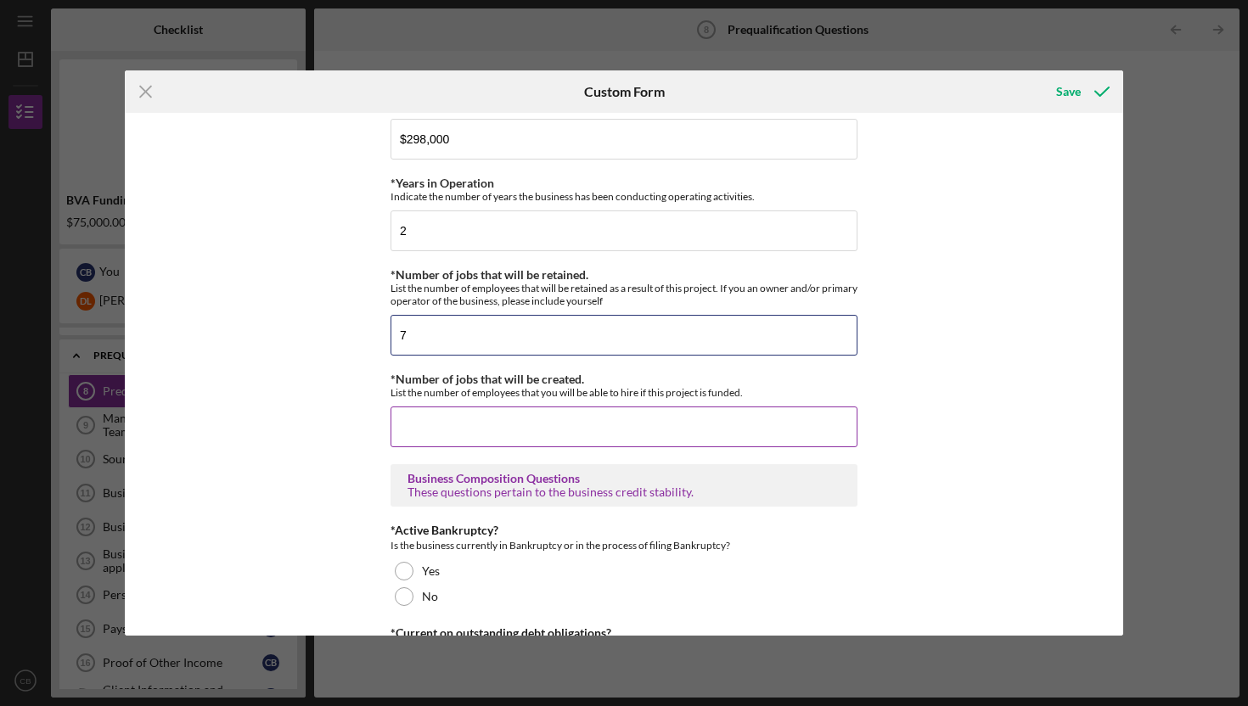
type input "7"
click at [605, 430] on input "*Number of jobs that will be created." at bounding box center [624, 427] width 467 height 41
type input "1"
type input "3"
type input "4"
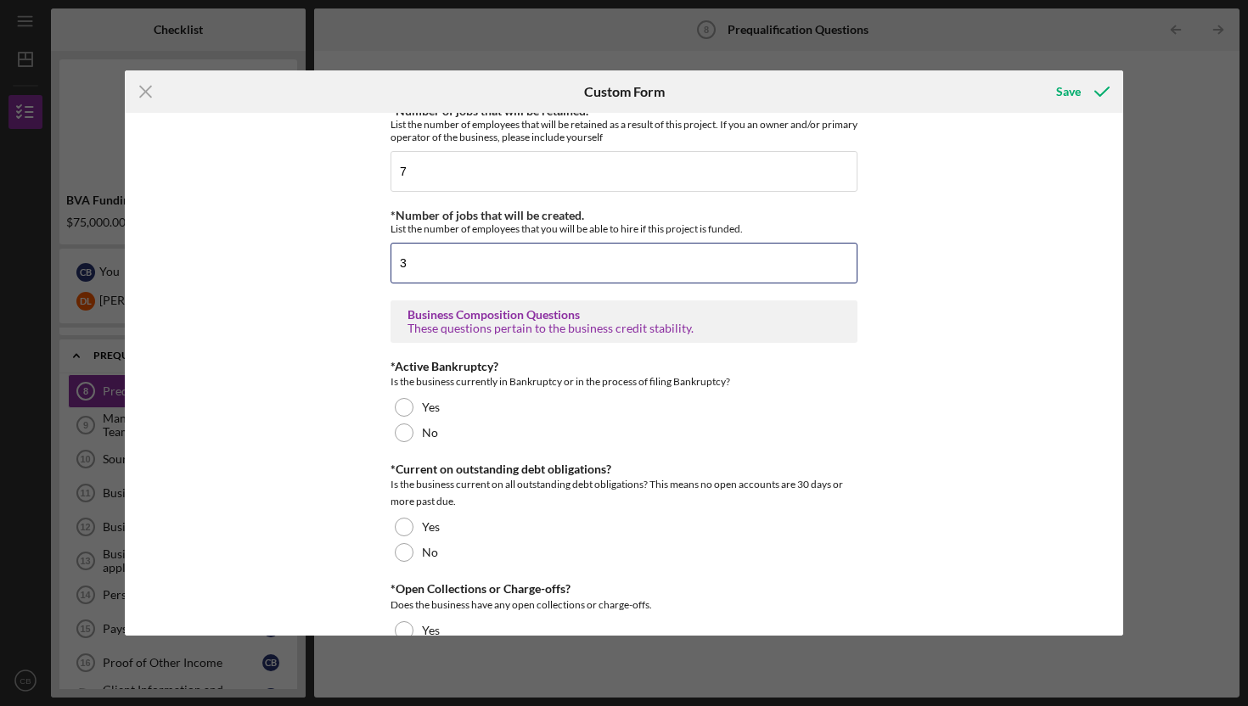
scroll to position [823, 0]
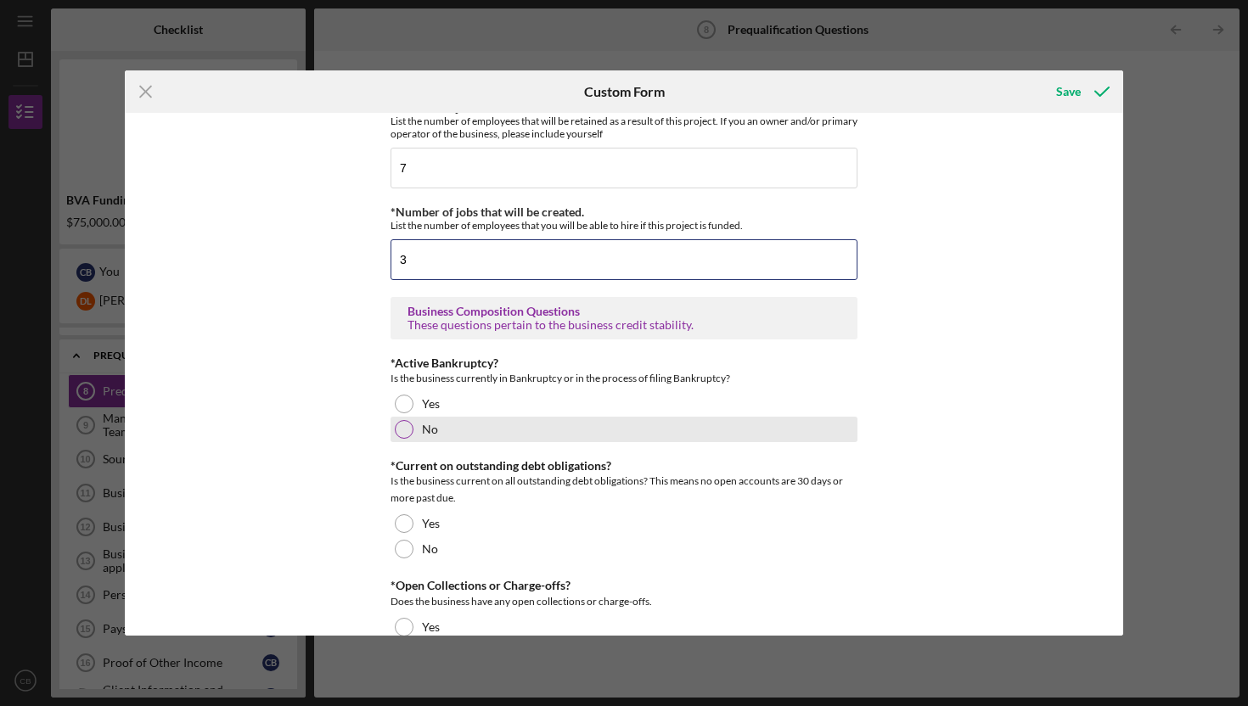
type input "3"
click at [401, 431] on div at bounding box center [404, 429] width 19 height 19
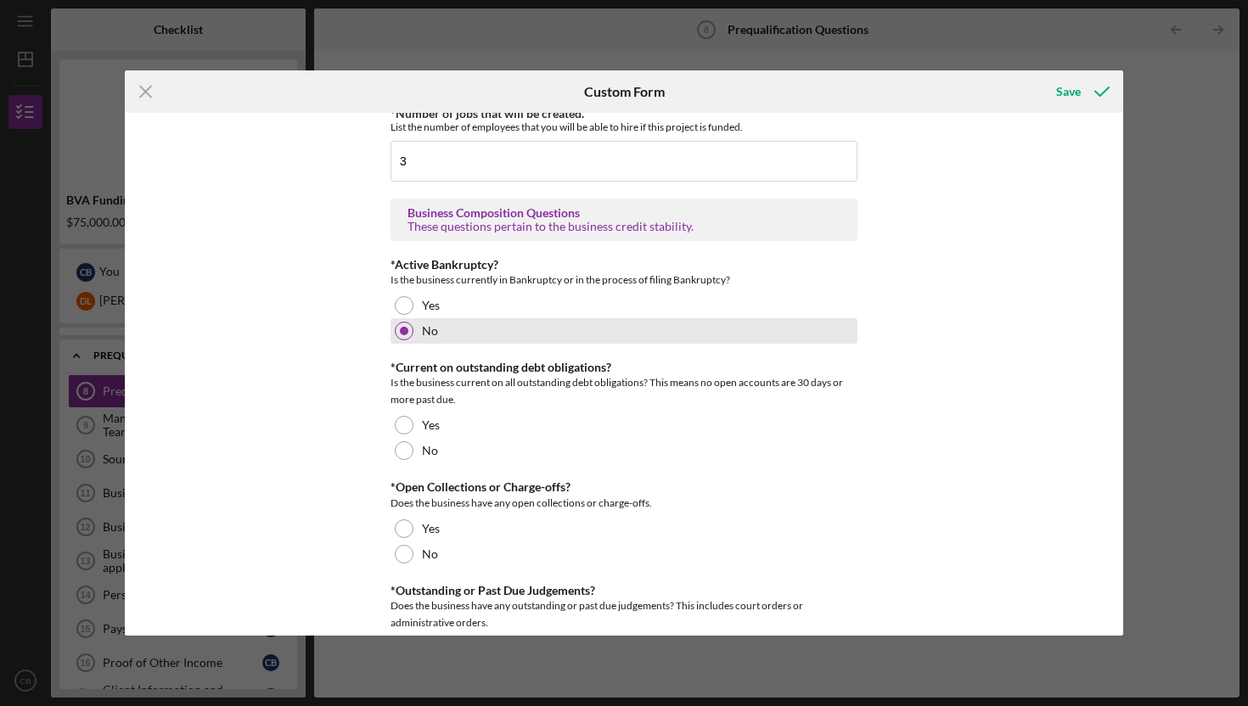
scroll to position [924, 0]
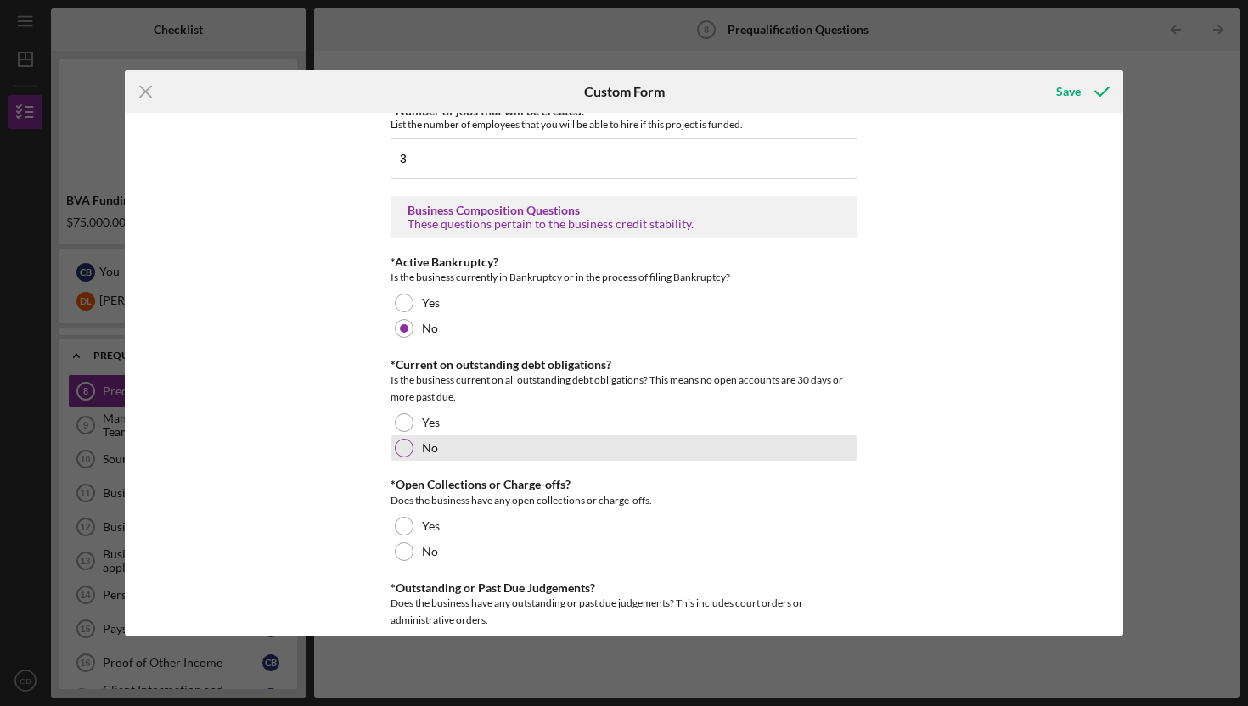
click at [397, 444] on div at bounding box center [404, 448] width 19 height 19
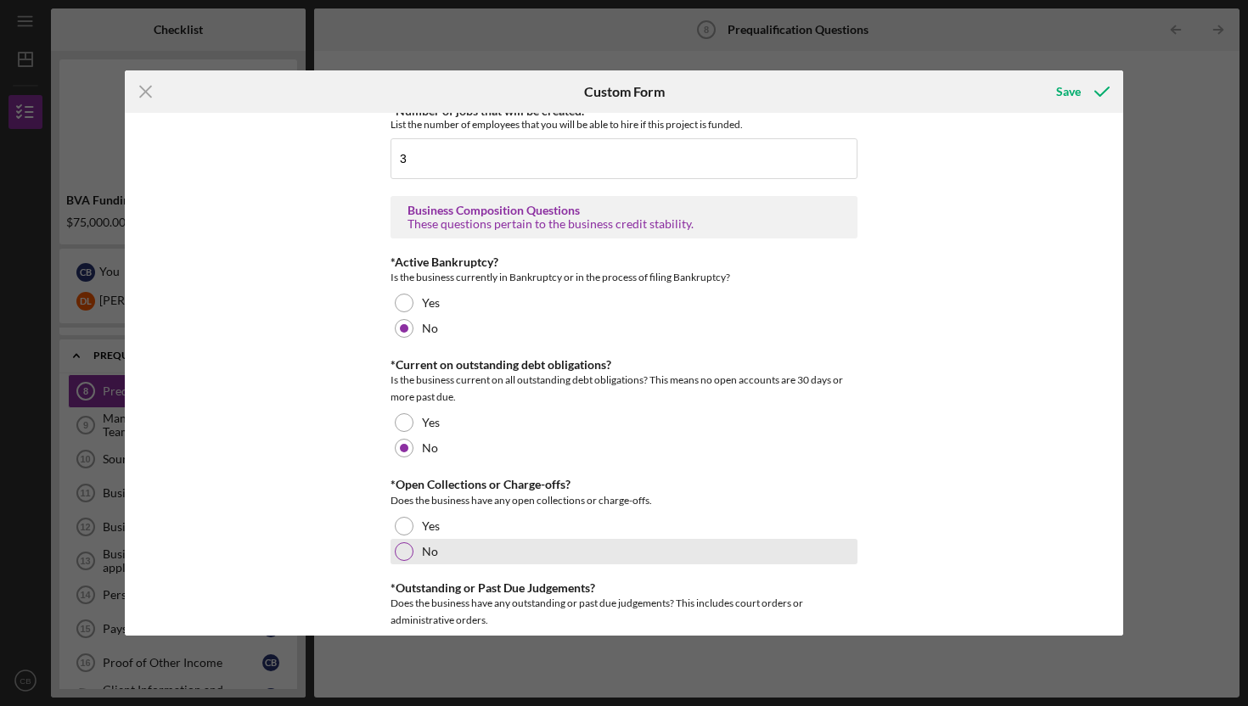
click at [396, 553] on div at bounding box center [404, 551] width 19 height 19
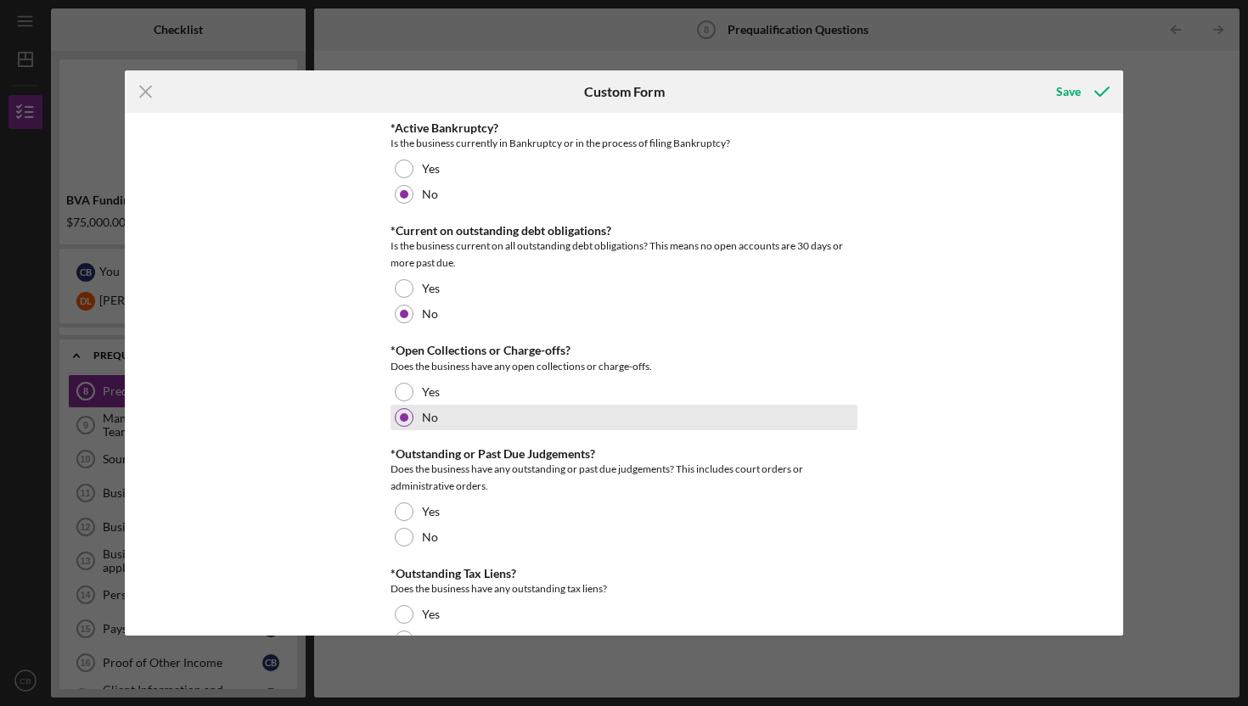
scroll to position [1065, 0]
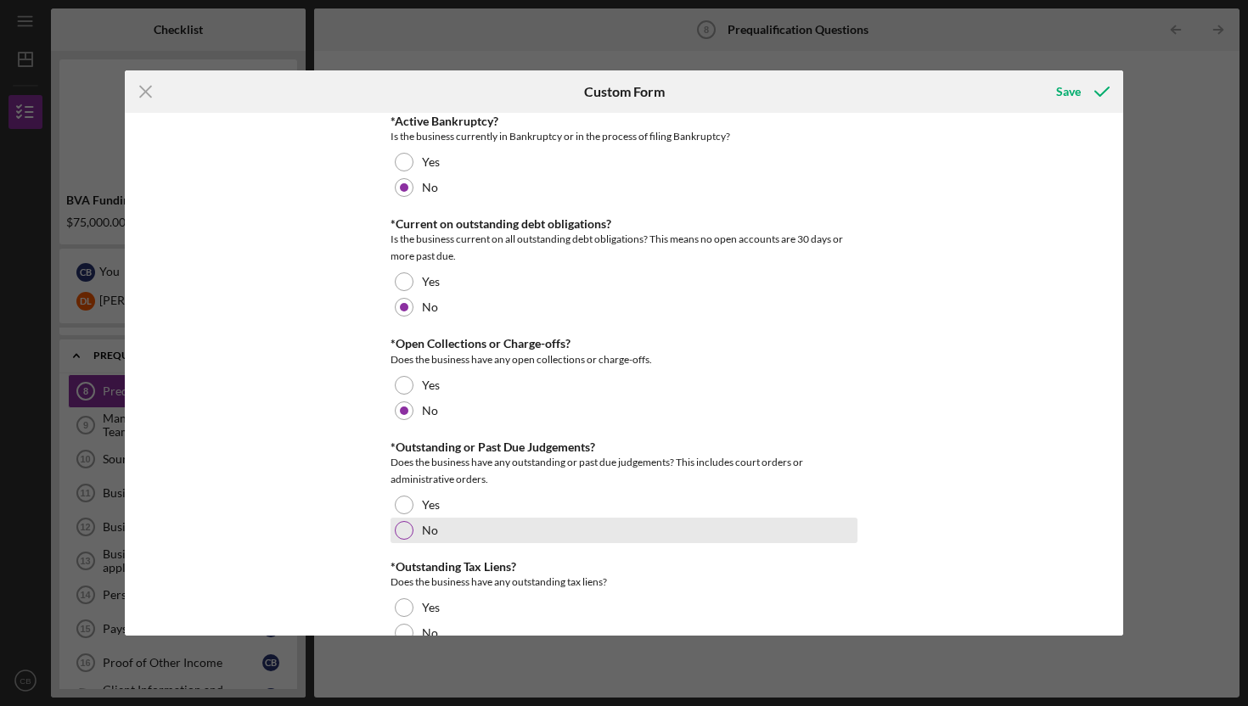
click at [403, 531] on div at bounding box center [404, 530] width 19 height 19
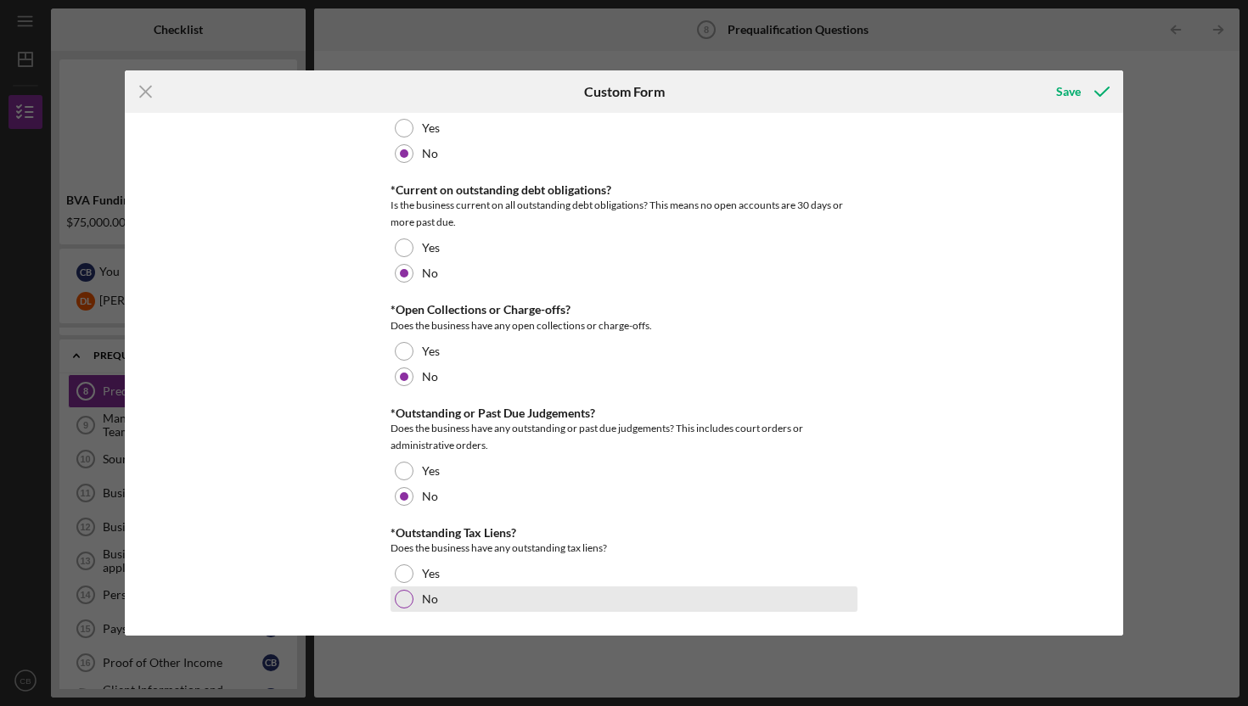
click at [400, 602] on div at bounding box center [404, 599] width 19 height 19
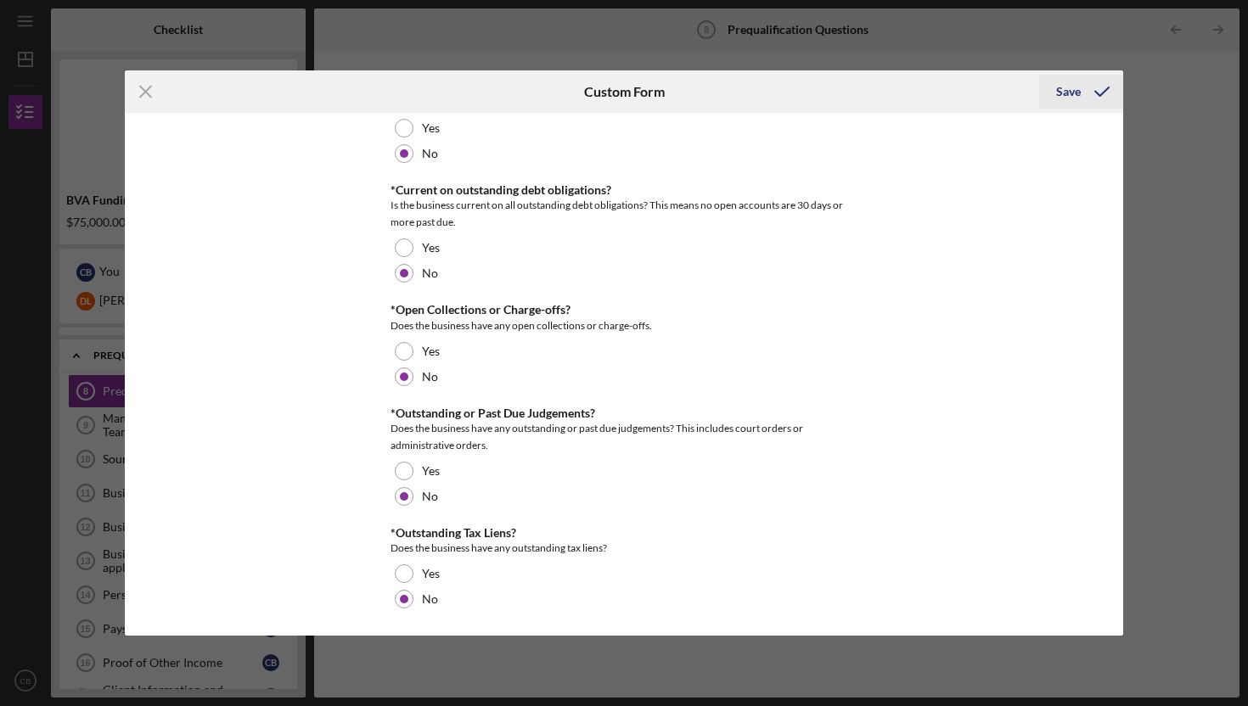
click at [1071, 93] on div "Save" at bounding box center [1068, 92] width 25 height 34
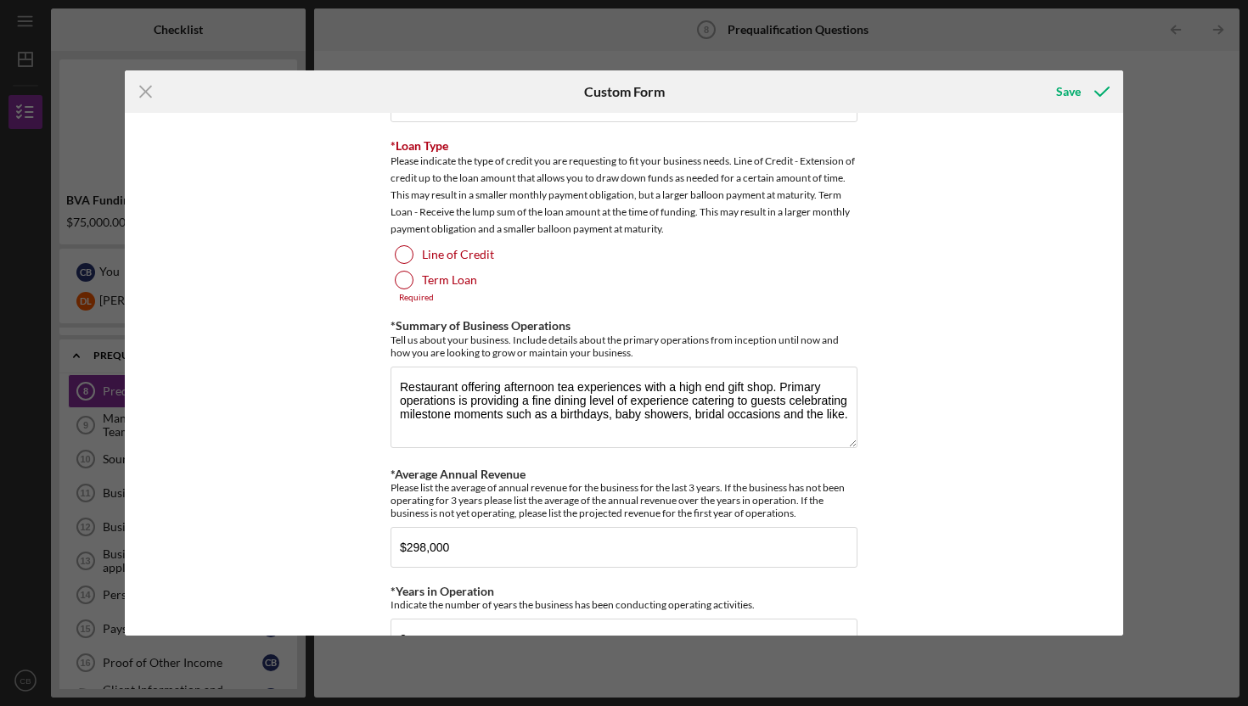
scroll to position [275, 0]
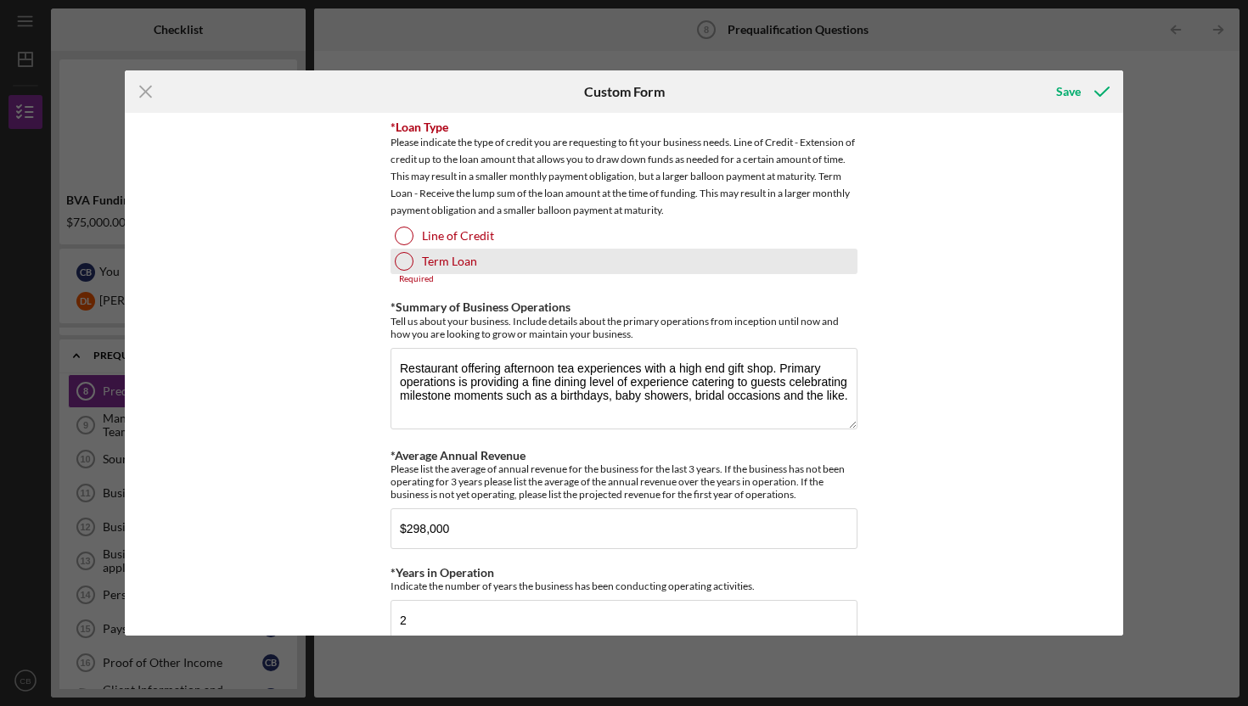
click at [403, 256] on div at bounding box center [404, 261] width 19 height 19
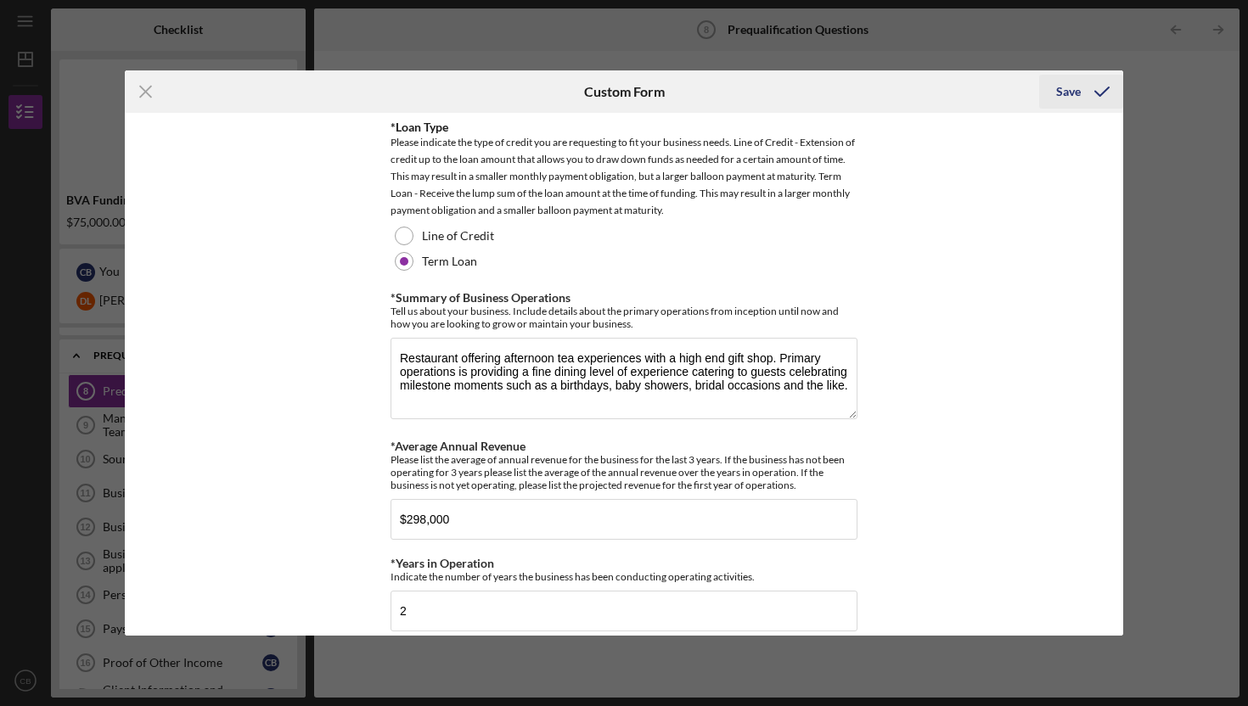
click at [1072, 93] on div "Save" at bounding box center [1068, 92] width 25 height 34
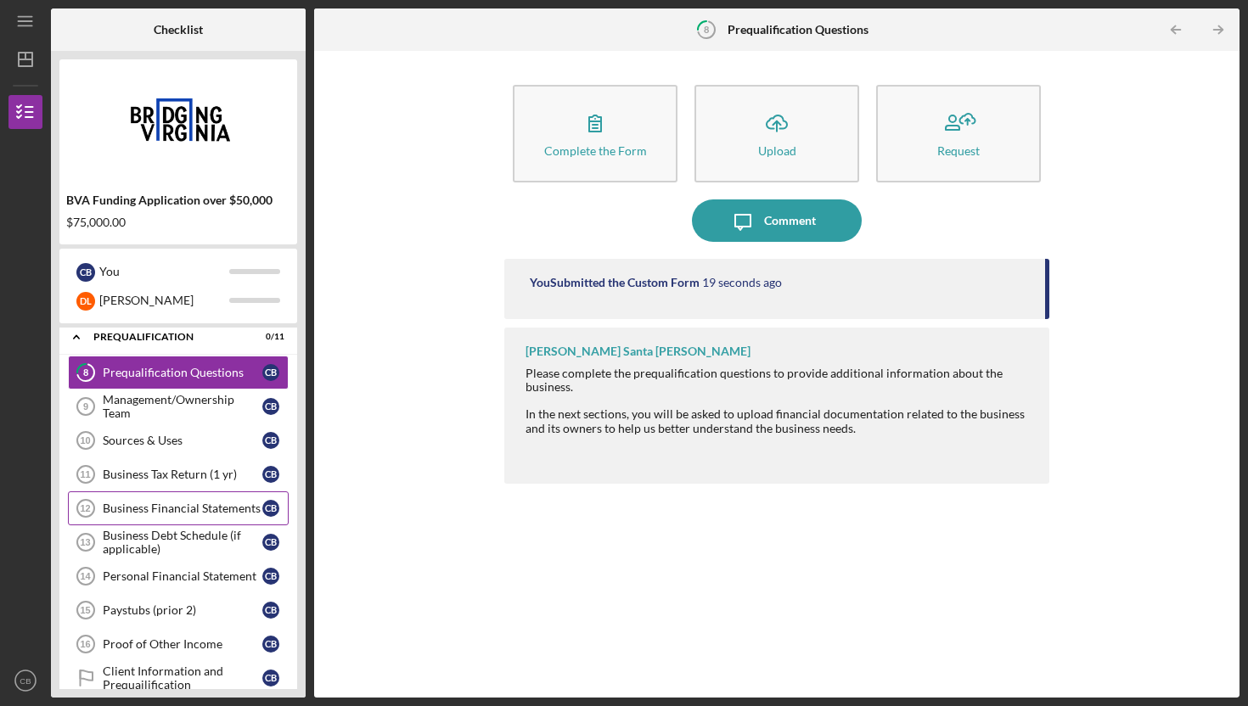
scroll to position [282, 0]
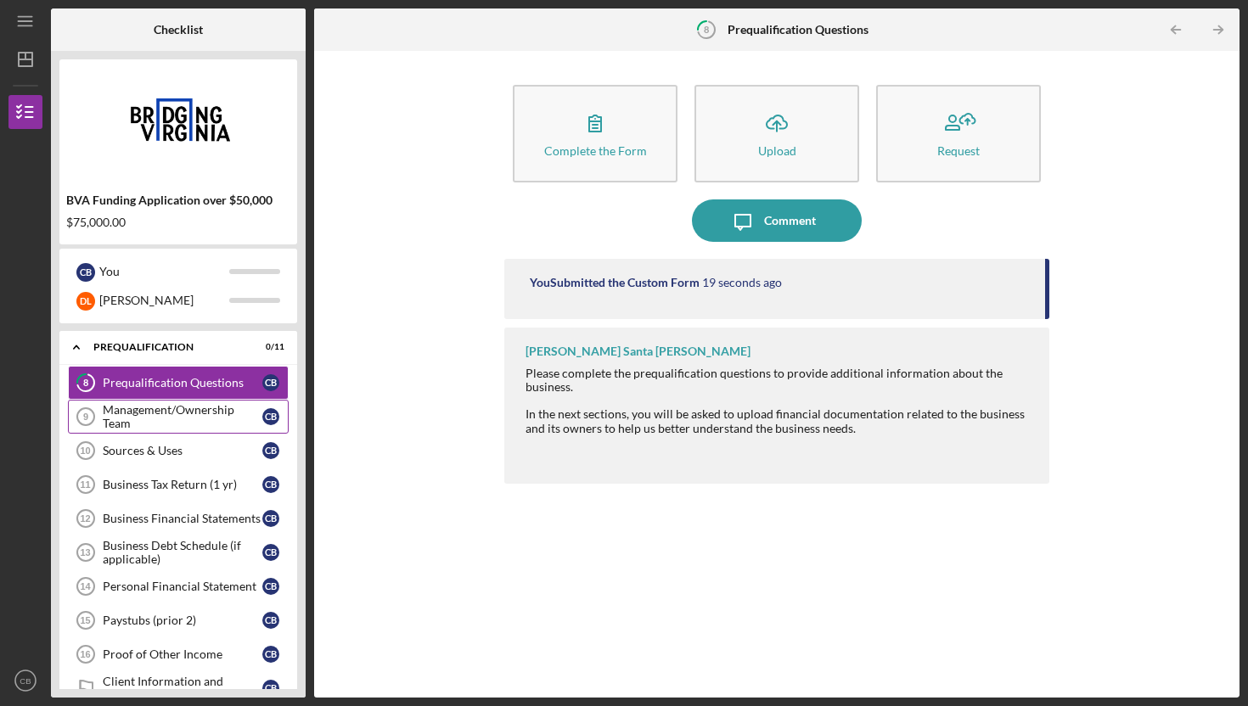
click at [124, 413] on div "Management/Ownership Team" at bounding box center [183, 416] width 160 height 27
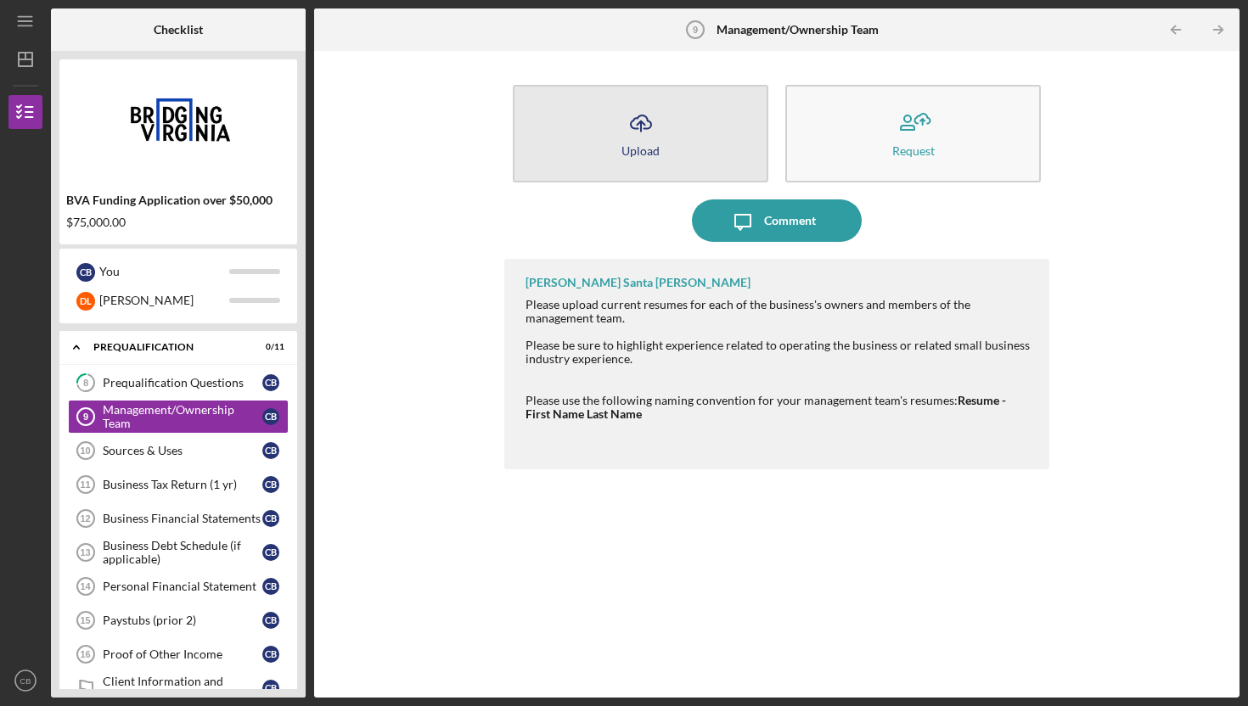
click at [665, 134] on button "Icon/Upload Upload" at bounding box center [641, 134] width 256 height 98
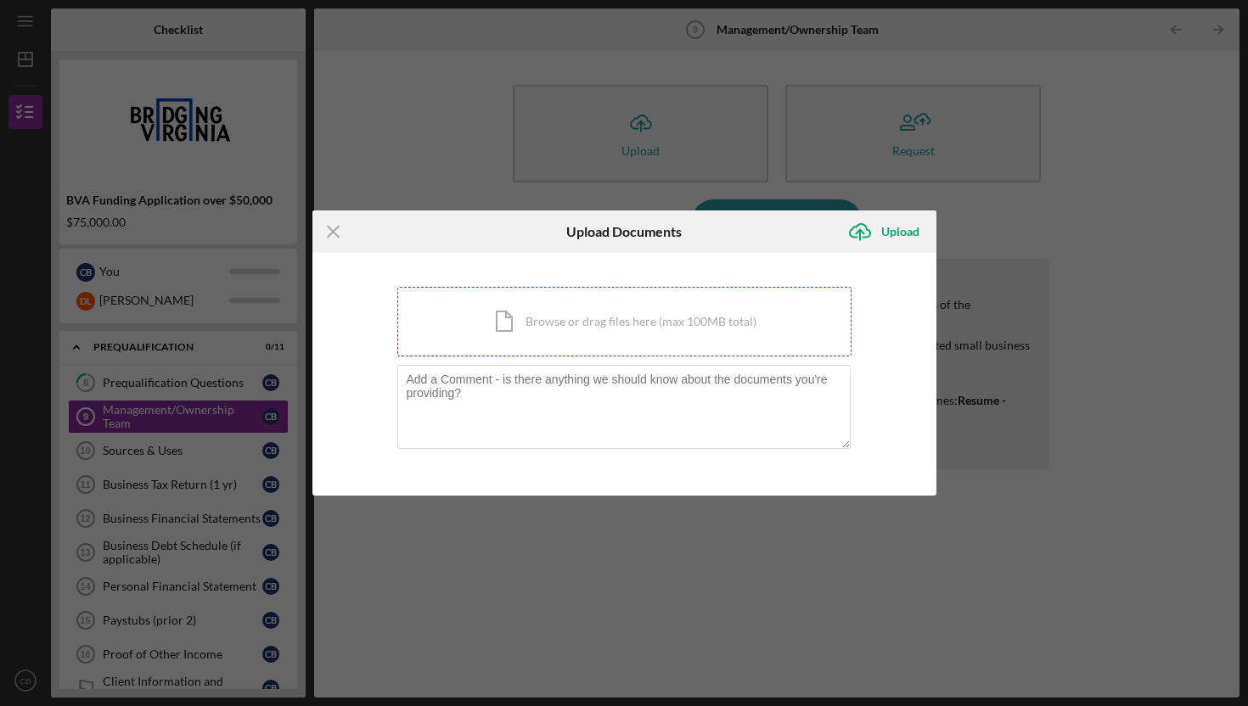
click at [555, 327] on div "Icon/Document Browse or drag files here (max 100MB total) Tap to choose files o…" at bounding box center [624, 322] width 454 height 70
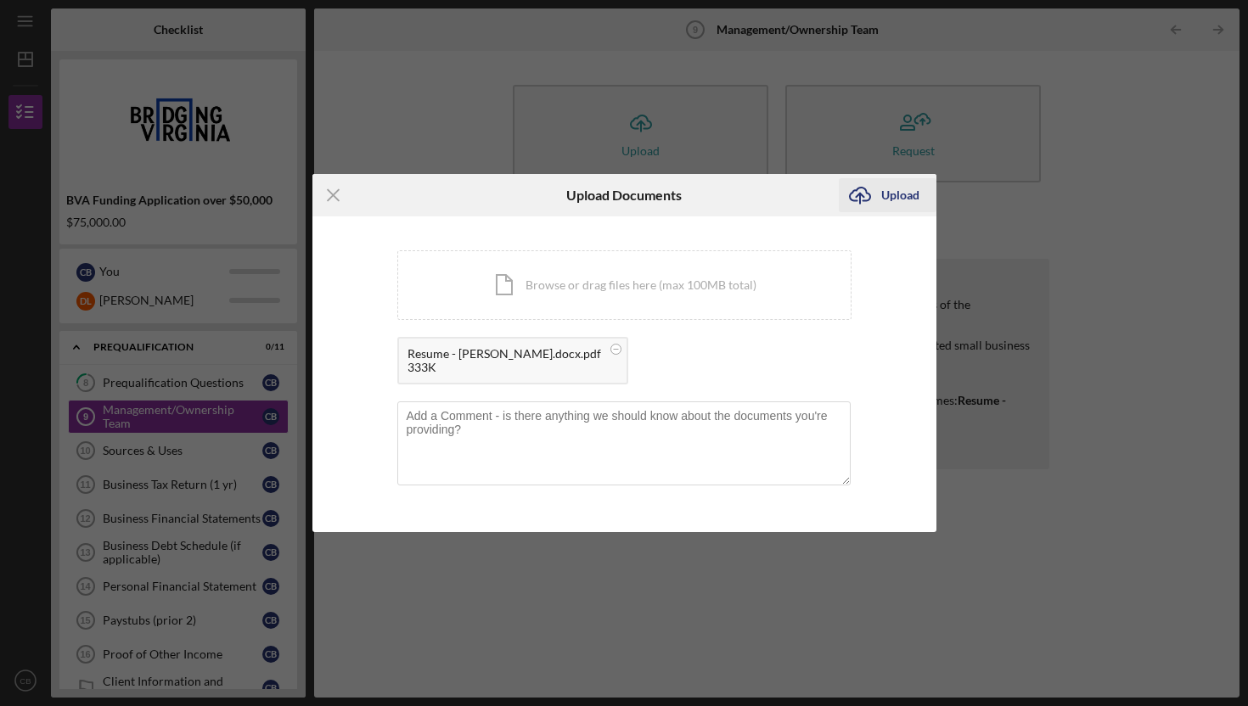
click at [888, 185] on div "Upload" at bounding box center [900, 195] width 38 height 34
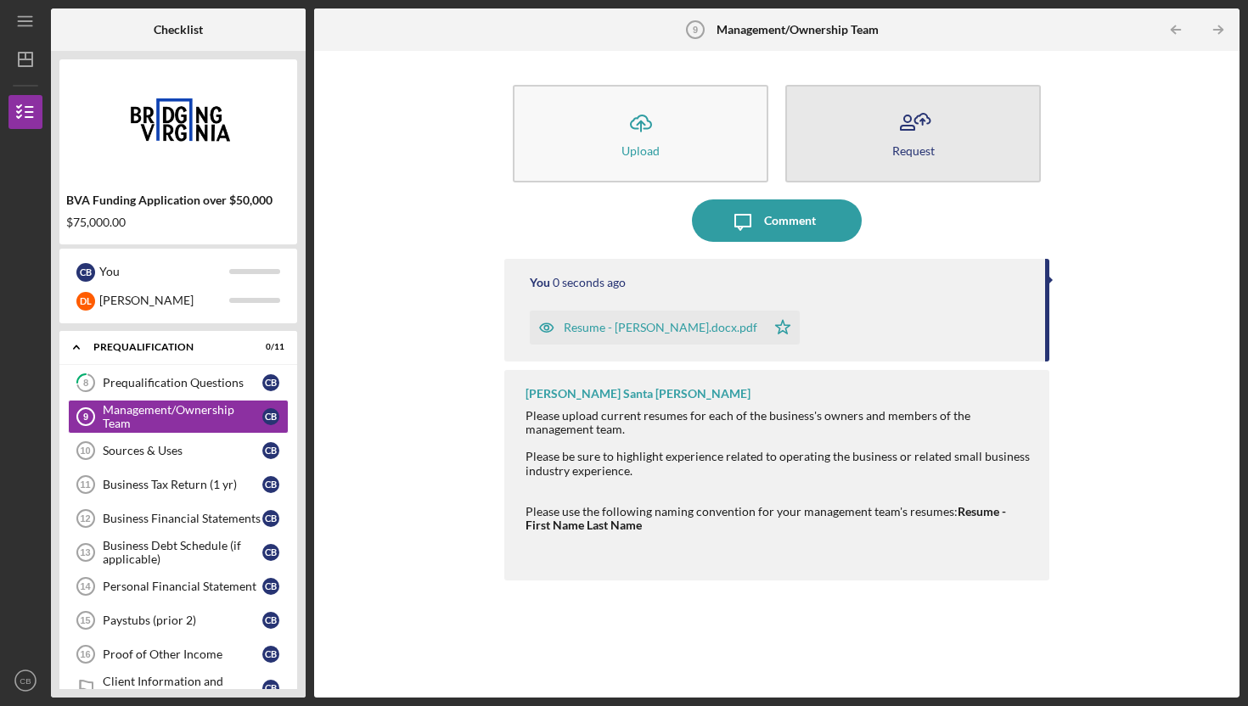
click at [943, 122] on button "Request" at bounding box center [913, 134] width 256 height 98
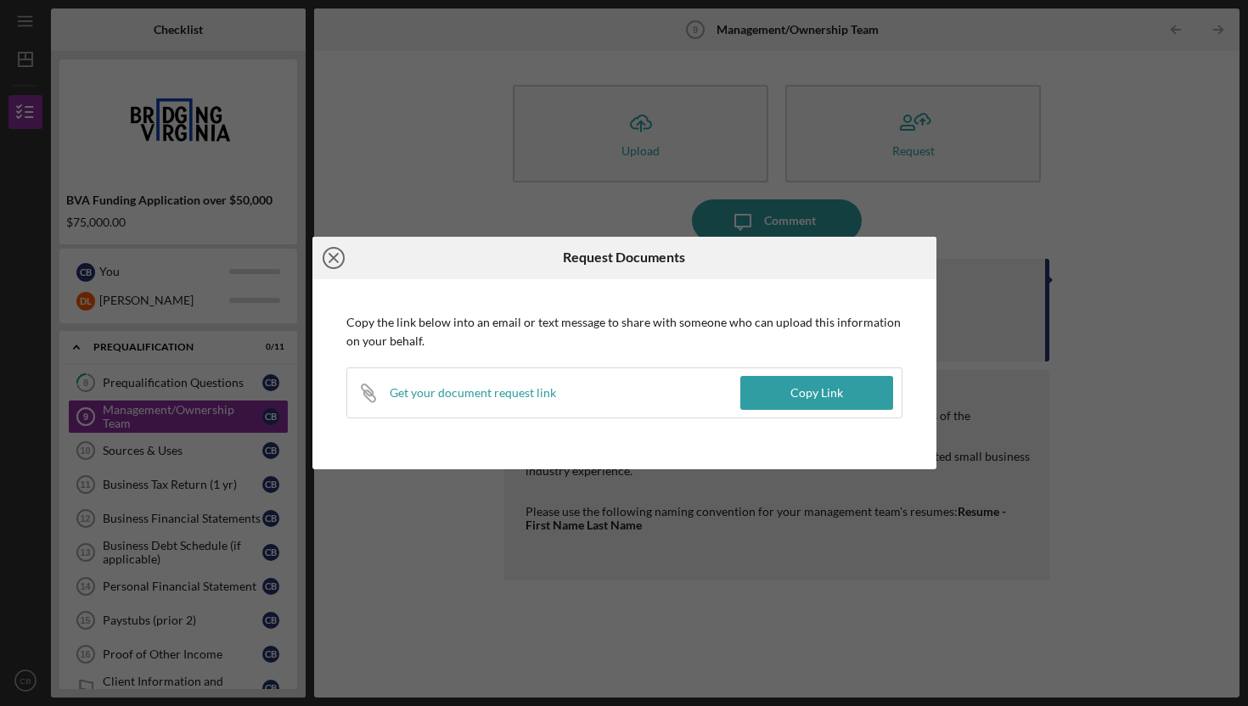
click at [329, 255] on icon "Icon/Close" at bounding box center [333, 258] width 42 height 42
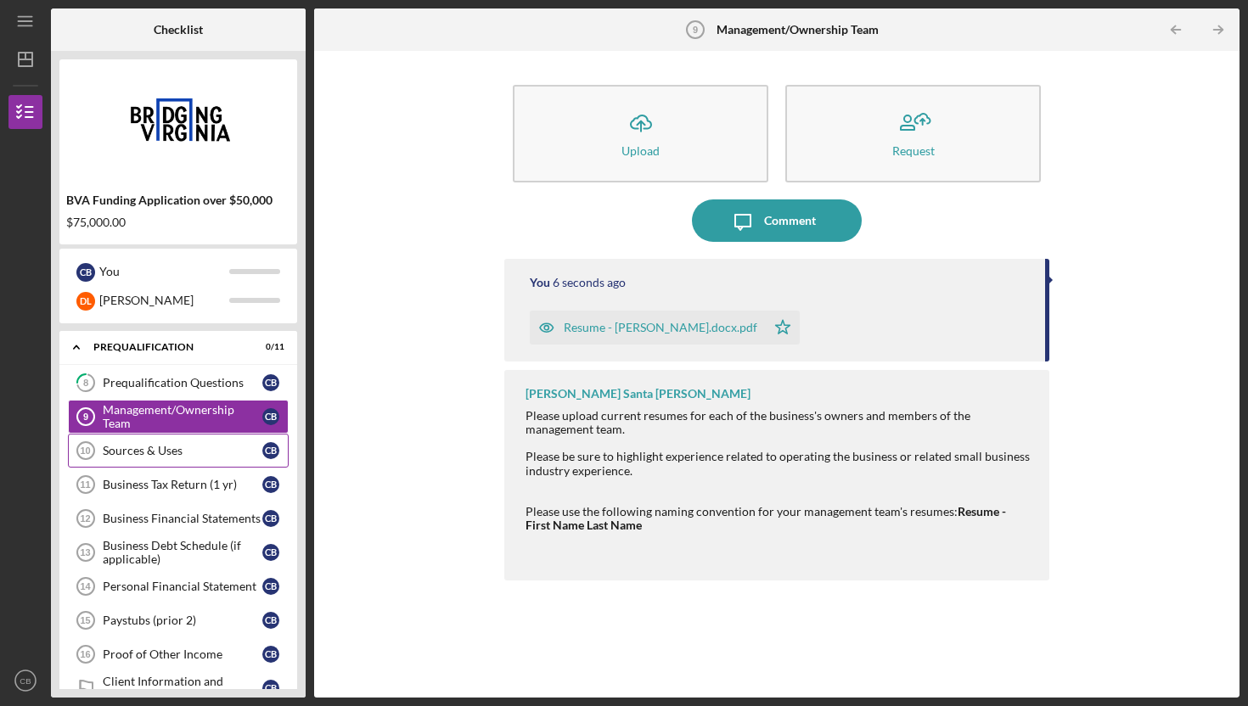
click at [120, 458] on link "Sources & Uses 10 Sources & Uses C B" at bounding box center [178, 451] width 221 height 34
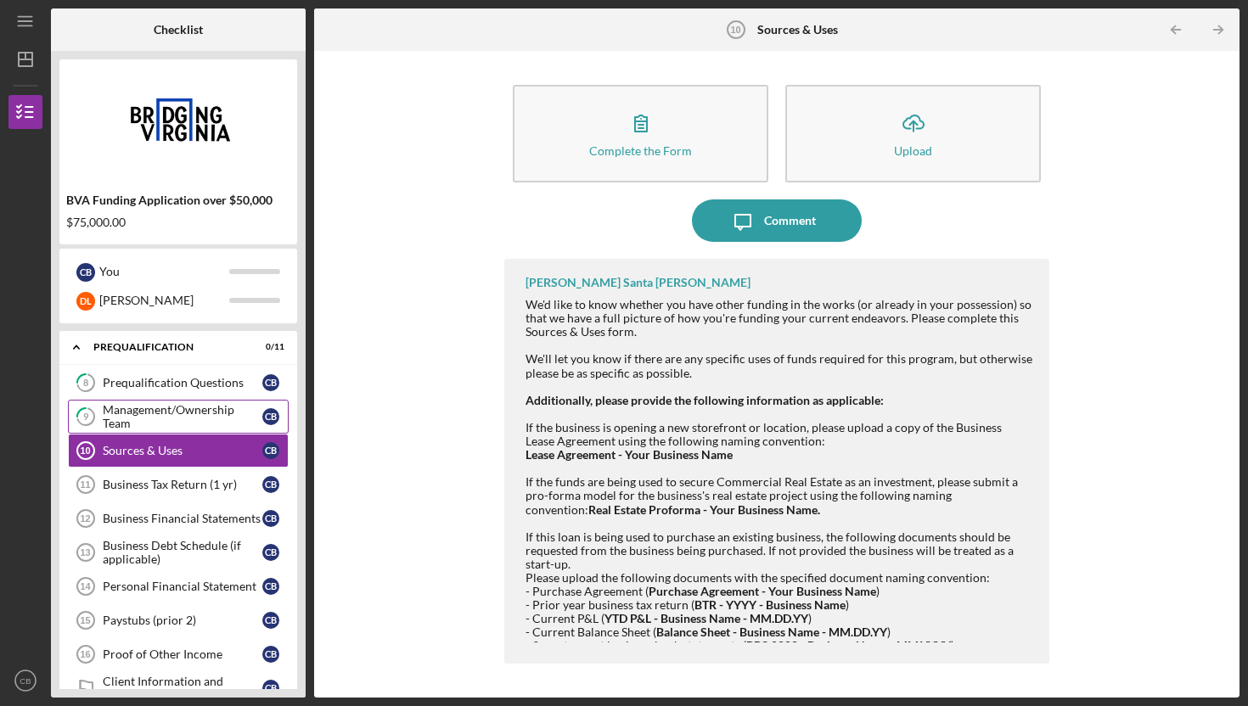
click at [141, 408] on div "Management/Ownership Team" at bounding box center [183, 416] width 160 height 27
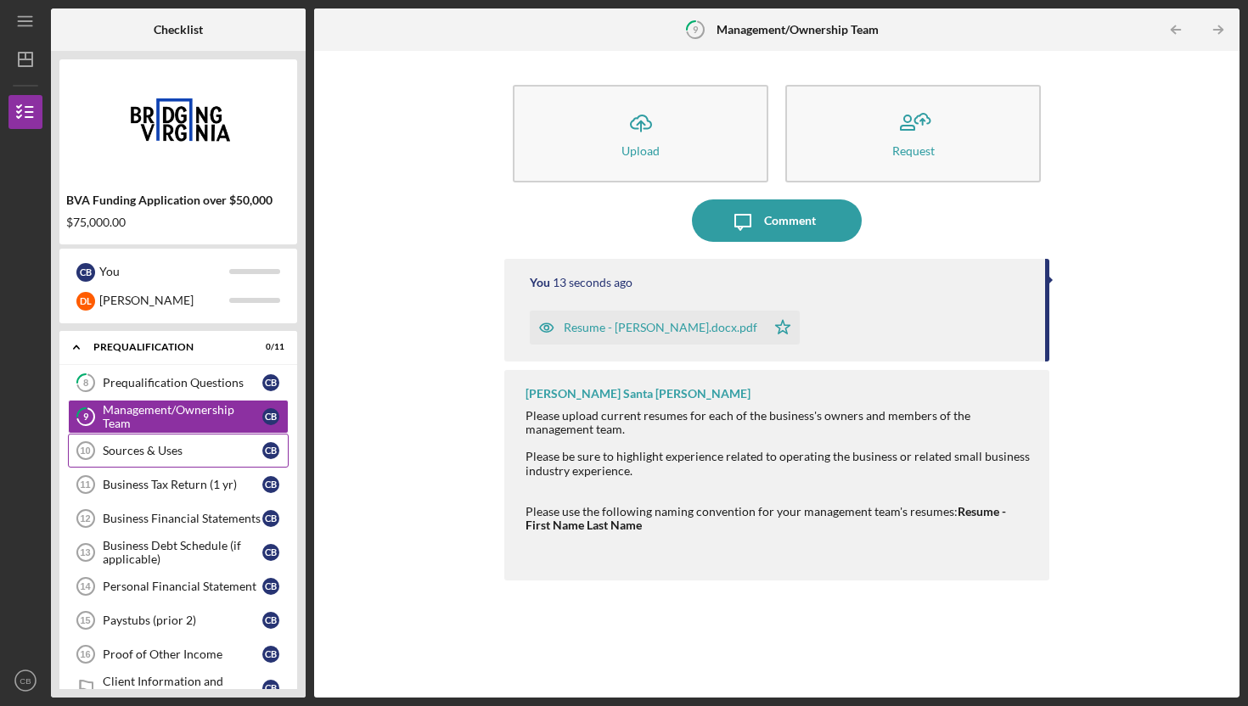
click at [146, 460] on link "Sources & Uses 10 Sources & Uses C B" at bounding box center [178, 451] width 221 height 34
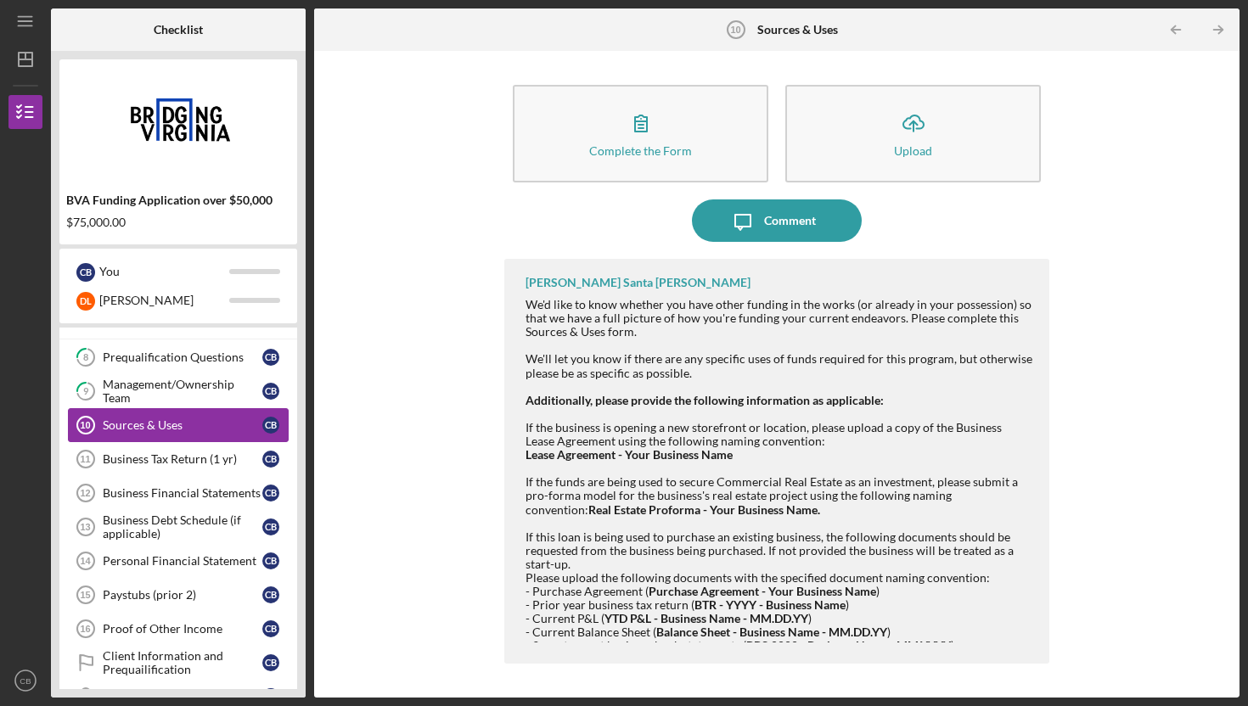
scroll to position [326, 0]
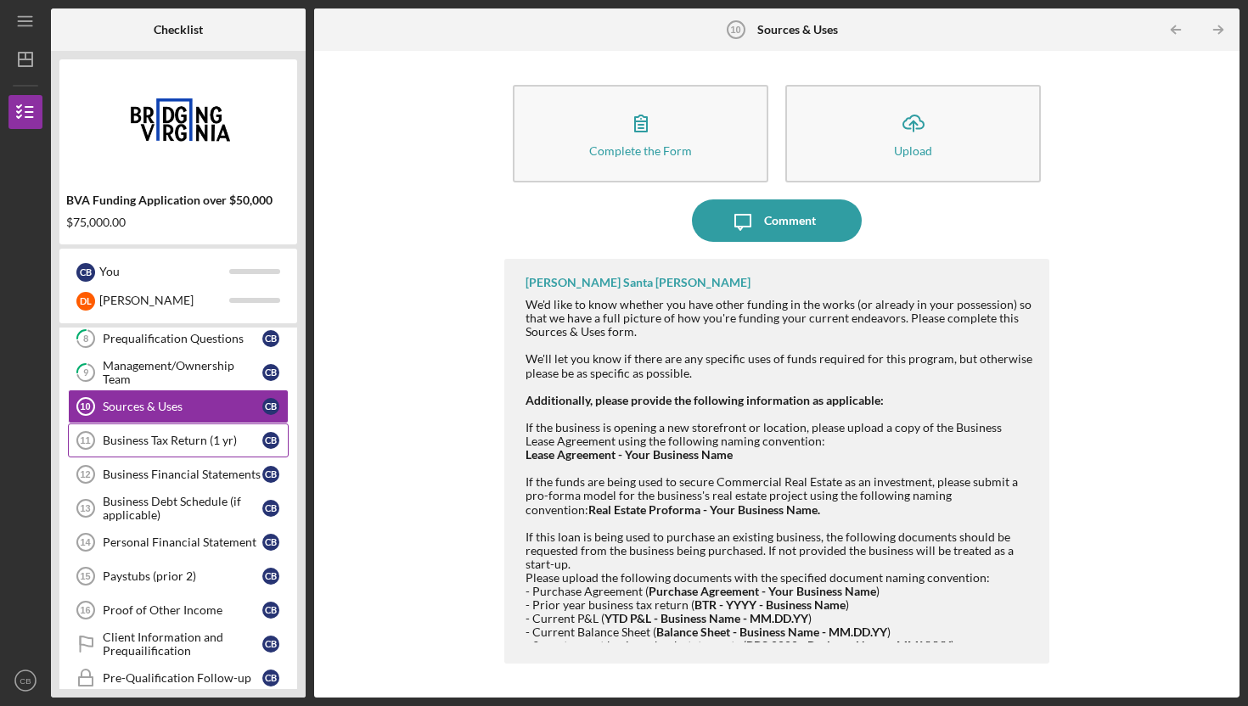
click at [139, 444] on div "Business Tax Return (1 yr)" at bounding box center [183, 441] width 160 height 14
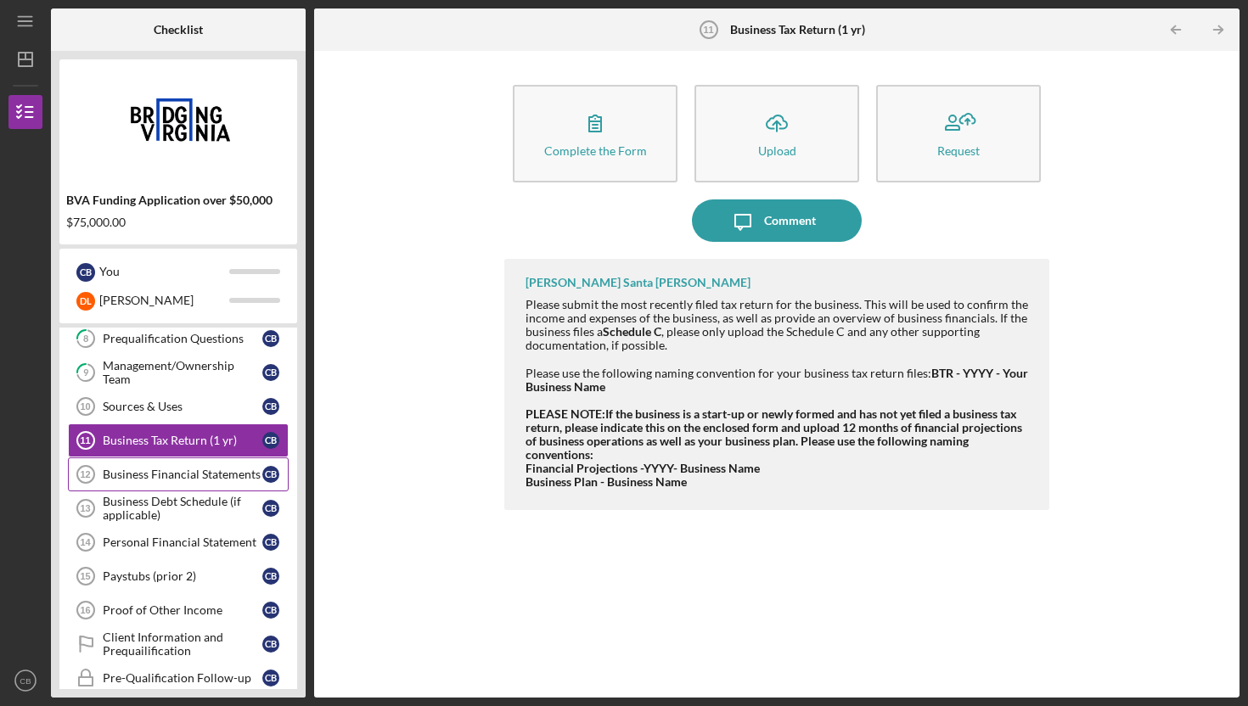
click at [135, 481] on div "Business Financial Statements" at bounding box center [183, 475] width 160 height 14
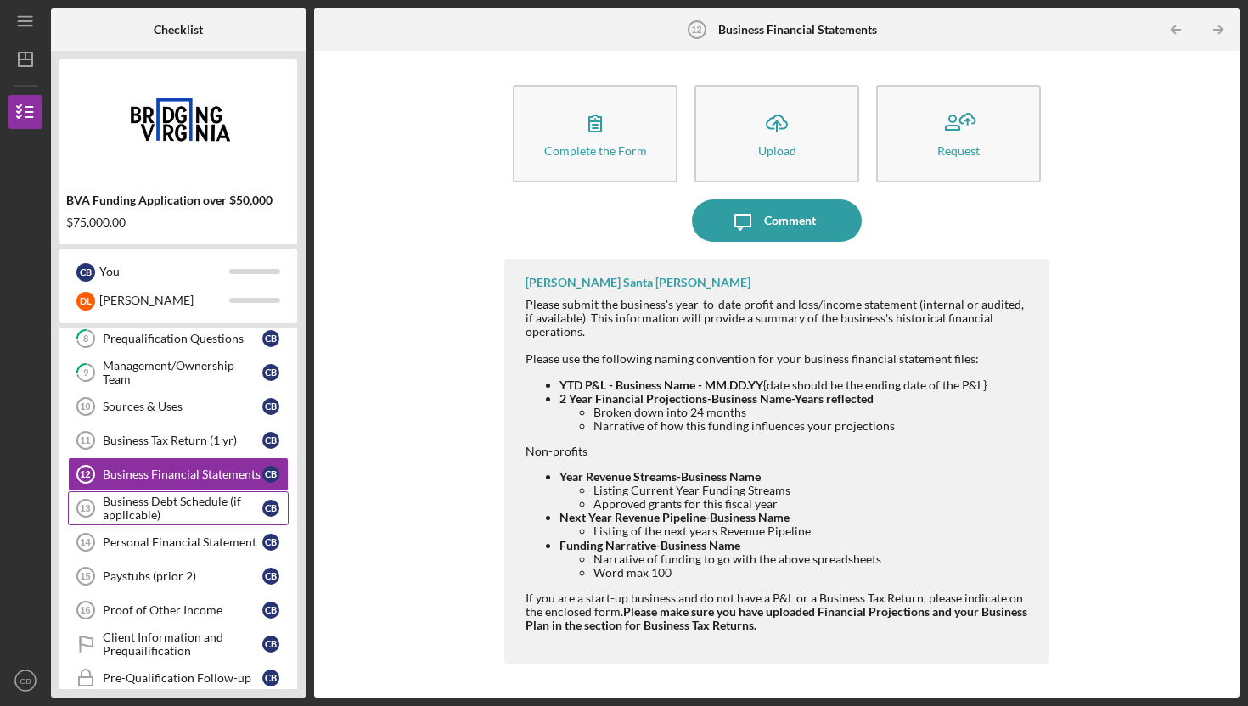
click at [123, 509] on div "Business Debt Schedule (if applicable)" at bounding box center [183, 508] width 160 height 27
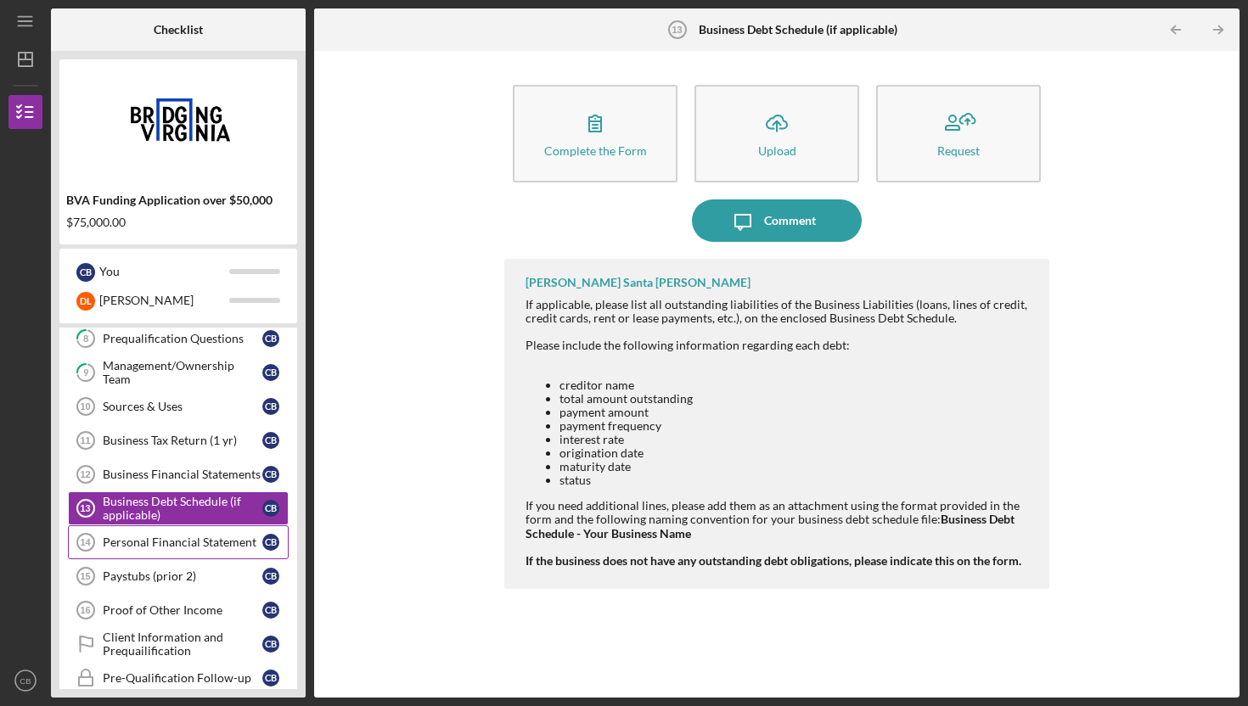
click at [117, 540] on div "Personal Financial Statement" at bounding box center [183, 543] width 160 height 14
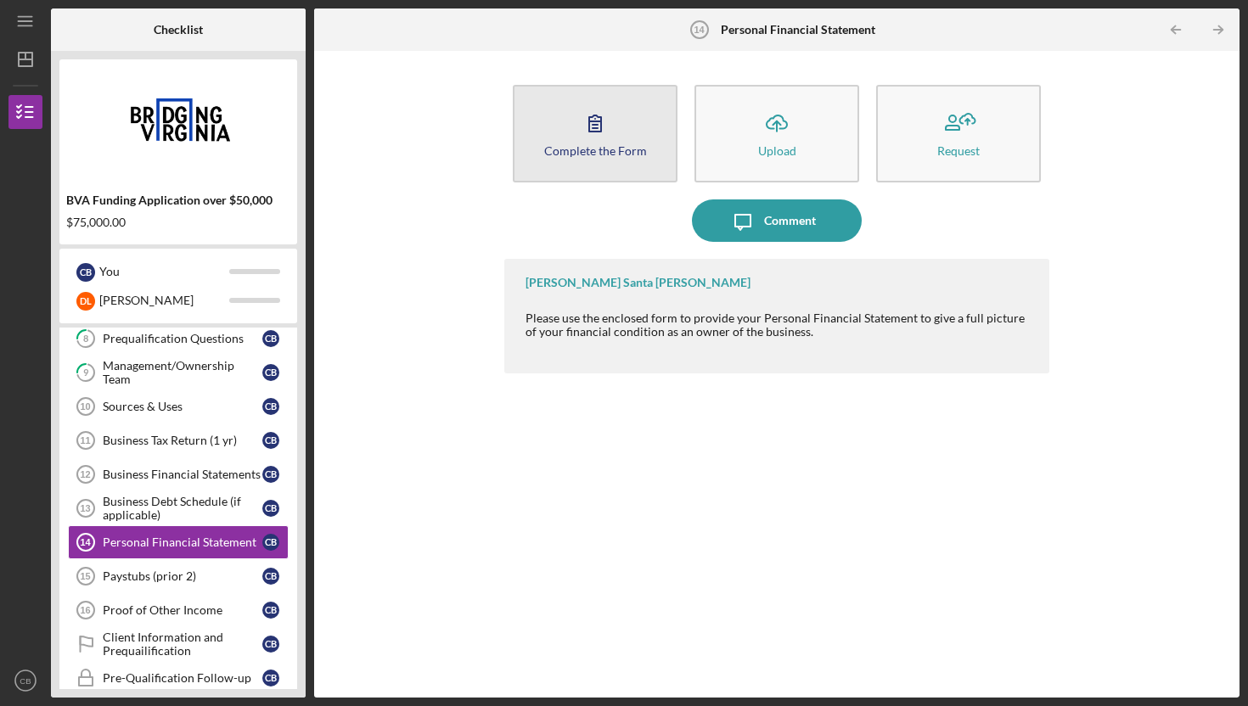
click at [582, 121] on icon "button" at bounding box center [595, 123] width 42 height 42
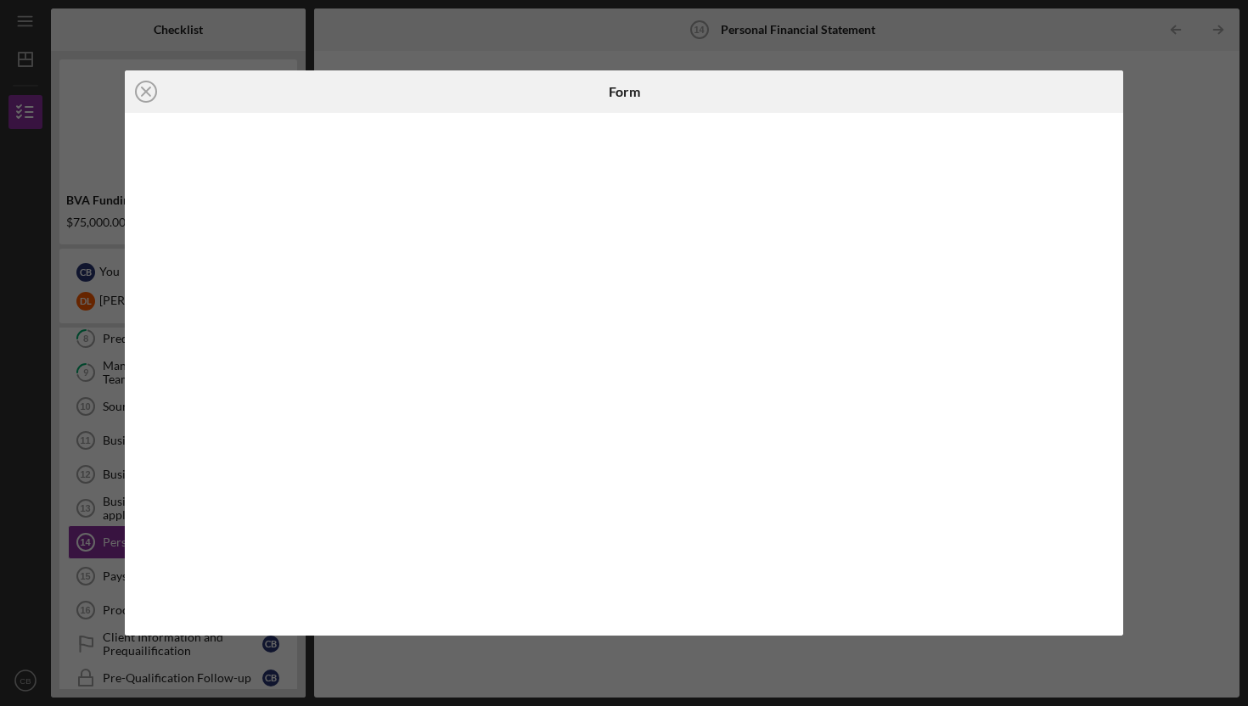
click at [1133, 408] on div "Icon/Close Form" at bounding box center [624, 353] width 1248 height 706
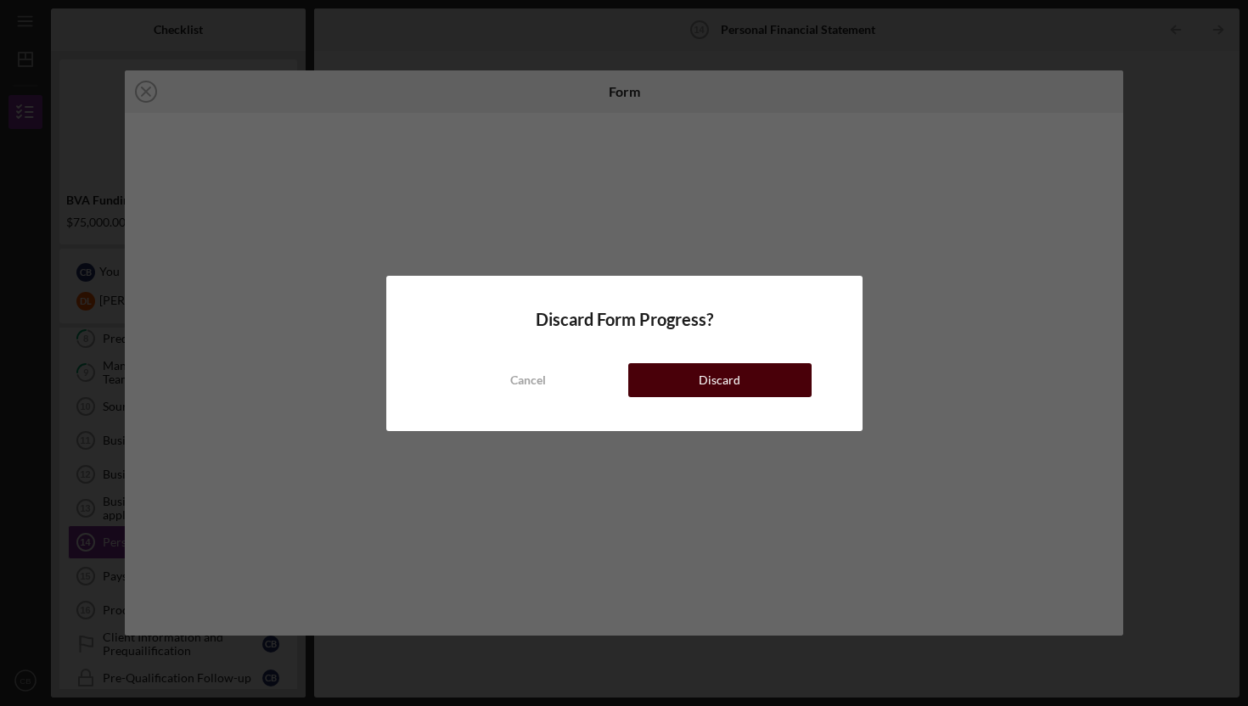
click at [708, 377] on div "Discard" at bounding box center [720, 380] width 42 height 34
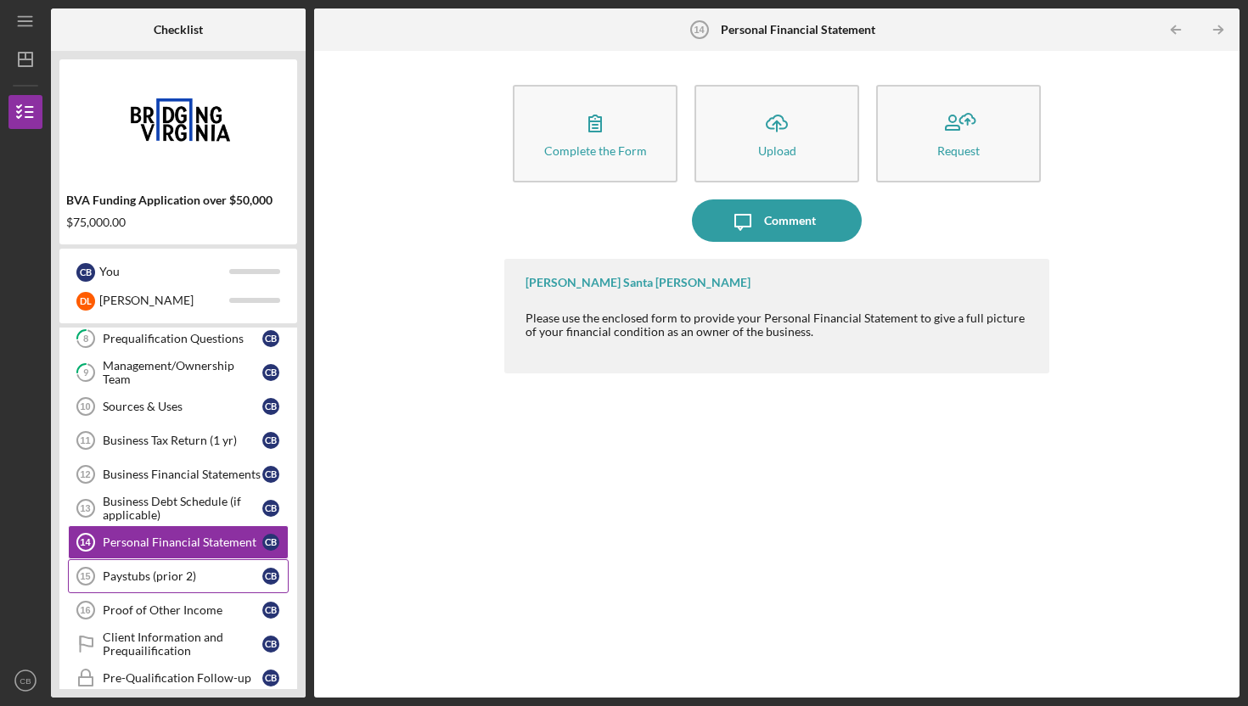
click at [143, 576] on div "Paystubs (prior 2)" at bounding box center [183, 577] width 160 height 14
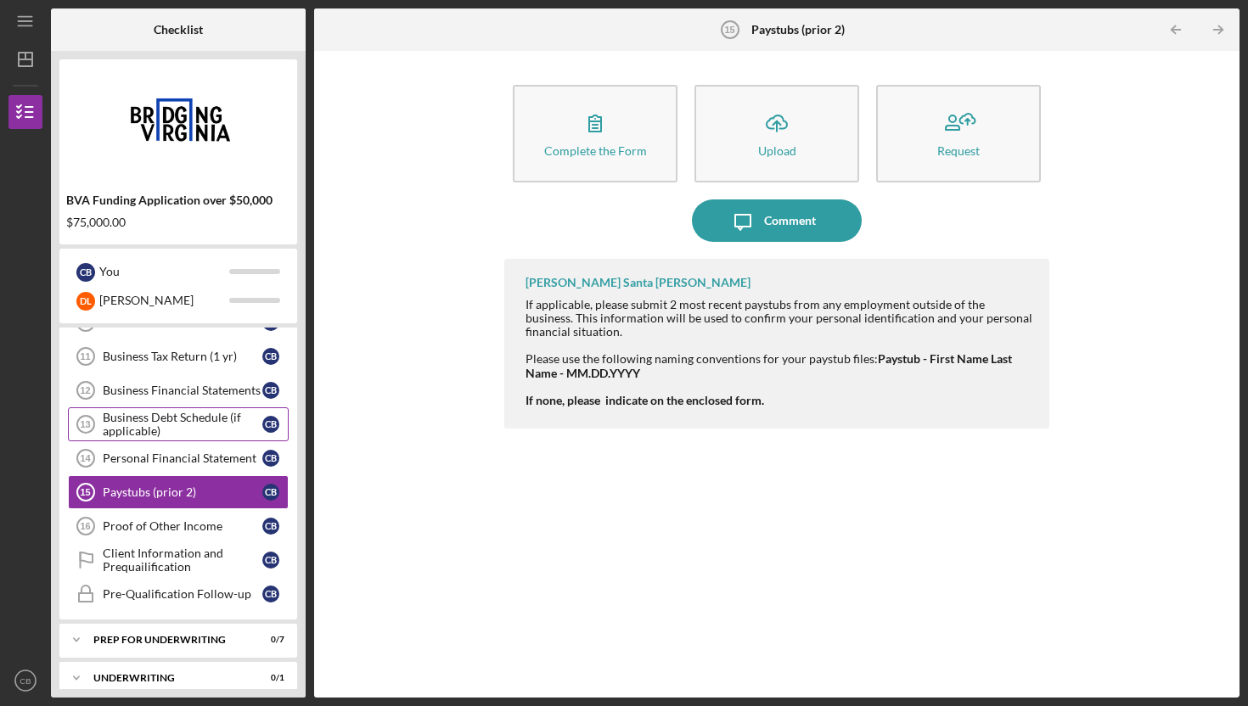
scroll to position [424, 0]
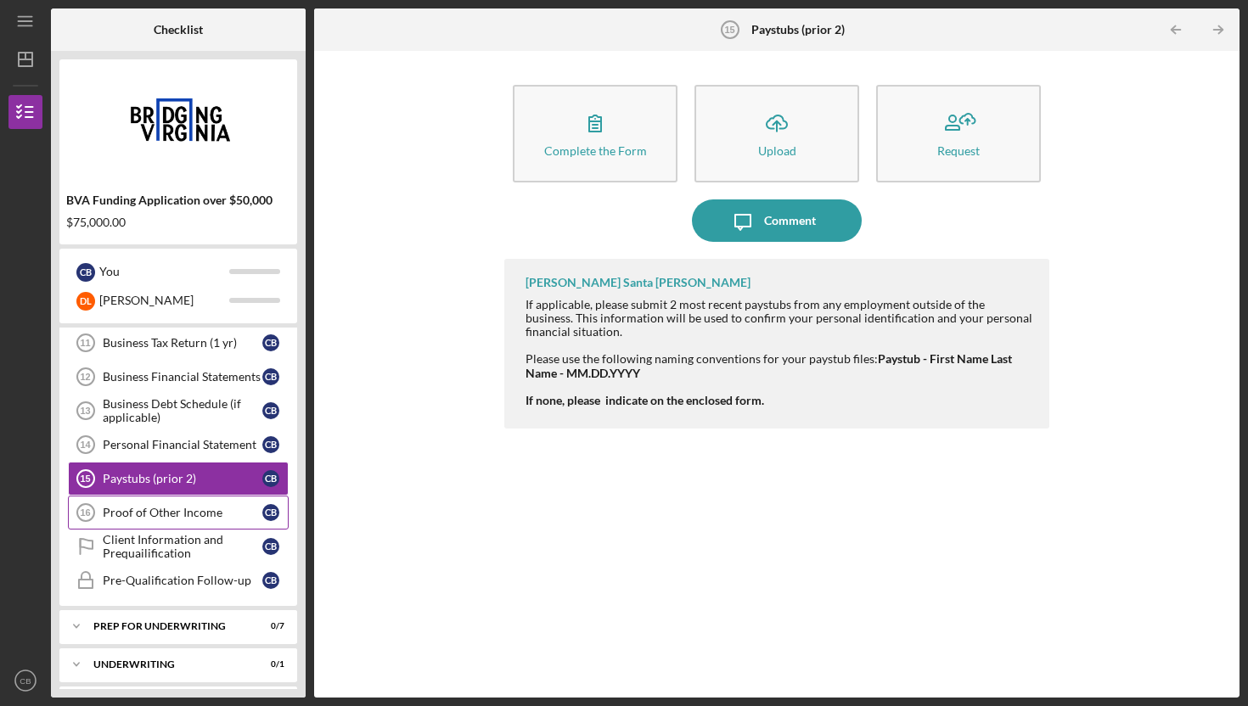
click at [129, 512] on div "Proof of Other Income" at bounding box center [183, 513] width 160 height 14
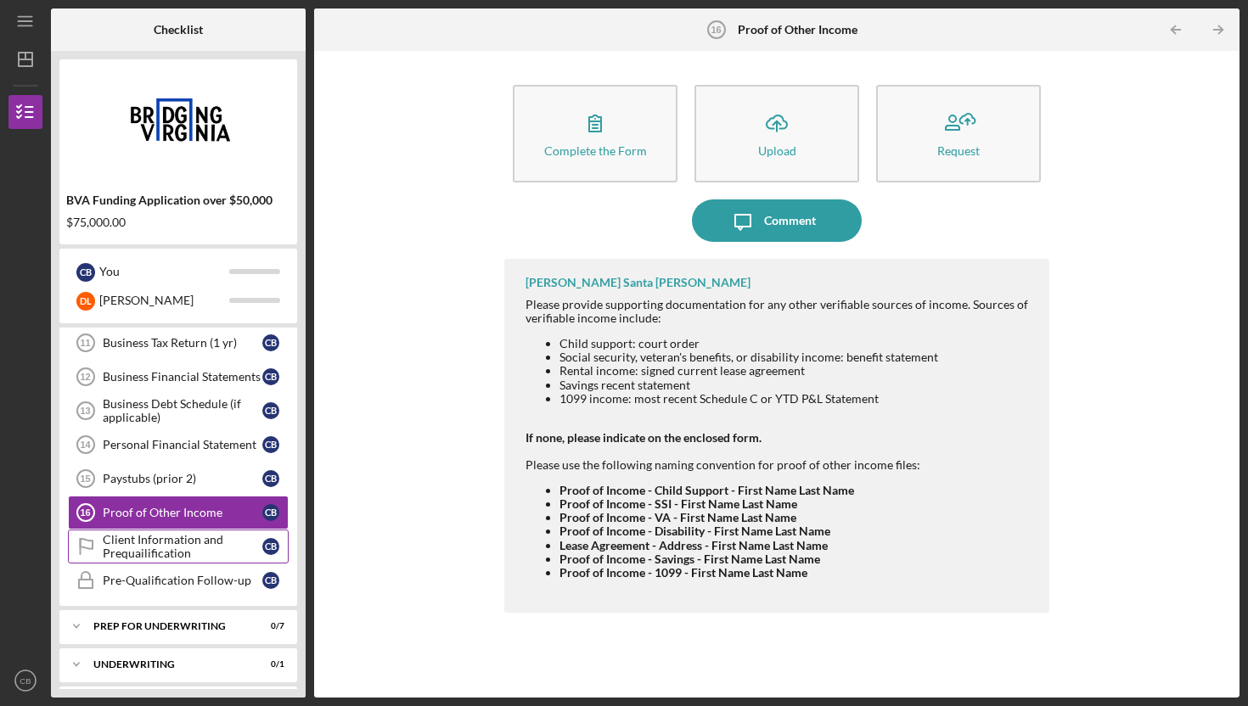
click at [192, 548] on div "Client Information and Prequailification" at bounding box center [183, 546] width 160 height 27
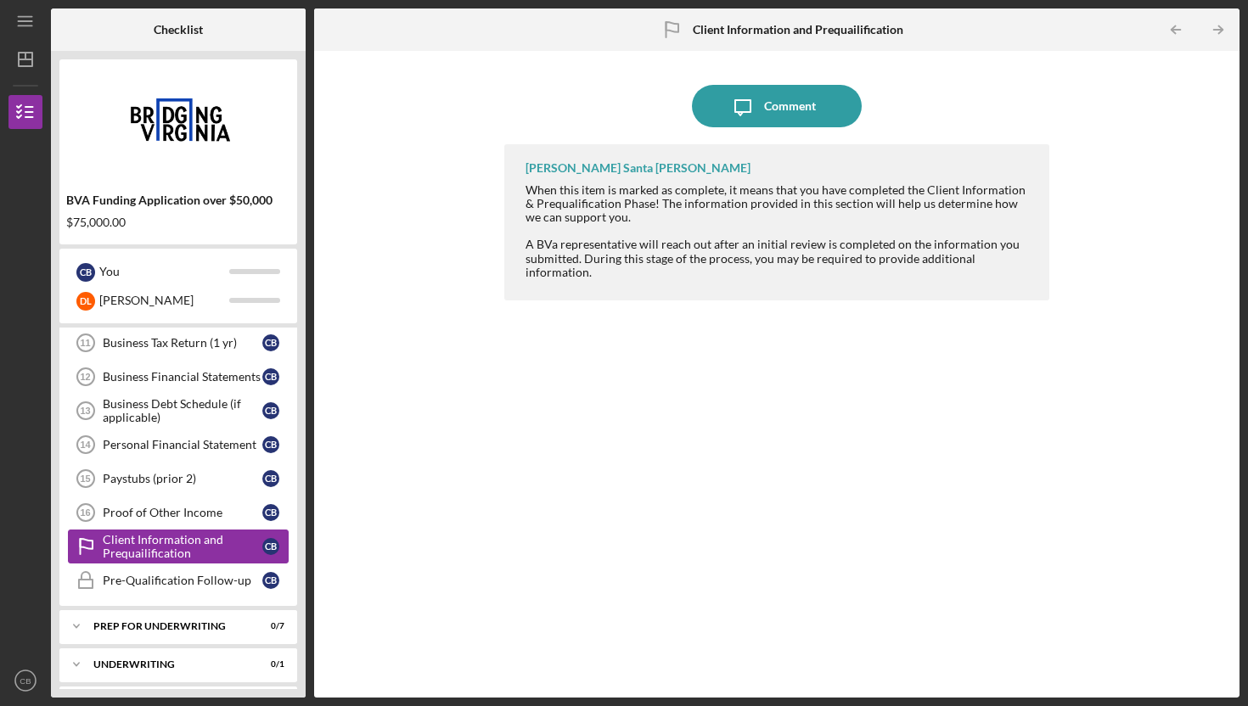
scroll to position [424, 0]
click at [191, 582] on div "Pre-Qualification Follow-up" at bounding box center [183, 580] width 160 height 14
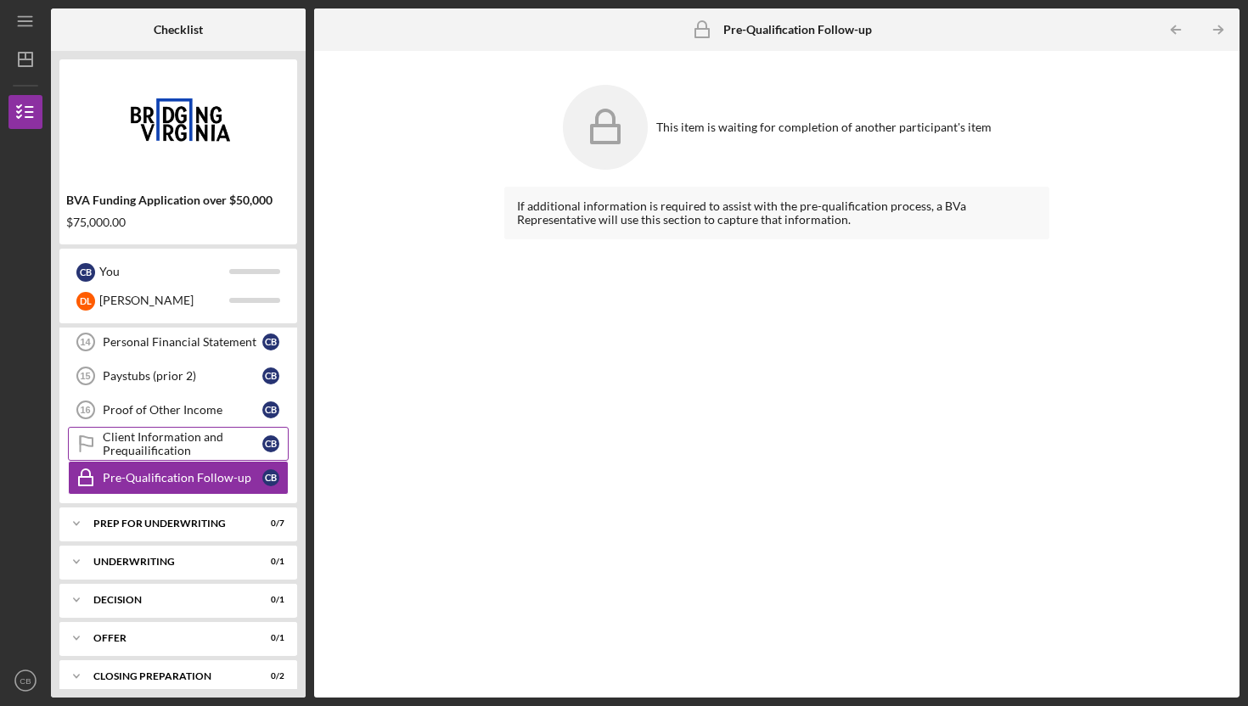
scroll to position [530, 0]
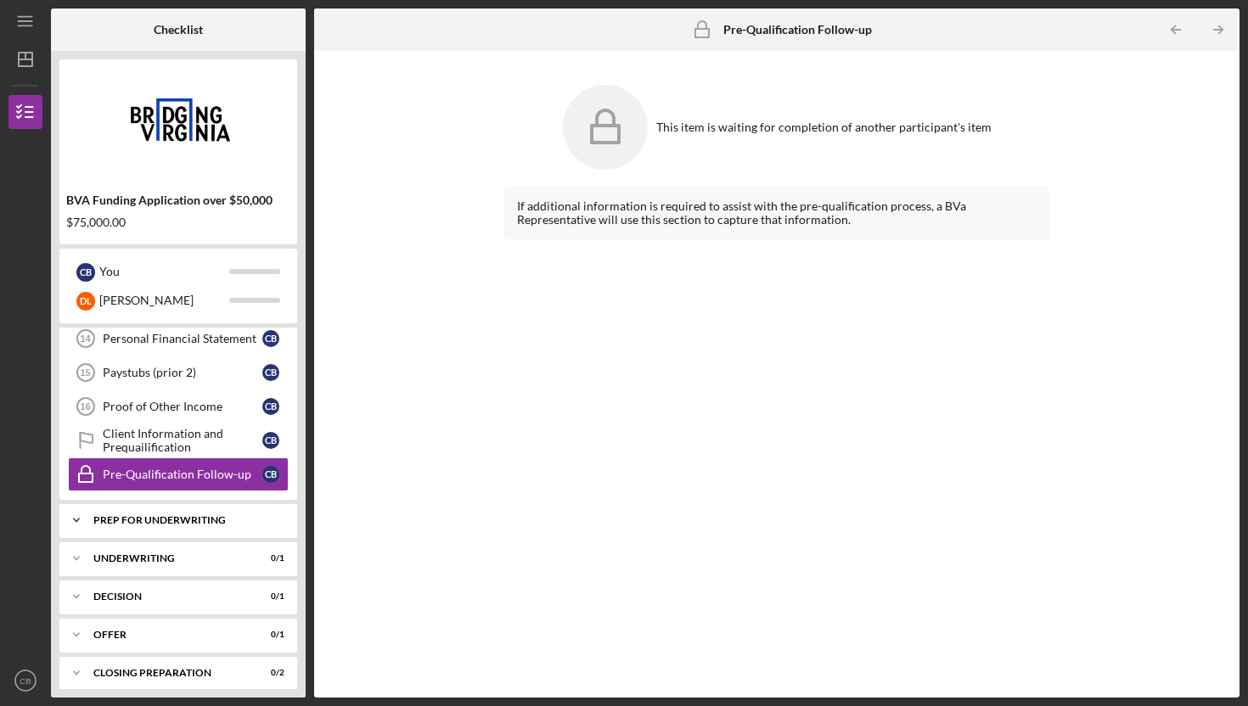
click at [188, 523] on div "Prep for Underwriting" at bounding box center [184, 520] width 183 height 10
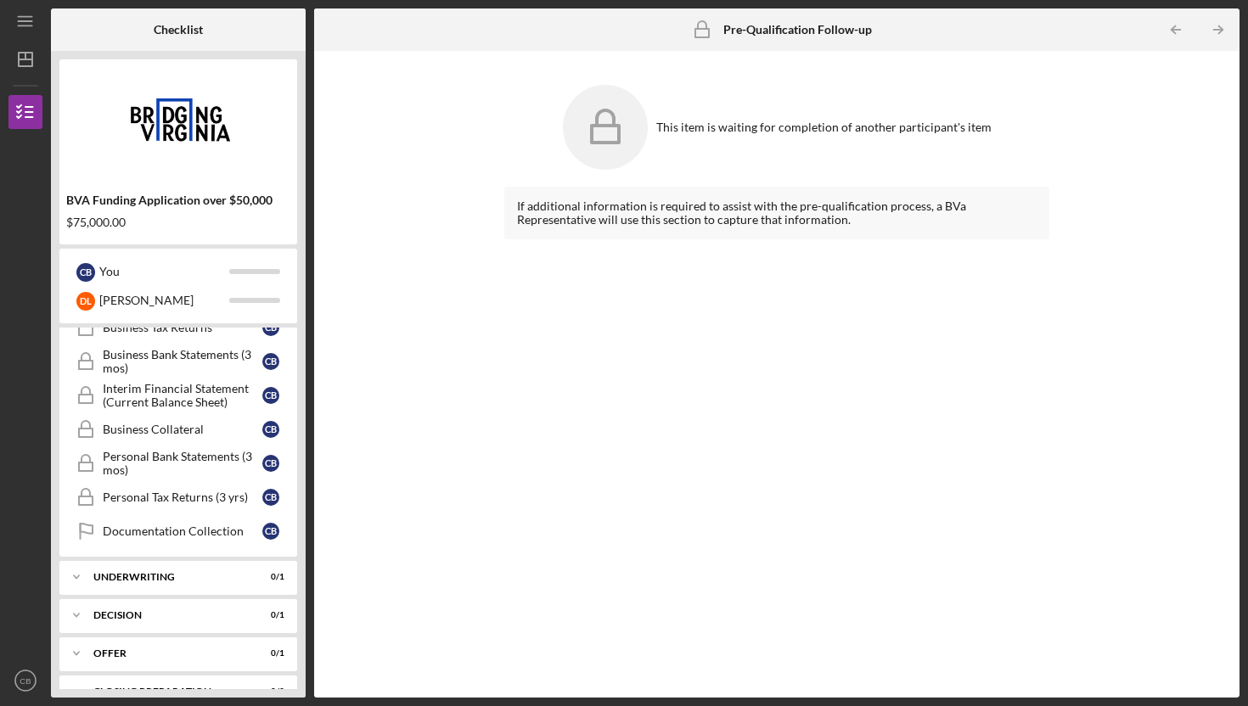
scroll to position [764, 0]
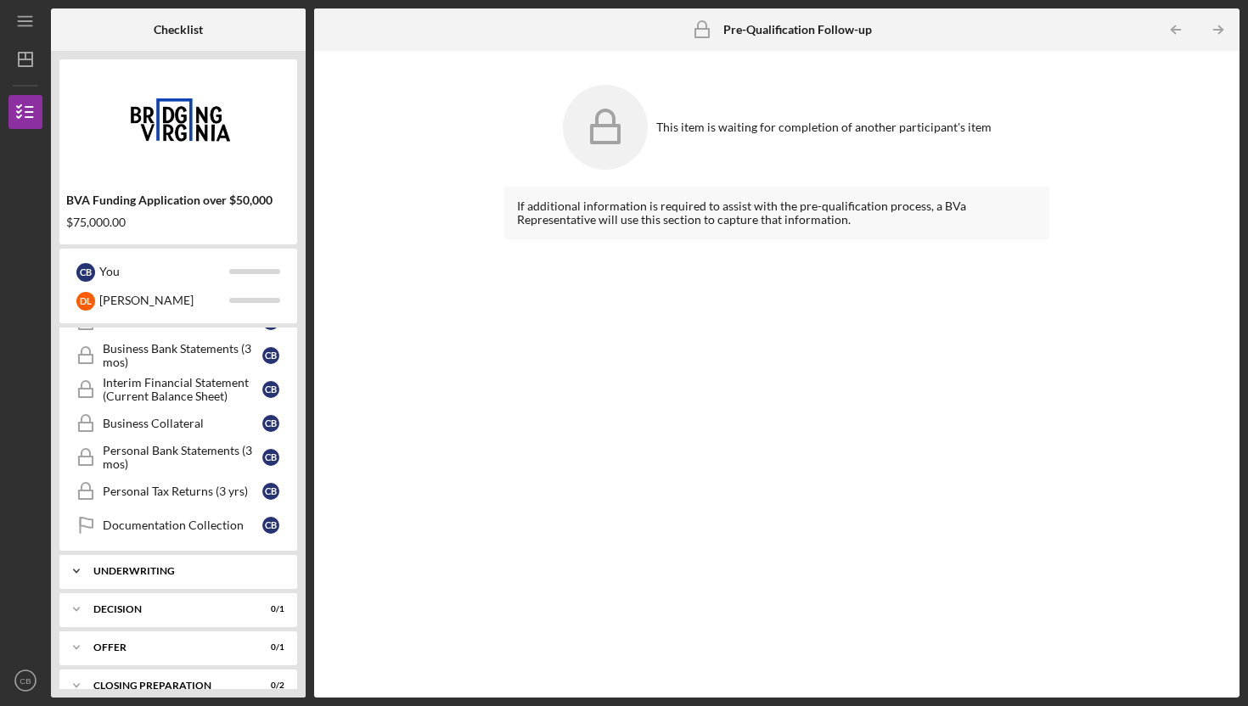
click at [193, 564] on div "Icon/Expander Underwriting 0 / 1" at bounding box center [178, 571] width 238 height 34
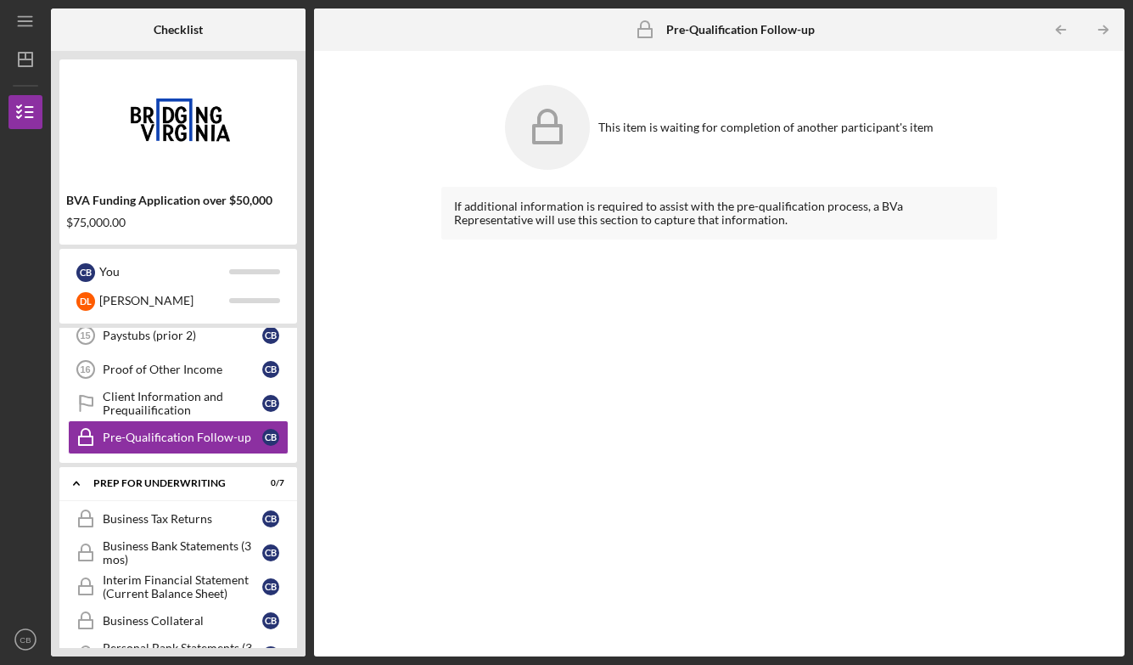
scroll to position [948, 0]
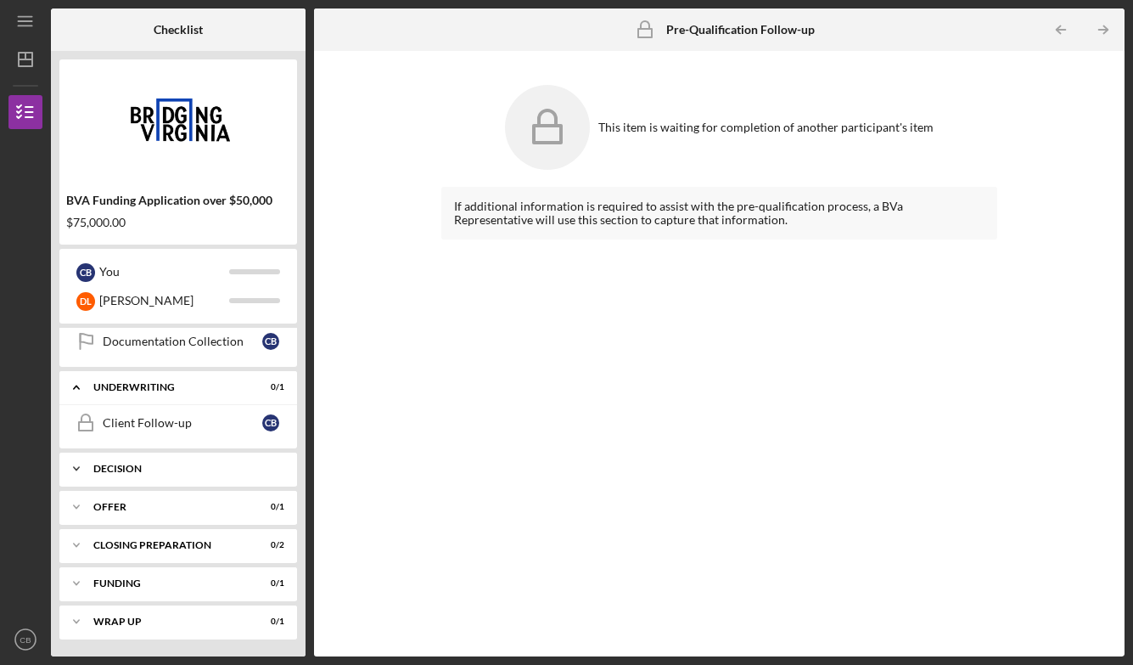
click at [187, 476] on div "Icon/Expander Decision 0 / 1" at bounding box center [178, 469] width 238 height 34
click at [191, 472] on div "Decision" at bounding box center [184, 469] width 183 height 10
click at [175, 503] on div "Offer" at bounding box center [184, 507] width 183 height 10
click at [162, 534] on div "Icon/Expander Closing Preparation 0 / 2" at bounding box center [178, 545] width 238 height 34
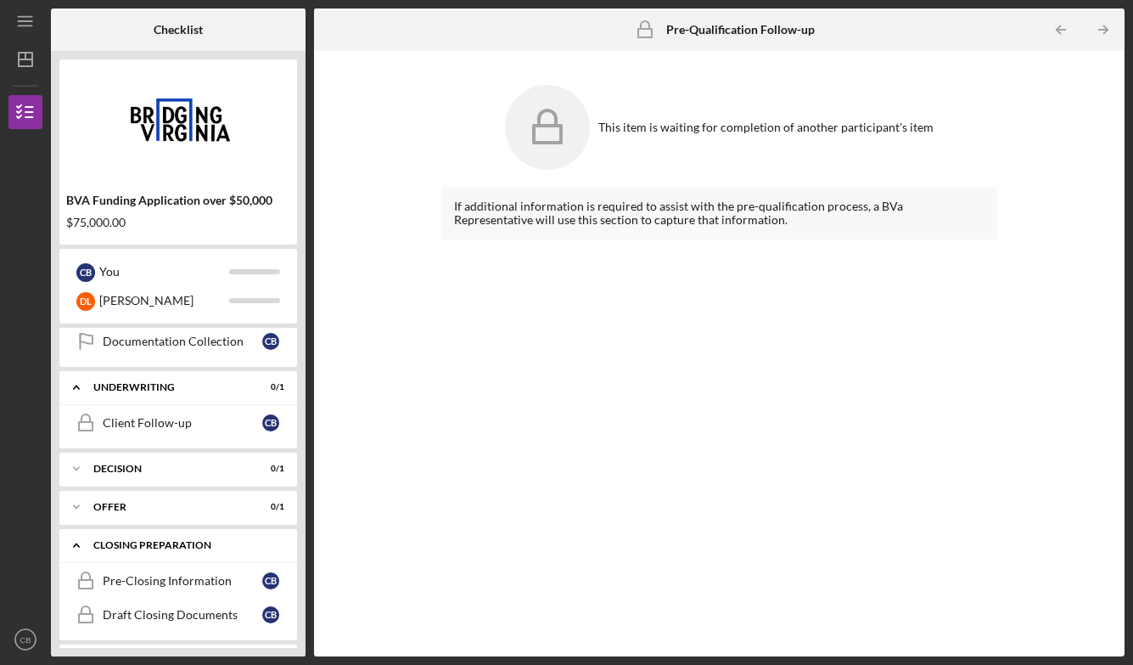
click at [162, 534] on div "Icon/Expander Closing Preparation 0 / 2" at bounding box center [178, 545] width 238 height 35
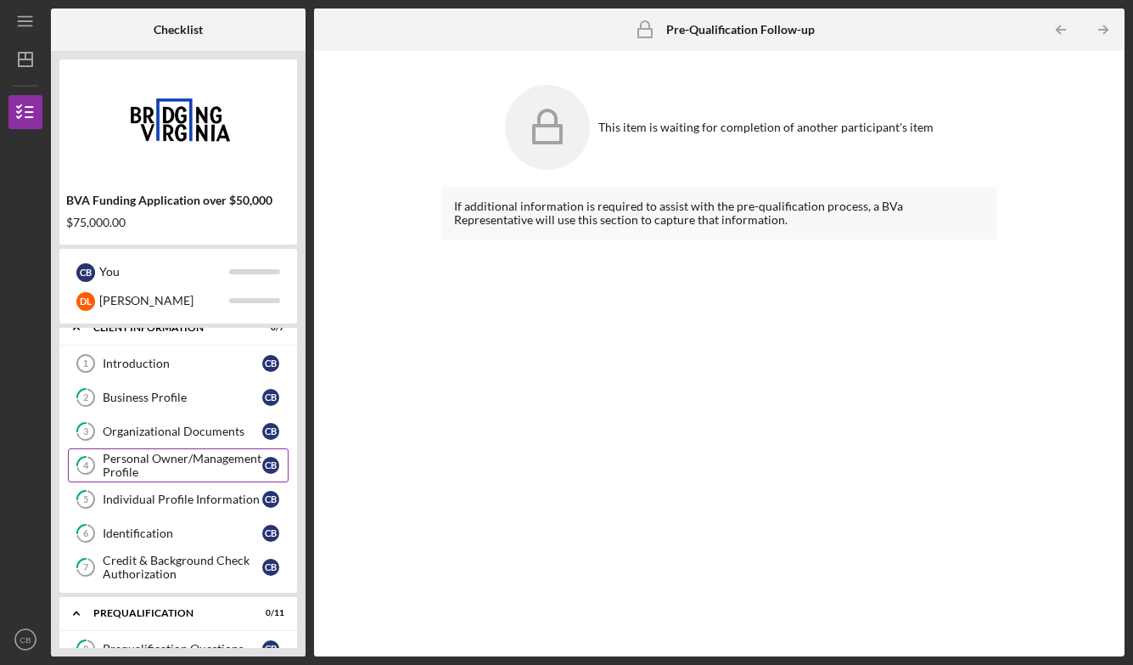
scroll to position [0, 0]
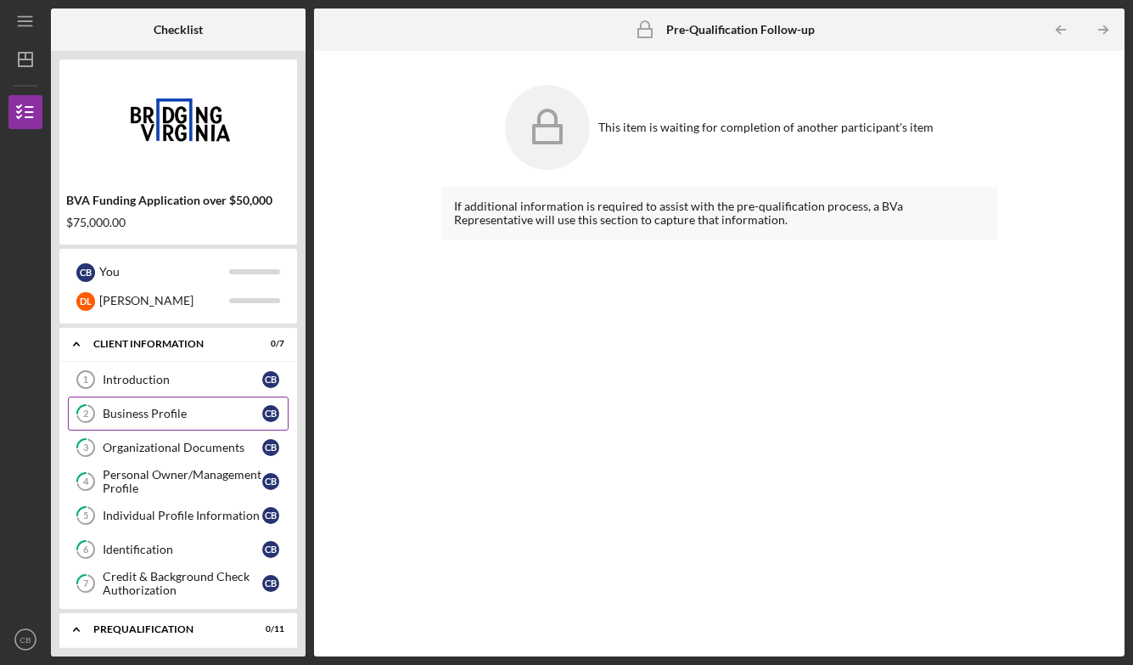
click at [149, 413] on div "Business Profile" at bounding box center [183, 414] width 160 height 14
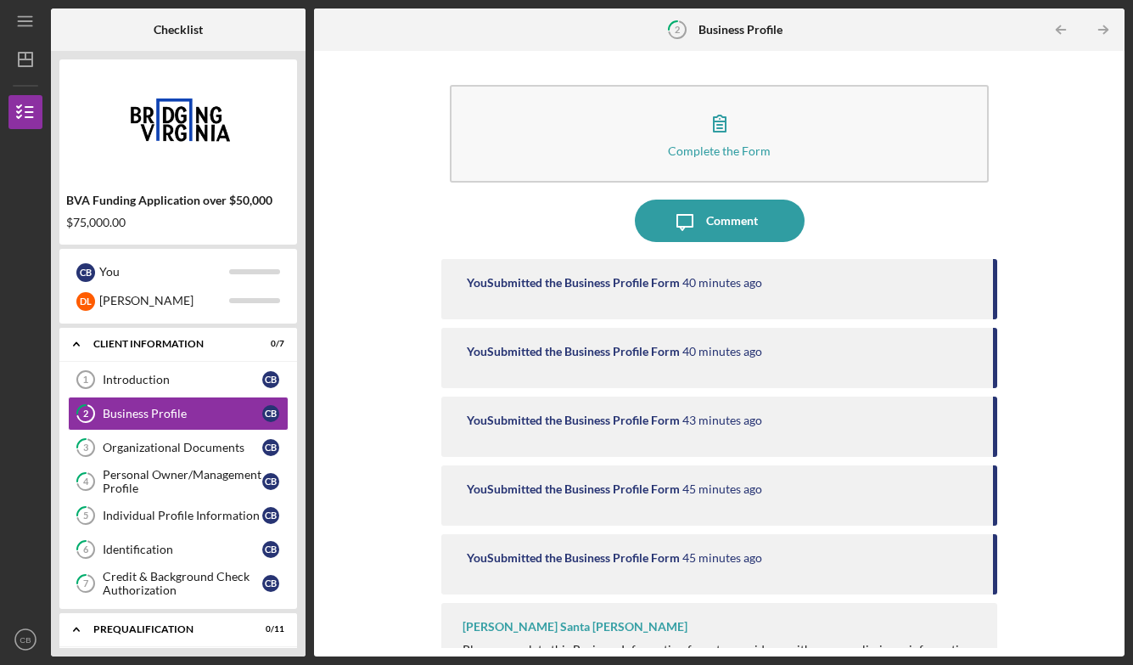
scroll to position [40, 0]
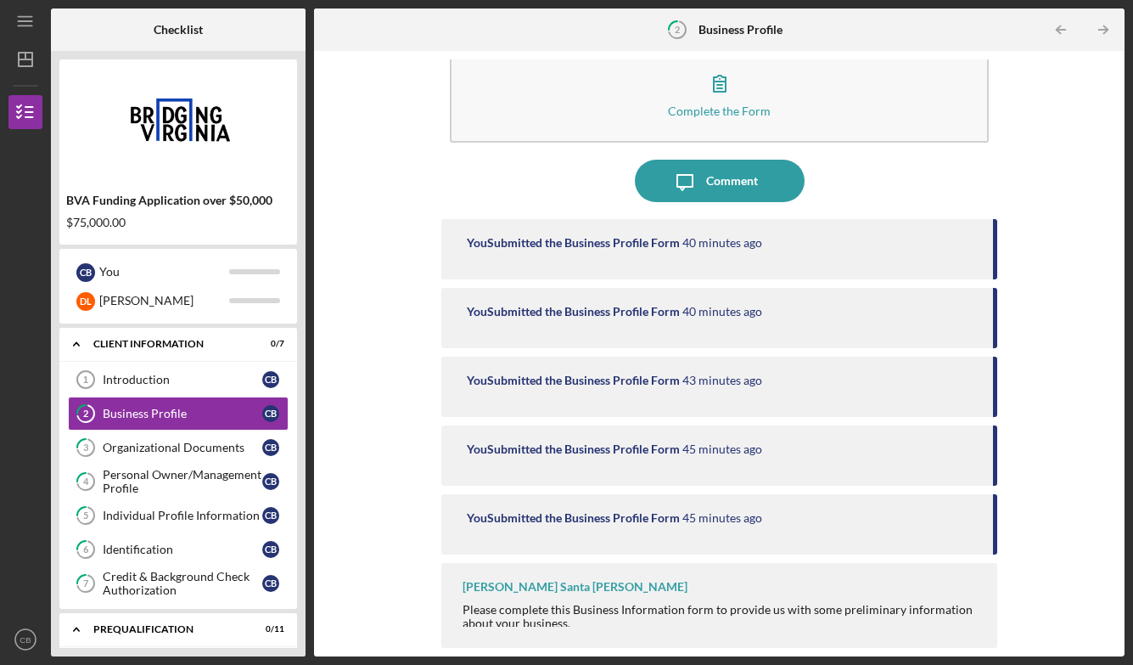
click at [598, 610] on div "Please complete this Business Information form to provide us with some prelimin…" at bounding box center [722, 616] width 518 height 27
click at [16, 71] on icon "Icon/Dashboard" at bounding box center [25, 59] width 42 height 42
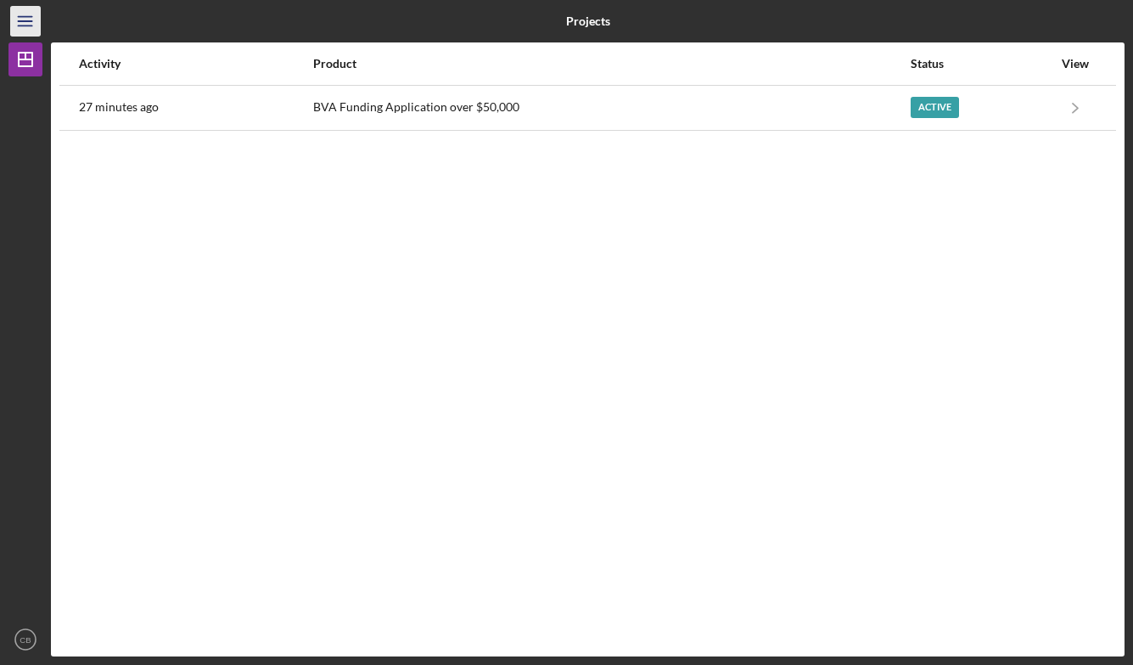
click at [20, 23] on icon "Icon/Menu" at bounding box center [26, 22] width 38 height 38
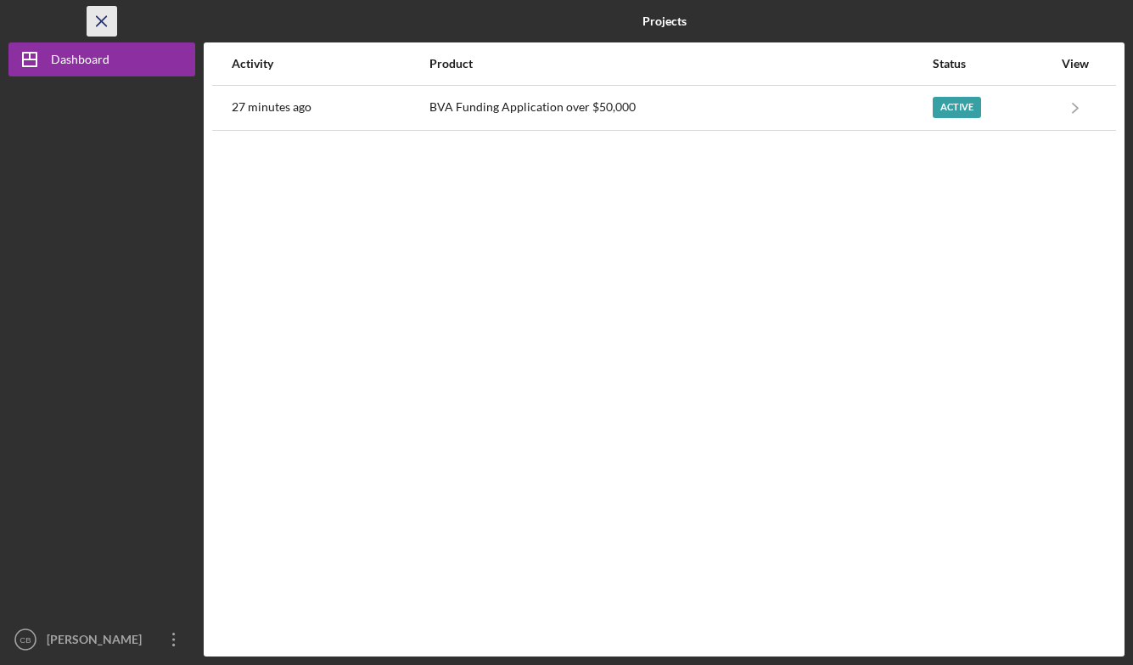
click at [101, 25] on icon "Icon/Menu Close" at bounding box center [102, 22] width 38 height 38
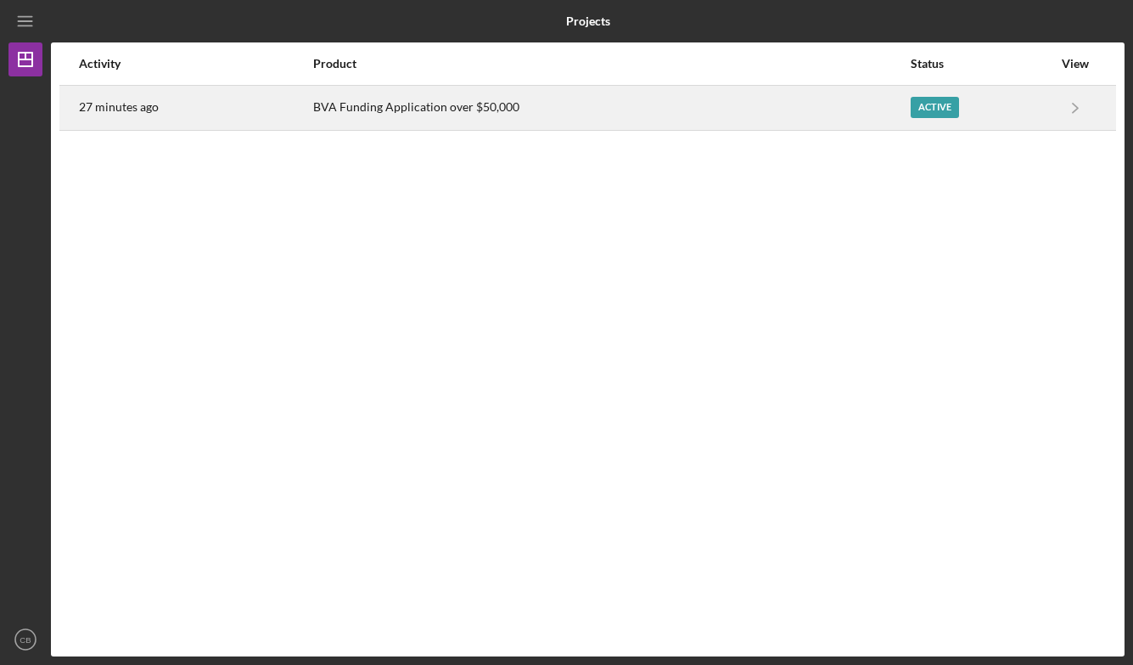
click at [1007, 96] on div "Active" at bounding box center [982, 108] width 143 height 42
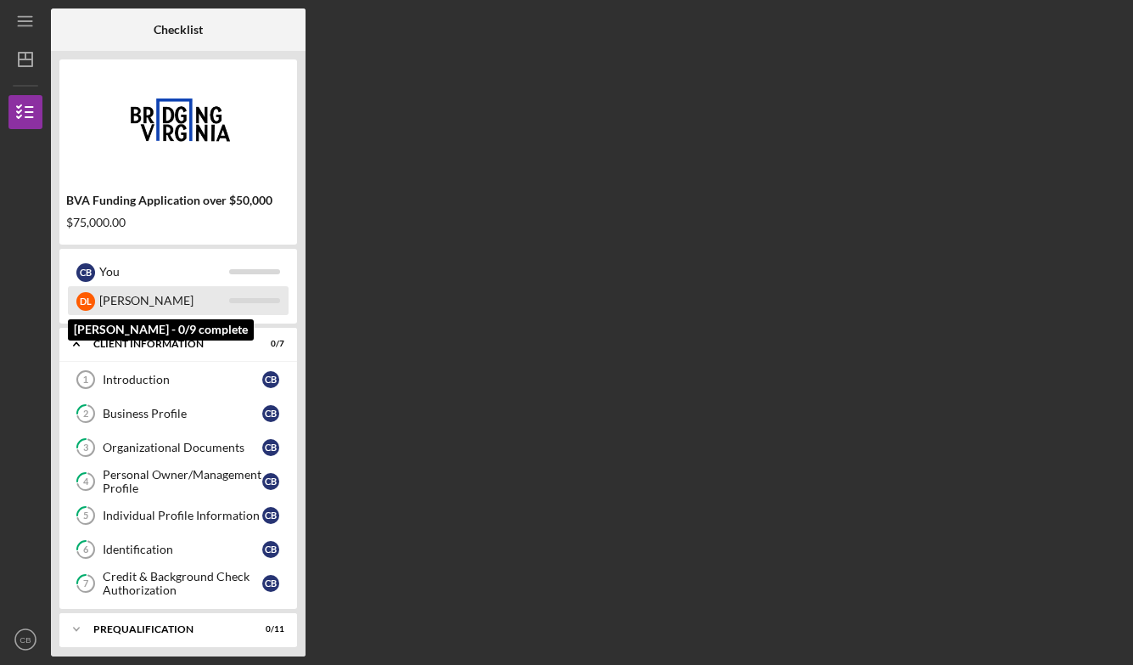
click at [252, 299] on div at bounding box center [254, 300] width 51 height 5
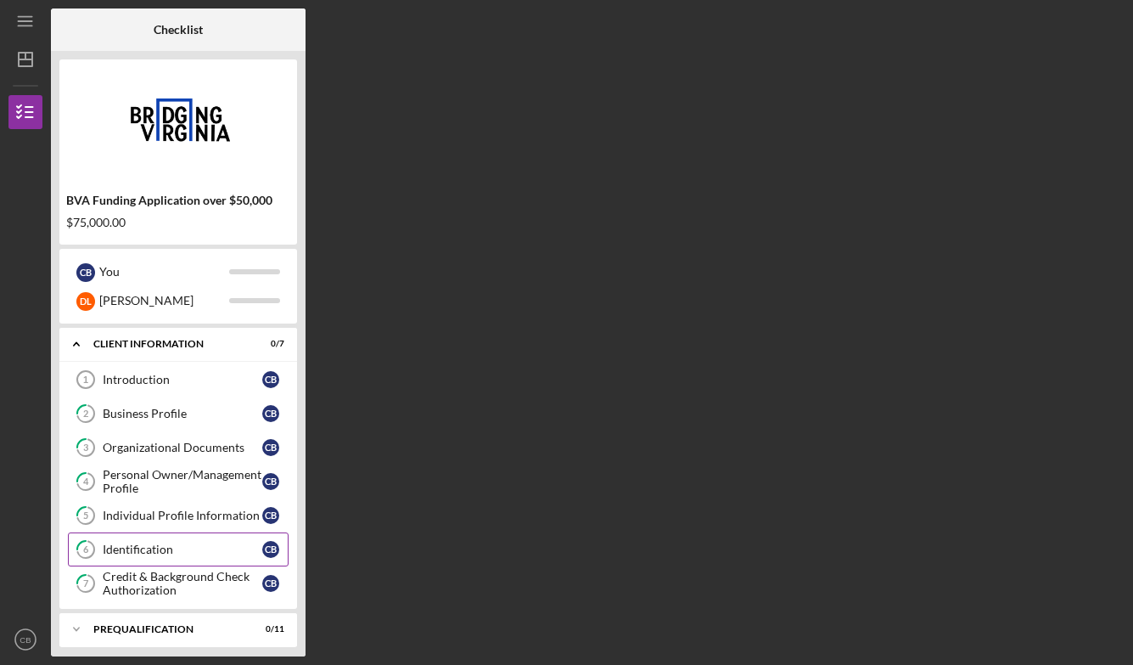
click at [156, 550] on div "Identification" at bounding box center [183, 549] width 160 height 14
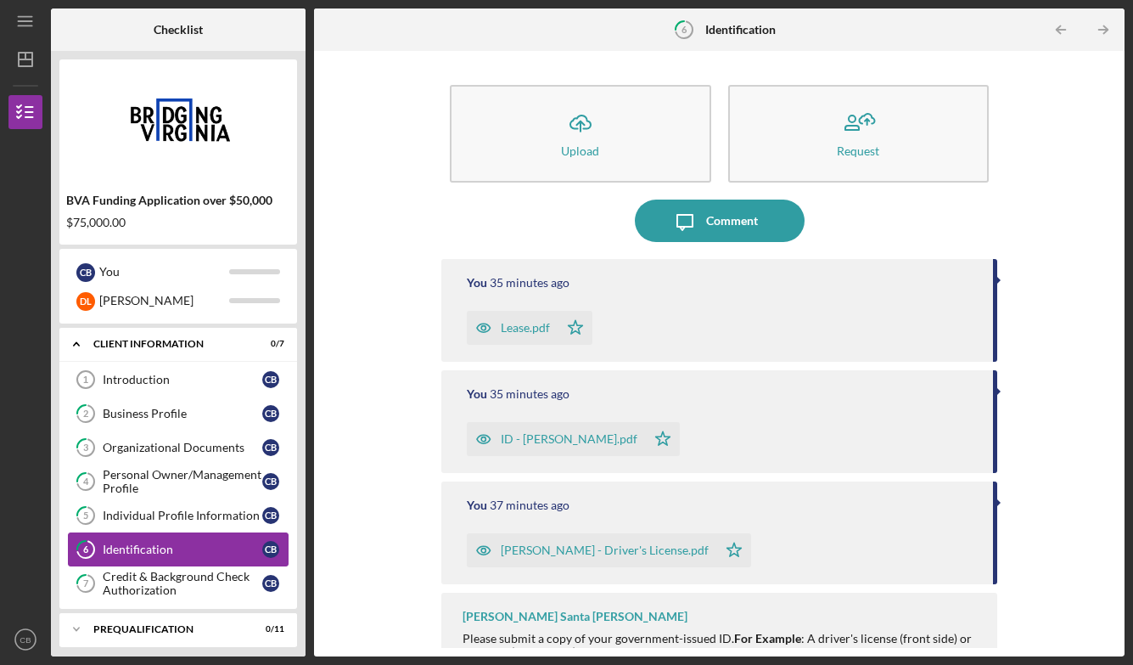
click at [156, 550] on div "Identification" at bounding box center [183, 549] width 160 height 14
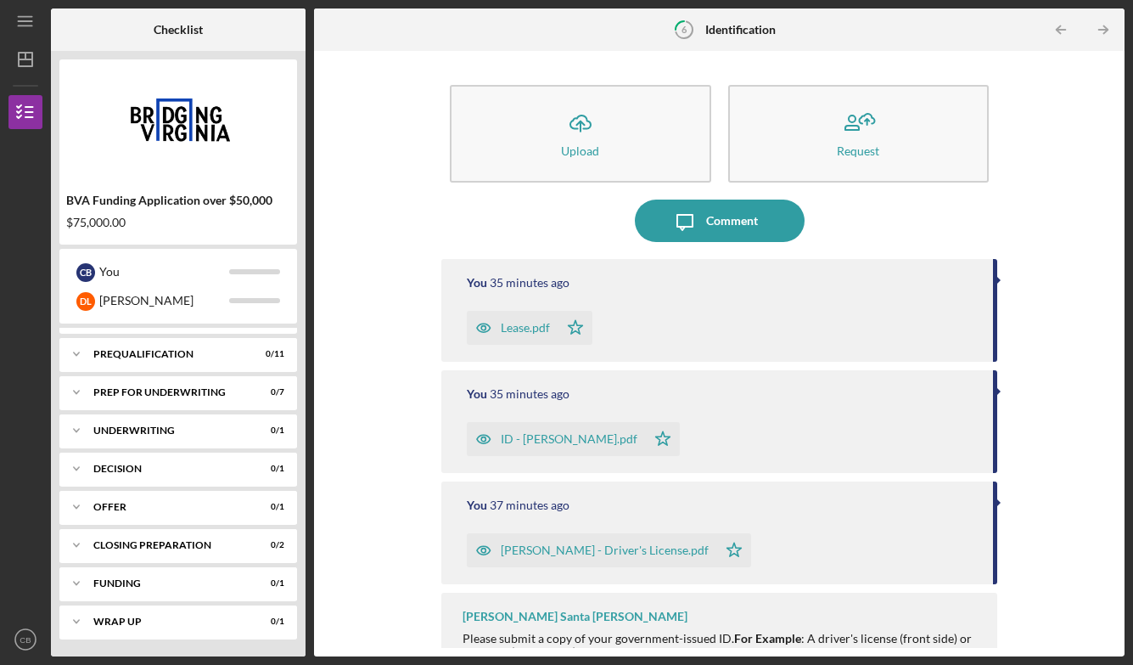
scroll to position [274, 0]
